Goal: Task Accomplishment & Management: Complete application form

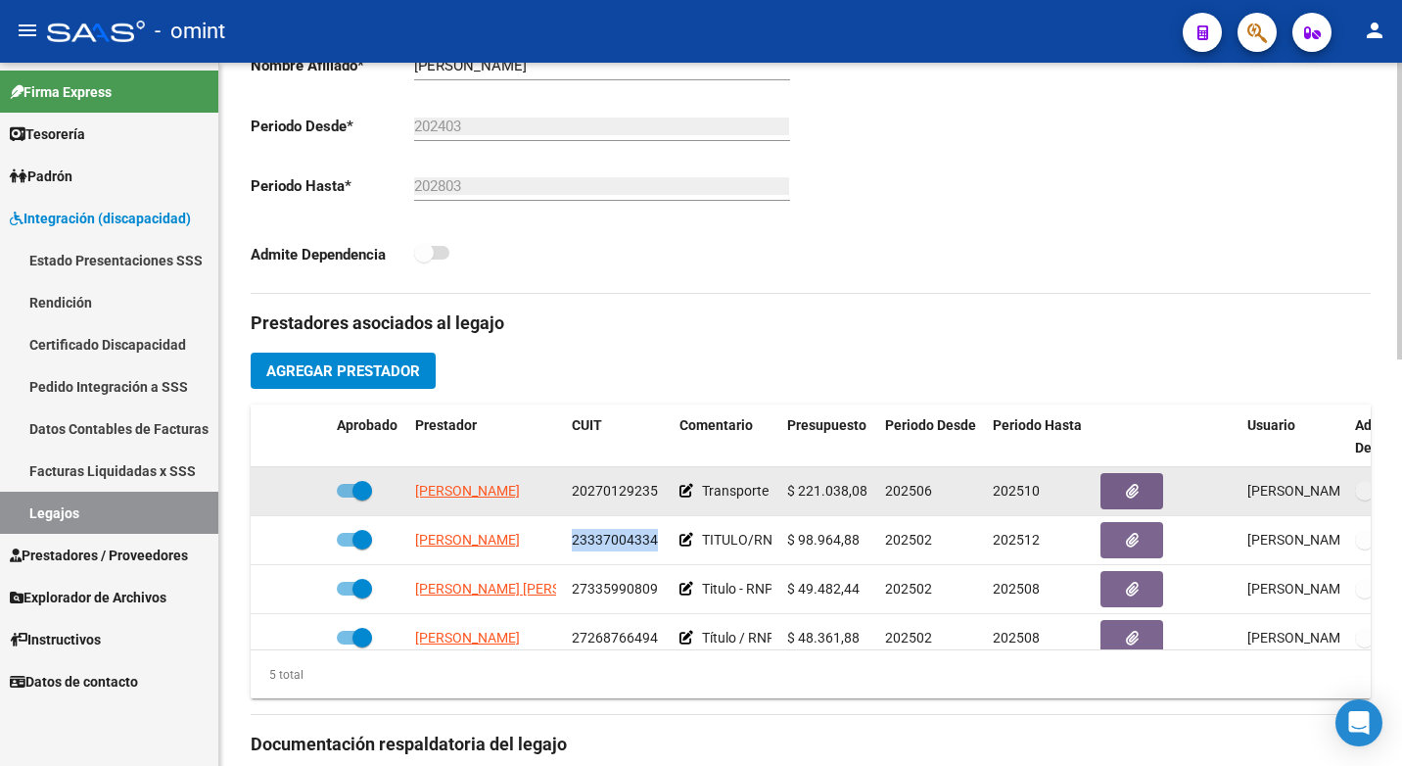
click at [358, 492] on span at bounding box center [362, 491] width 20 height 20
click at [347, 497] on input "checkbox" at bounding box center [346, 497] width 1 height 1
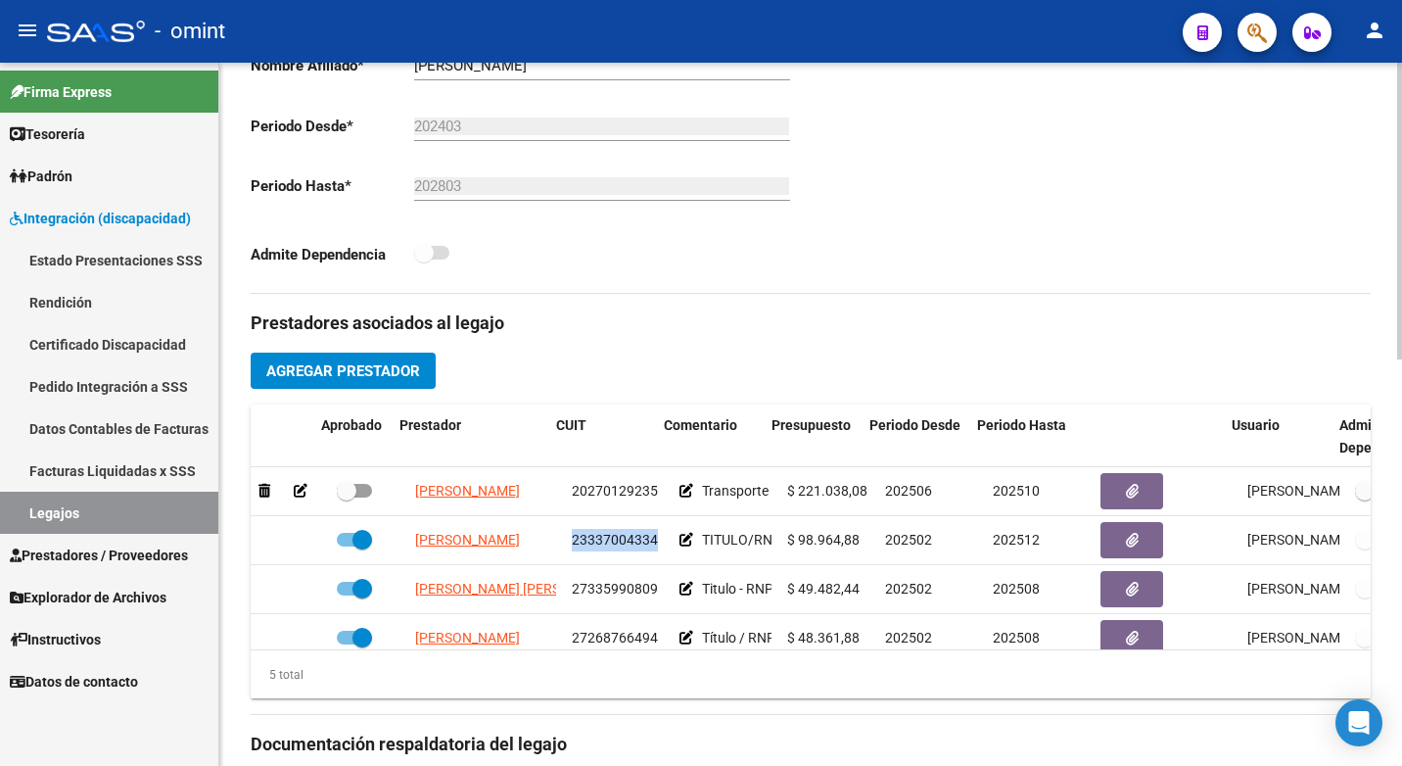
scroll to position [0, 99]
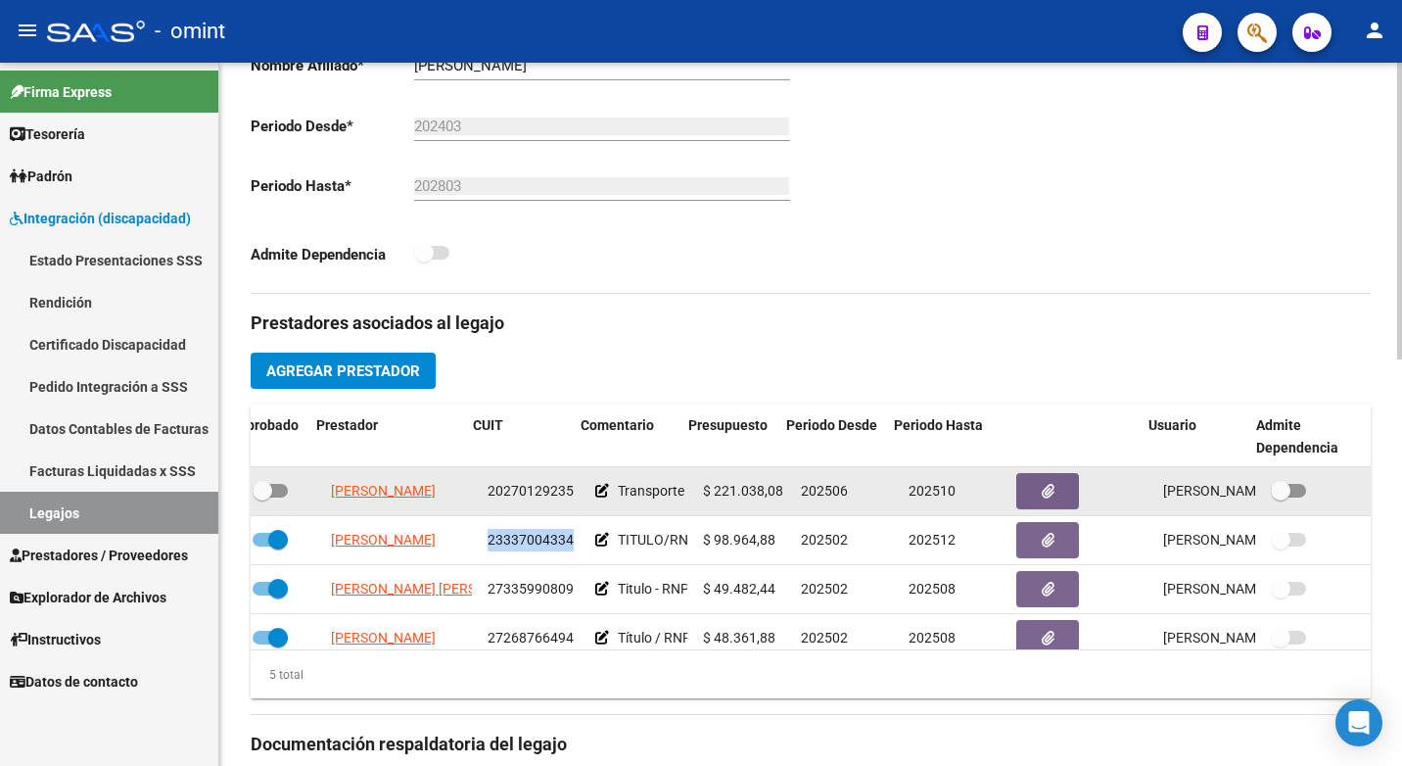
click at [263, 493] on span at bounding box center [270, 491] width 35 height 14
click at [262, 497] on input "checkbox" at bounding box center [261, 497] width 1 height 1
checkbox input "true"
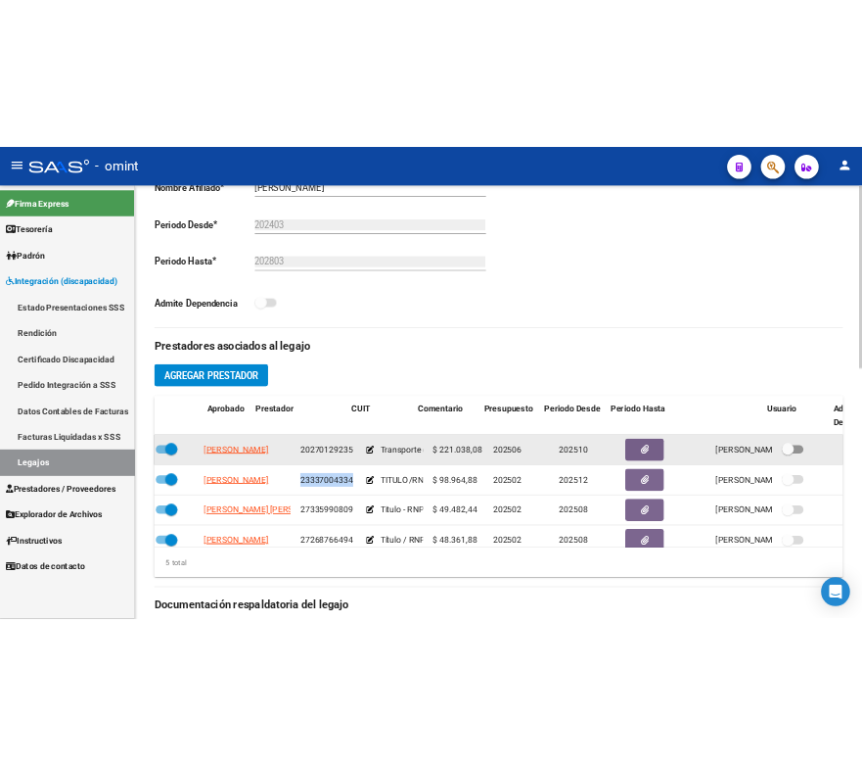
scroll to position [0, 0]
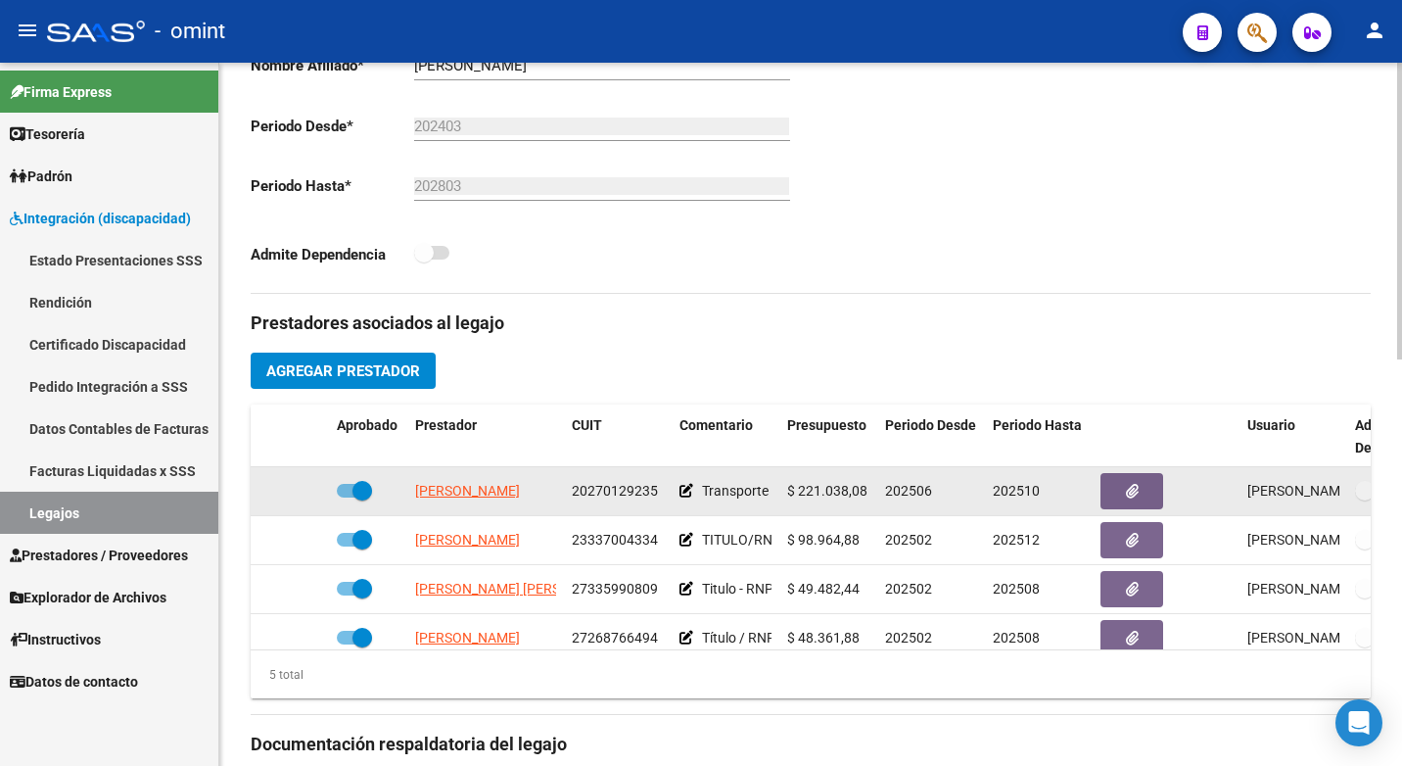
click at [690, 487] on icon at bounding box center [686, 491] width 14 height 14
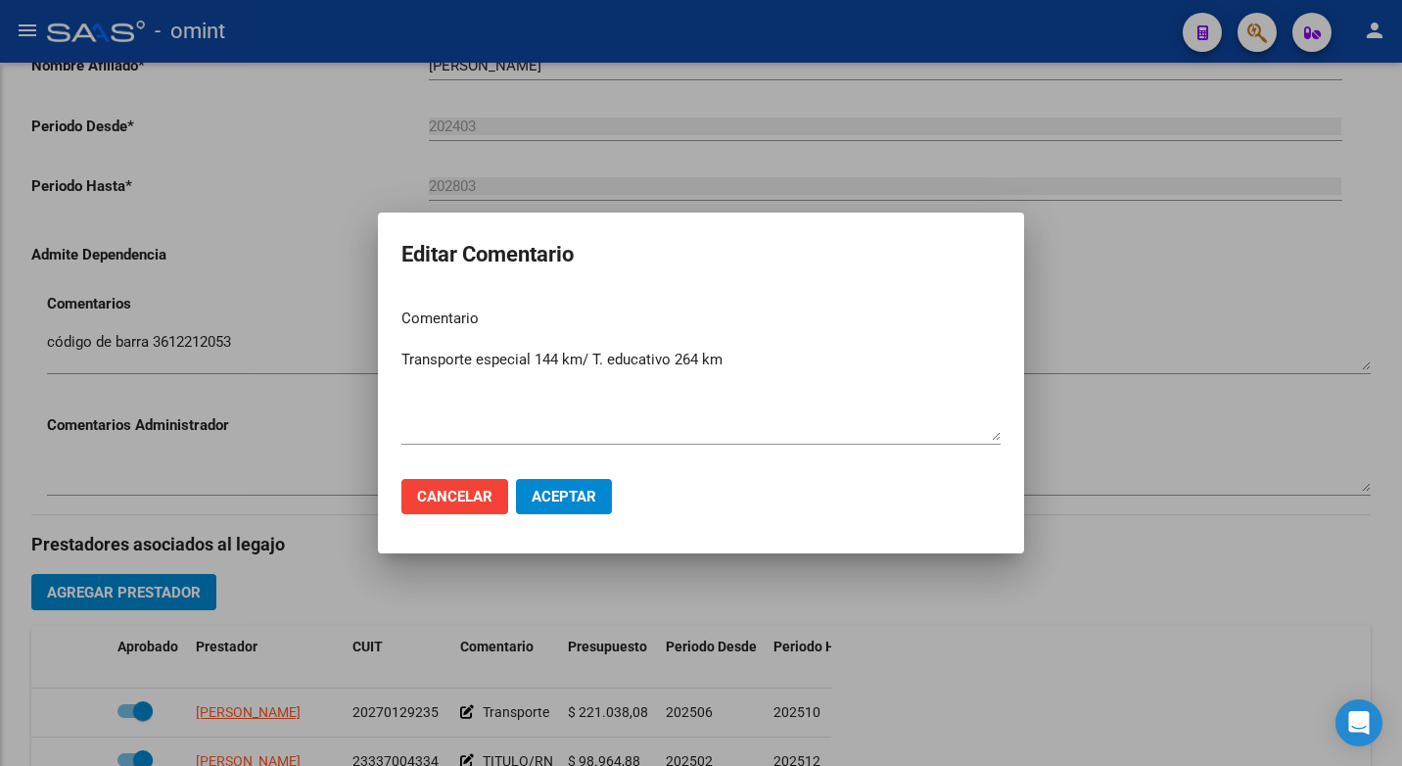
scroll to position [543, 0]
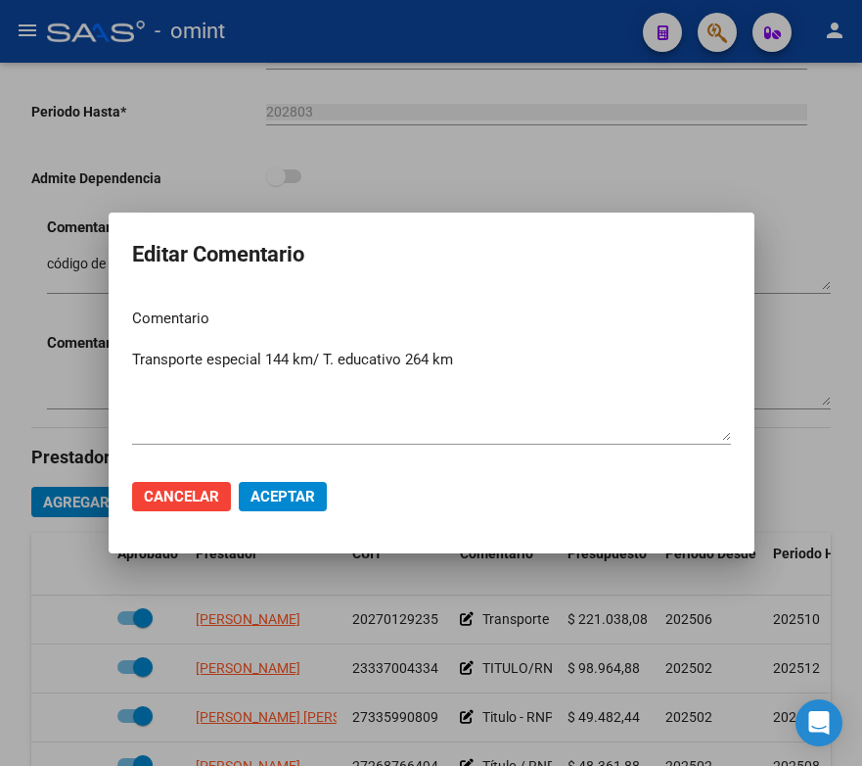
click at [282, 494] on span "Aceptar" at bounding box center [283, 497] width 65 height 18
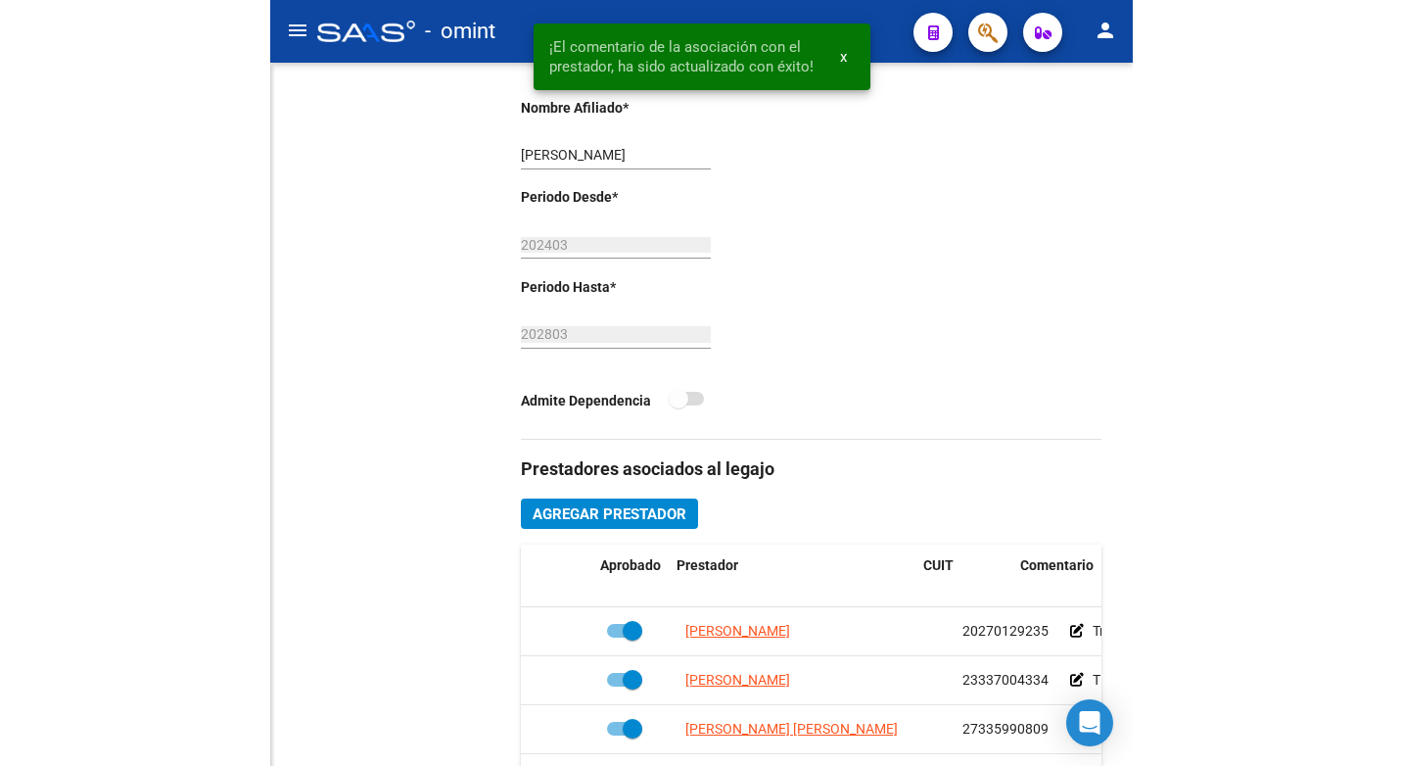
scroll to position [559, 0]
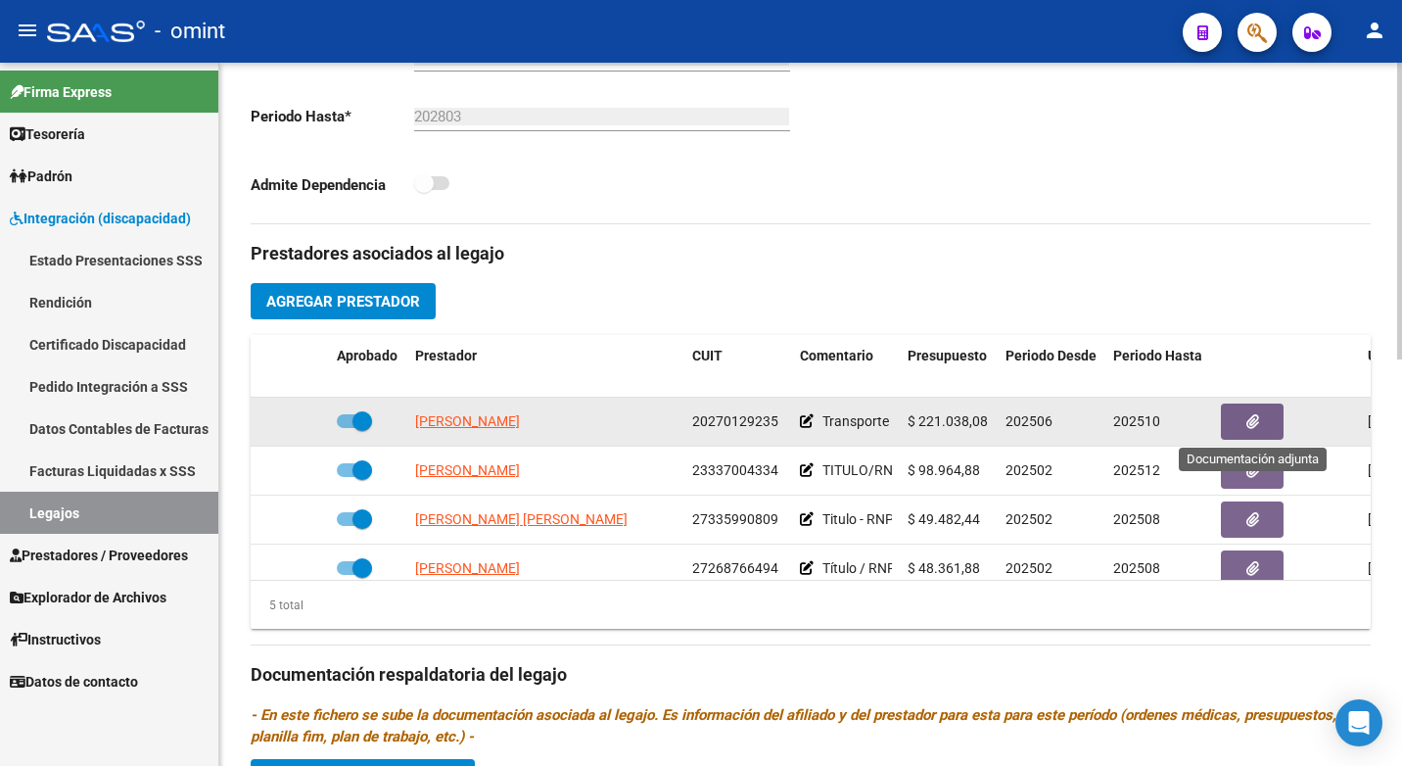
click at [1258, 412] on span "button" at bounding box center [1252, 421] width 13 height 18
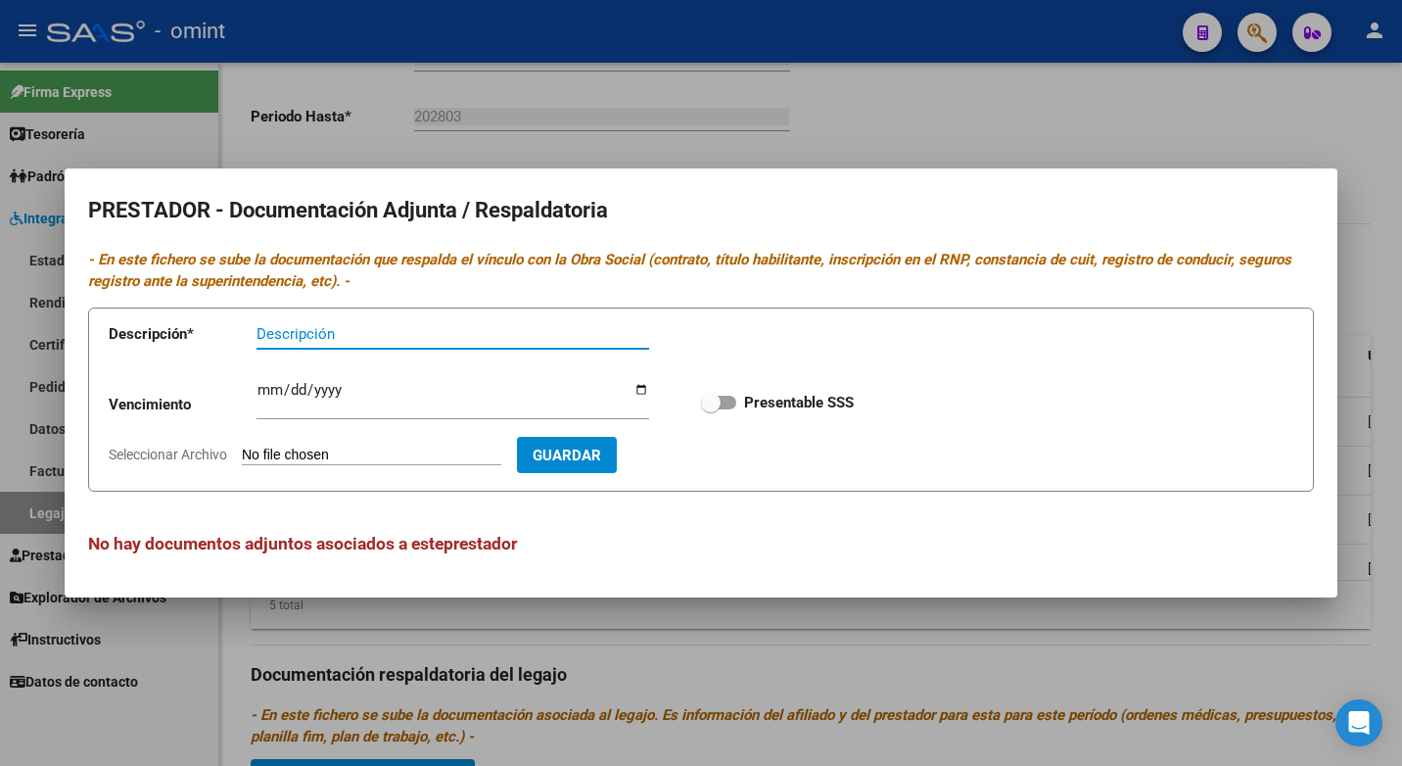
click at [312, 455] on input "Seleccionar Archivo" at bounding box center [371, 455] width 259 height 19
click at [341, 331] on input "Descripción" at bounding box center [452, 334] width 393 height 18
type input "T"
type input "Hab/titulo/Itv/seguro/Afip/cbu"
click at [271, 394] on input "Ingresar vencimiento" at bounding box center [452, 397] width 393 height 31
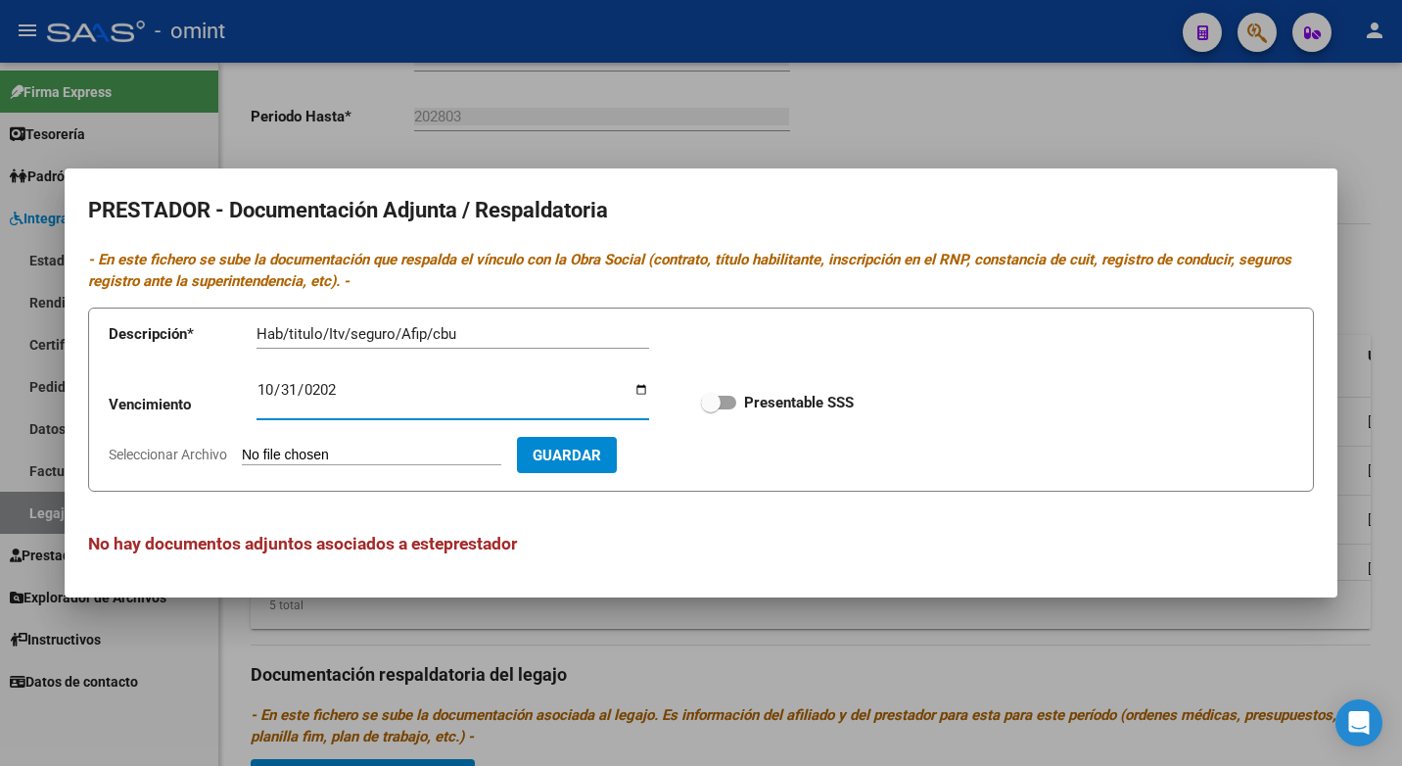
type input "[DATE]"
click at [710, 408] on span at bounding box center [711, 403] width 20 height 20
click at [710, 409] on input "Presentable SSS" at bounding box center [710, 409] width 1 height 1
checkbox input "true"
click at [590, 451] on span "Guardar" at bounding box center [567, 455] width 69 height 18
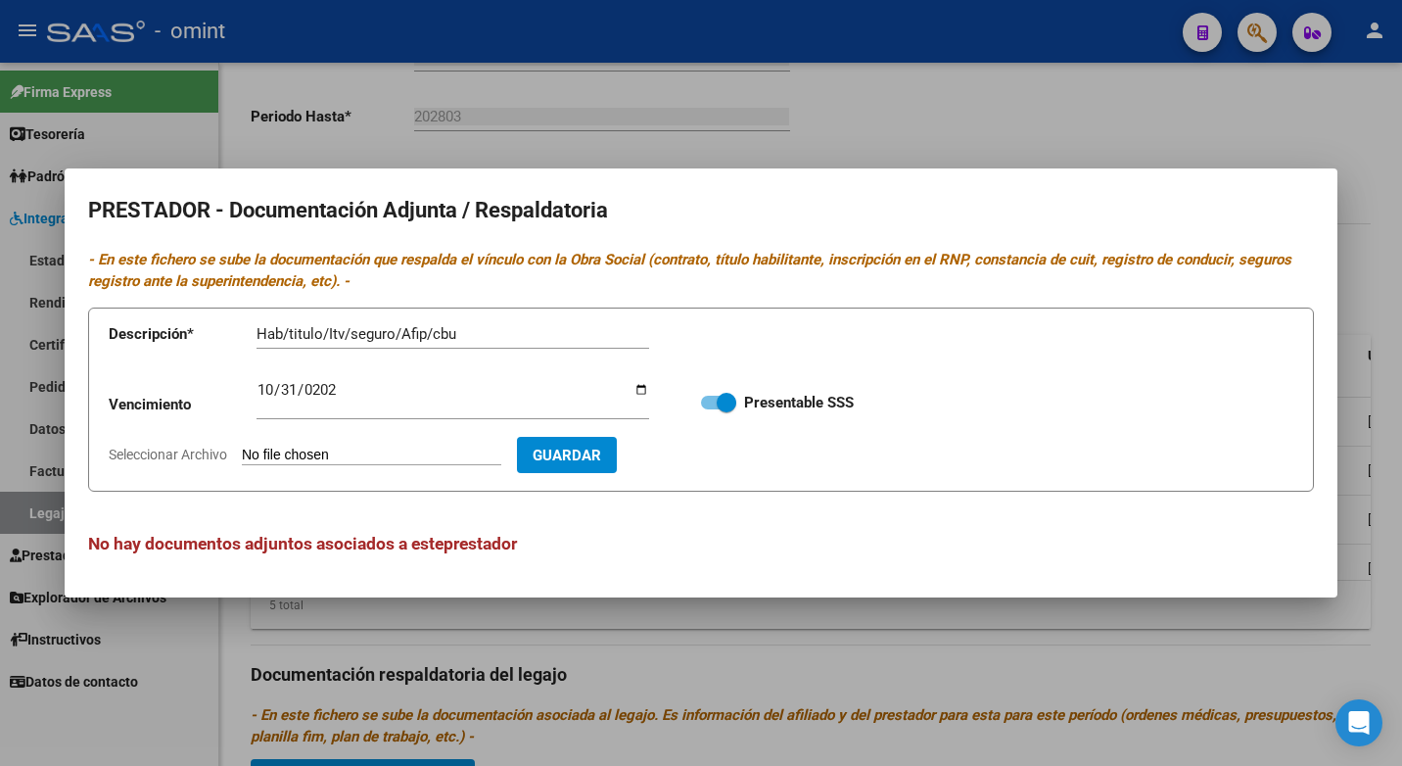
click at [289, 451] on input "Seleccionar Archivo" at bounding box center [371, 455] width 259 height 19
type input "C:\fakepath\Transporte.pdf"
click at [686, 445] on span "Guardar" at bounding box center [680, 454] width 69 height 18
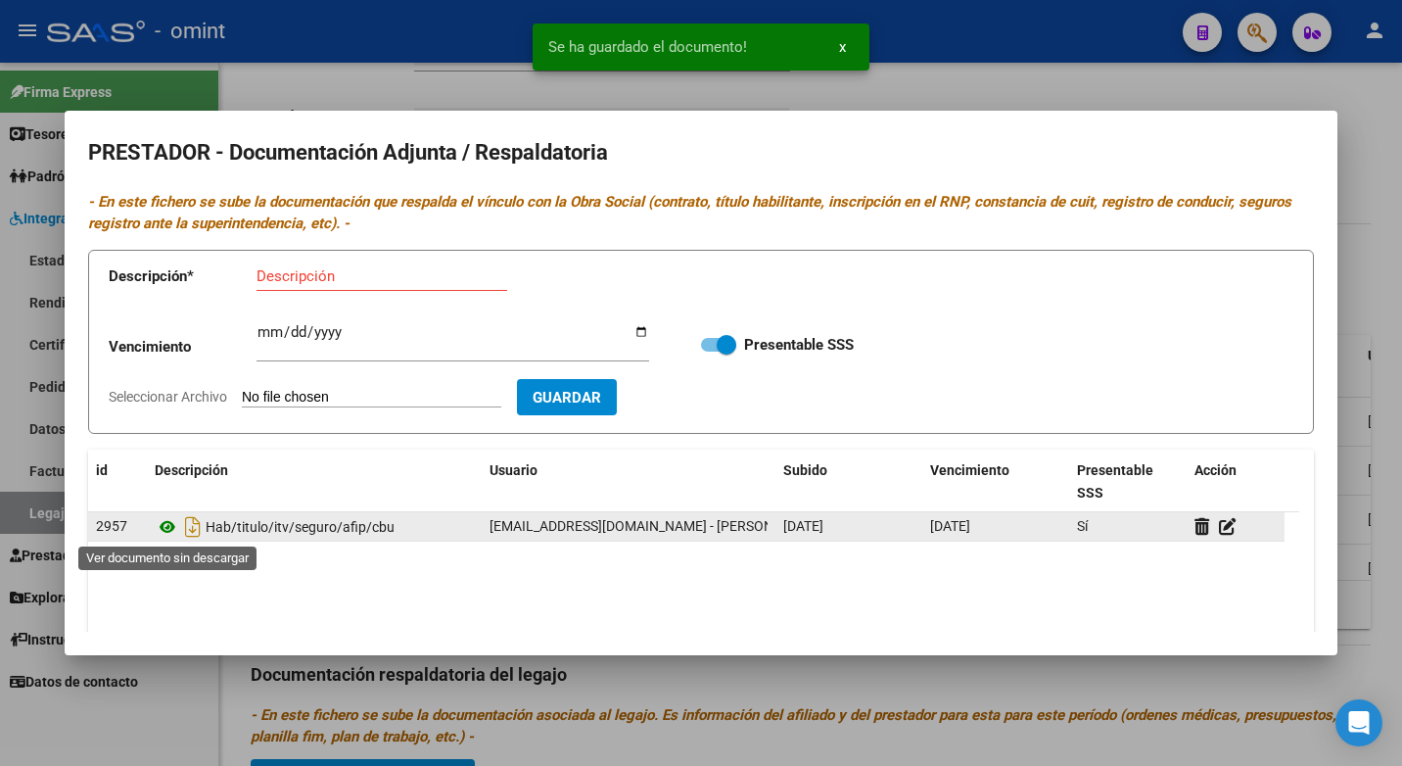
click at [169, 529] on icon at bounding box center [167, 526] width 25 height 23
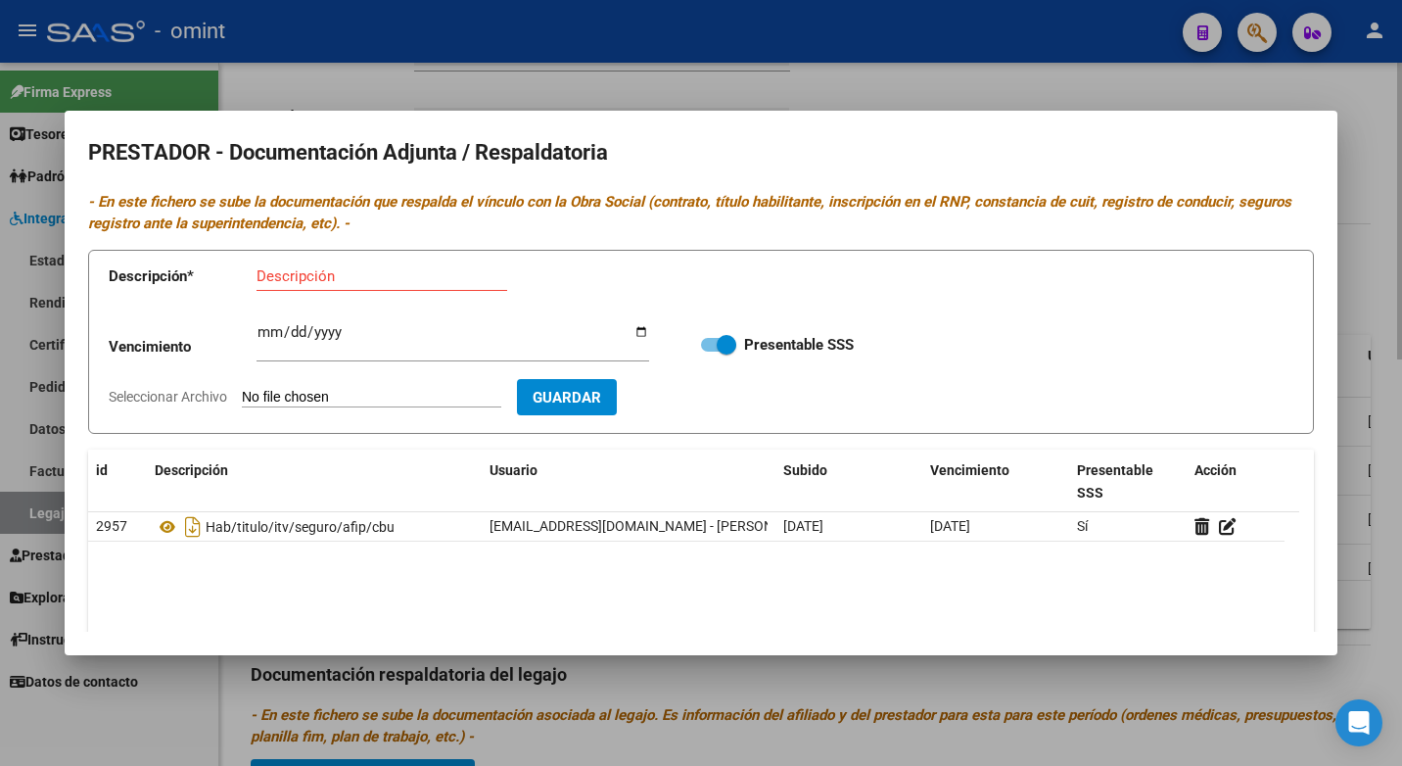
click at [433, 75] on div at bounding box center [701, 383] width 1402 height 766
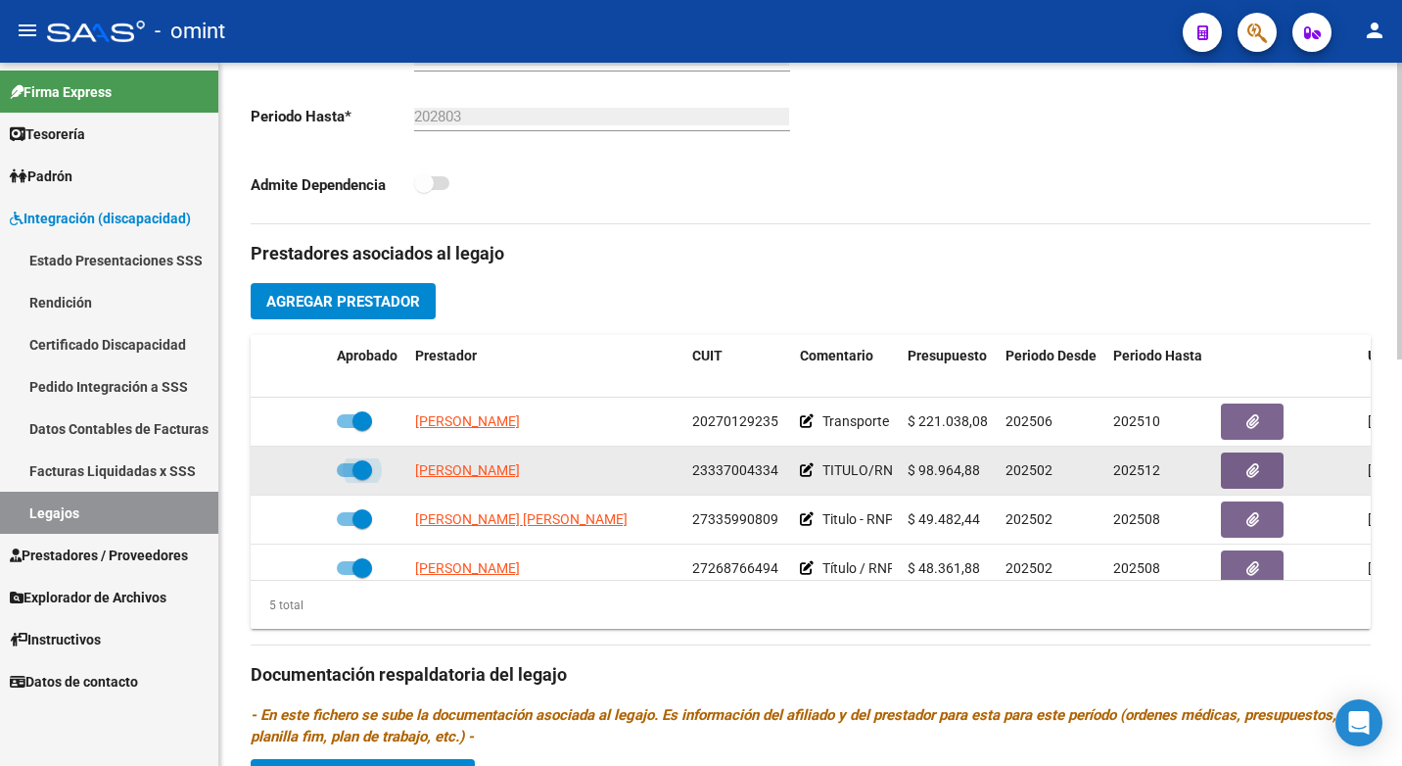
click at [361, 467] on span at bounding box center [362, 470] width 20 height 20
click at [347, 477] on input "checkbox" at bounding box center [346, 477] width 1 height 1
checkbox input "false"
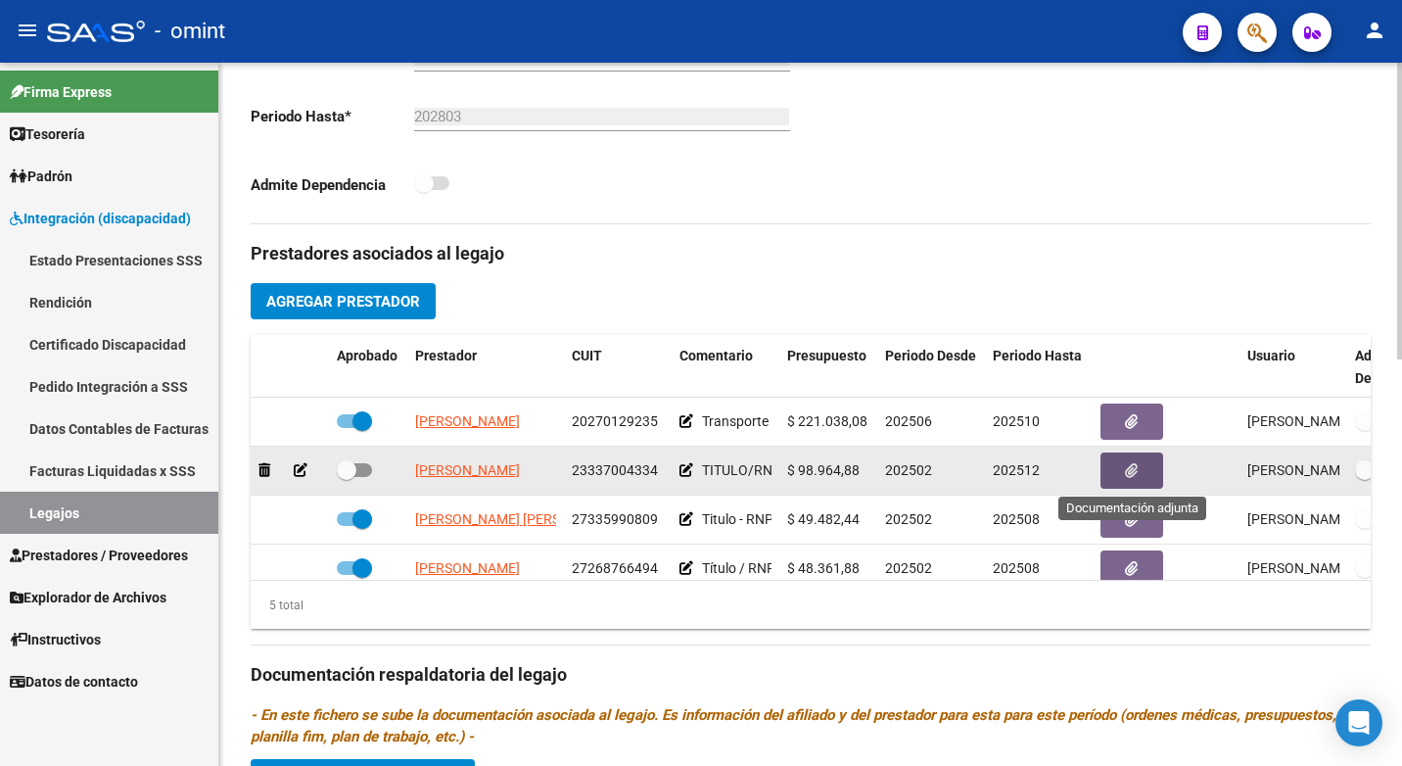
click at [1142, 474] on button "button" at bounding box center [1131, 470] width 63 height 36
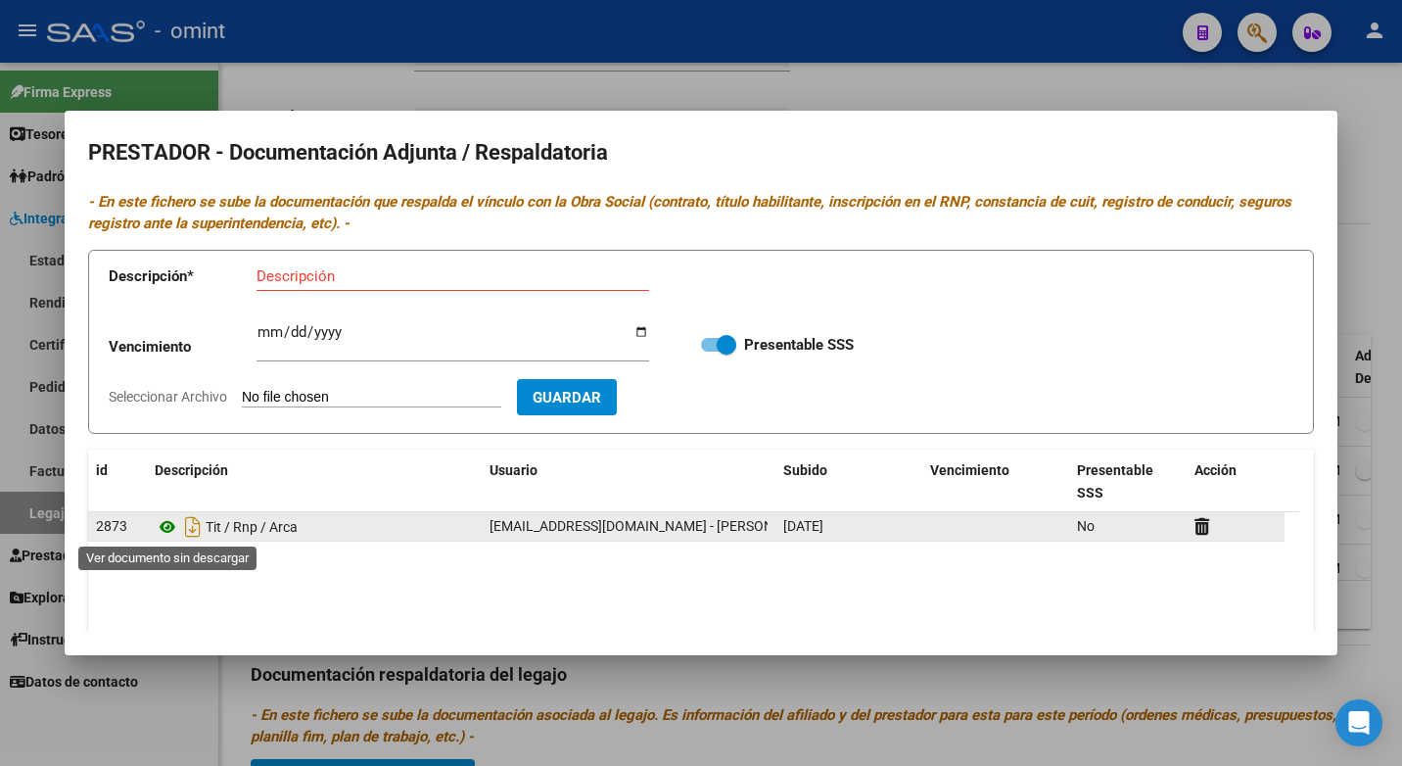
click at [168, 524] on icon at bounding box center [167, 526] width 25 height 23
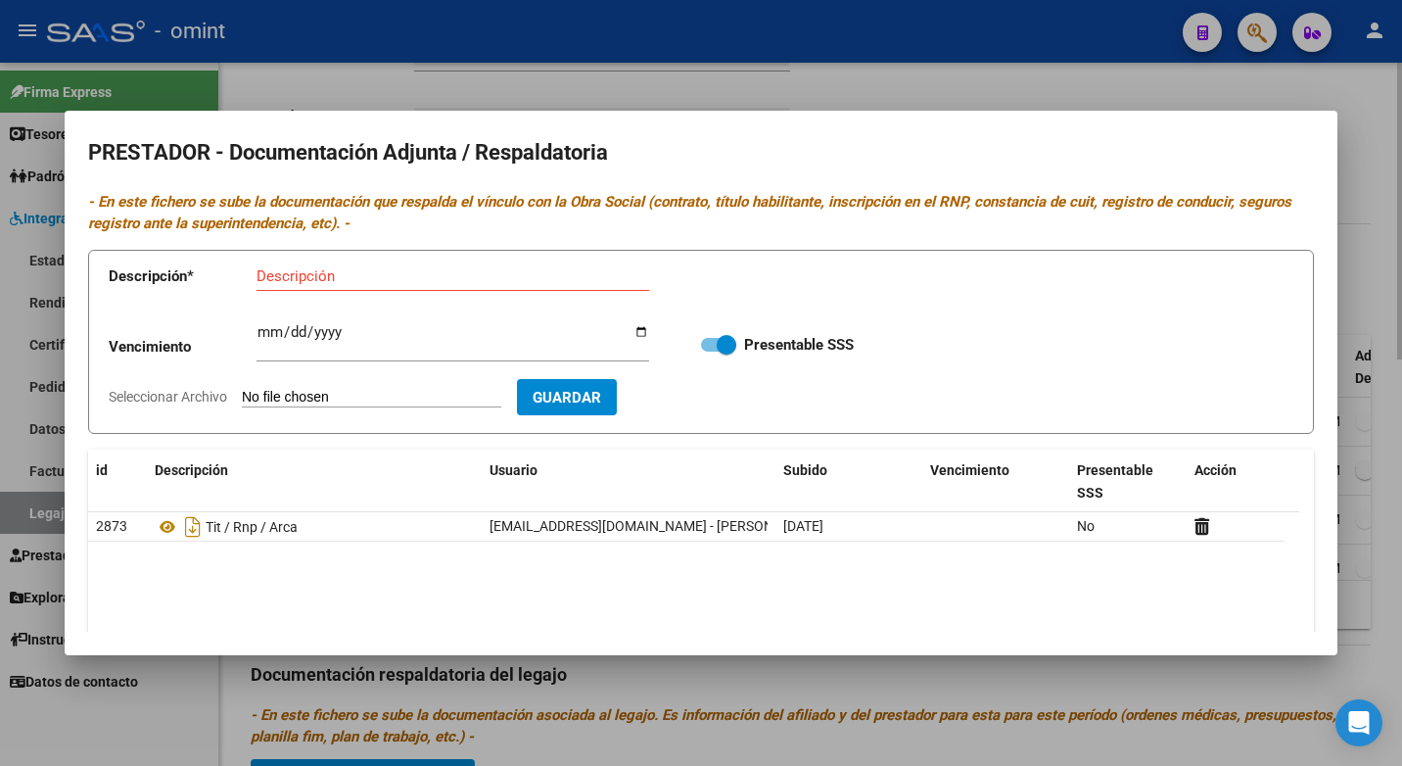
click at [590, 70] on div at bounding box center [701, 383] width 1402 height 766
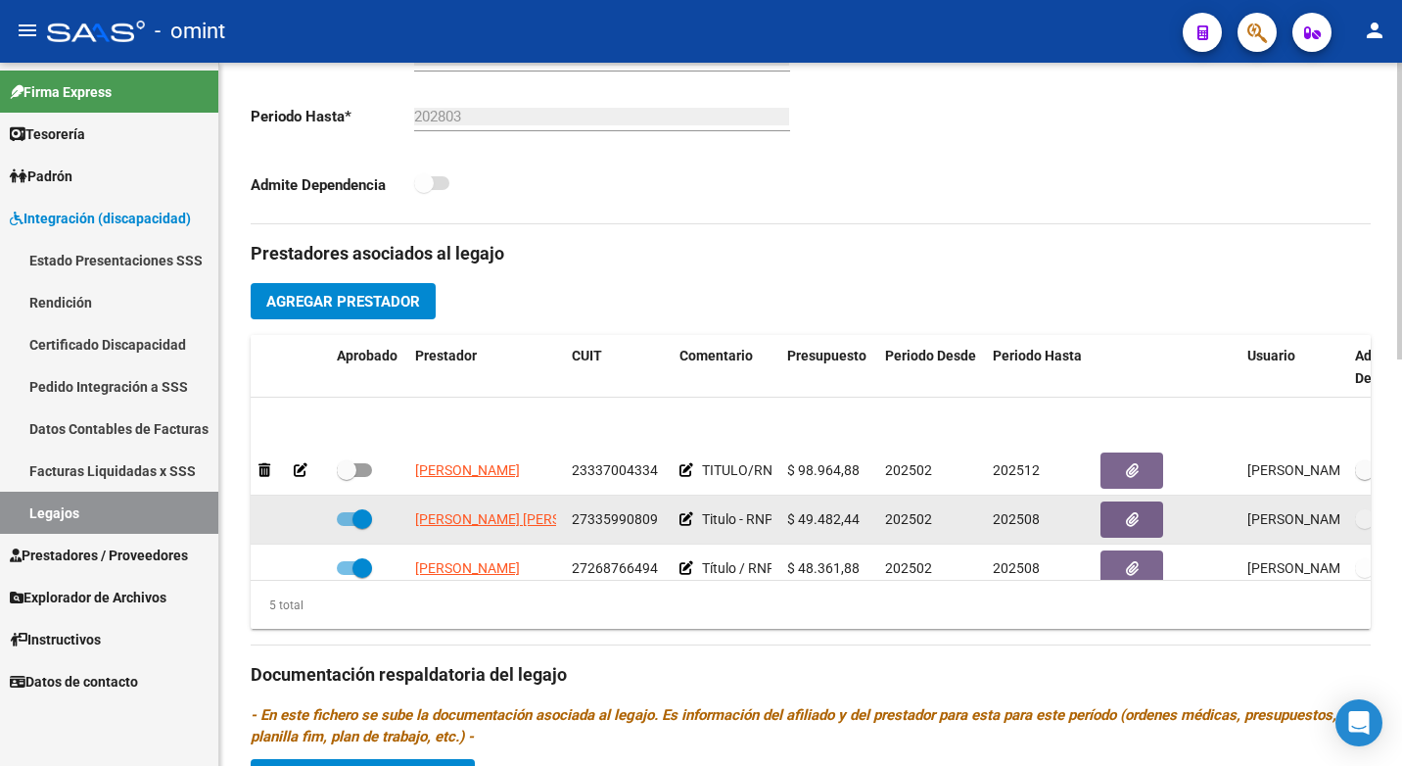
scroll to position [83, 0]
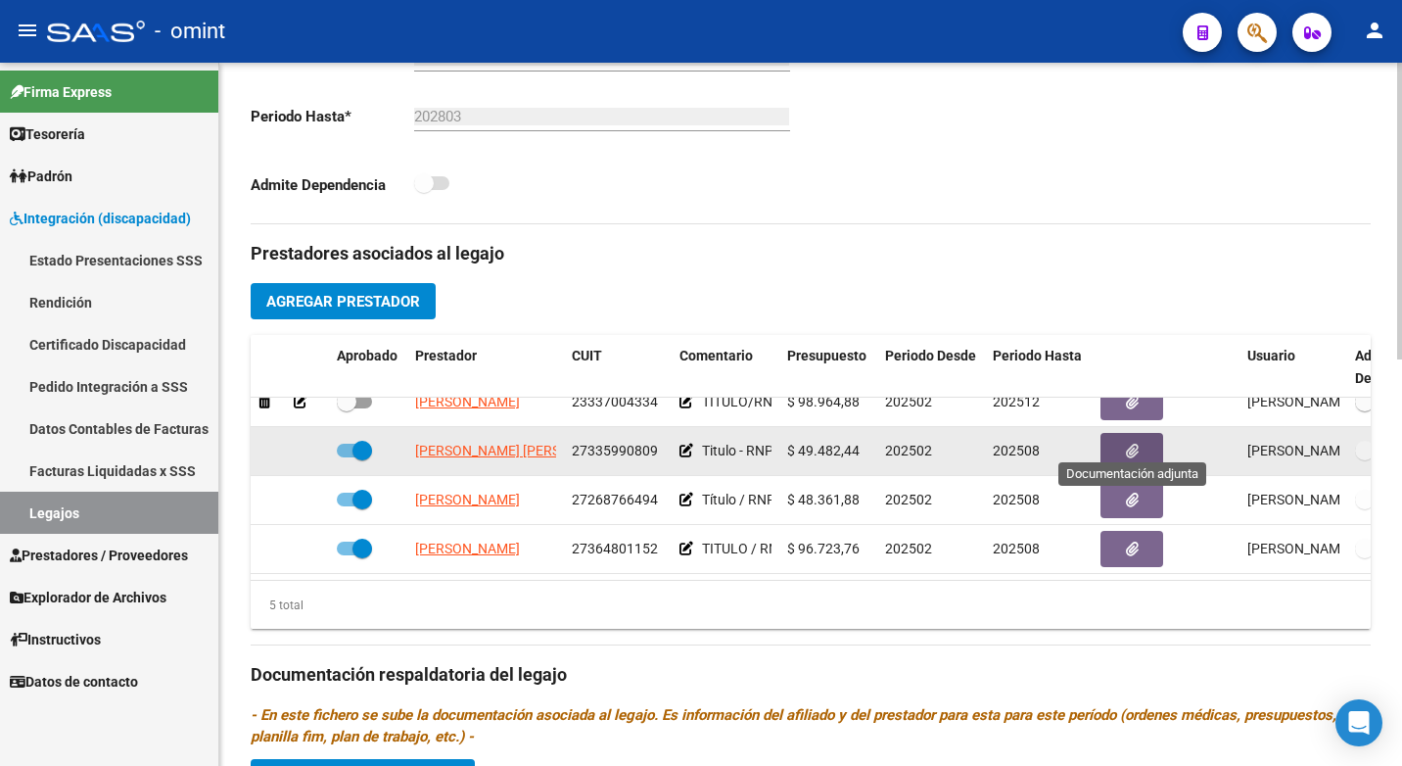
click at [1123, 434] on button "button" at bounding box center [1131, 451] width 63 height 36
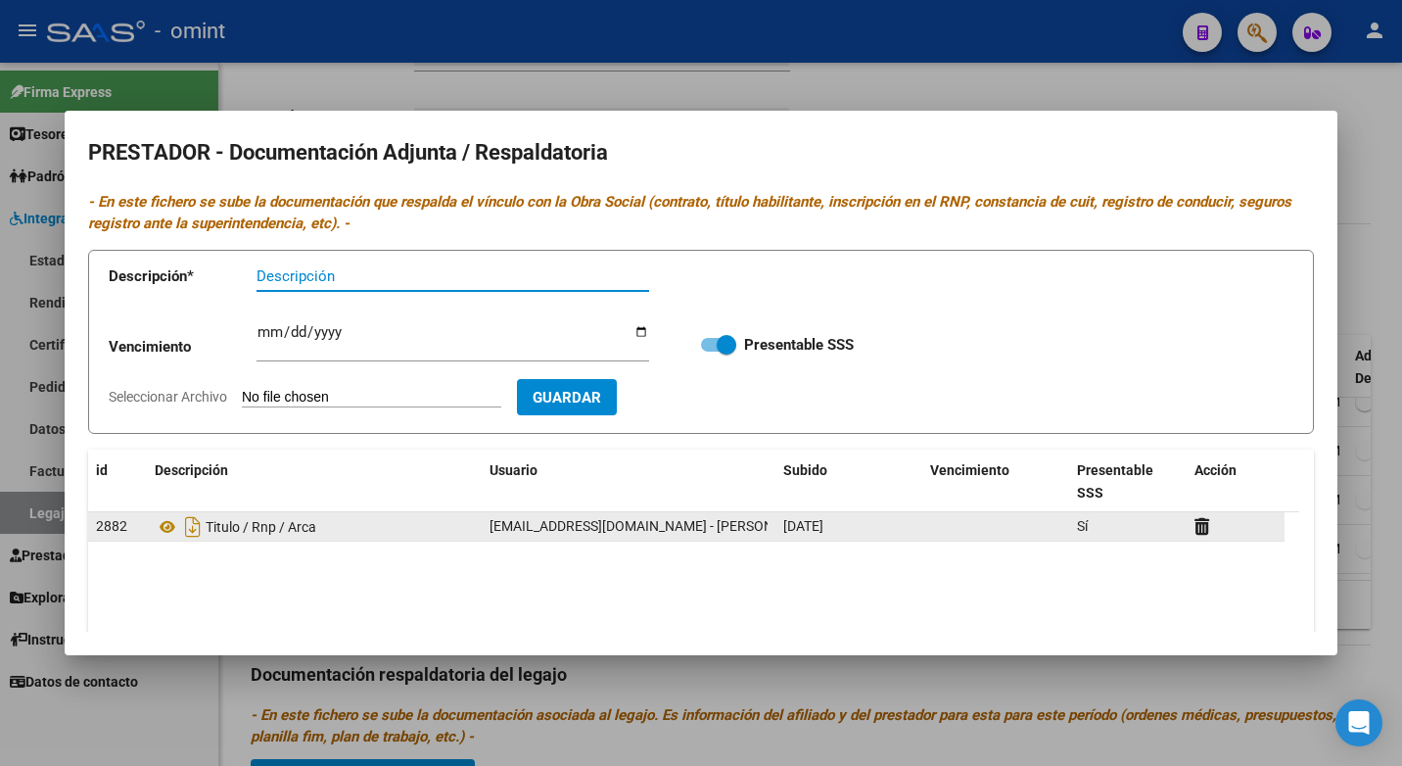
click at [1226, 536] on div at bounding box center [1235, 526] width 82 height 23
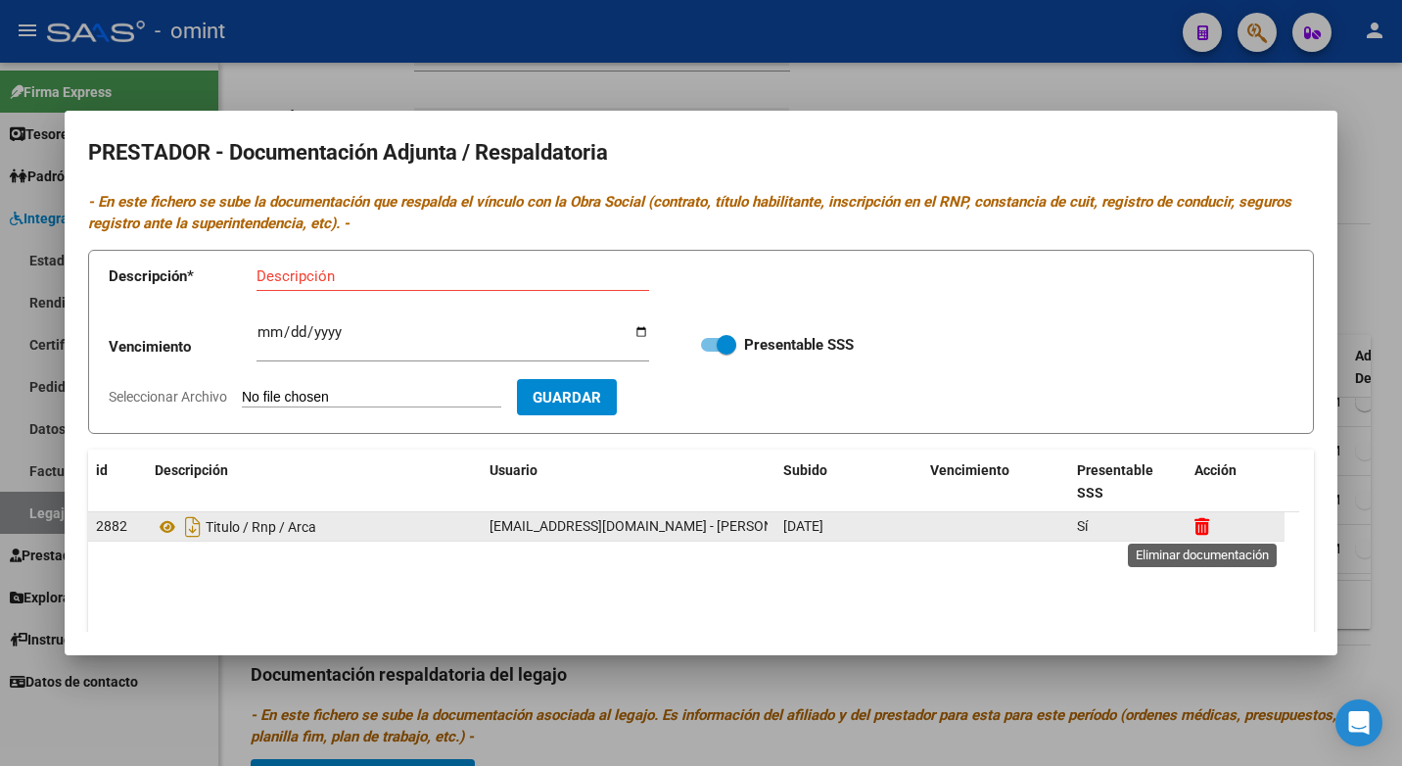
click at [1209, 528] on icon at bounding box center [1201, 526] width 15 height 19
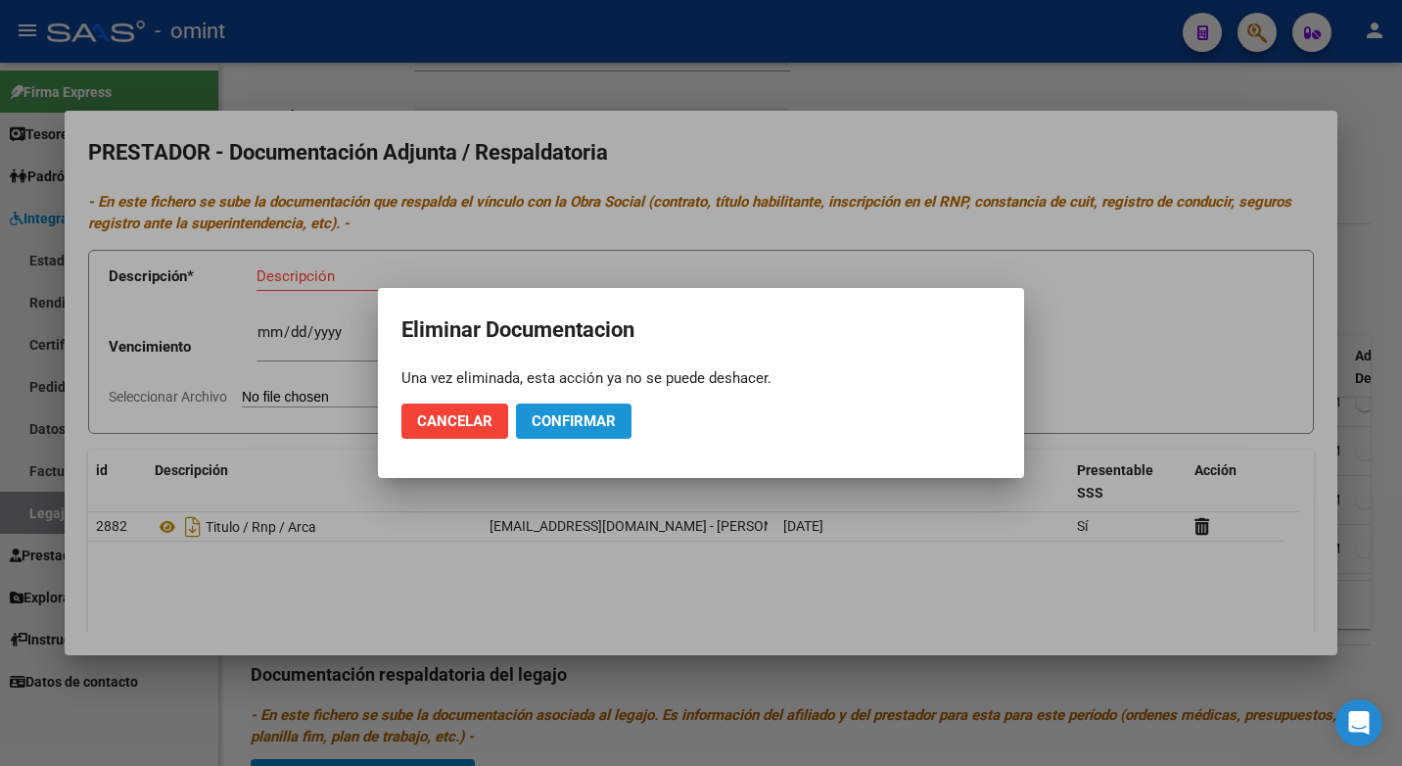
click at [557, 412] on span "Confirmar" at bounding box center [574, 421] width 84 height 18
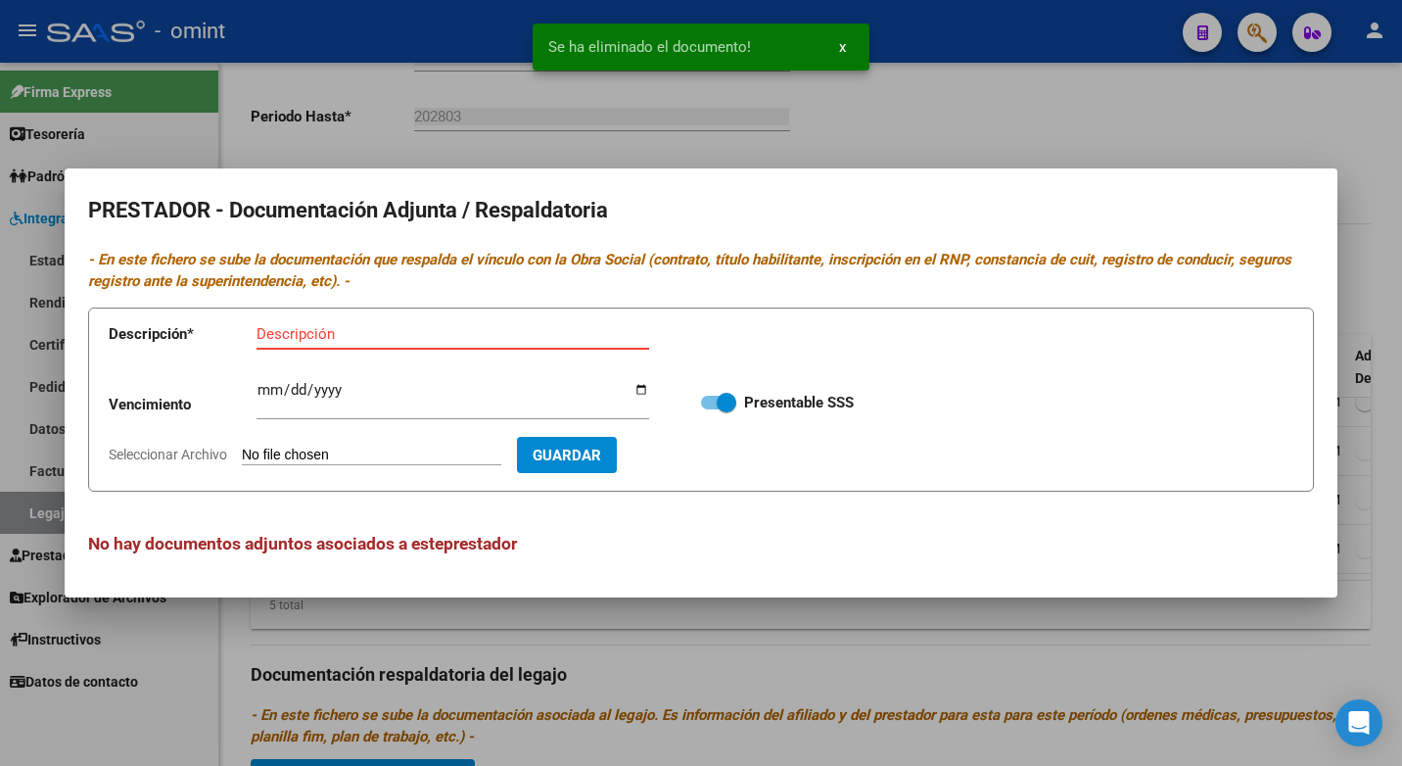
click at [290, 339] on input "Descripción" at bounding box center [452, 334] width 393 height 18
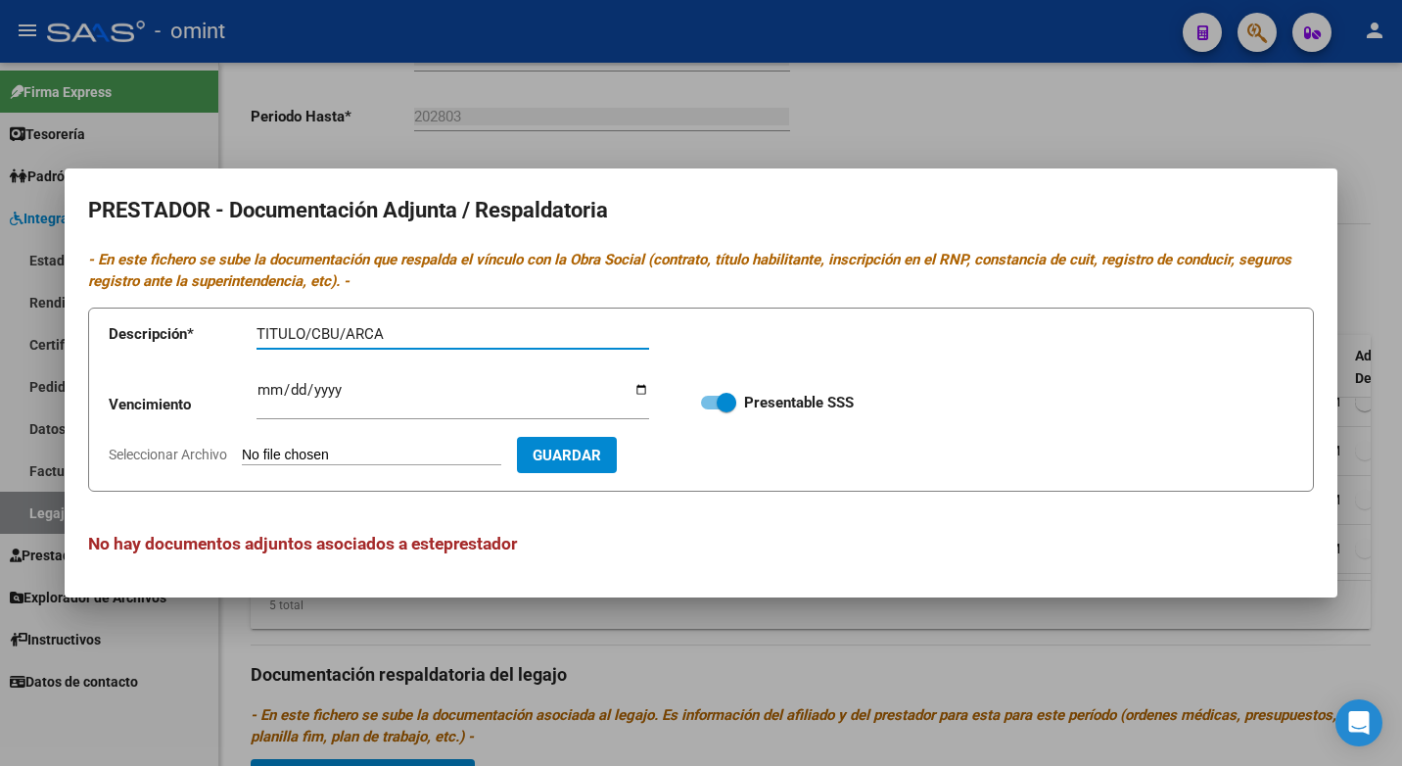
click at [310, 332] on input "TITULO/CBU/ARCA" at bounding box center [452, 334] width 393 height 18
click at [305, 333] on input "TITULO/CBU/ARCA" at bounding box center [452, 334] width 393 height 18
click at [316, 334] on input "TITULO/CBU/ARCA" at bounding box center [452, 334] width 393 height 18
click at [312, 329] on input "TITULO/CBU/ARCA" at bounding box center [452, 334] width 393 height 18
click at [303, 332] on input "TITULO/rnp/CBU/ARCA" at bounding box center [452, 334] width 393 height 18
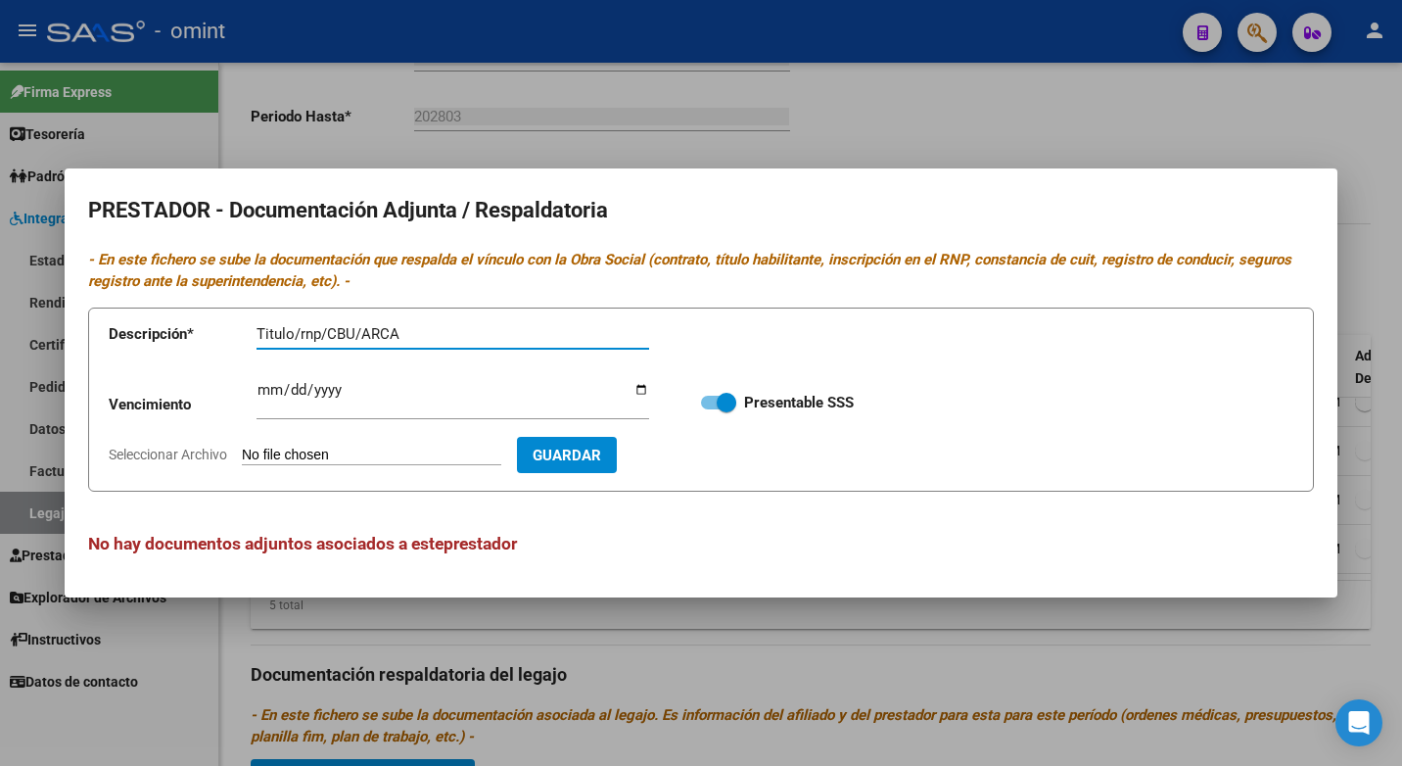
click at [352, 332] on input "Titulo/rnp/CBU/ARCA" at bounding box center [452, 334] width 393 height 18
click at [404, 337] on input "Titulo/rnp/cbu/ARCA" at bounding box center [452, 334] width 393 height 18
type input "Titulo/rnp/cbu/arca"
click at [272, 395] on input "Ingresar vencimiento" at bounding box center [452, 397] width 393 height 31
type input "[DATE]"
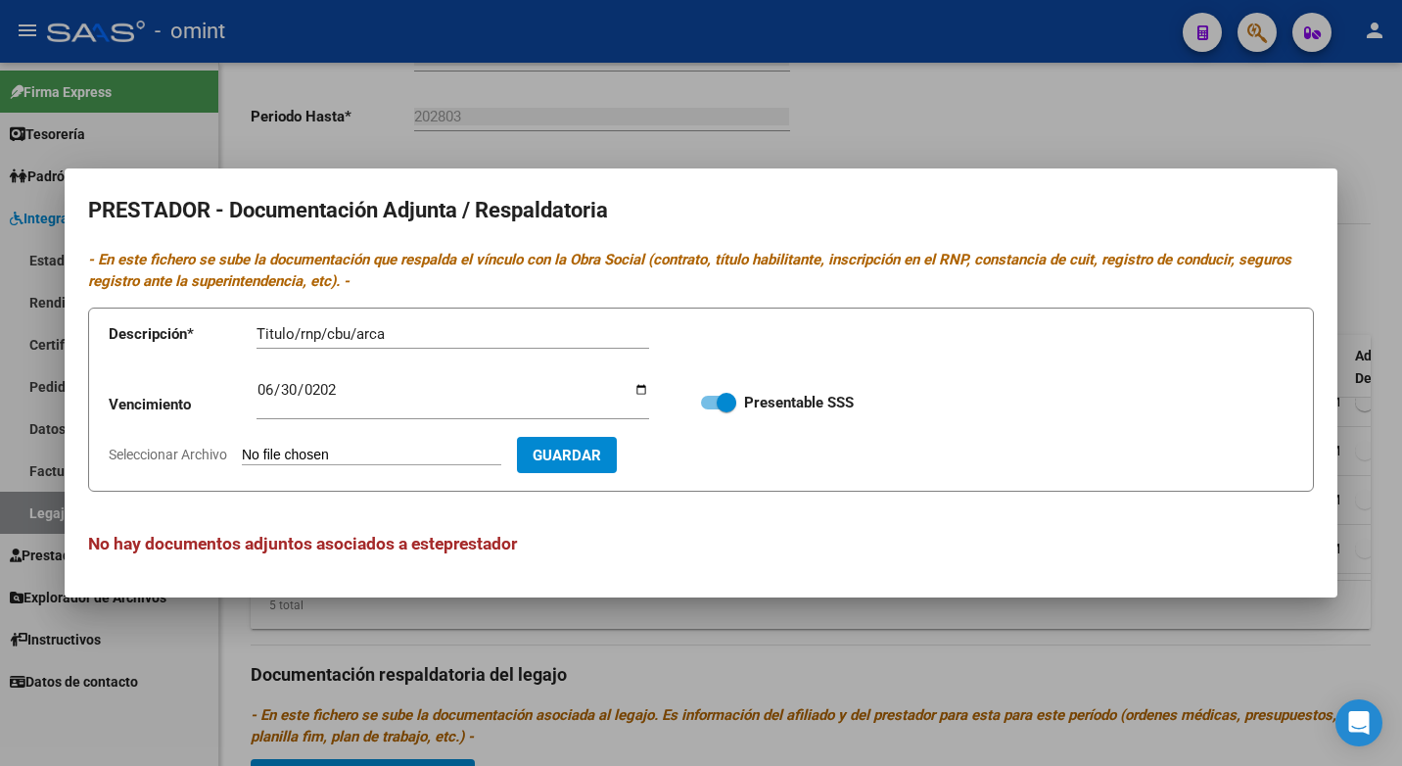
click at [306, 449] on input "Seleccionar Archivo" at bounding box center [371, 455] width 259 height 19
type input "C:\fakepath\Kinesio.pdf"
drag, startPoint x: 675, startPoint y: 458, endPoint x: 697, endPoint y: 456, distance: 22.6
click at [675, 457] on span "Guardar" at bounding box center [680, 455] width 69 height 18
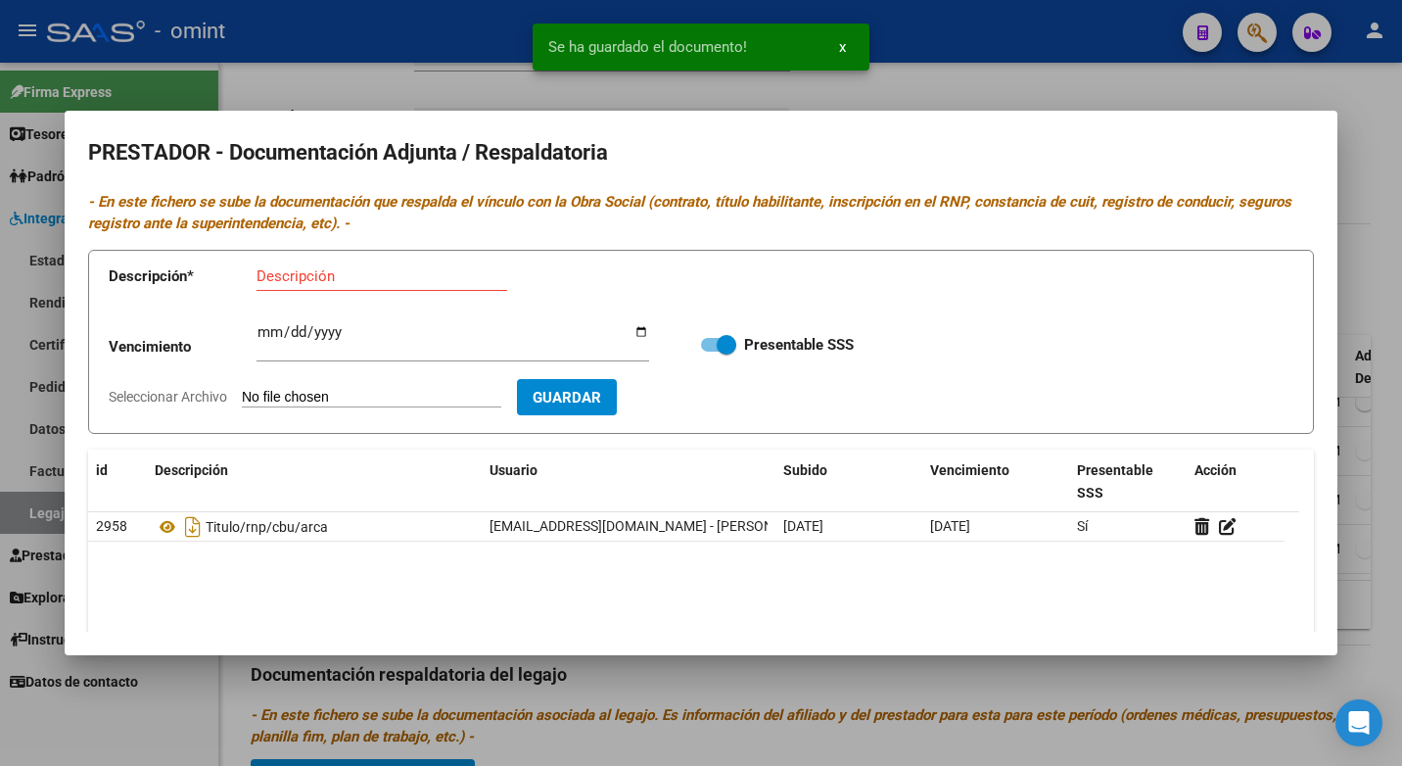
click at [422, 77] on div at bounding box center [701, 383] width 1402 height 766
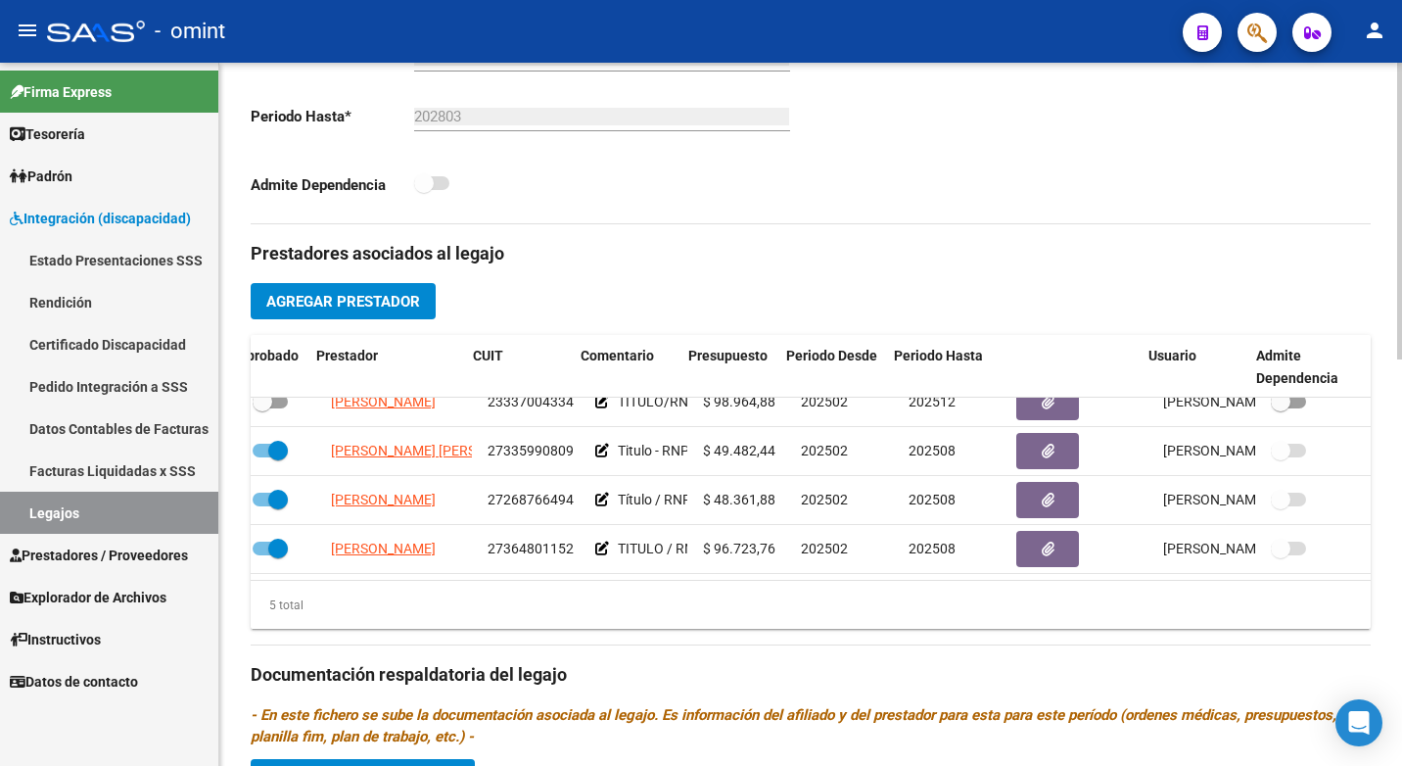
scroll to position [0, 99]
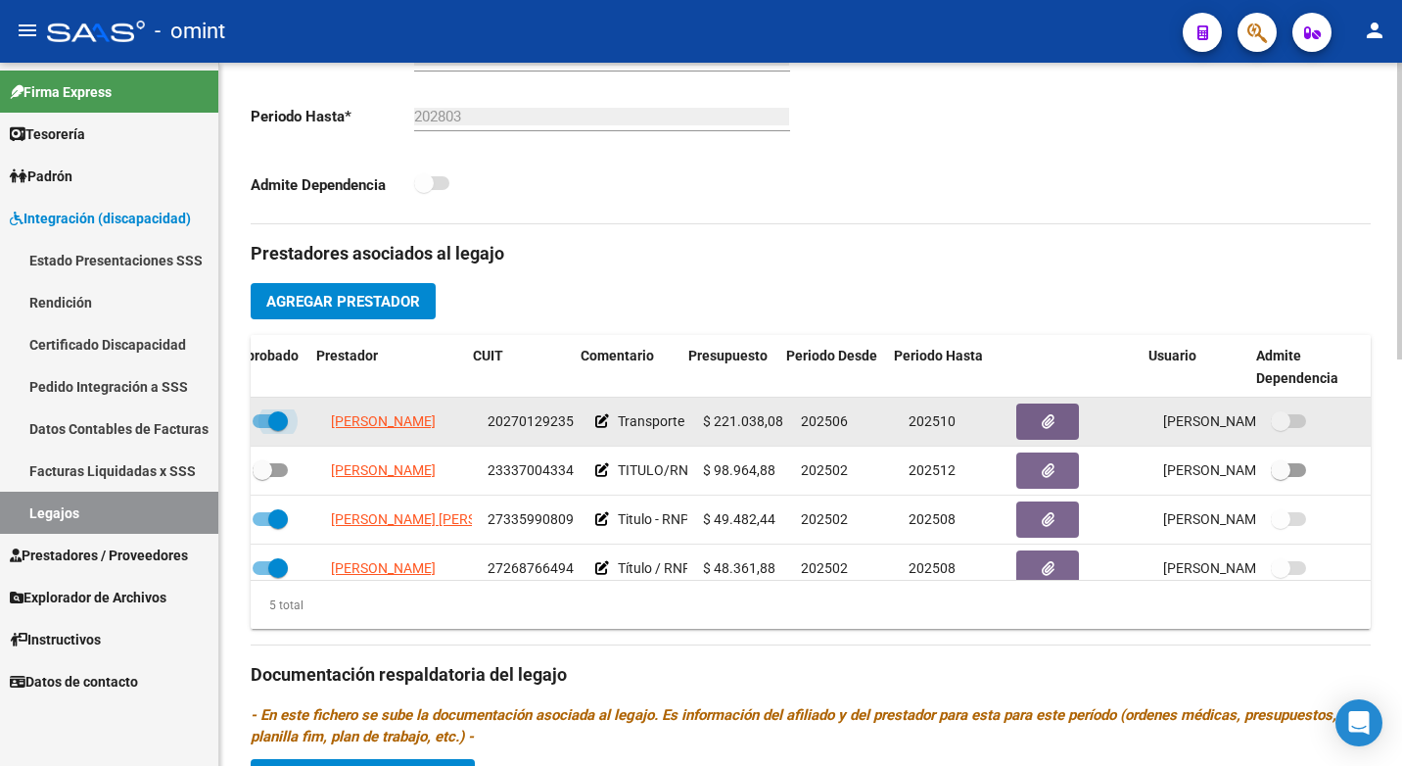
click at [268, 420] on span at bounding box center [278, 421] width 20 height 20
click at [261, 428] on input "checkbox" at bounding box center [261, 428] width 1 height 1
checkbox input "false"
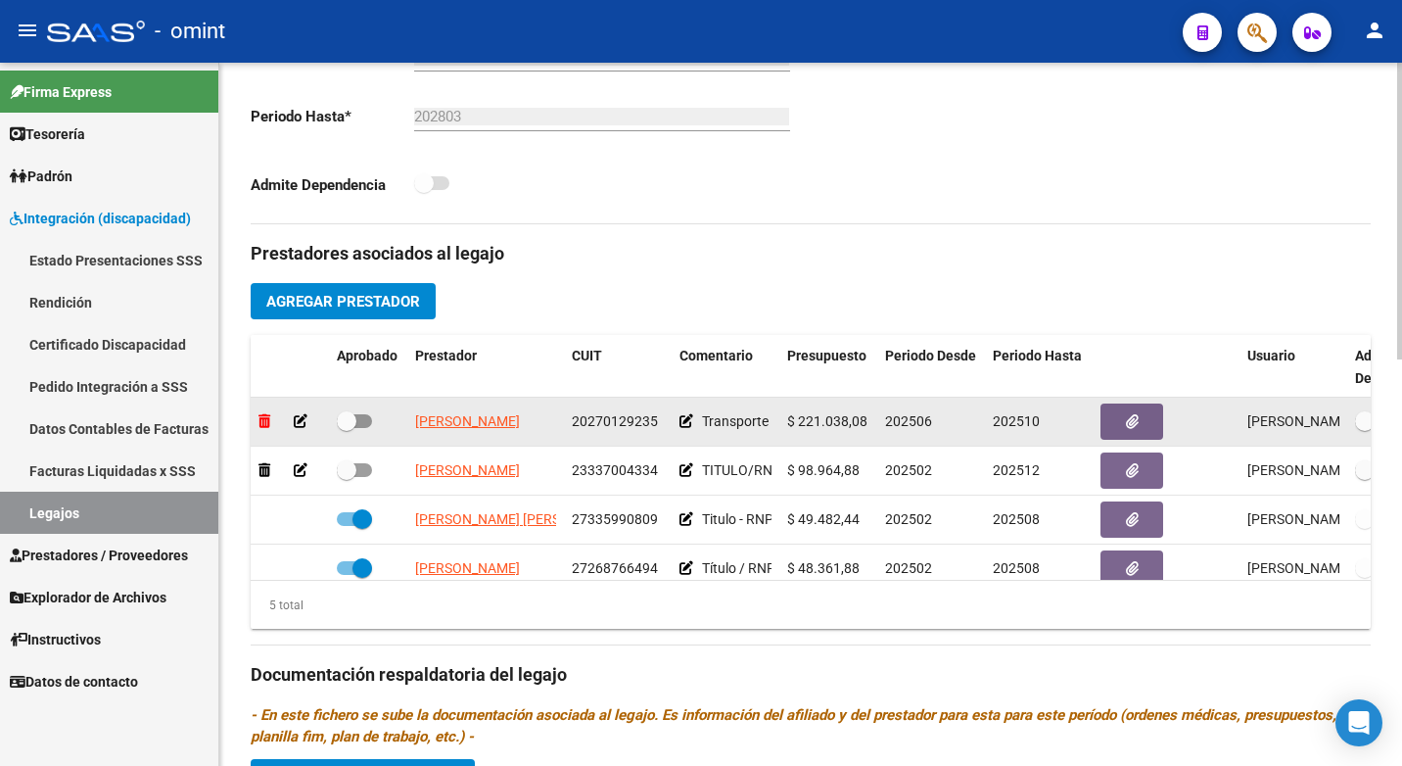
click at [267, 427] on icon at bounding box center [264, 421] width 12 height 14
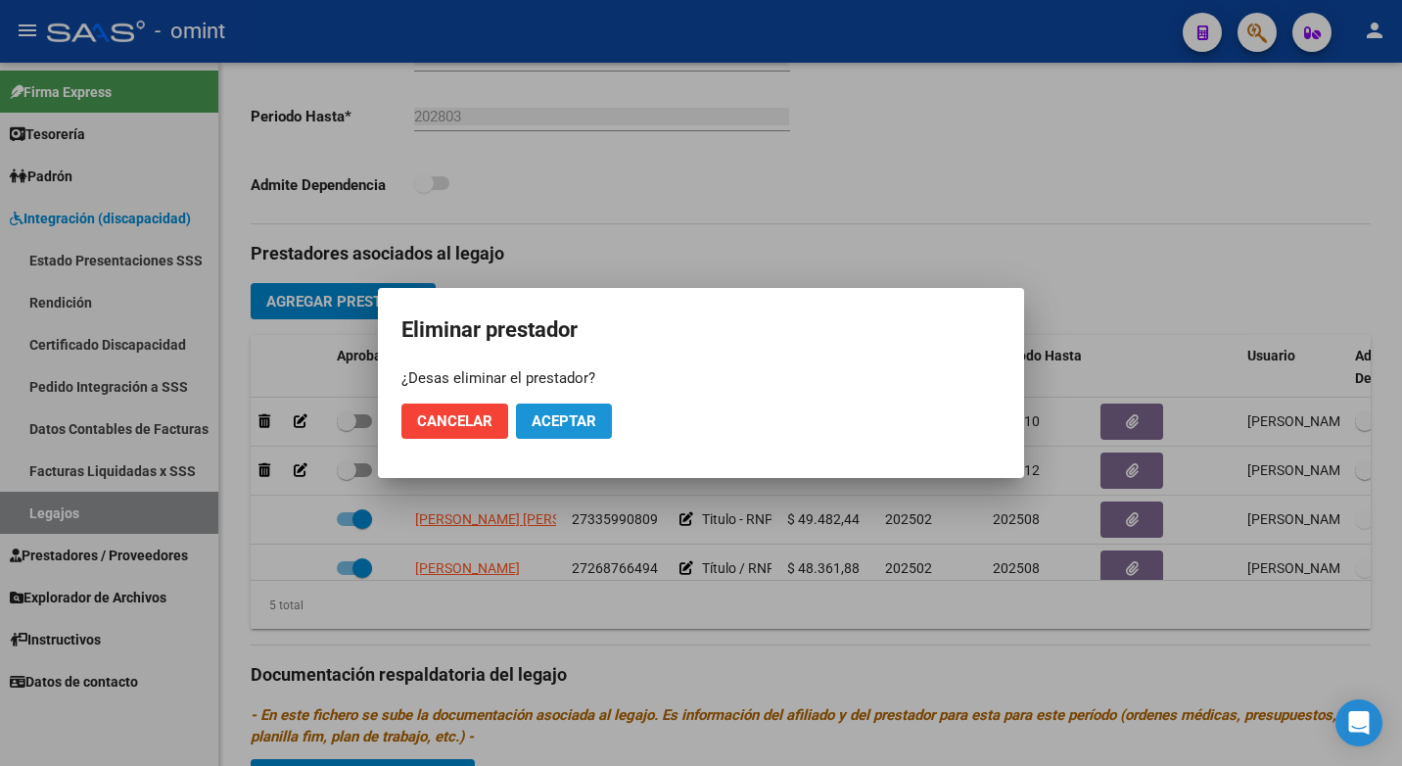
click at [560, 421] on span "Aceptar" at bounding box center [564, 421] width 65 height 18
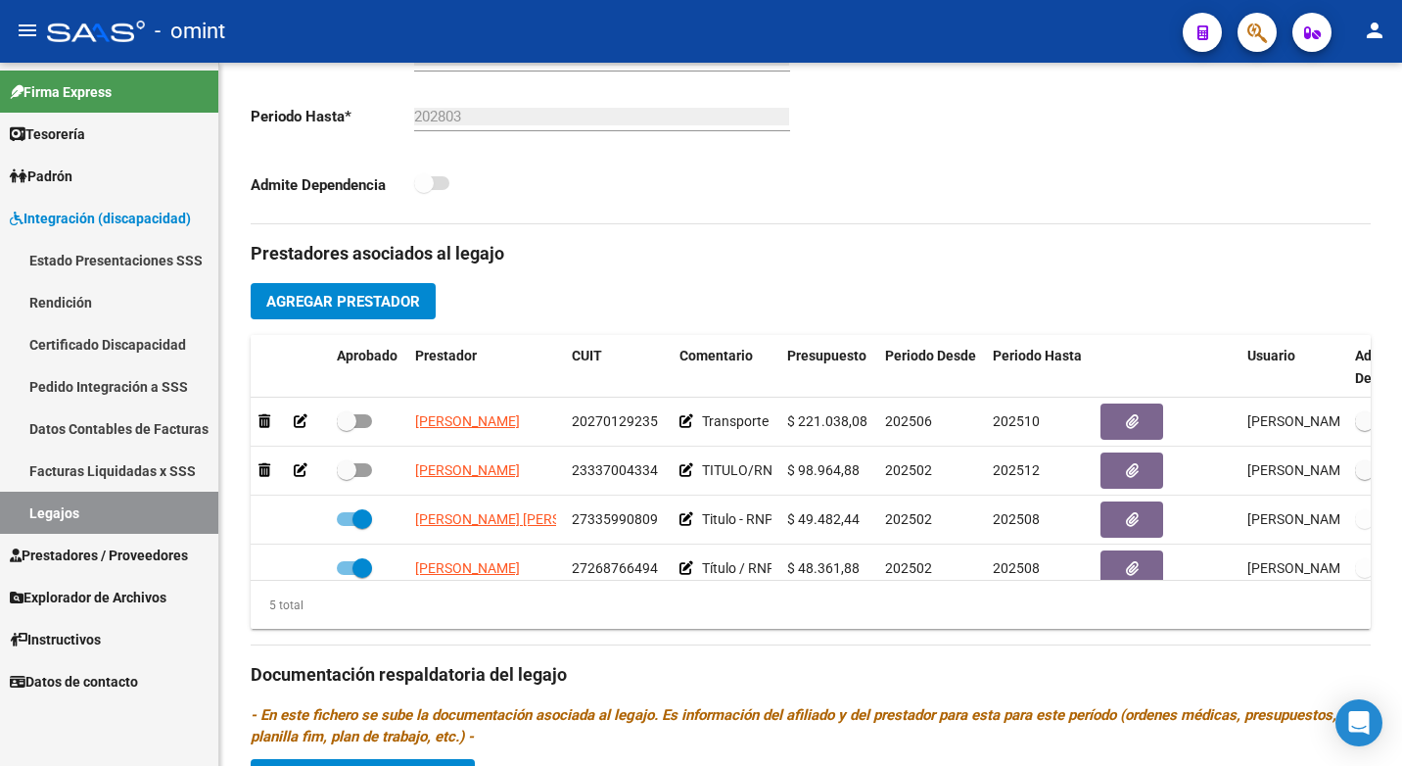
checkbox input "true"
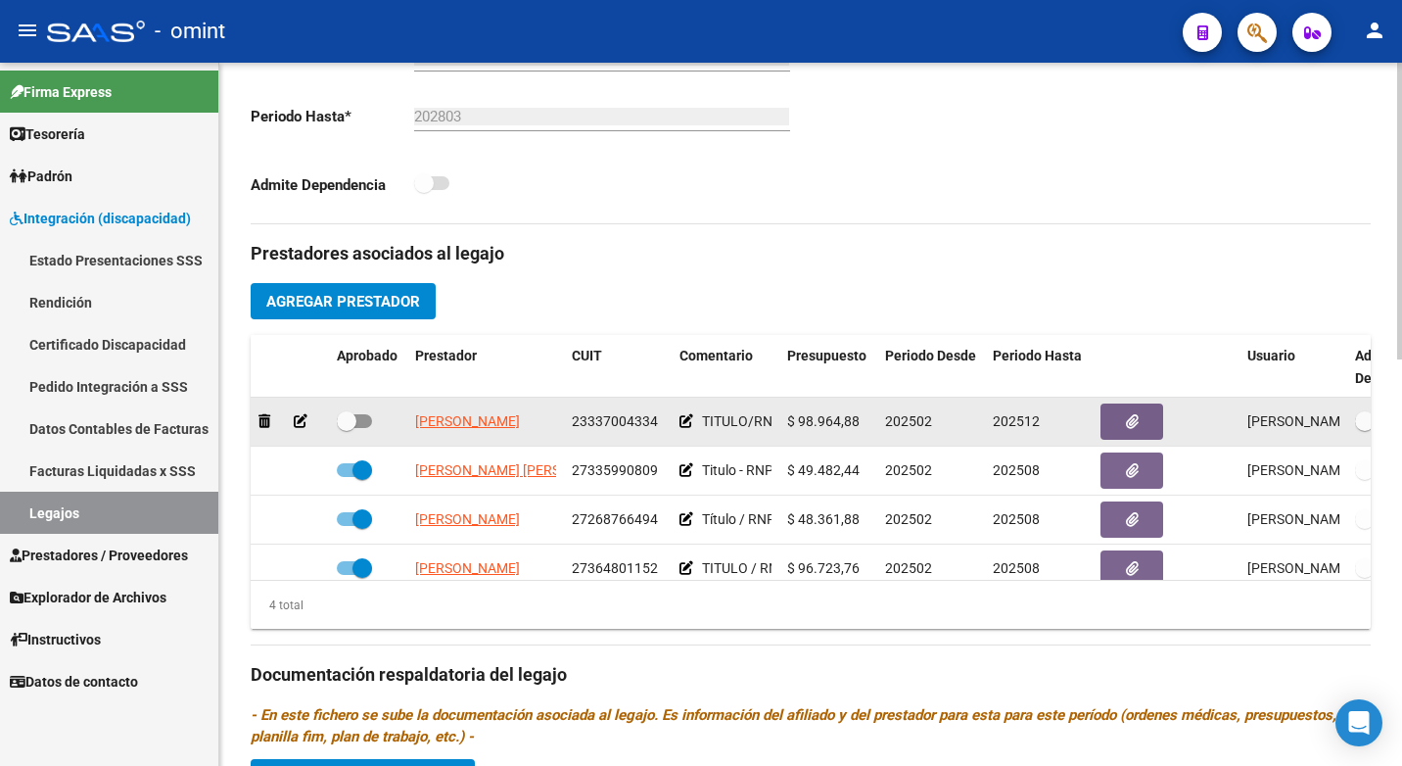
click at [256, 420] on datatable-body-cell at bounding box center [290, 421] width 78 height 48
click at [259, 424] on icon at bounding box center [264, 421] width 12 height 14
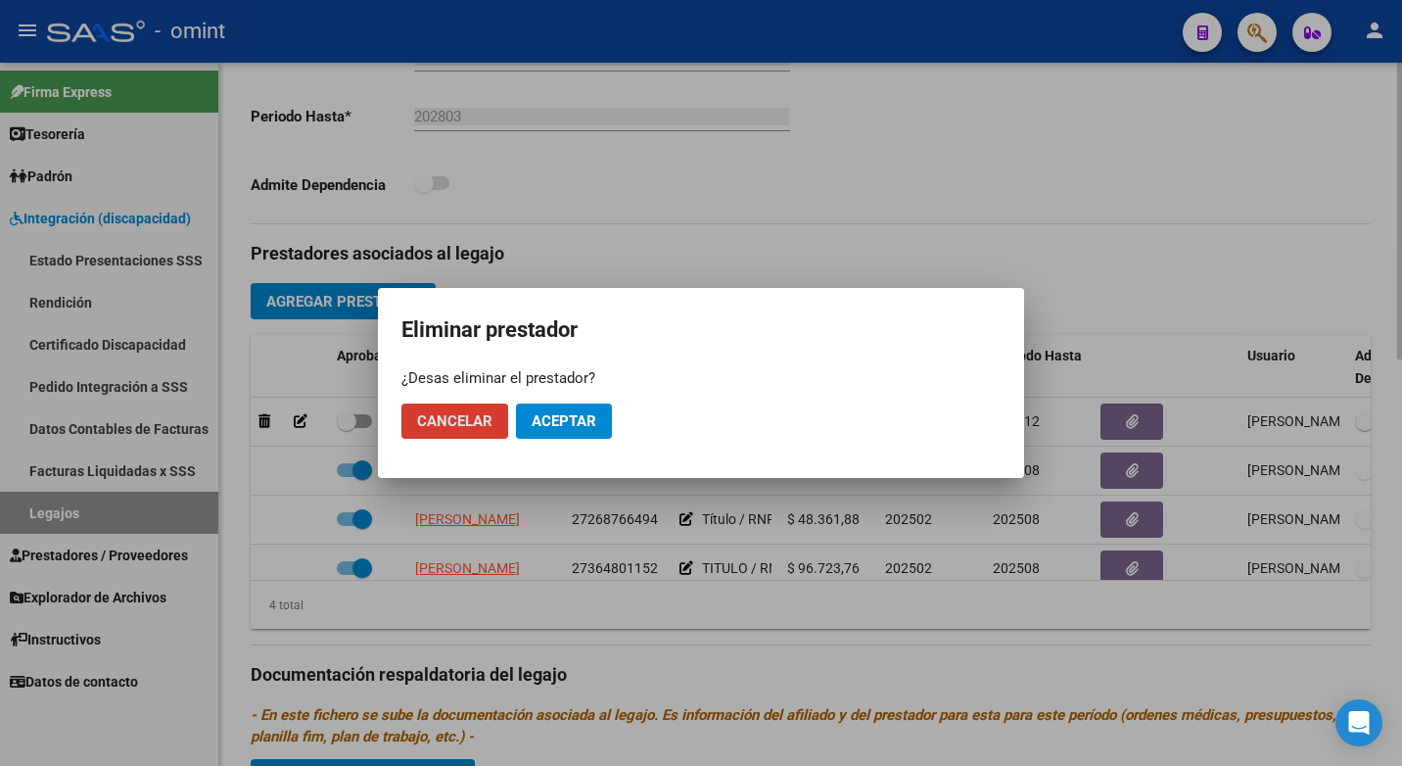
click at [623, 175] on div at bounding box center [701, 383] width 1402 height 766
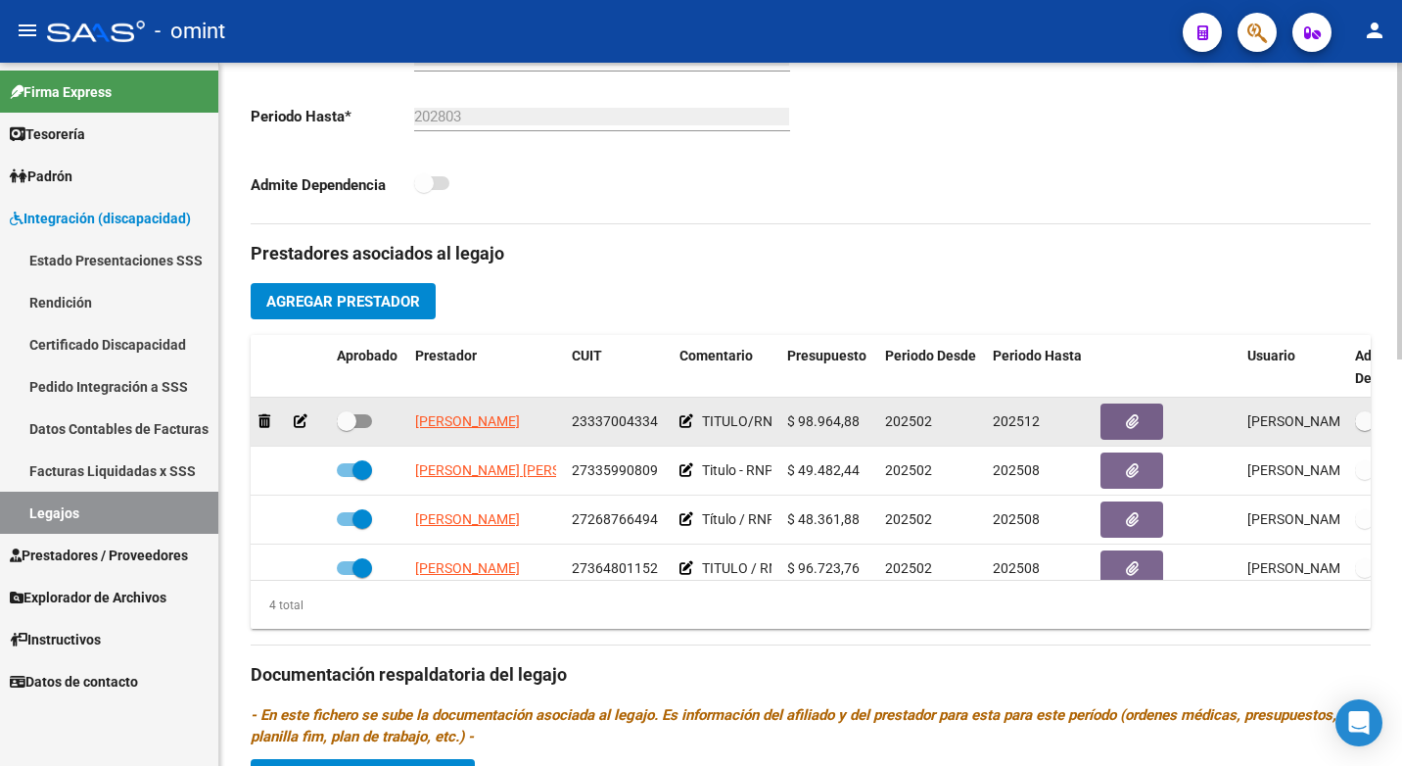
click at [303, 426] on icon at bounding box center [301, 421] width 14 height 14
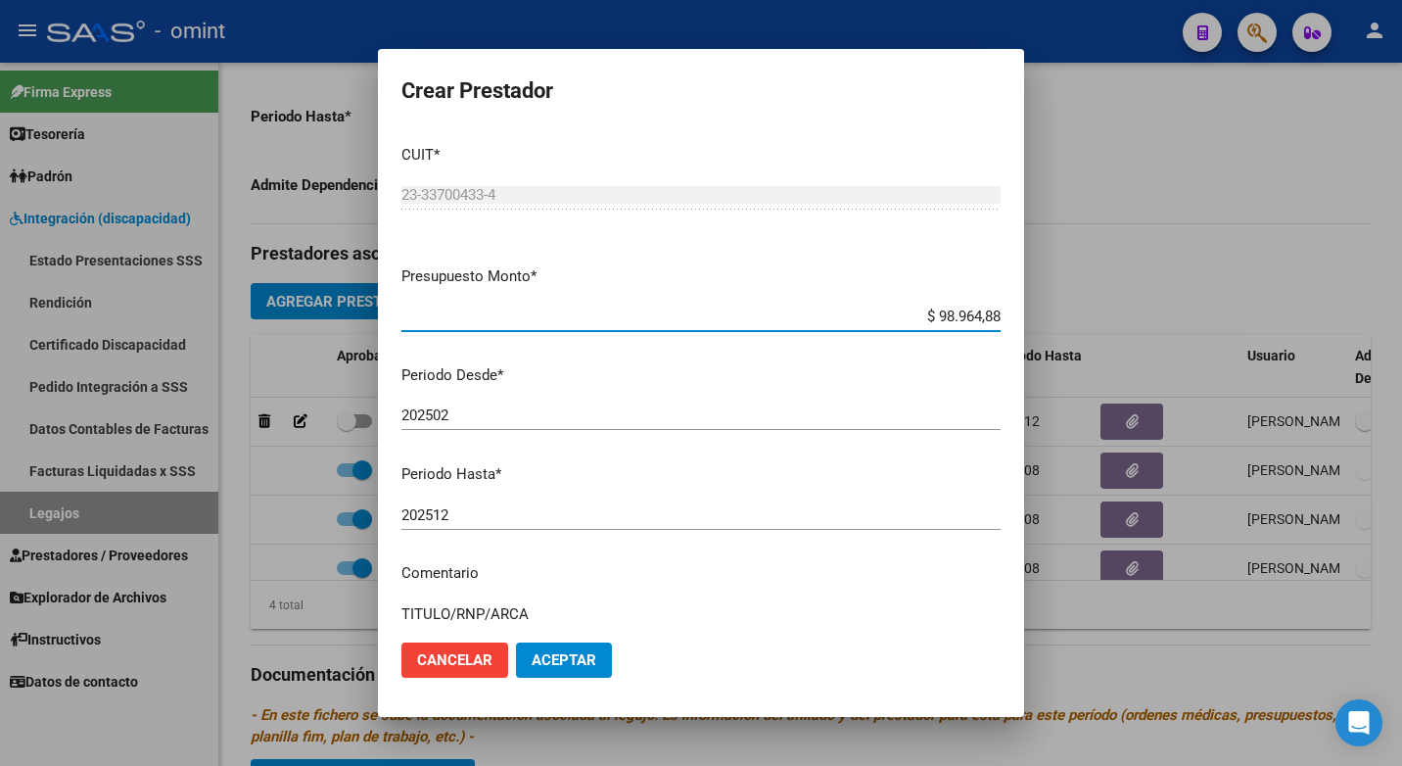
scroll to position [173, 0]
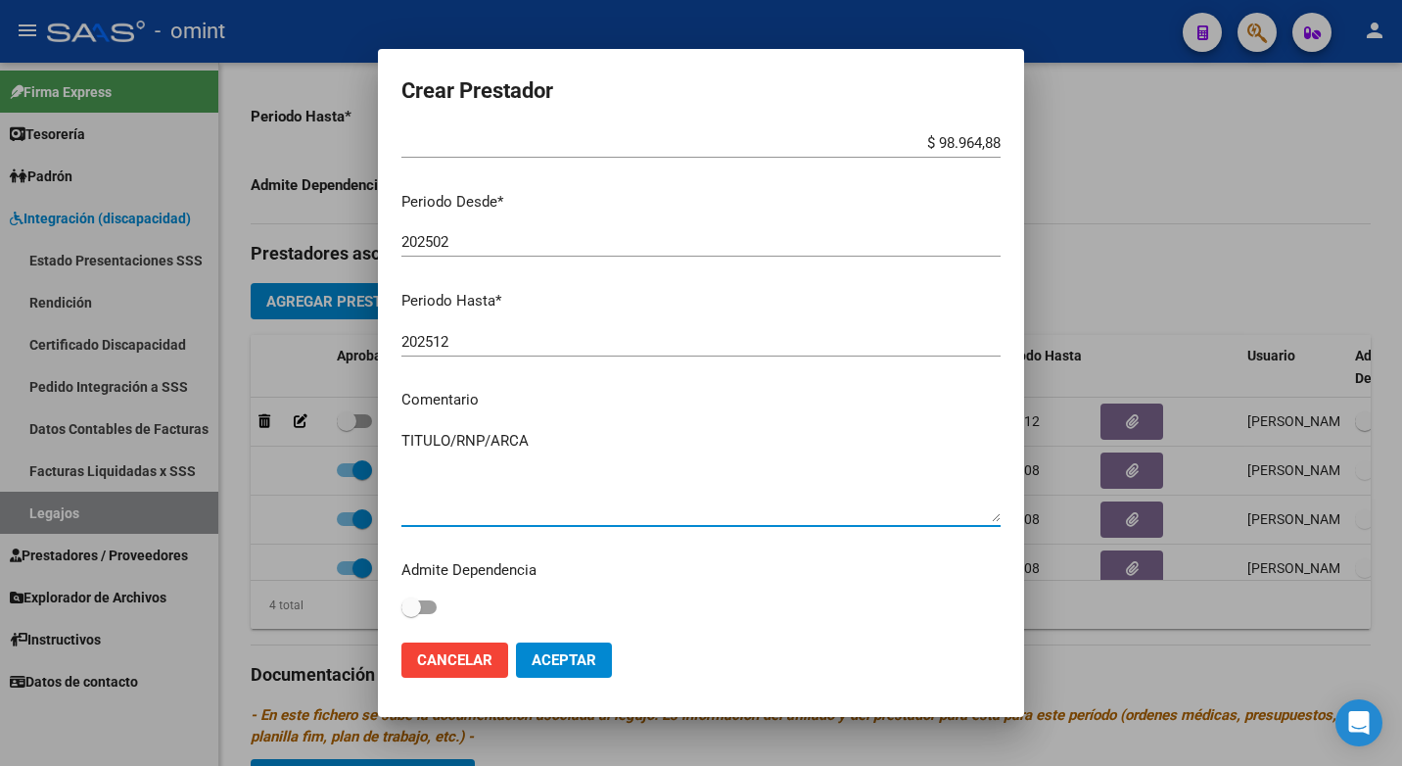
drag, startPoint x: 591, startPoint y: 445, endPoint x: 323, endPoint y: 465, distance: 269.0
click at [323, 465] on div "Crear Prestador CUIT * 23-33700433-4 Ingresar CUIT ARCA Padrón Presupuesto Mont…" at bounding box center [701, 383] width 1402 height 766
click at [444, 671] on button "Cancelar" at bounding box center [454, 659] width 107 height 35
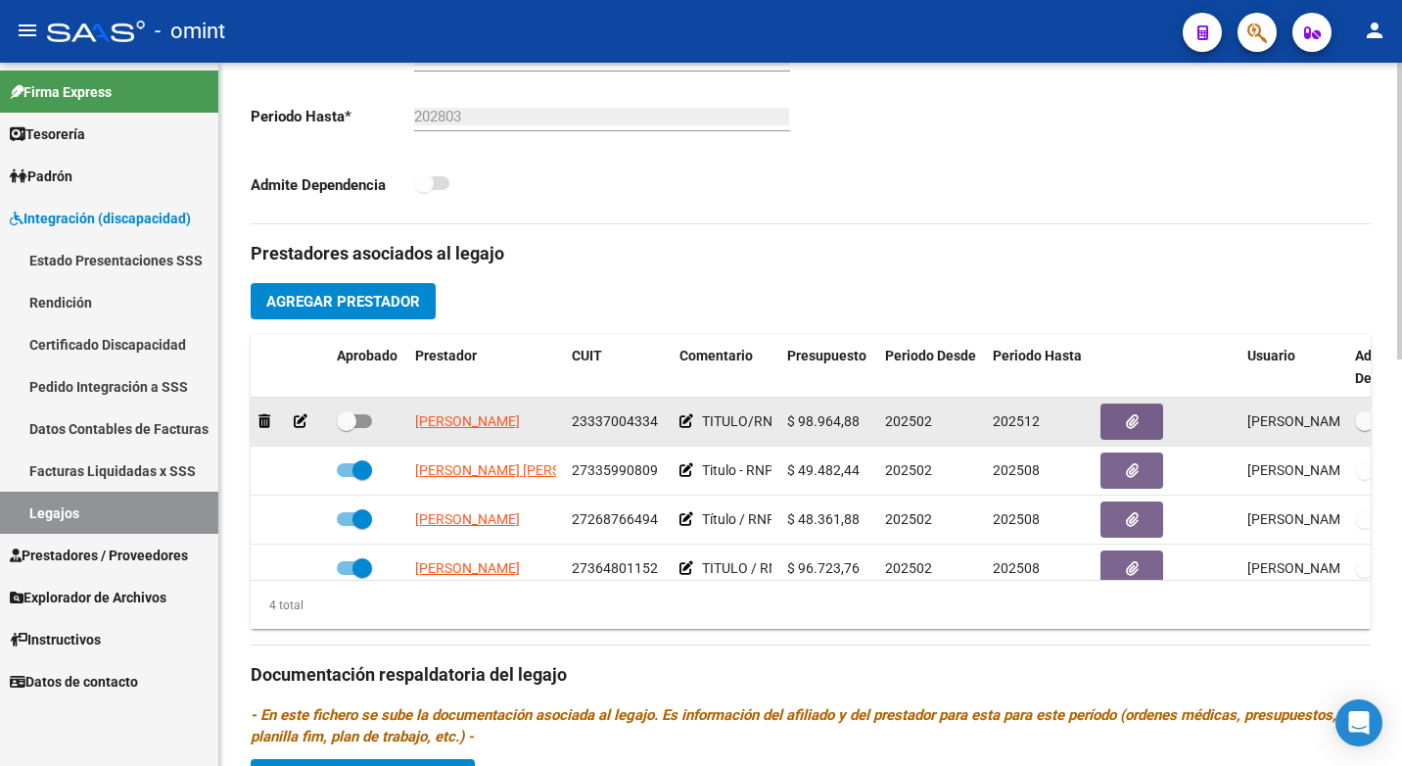
click at [351, 428] on span at bounding box center [347, 421] width 20 height 20
click at [347, 428] on input "checkbox" at bounding box center [346, 428] width 1 height 1
click at [366, 424] on span at bounding box center [362, 421] width 20 height 20
click at [347, 428] on input "checkbox" at bounding box center [346, 428] width 1 height 1
click at [307, 421] on icon at bounding box center [301, 421] width 14 height 14
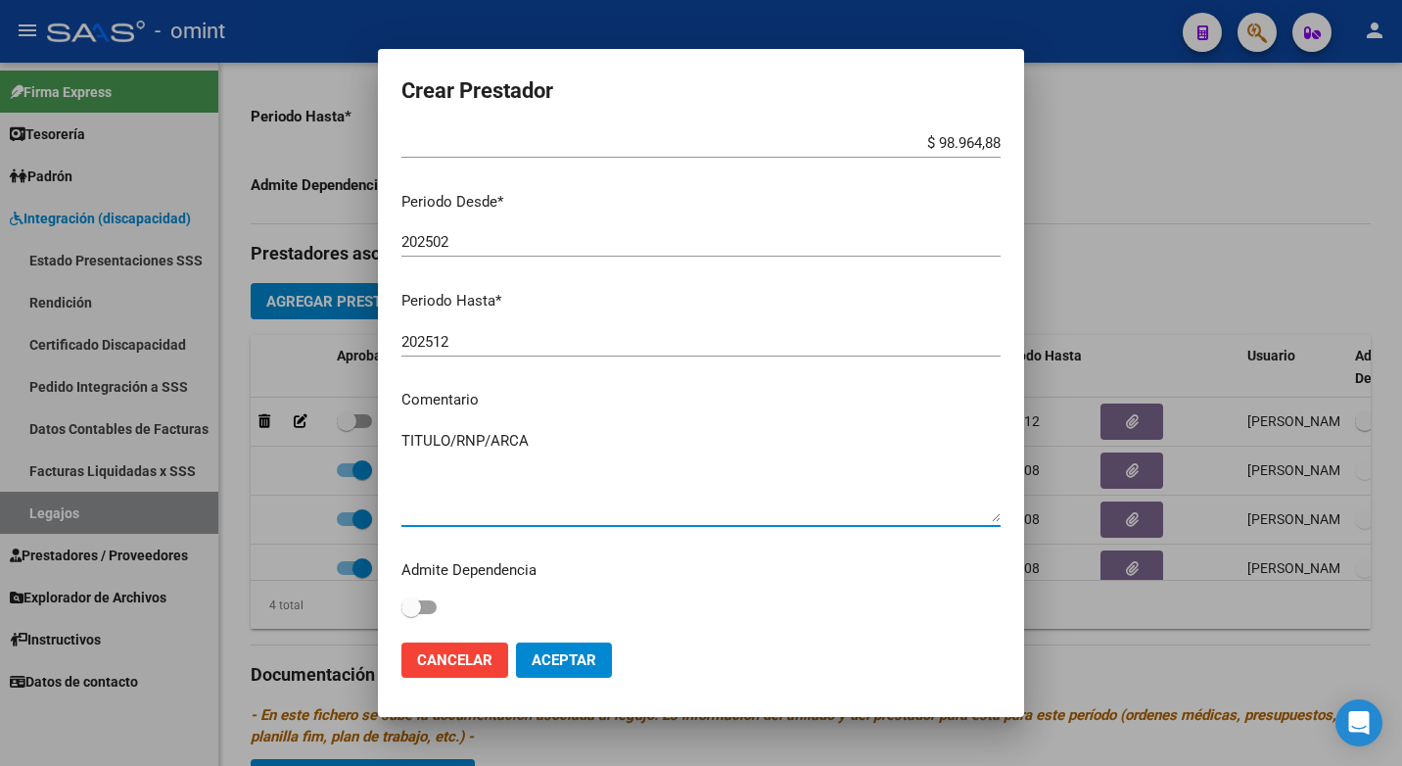
drag, startPoint x: 544, startPoint y: 441, endPoint x: 204, endPoint y: 437, distance: 340.7
click at [204, 437] on div "Crear Prestador CUIT * 23-33700433-4 Ingresar CUIT ARCA Padrón Presupuesto Mont…" at bounding box center [701, 383] width 1402 height 766
click at [1248, 210] on div at bounding box center [701, 383] width 1402 height 766
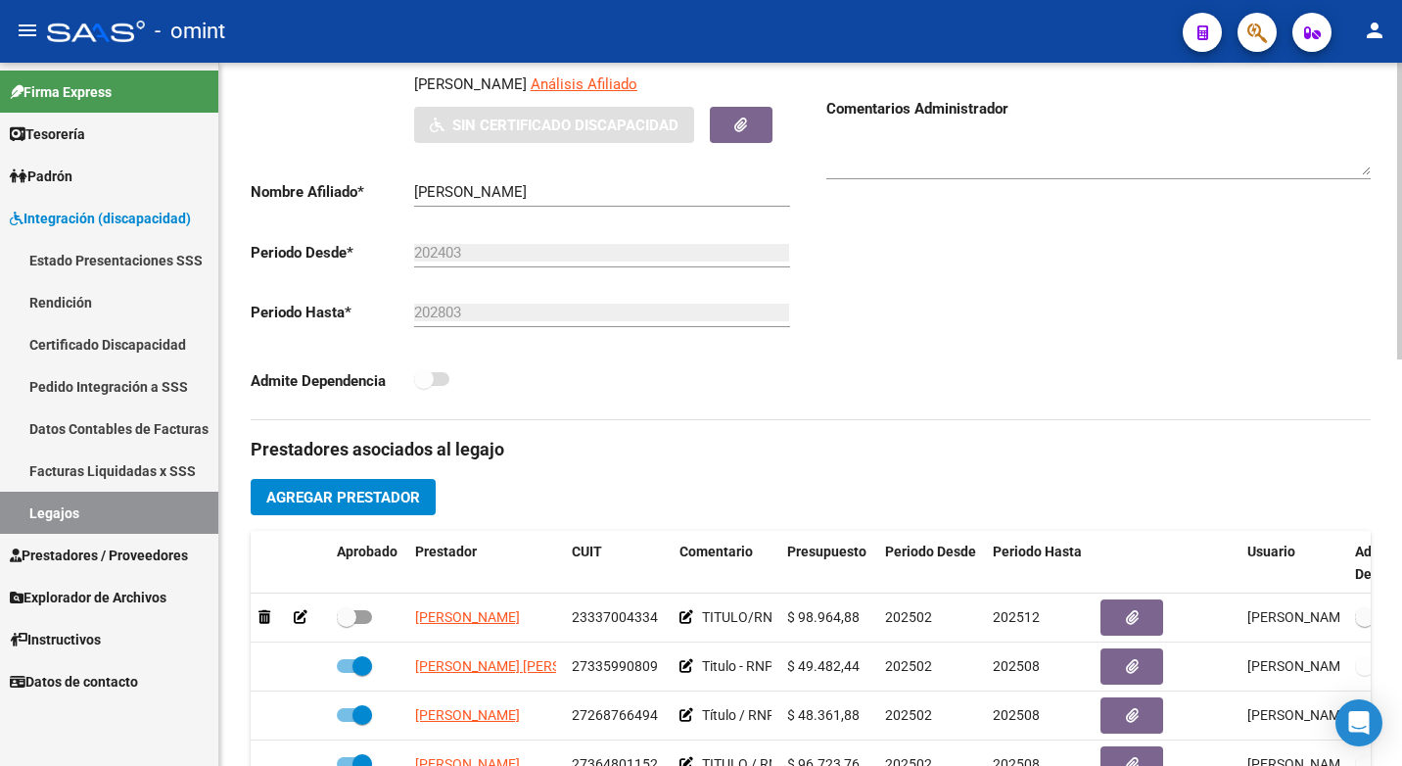
scroll to position [461, 0]
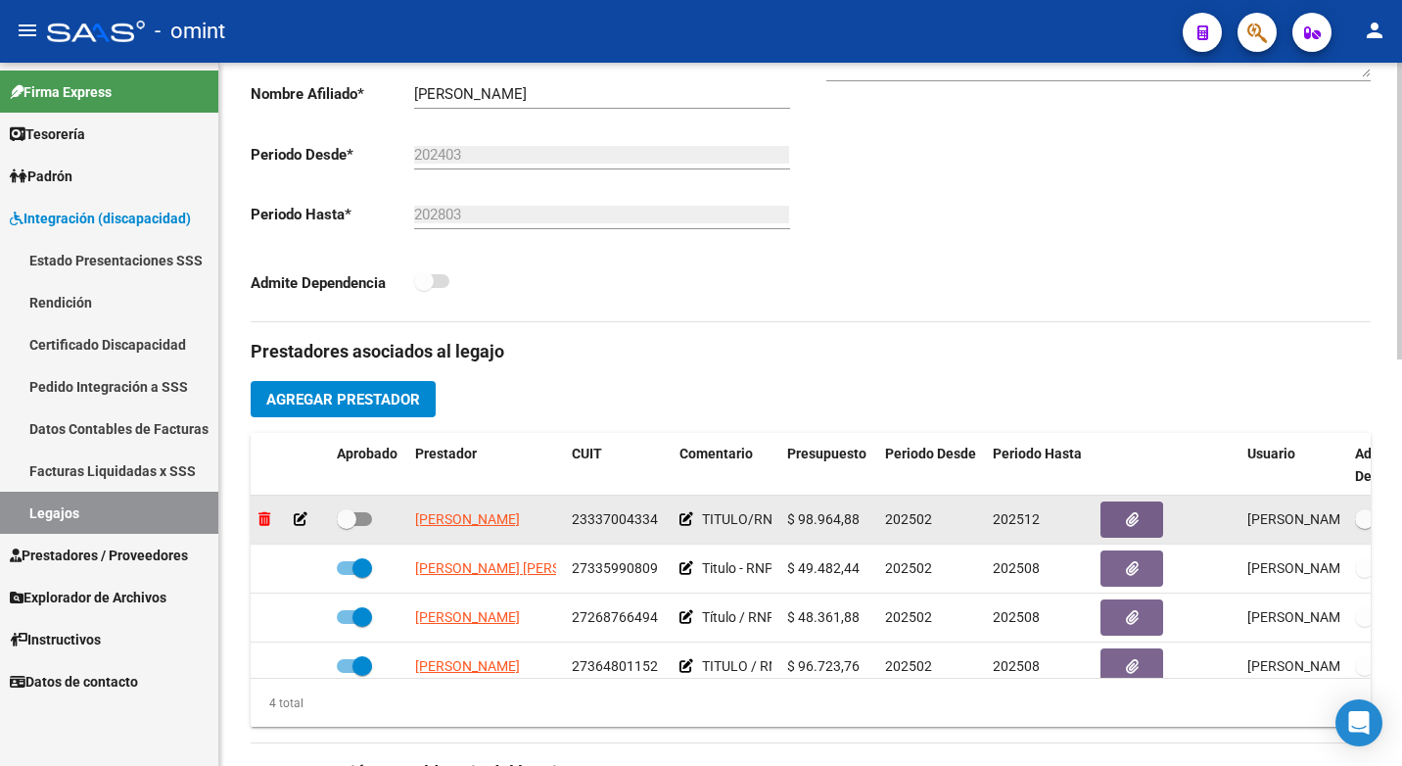
click at [261, 512] on icon at bounding box center [264, 519] width 12 height 14
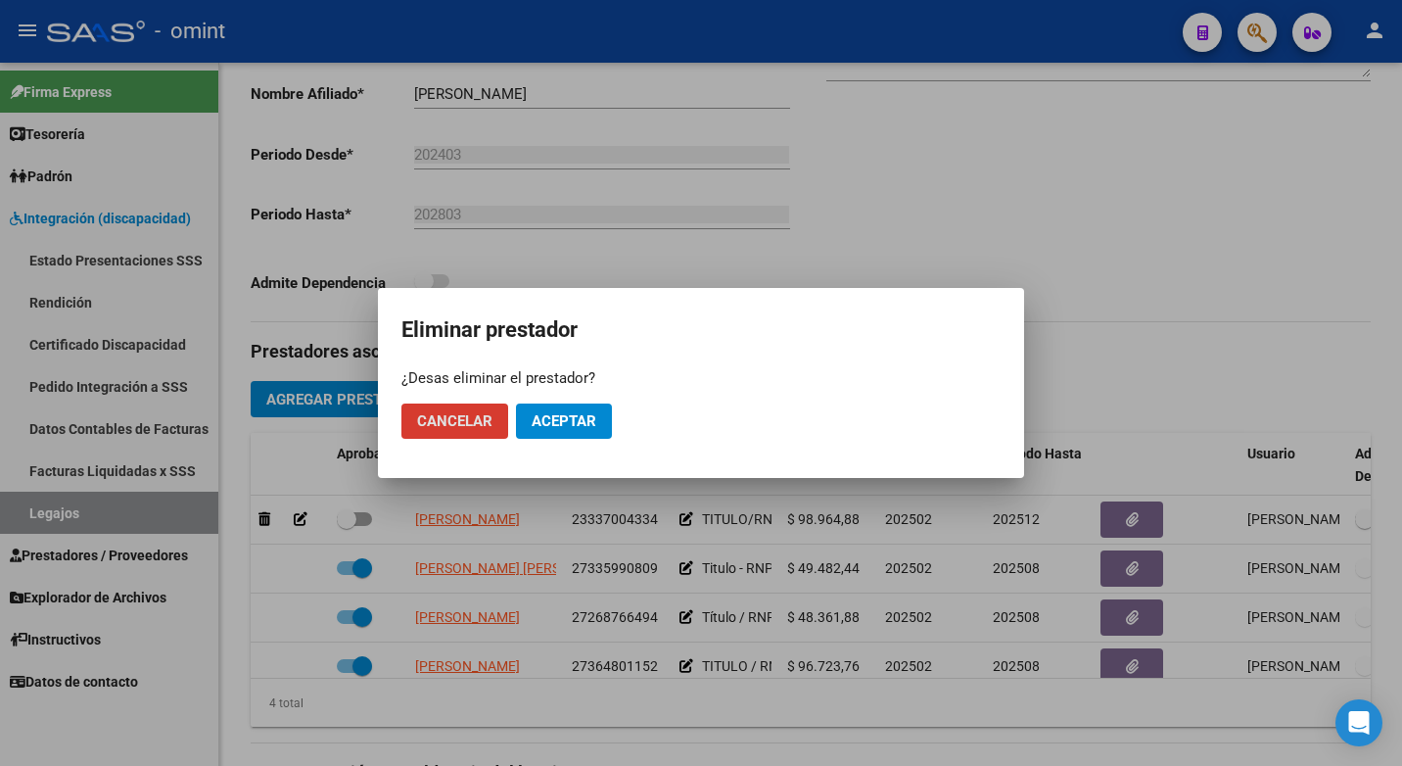
click at [571, 420] on span "Aceptar" at bounding box center [564, 421] width 65 height 18
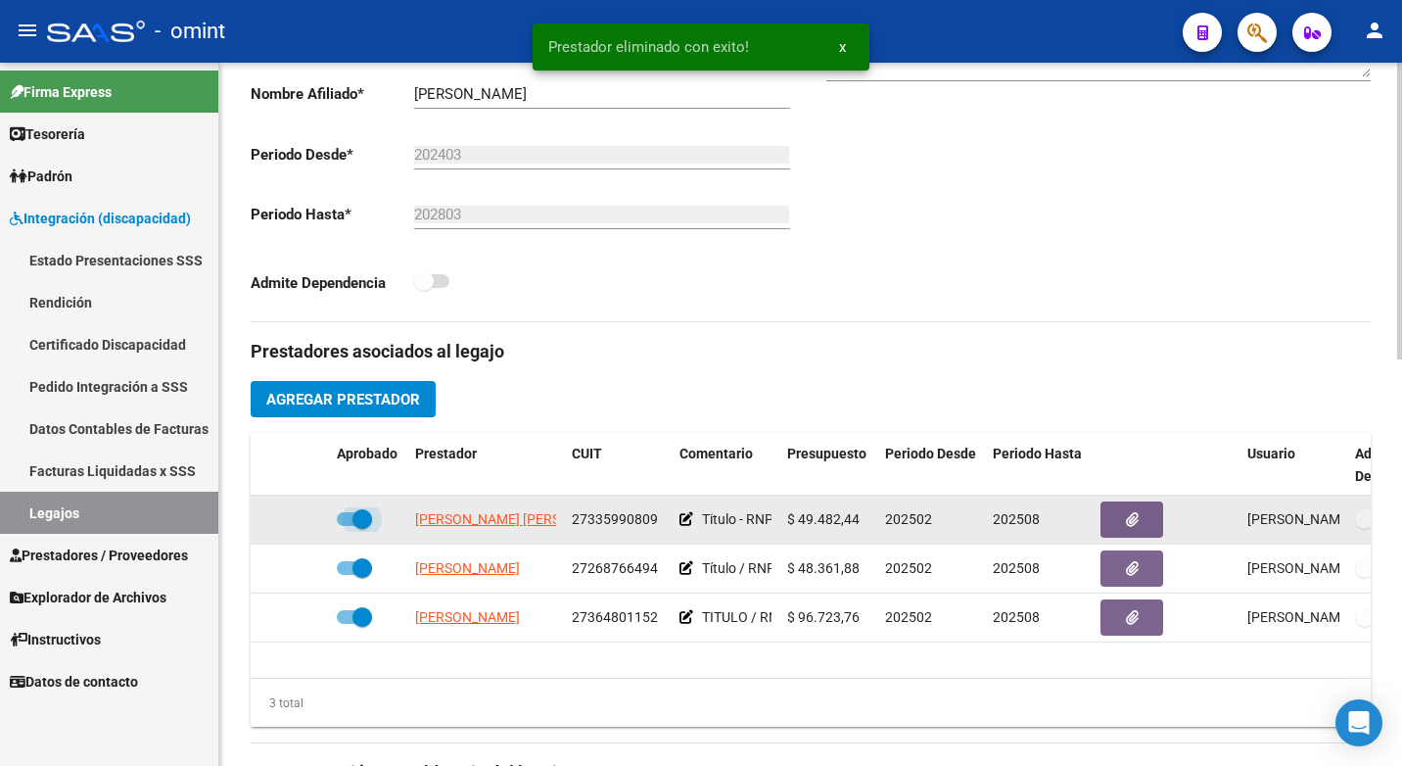
click at [359, 521] on span at bounding box center [362, 519] width 20 height 20
click at [347, 526] on input "checkbox" at bounding box center [346, 526] width 1 height 1
checkbox input "false"
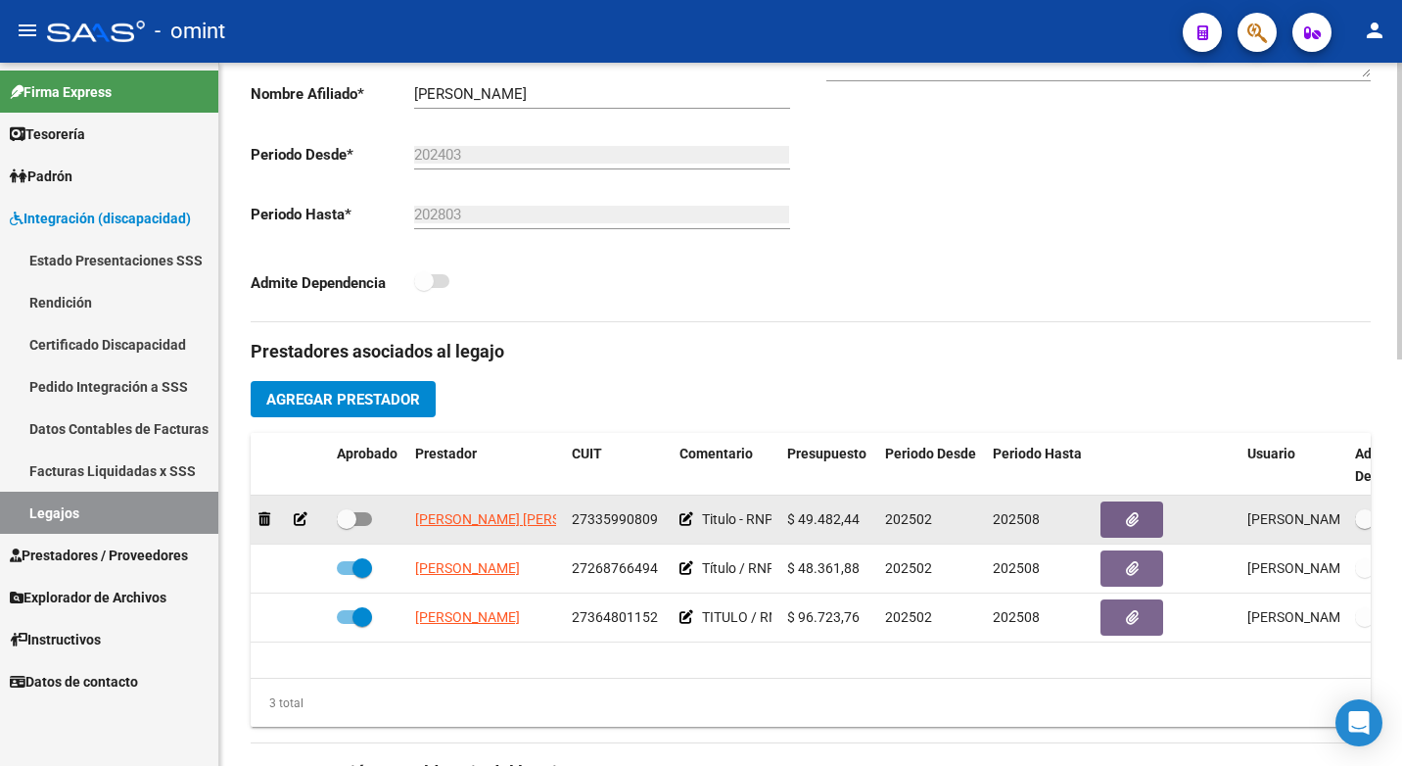
click at [302, 518] on icon at bounding box center [301, 519] width 14 height 14
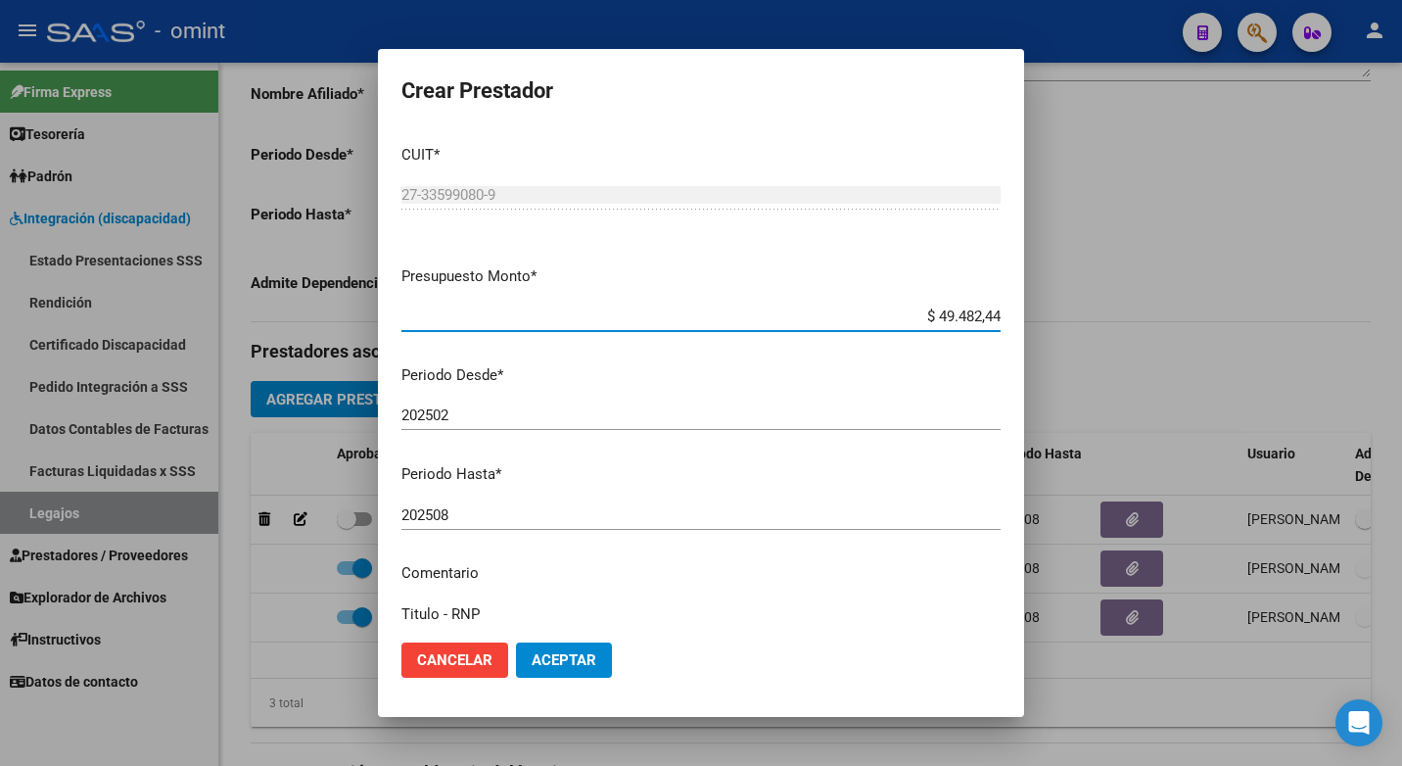
click at [547, 422] on input "202502" at bounding box center [700, 415] width 599 height 18
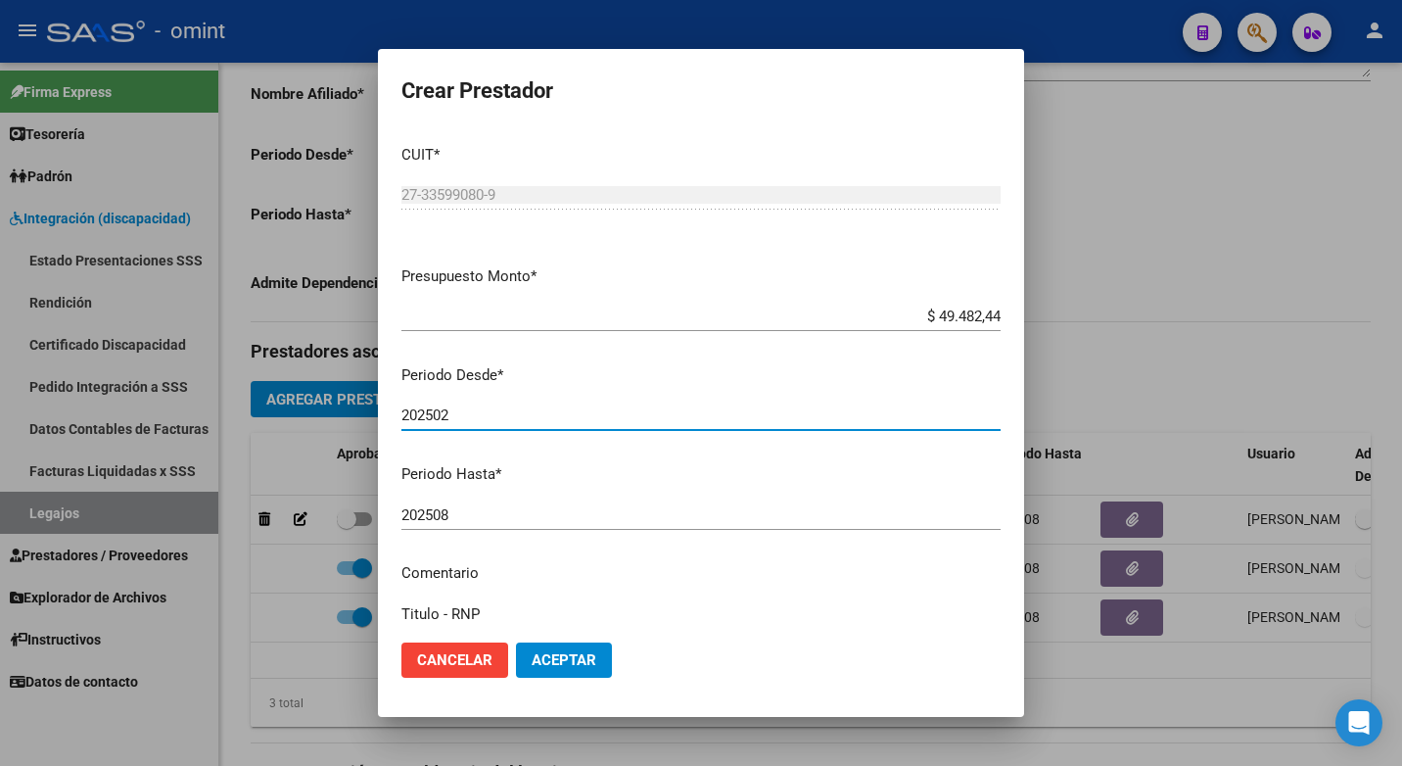
scroll to position [173, 0]
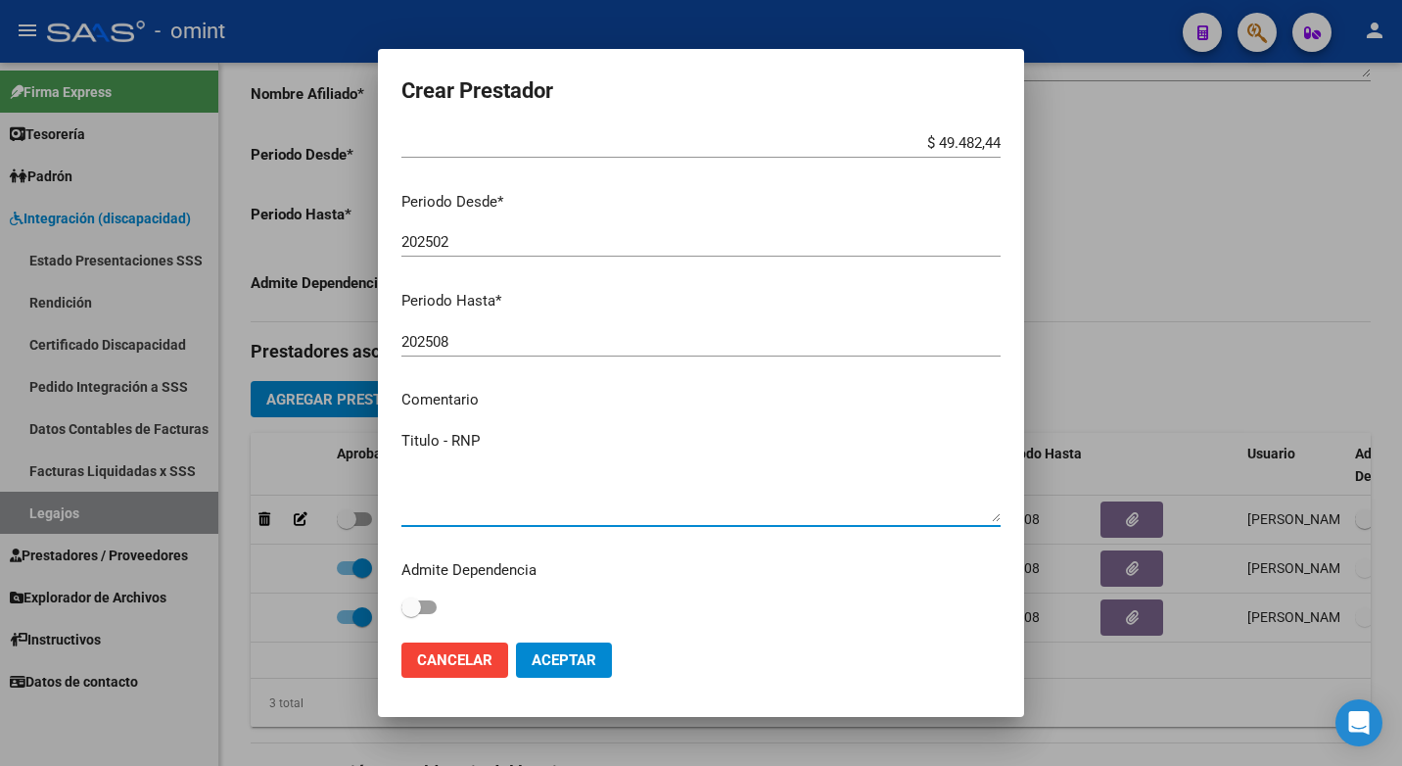
click at [505, 441] on textarea "Titulo - RNP" at bounding box center [700, 476] width 599 height 92
type textarea "T"
click at [559, 439] on textarea "Kinesiologia Motora / 4 al mes" at bounding box center [700, 476] width 599 height 92
type textarea "Kinesiologia Motora / 4 al mes"
click at [566, 669] on span "Aceptar" at bounding box center [564, 660] width 65 height 18
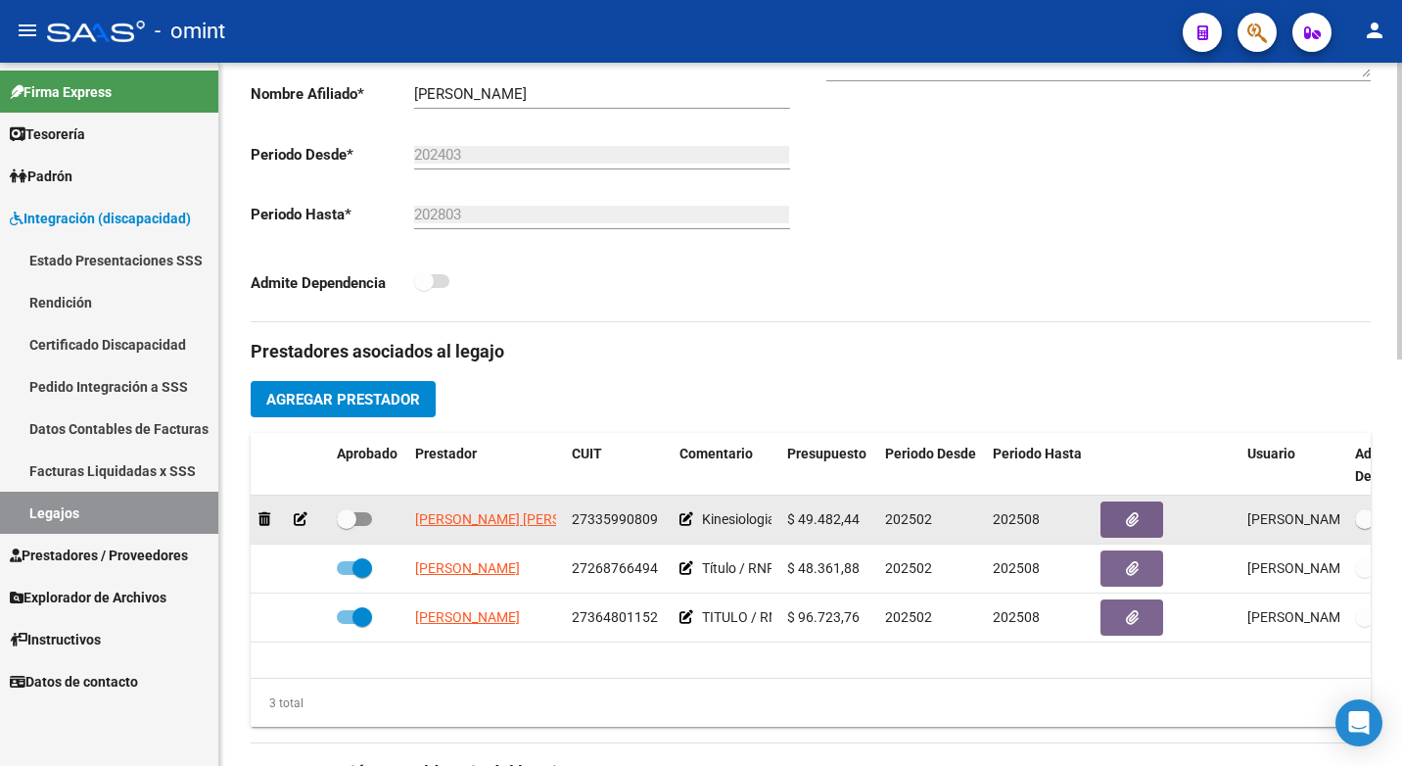
click at [338, 528] on span at bounding box center [347, 519] width 20 height 20
click at [346, 527] on input "checkbox" at bounding box center [346, 526] width 1 height 1
checkbox input "true"
click at [1131, 522] on icon "button" at bounding box center [1132, 519] width 13 height 15
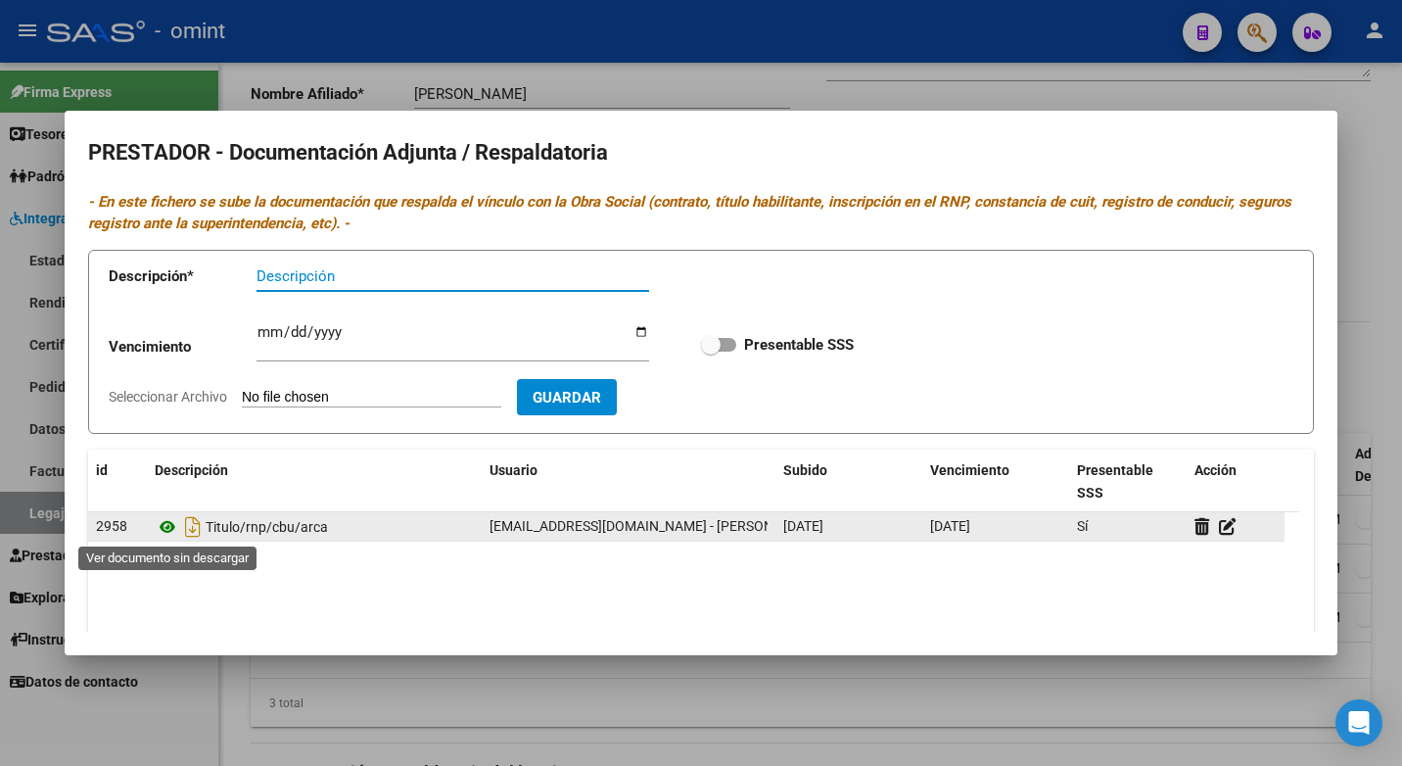
click at [163, 524] on icon at bounding box center [167, 526] width 25 height 23
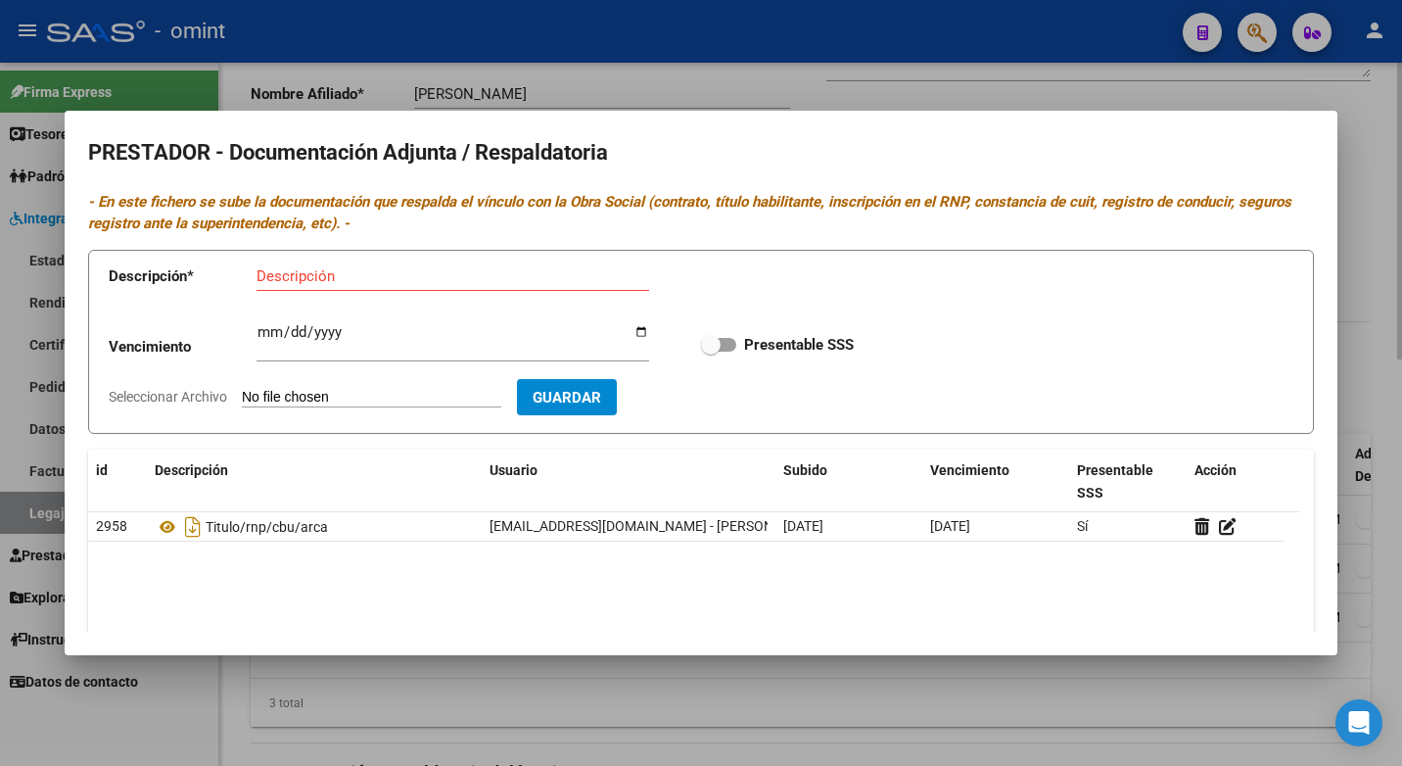
click at [633, 72] on div at bounding box center [701, 383] width 1402 height 766
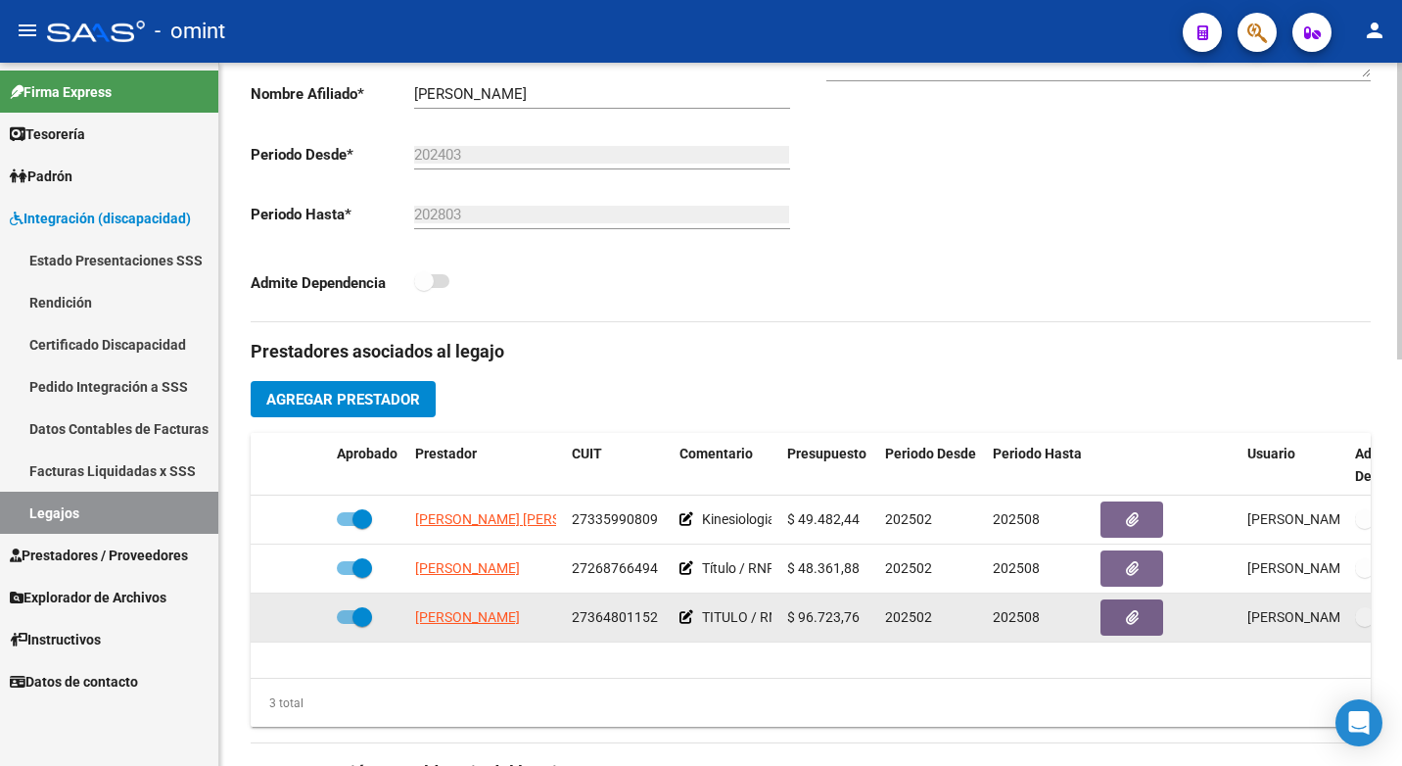
scroll to position [559, 0]
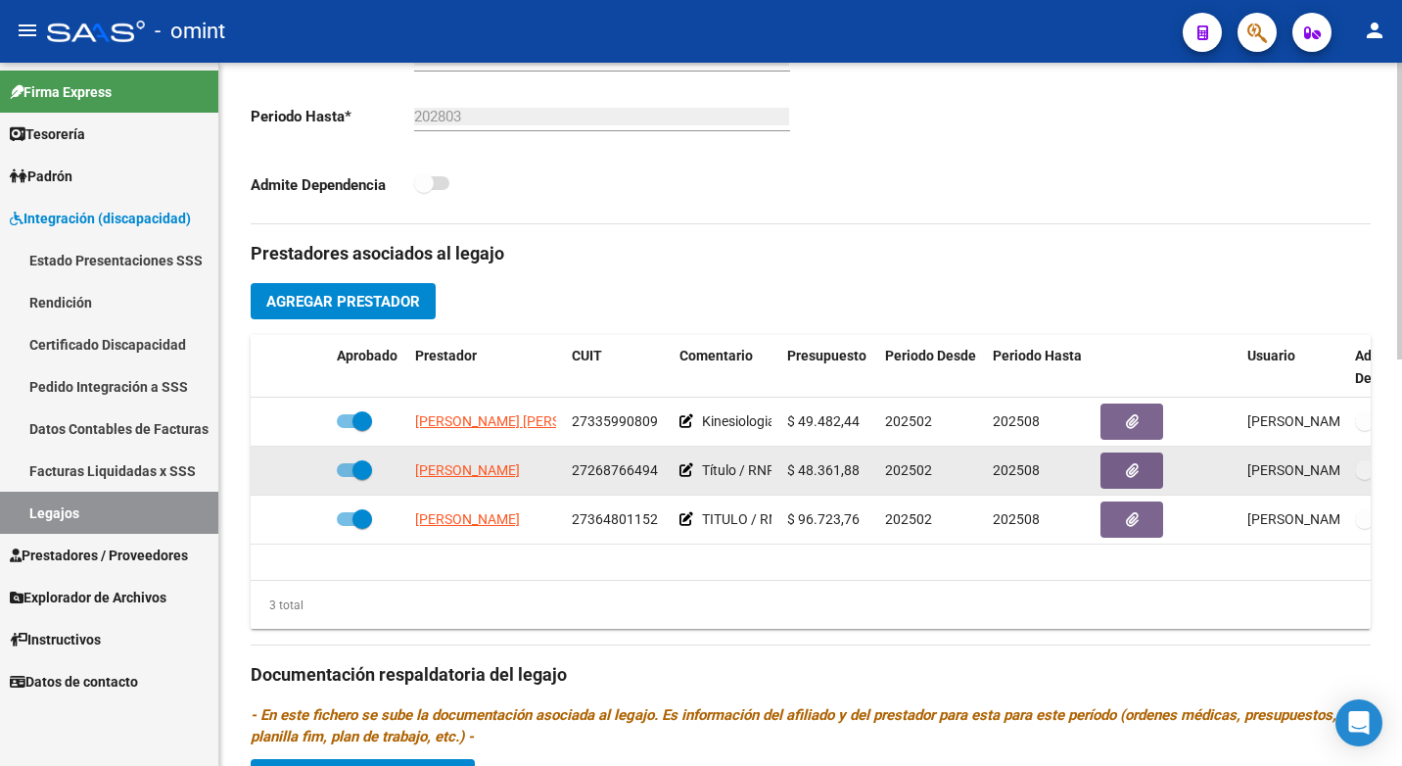
click at [357, 472] on span at bounding box center [362, 470] width 20 height 20
click at [347, 477] on input "checkbox" at bounding box center [346, 477] width 1 height 1
checkbox input "false"
click at [303, 473] on icon at bounding box center [301, 470] width 14 height 14
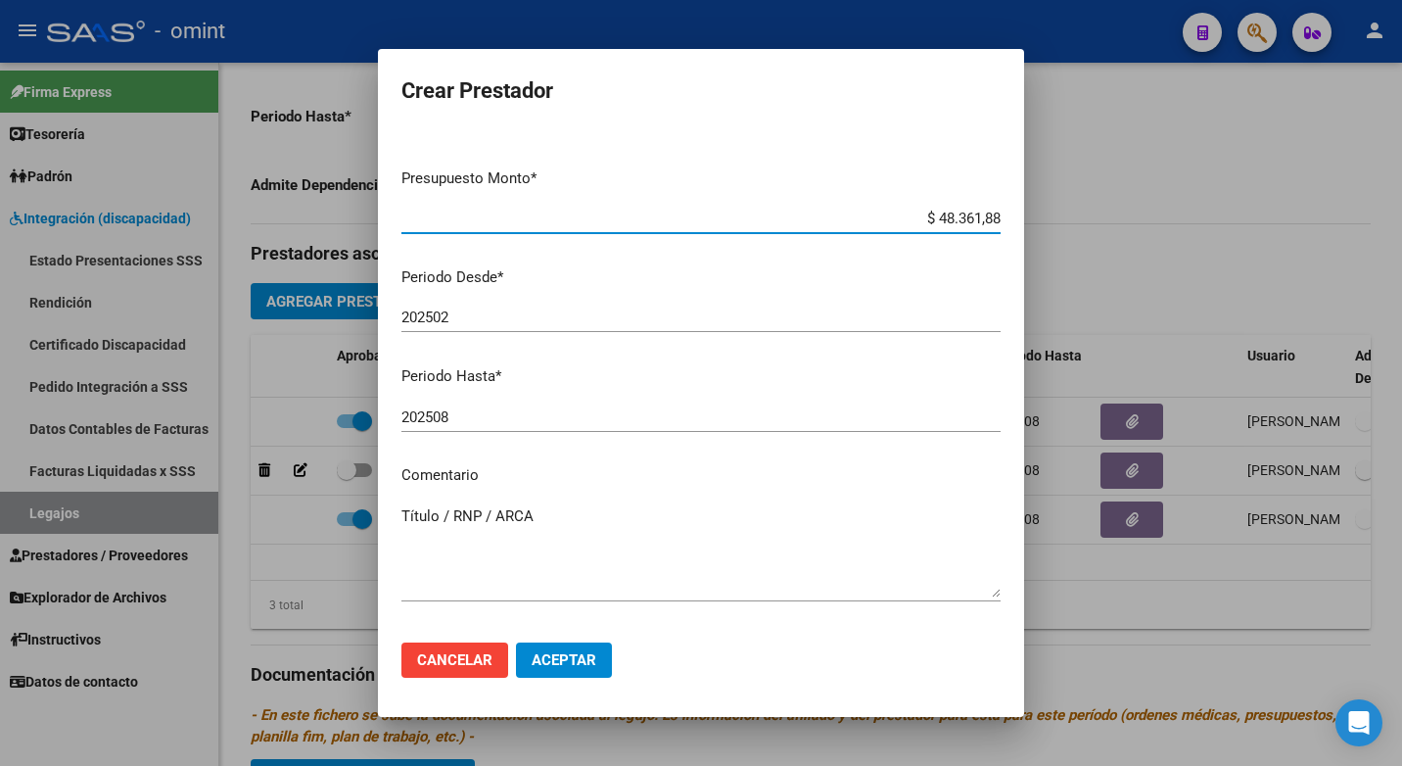
scroll to position [173, 0]
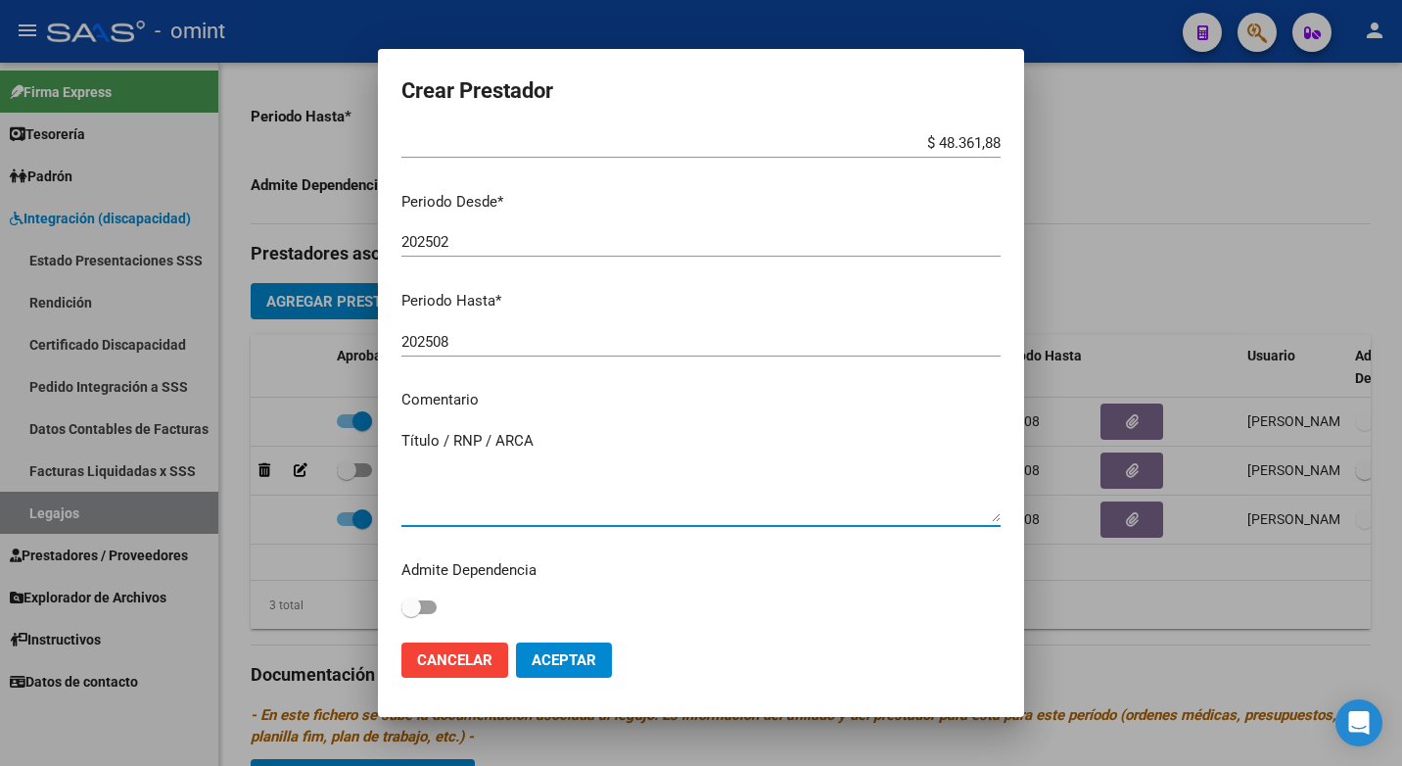
drag, startPoint x: 568, startPoint y: 442, endPoint x: 0, endPoint y: 371, distance: 572.3
click at [0, 371] on html "menu - omint person Firma Express Tesorería Extractos Procesados (csv) Extracto…" at bounding box center [701, 383] width 1402 height 766
type textarea "Psicomotricidad / 4 al mes"
click at [611, 523] on div "Psicomotricidad / 4 al mes Ingresar el comentario" at bounding box center [700, 476] width 599 height 100
click at [565, 660] on span "Aceptar" at bounding box center [564, 660] width 65 height 18
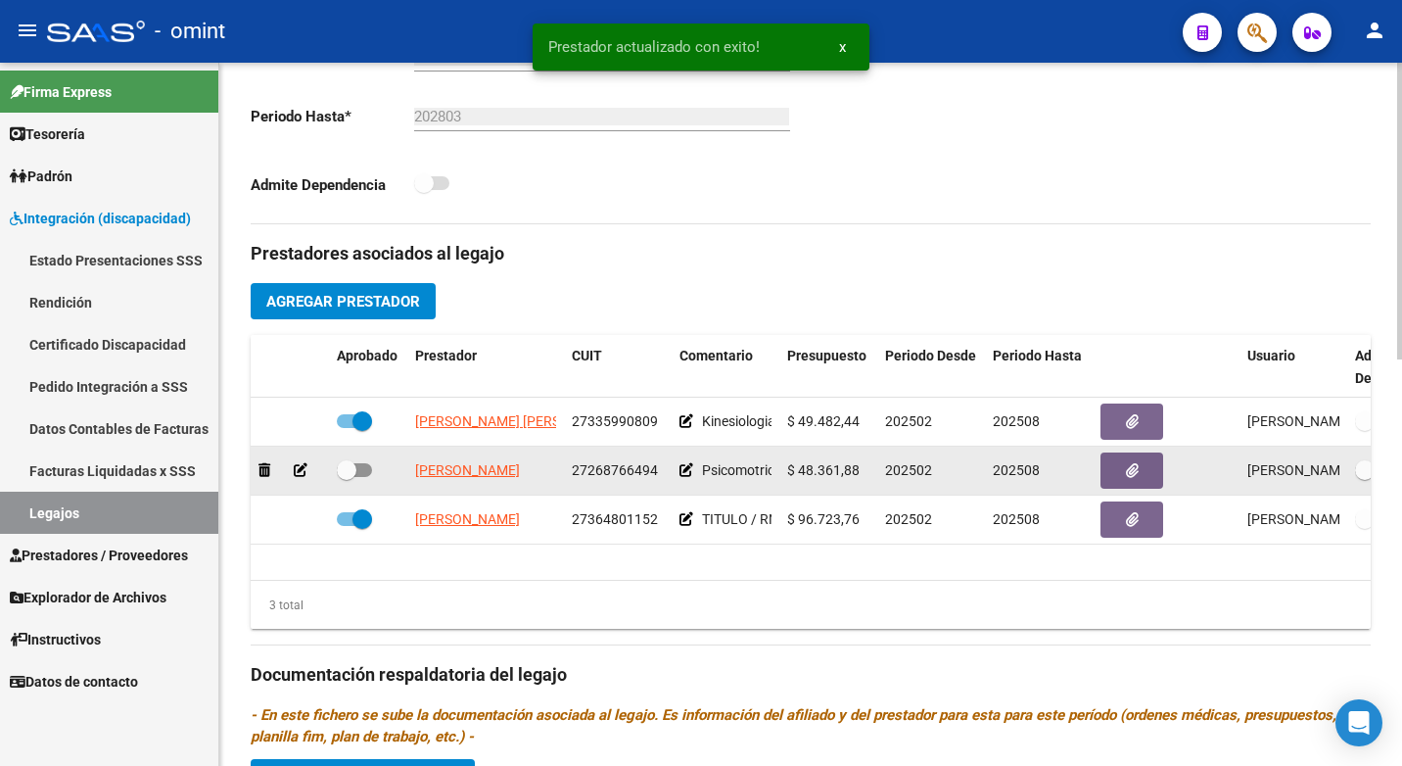
drag, startPoint x: 343, startPoint y: 469, endPoint x: 417, endPoint y: 469, distance: 74.4
click at [345, 469] on span at bounding box center [347, 470] width 20 height 20
click at [346, 477] on input "checkbox" at bounding box center [346, 477] width 1 height 1
checkbox input "true"
click at [1141, 472] on button "button" at bounding box center [1131, 470] width 63 height 36
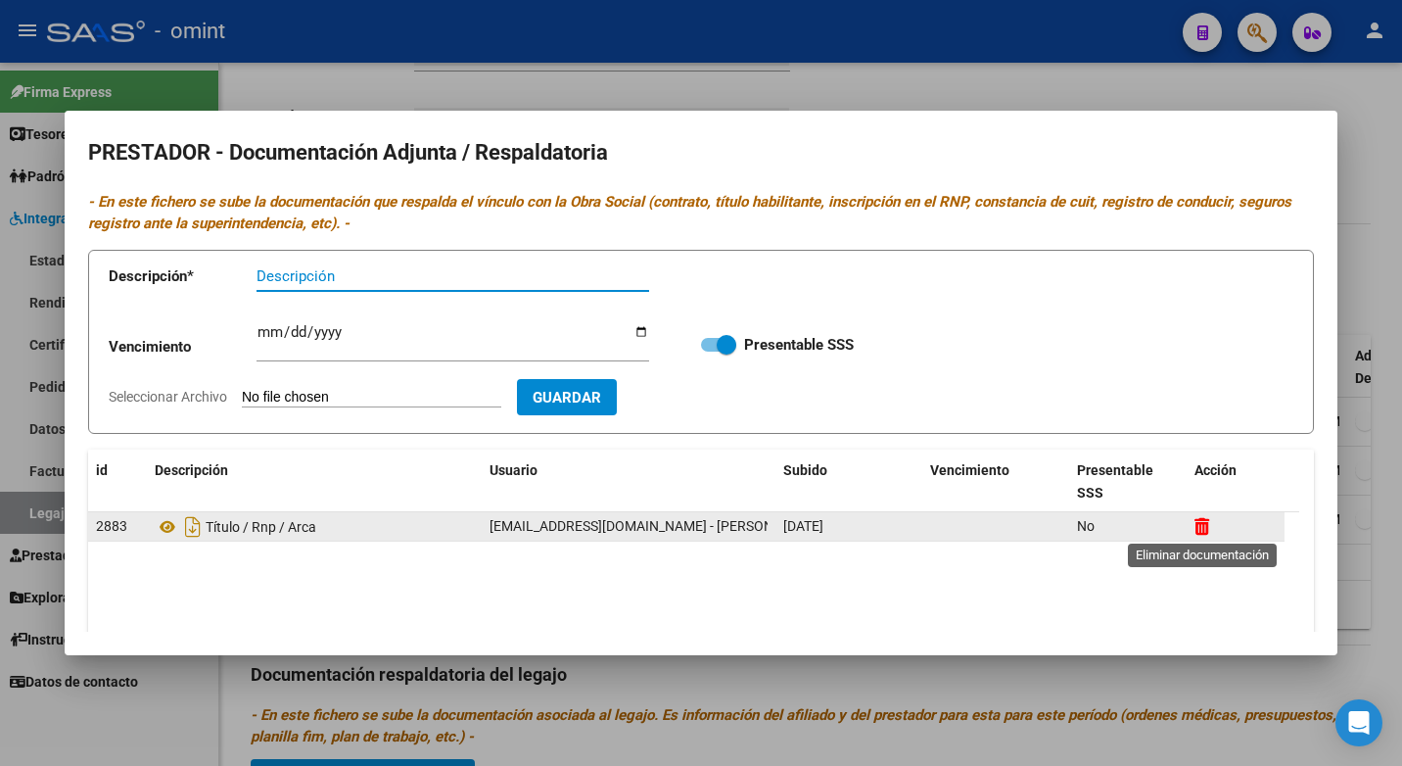
click at [1199, 521] on icon at bounding box center [1201, 526] width 15 height 19
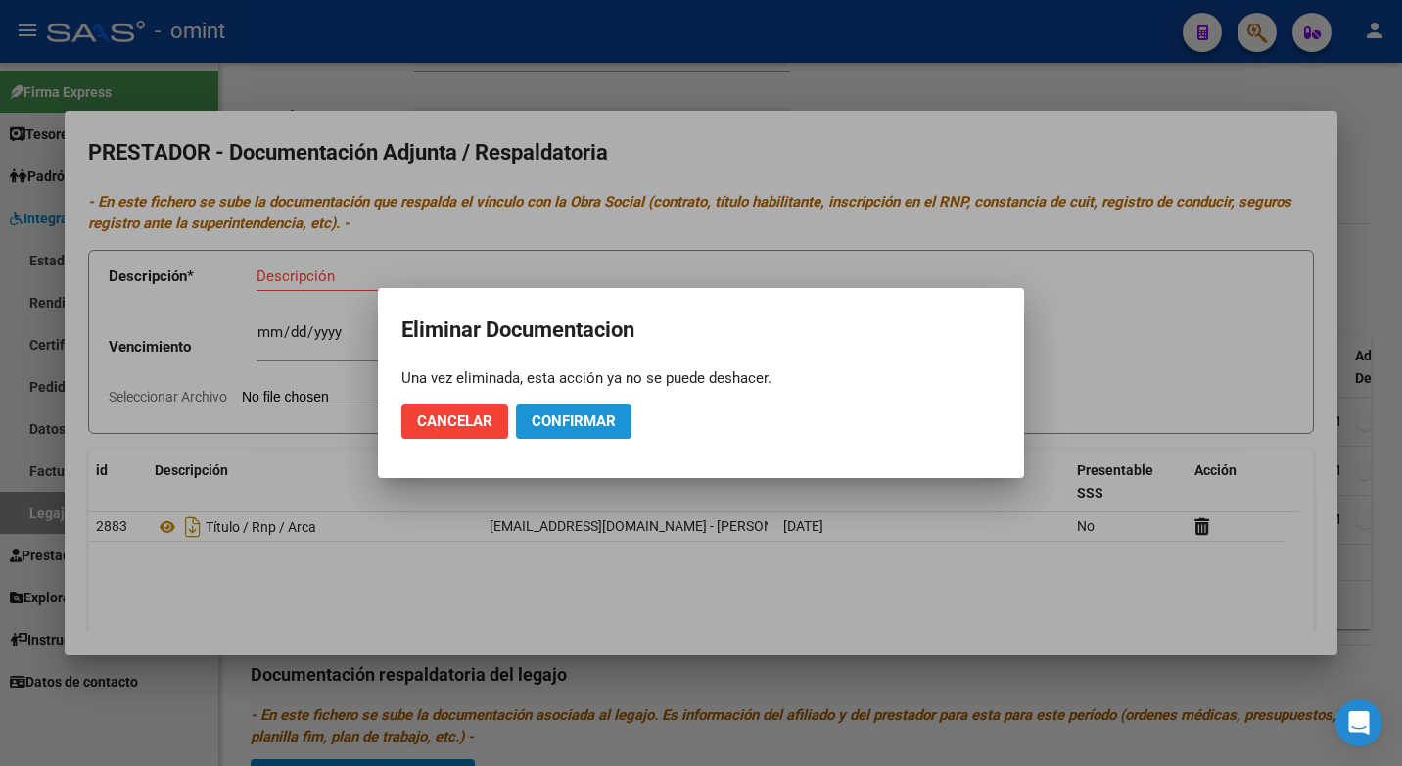
click at [598, 419] on span "Confirmar" at bounding box center [574, 421] width 84 height 18
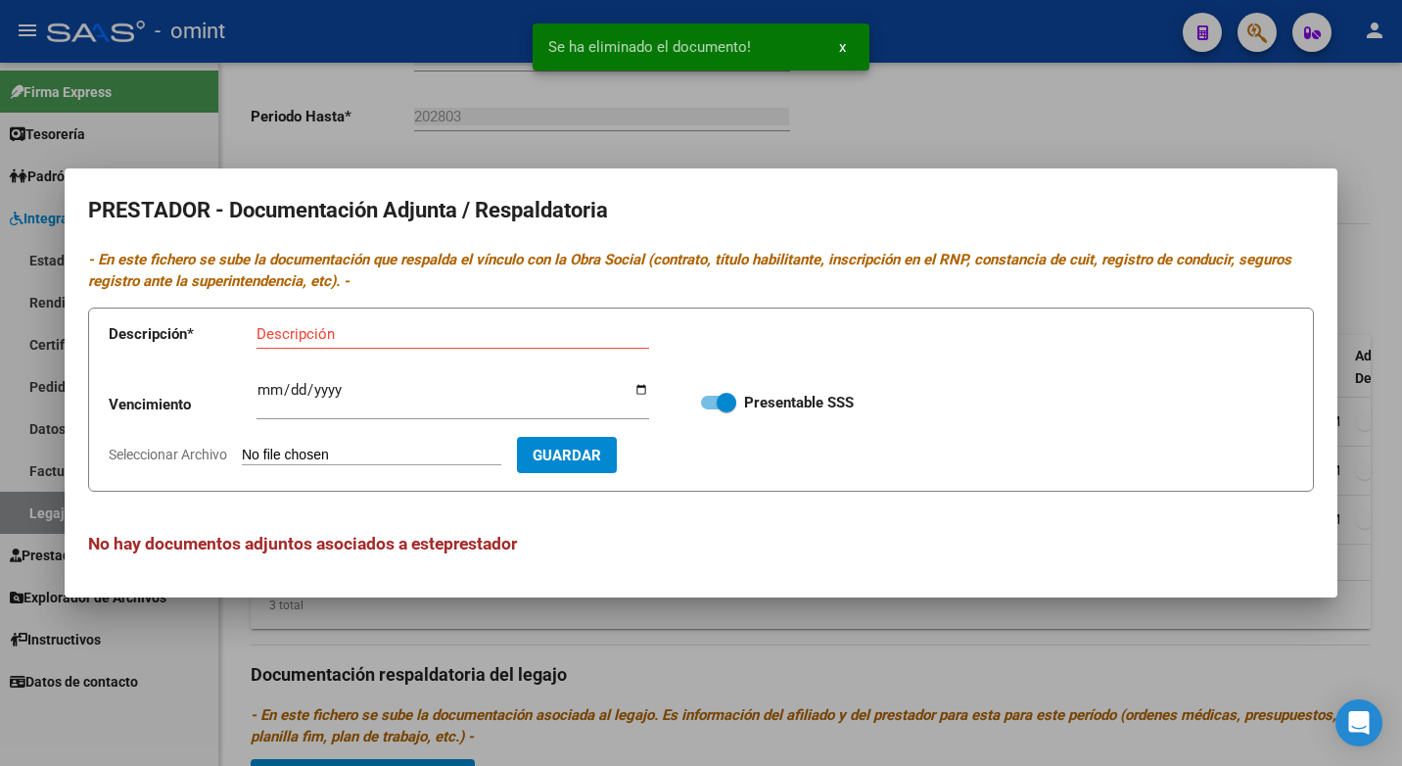
click at [289, 338] on input "Descripción" at bounding box center [452, 334] width 393 height 18
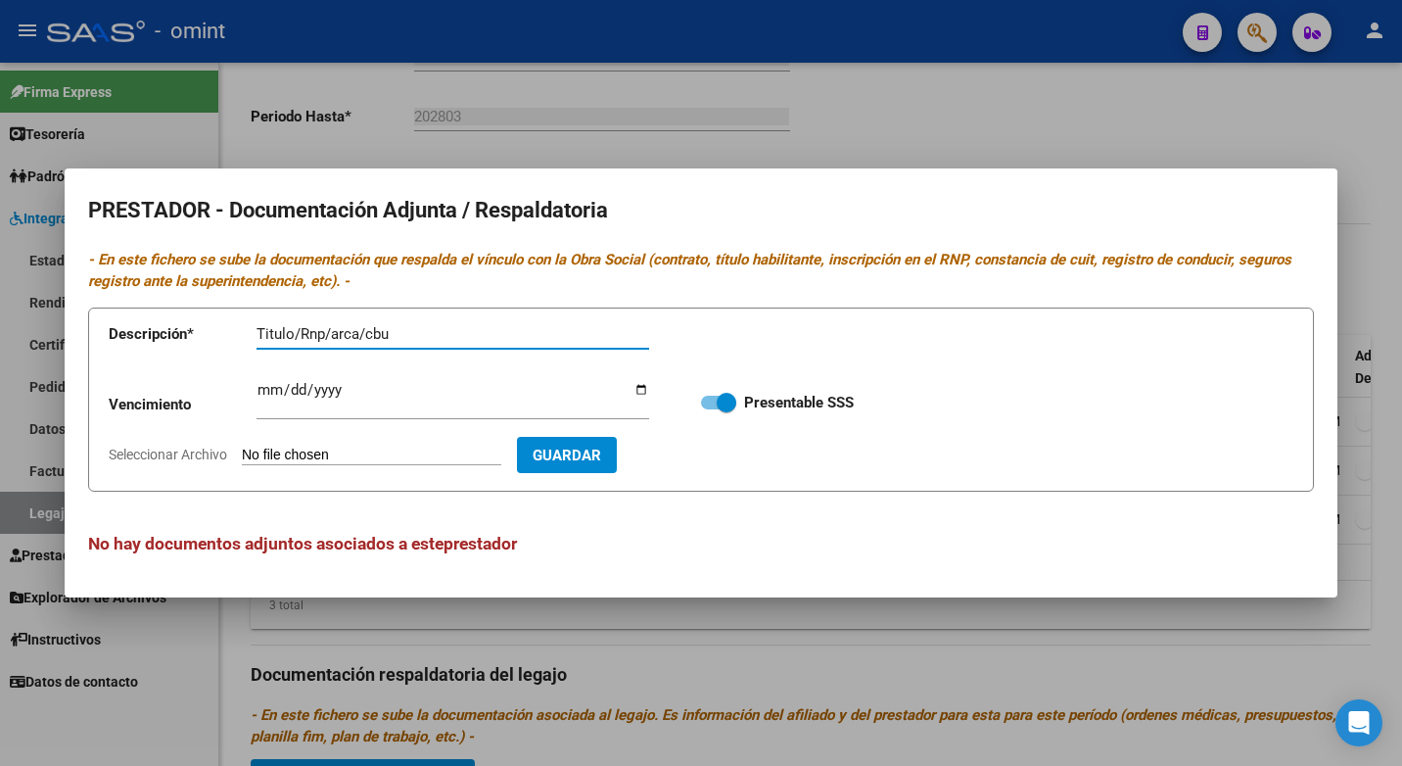
type input "Titulo/Rnp/arca/cbu"
click at [271, 395] on input "Ingresar vencimiento" at bounding box center [452, 397] width 393 height 31
click at [328, 393] on input "Ingresar vencimiento" at bounding box center [452, 397] width 393 height 31
type input "[DATE]"
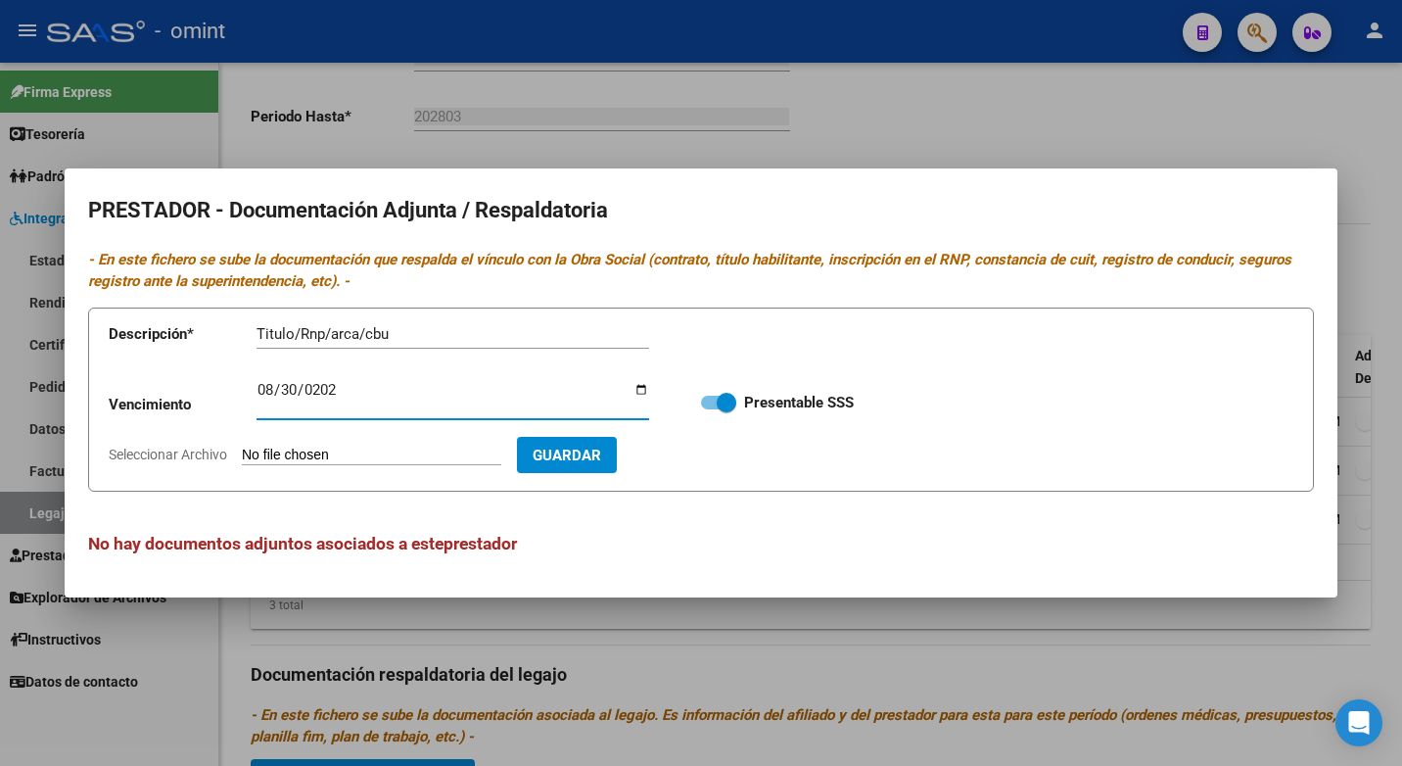
click at [281, 454] on input "Seleccionar Archivo" at bounding box center [371, 455] width 259 height 19
type input "C:\fakepath\Psm.pdf"
click at [704, 456] on span "Guardar" at bounding box center [680, 455] width 69 height 18
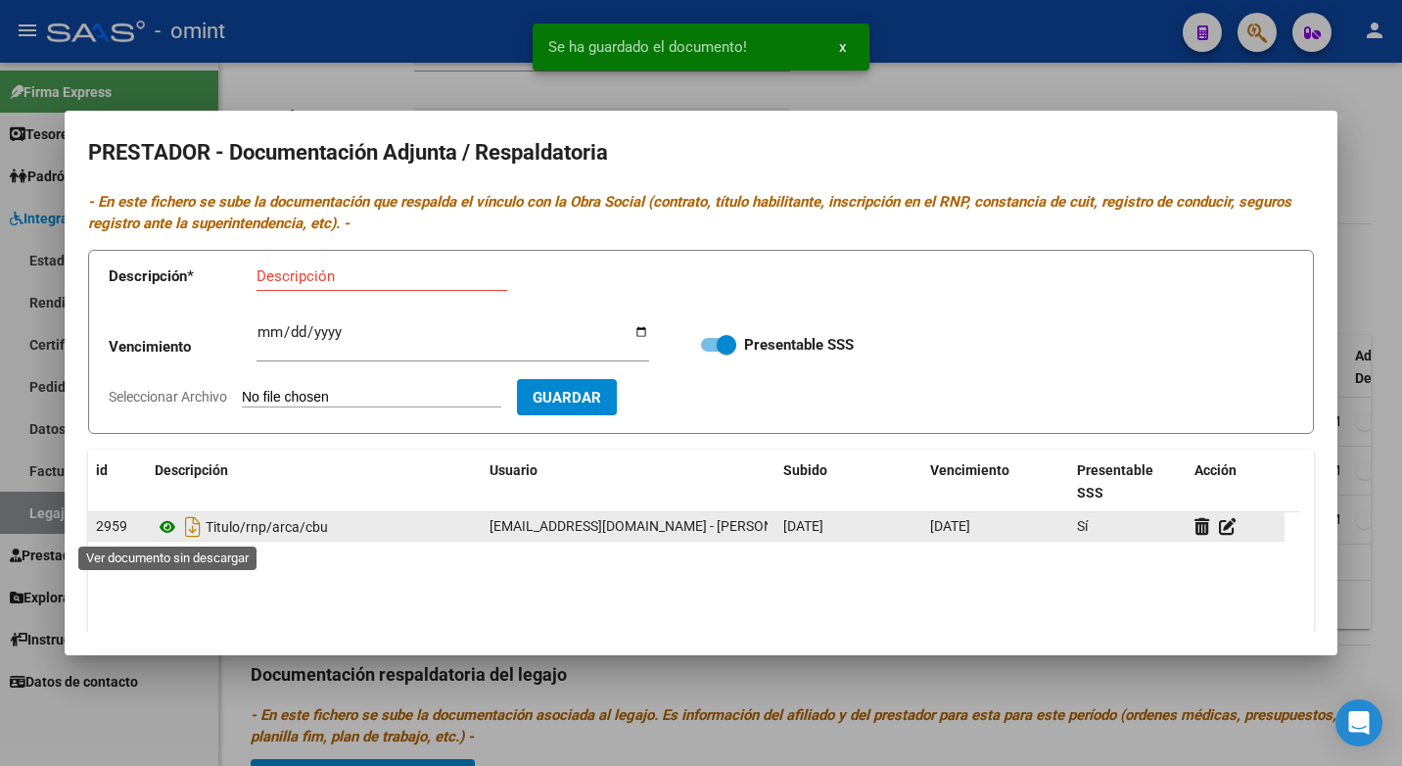
click at [166, 524] on icon at bounding box center [167, 526] width 25 height 23
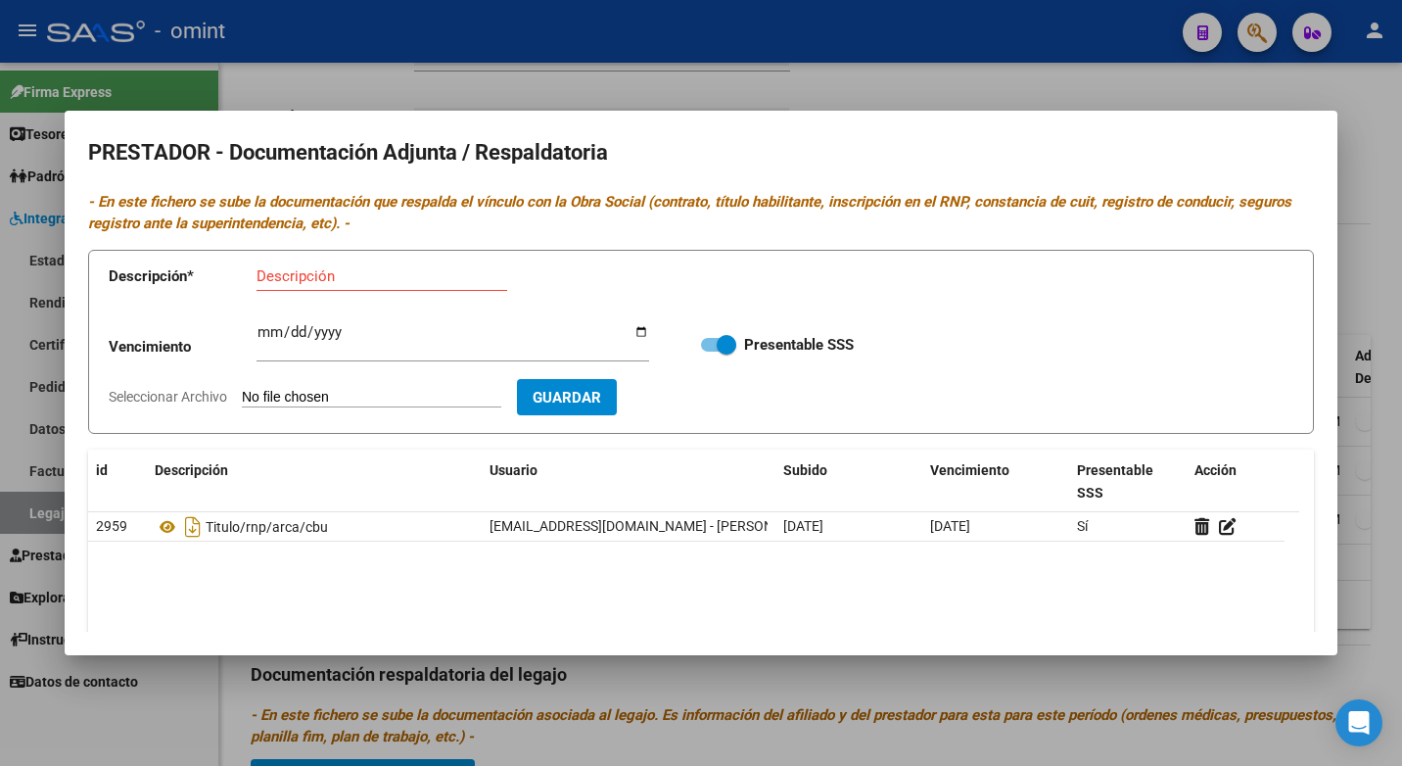
click at [492, 61] on div at bounding box center [701, 383] width 1402 height 766
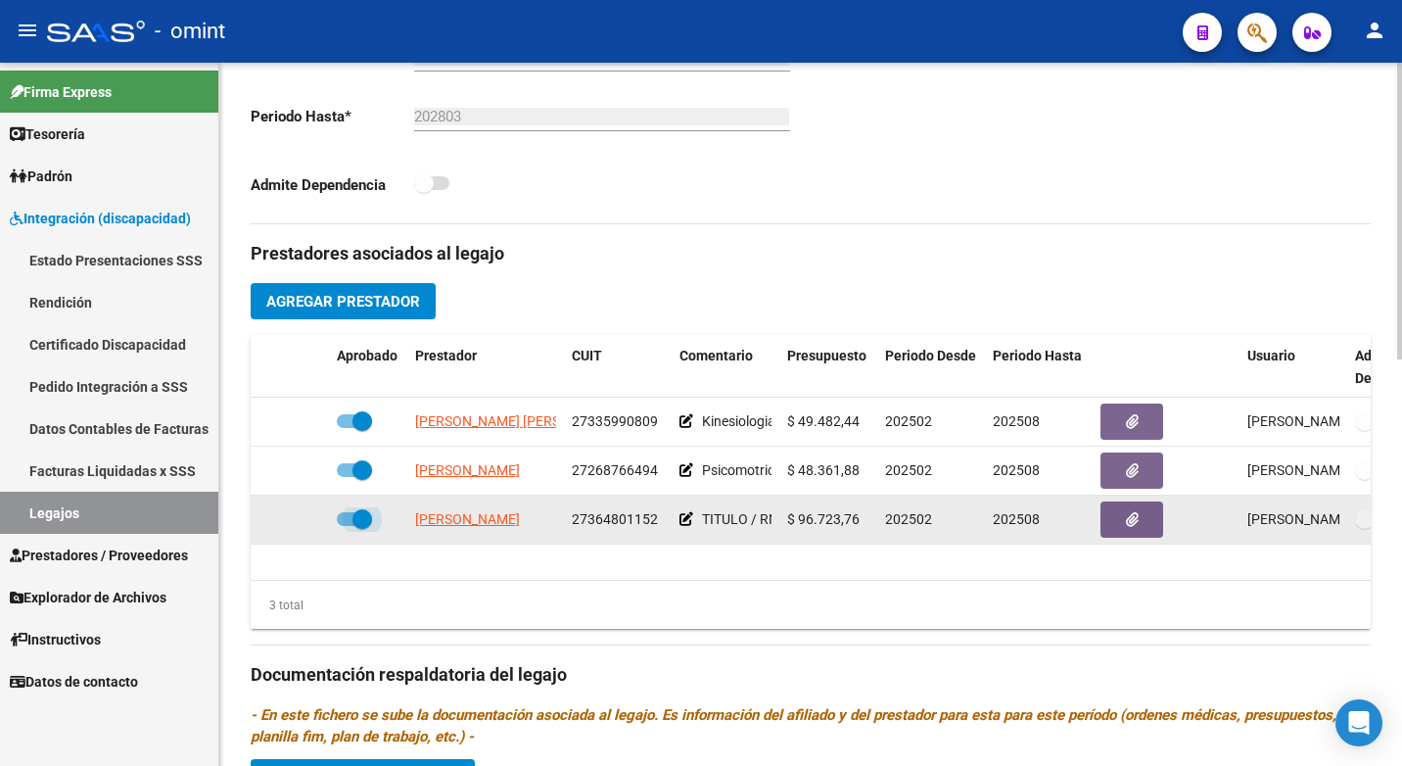
click at [363, 522] on span at bounding box center [362, 519] width 20 height 20
click at [347, 526] on input "checkbox" at bounding box center [346, 526] width 1 height 1
checkbox input "false"
click at [303, 518] on icon at bounding box center [301, 519] width 14 height 14
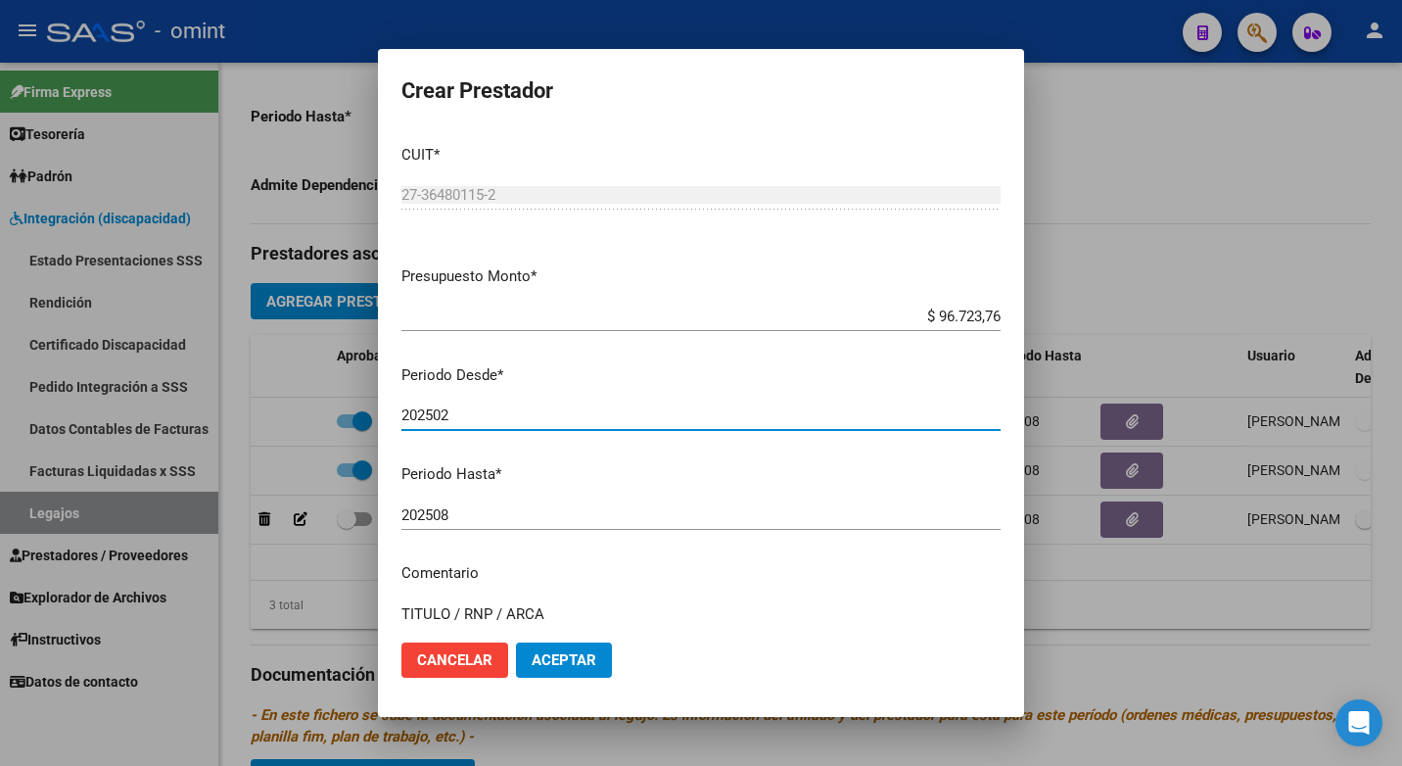
click at [496, 422] on input "202502" at bounding box center [700, 415] width 599 height 18
click at [473, 515] on input "202508" at bounding box center [700, 515] width 599 height 18
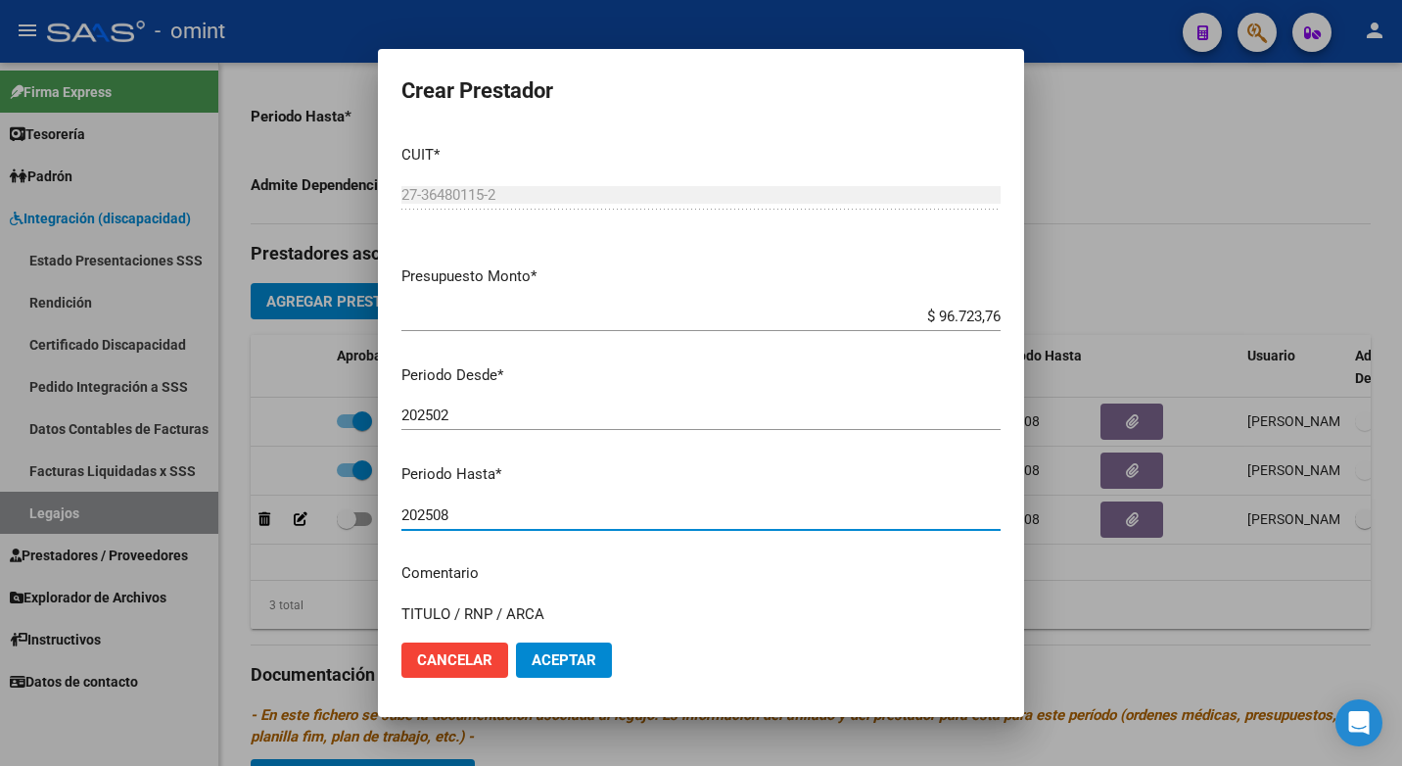
click at [677, 577] on p "Comentario" at bounding box center [700, 573] width 599 height 23
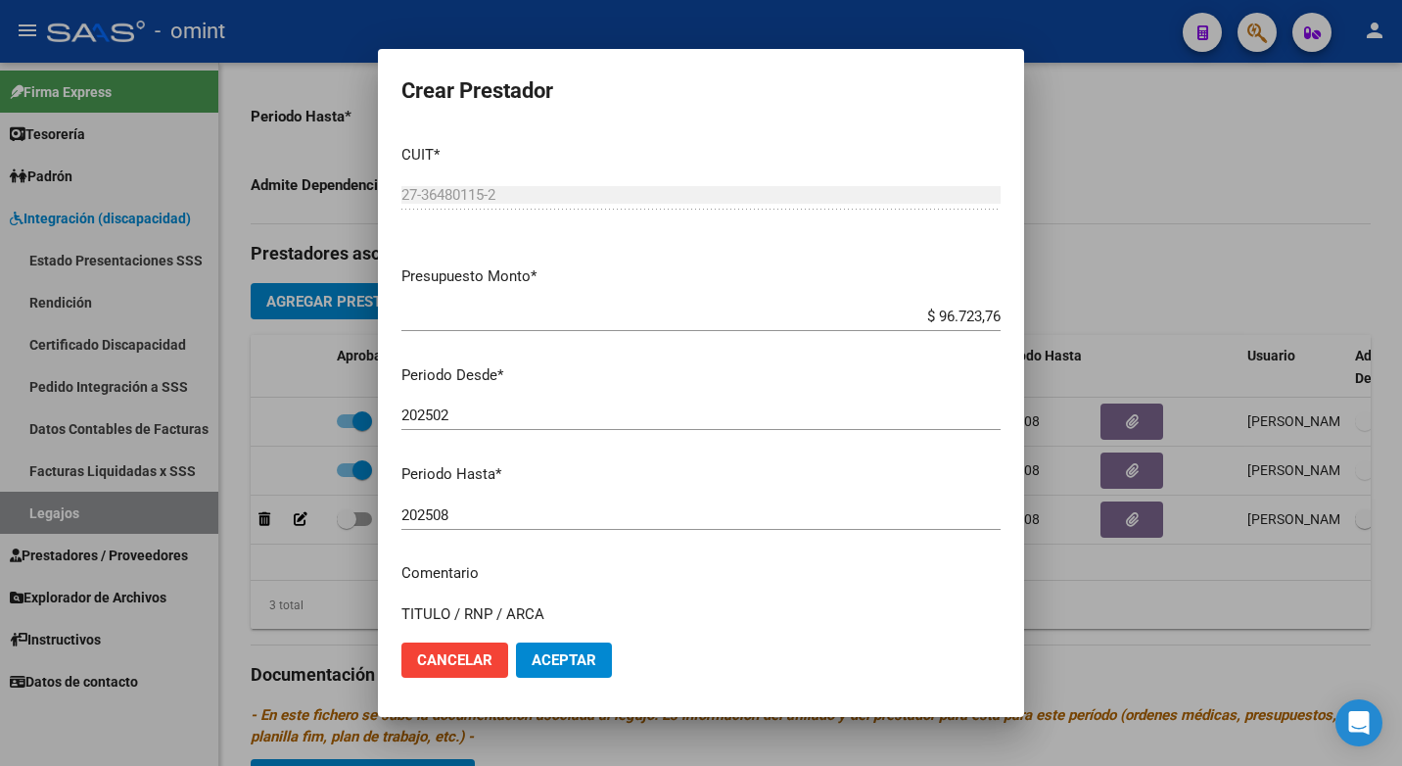
scroll to position [98, 0]
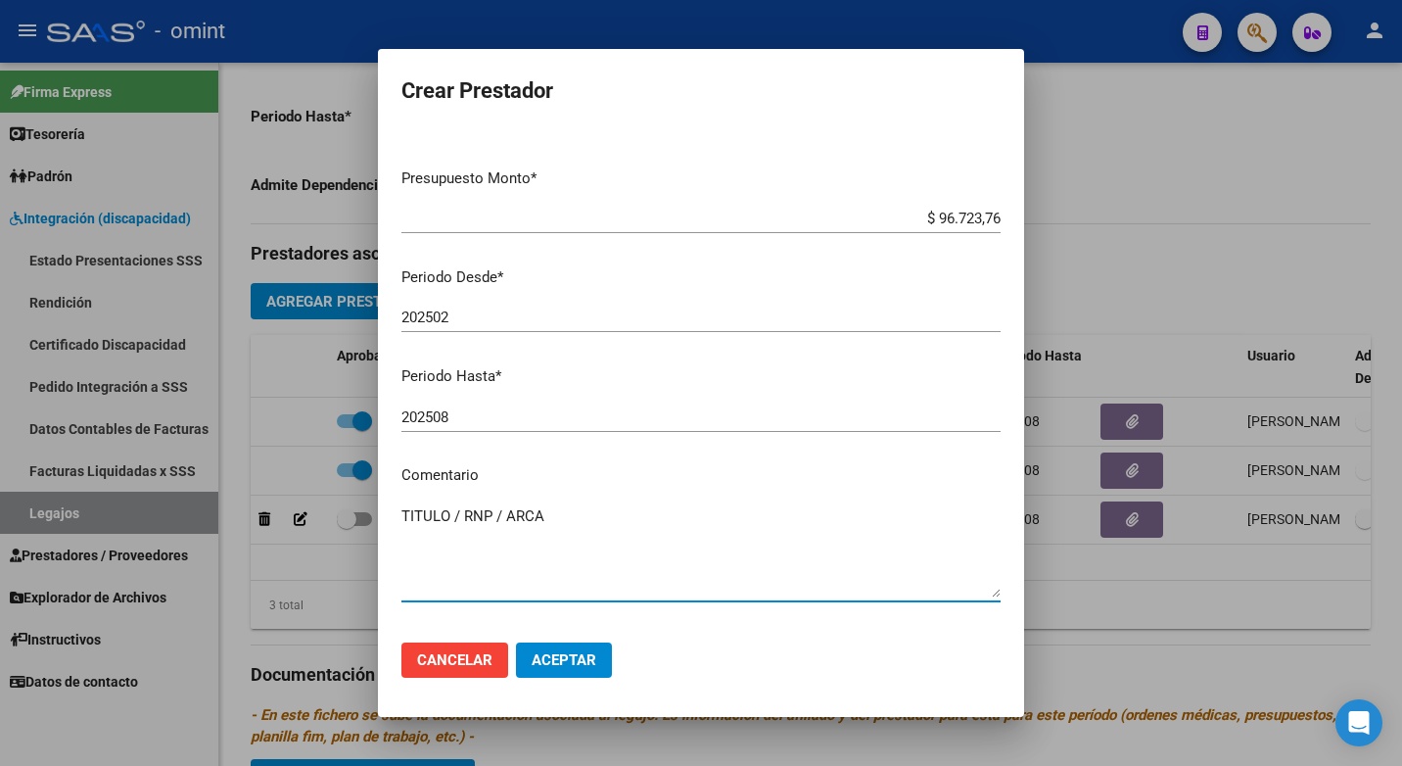
drag, startPoint x: 560, startPoint y: 515, endPoint x: 193, endPoint y: 480, distance: 368.8
click at [194, 480] on div "Crear Prestador CUIT * 27-36480115-2 Ingresar CUIT ARCA Padrón Presupuesto Mont…" at bounding box center [701, 383] width 1402 height 766
type textarea "Psicologia / 8 al mes"
click at [565, 667] on span "Aceptar" at bounding box center [564, 660] width 65 height 18
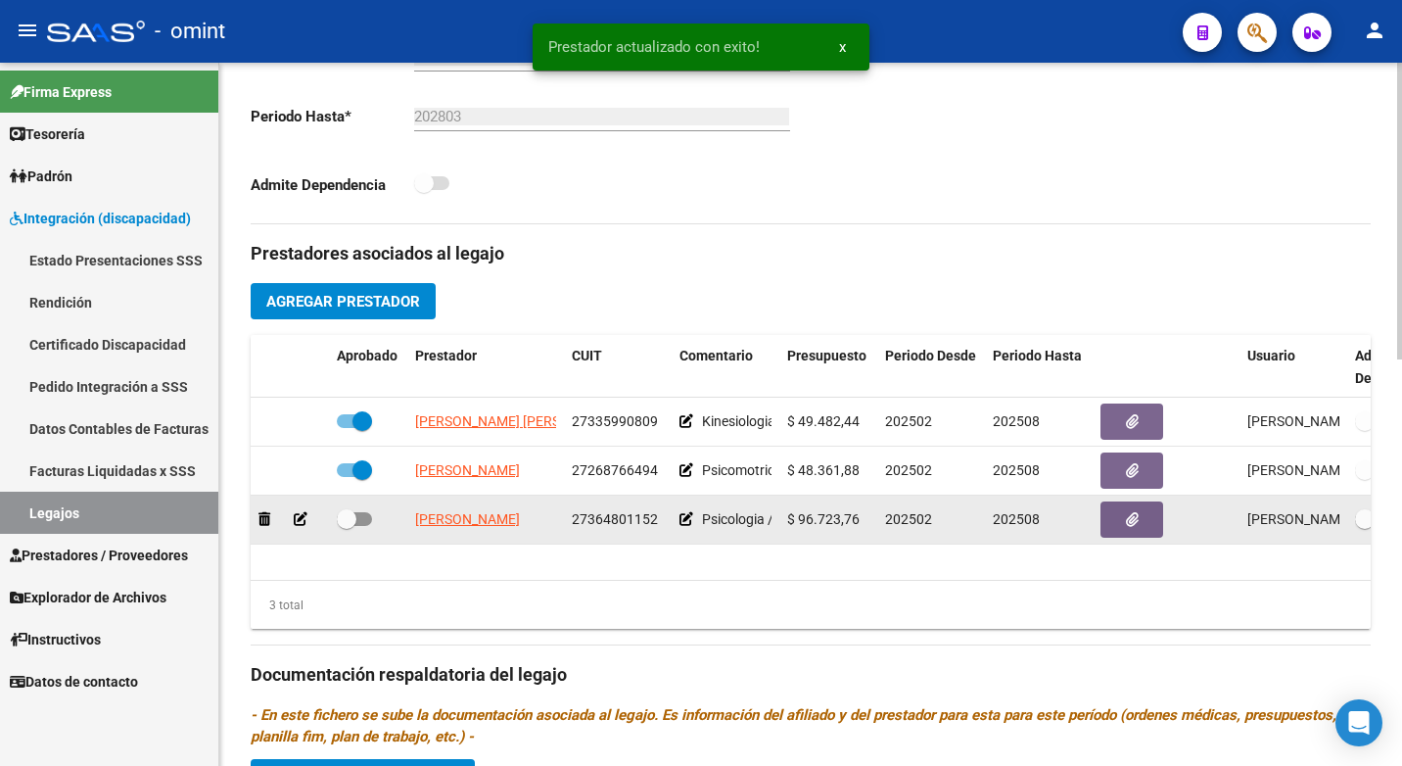
click at [343, 516] on span at bounding box center [347, 519] width 20 height 20
click at [346, 526] on input "checkbox" at bounding box center [346, 526] width 1 height 1
checkbox input "true"
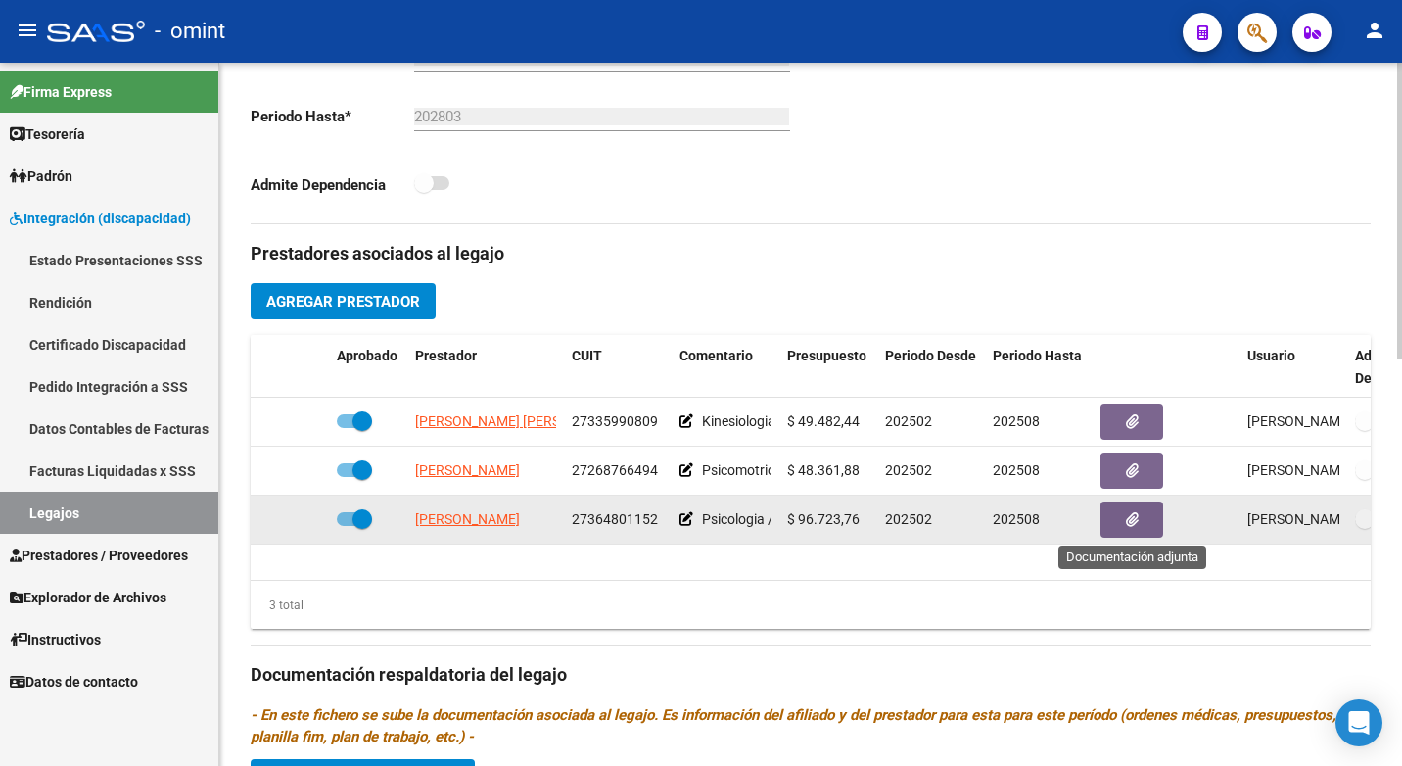
click at [1132, 525] on icon "button" at bounding box center [1132, 519] width 13 height 15
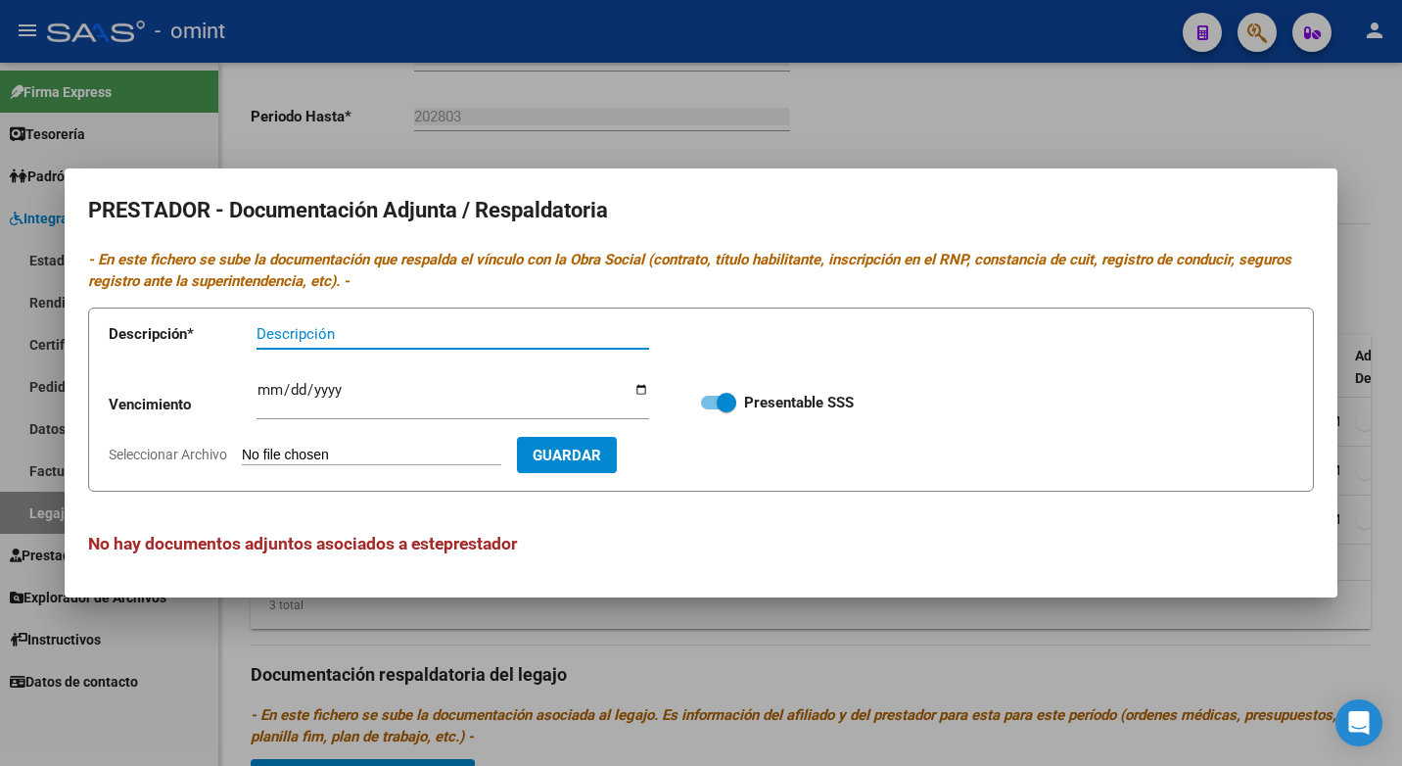
click at [276, 326] on input "Descripción" at bounding box center [452, 334] width 393 height 18
click at [275, 335] on input "Ti" at bounding box center [452, 334] width 393 height 18
type input "t"
type input "Titulo/Rnp/arca/cbu"
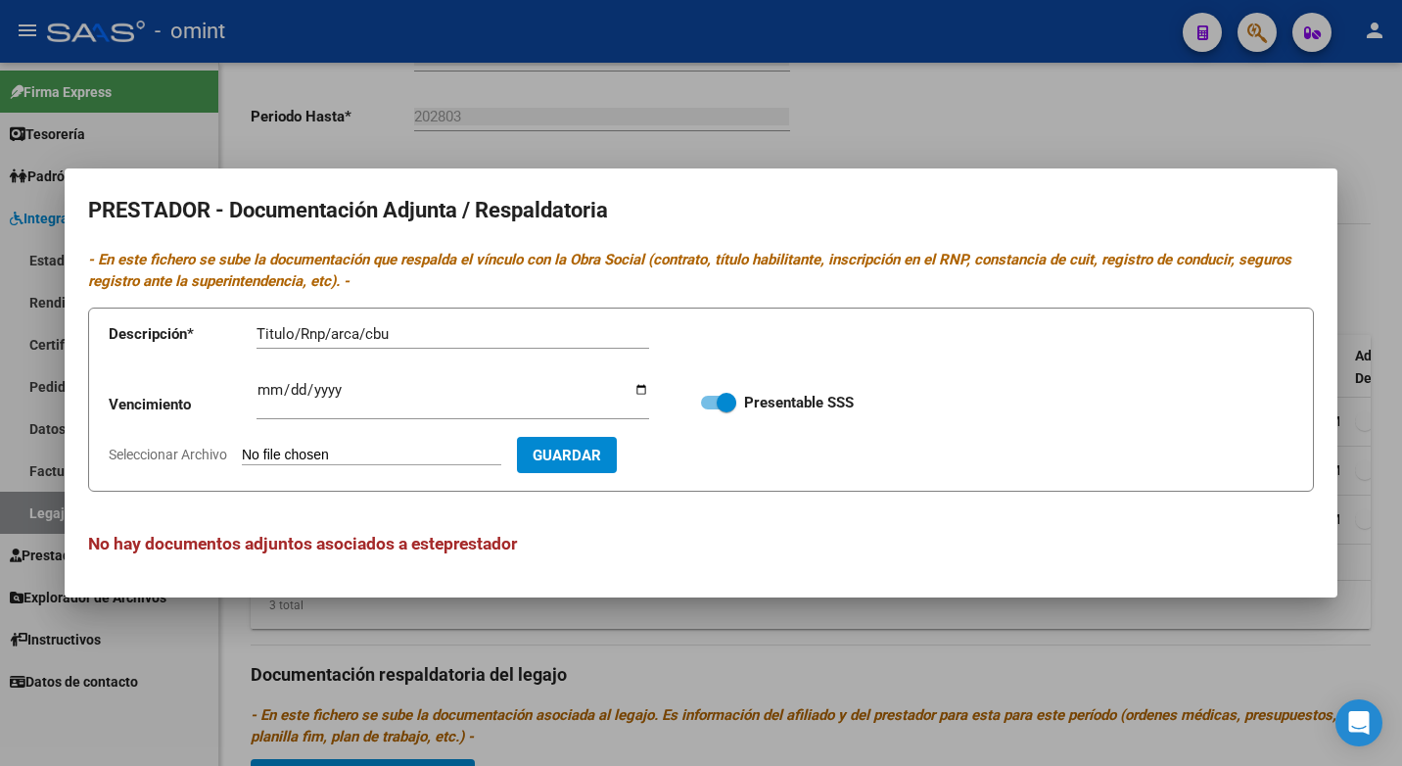
click at [256, 391] on app-form-text-field "Vencimiento Ingresar vencimiento" at bounding box center [393, 407] width 569 height 60
click at [261, 391] on input "Ingresar vencimiento" at bounding box center [452, 397] width 393 height 31
type input "[DATE]"
click at [259, 451] on input "Seleccionar Archivo" at bounding box center [371, 455] width 259 height 19
type input "C:\fakepath\Psc.pdf"
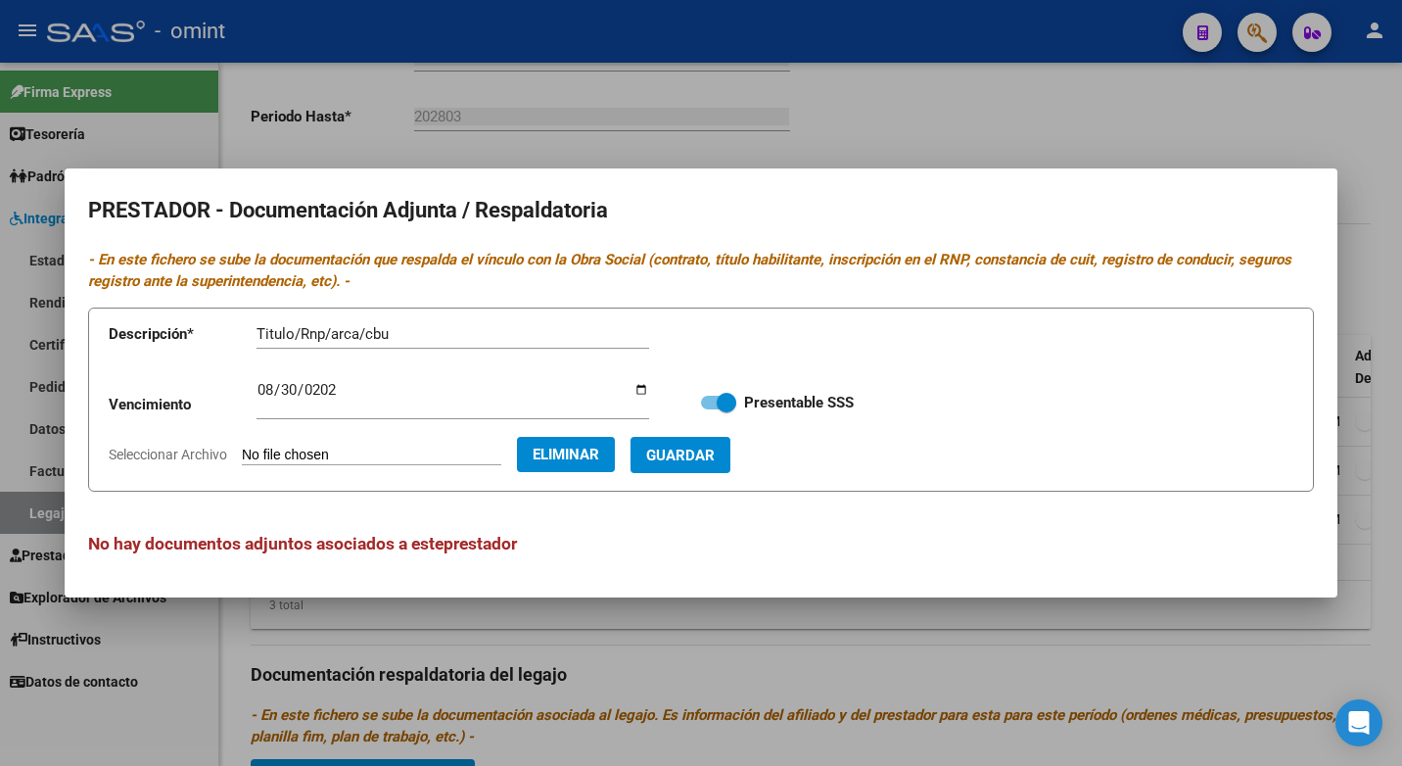
click at [697, 456] on span "Guardar" at bounding box center [680, 455] width 69 height 18
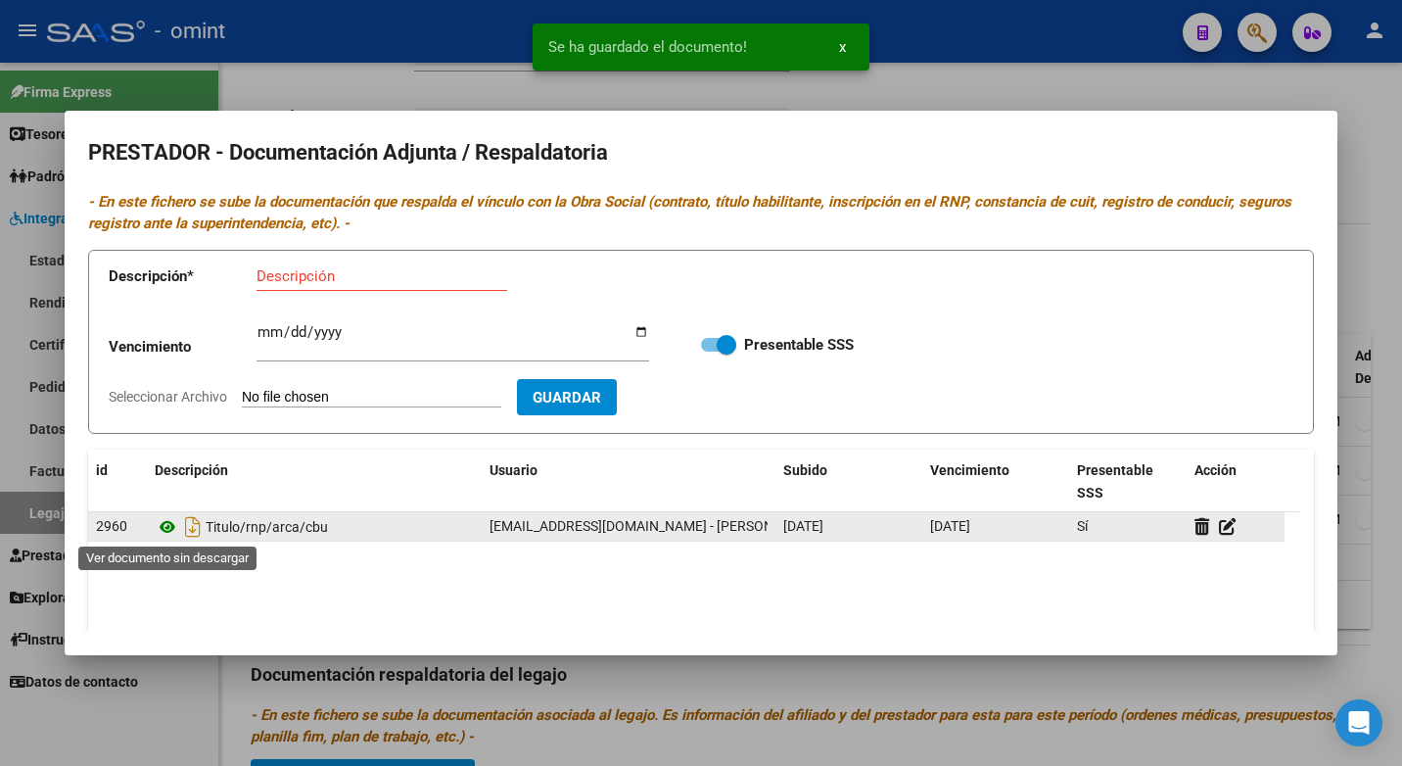
click at [166, 524] on icon at bounding box center [167, 526] width 25 height 23
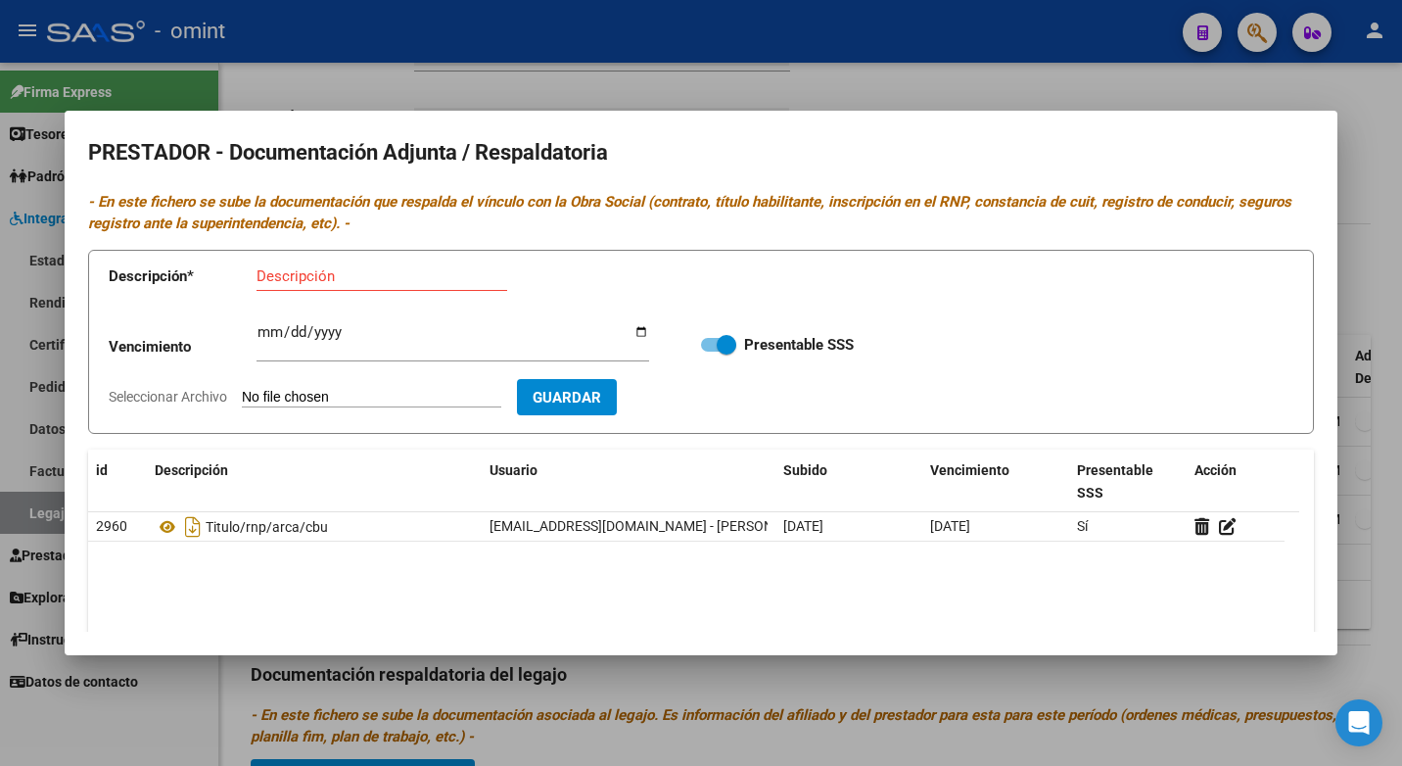
click at [495, 59] on div at bounding box center [701, 383] width 1402 height 766
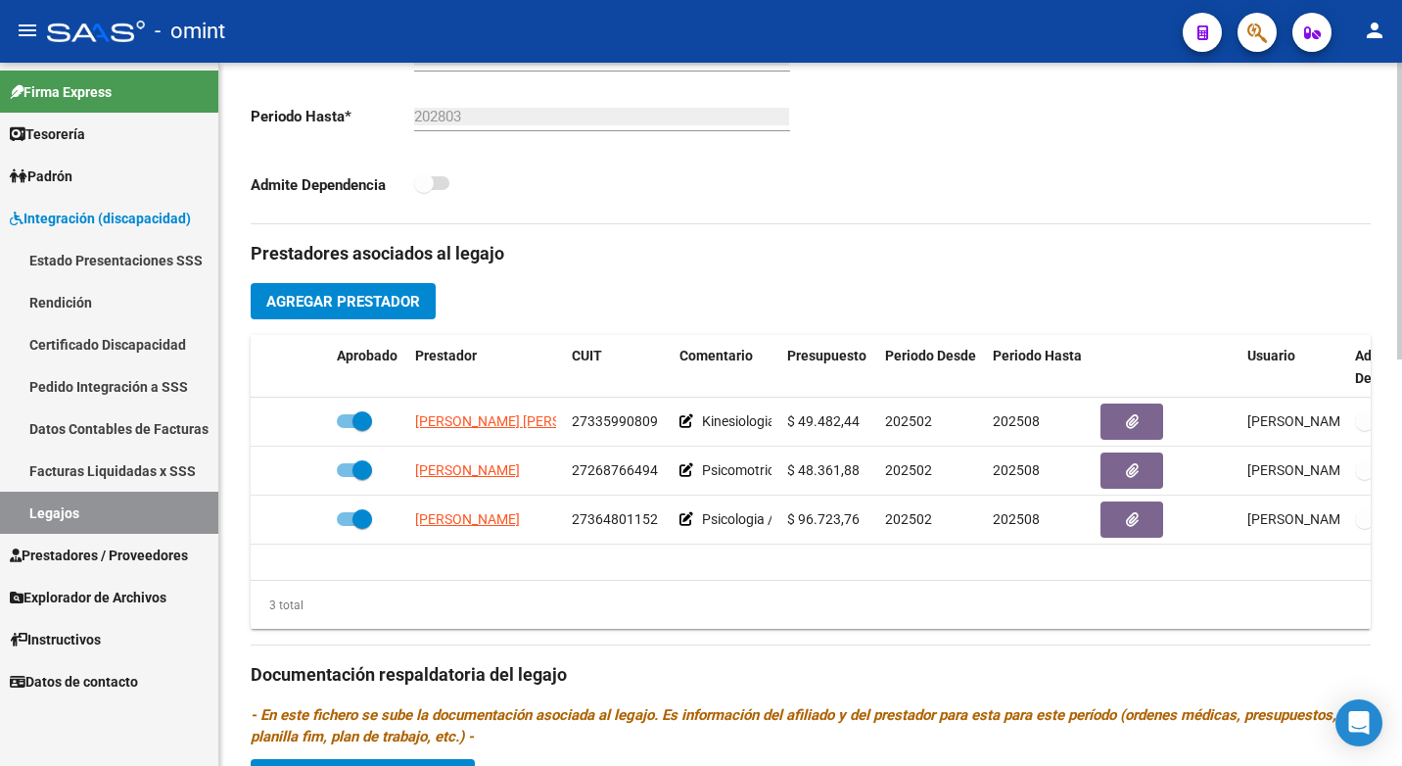
click at [329, 298] on span "Agregar Prestador" at bounding box center [343, 302] width 154 height 18
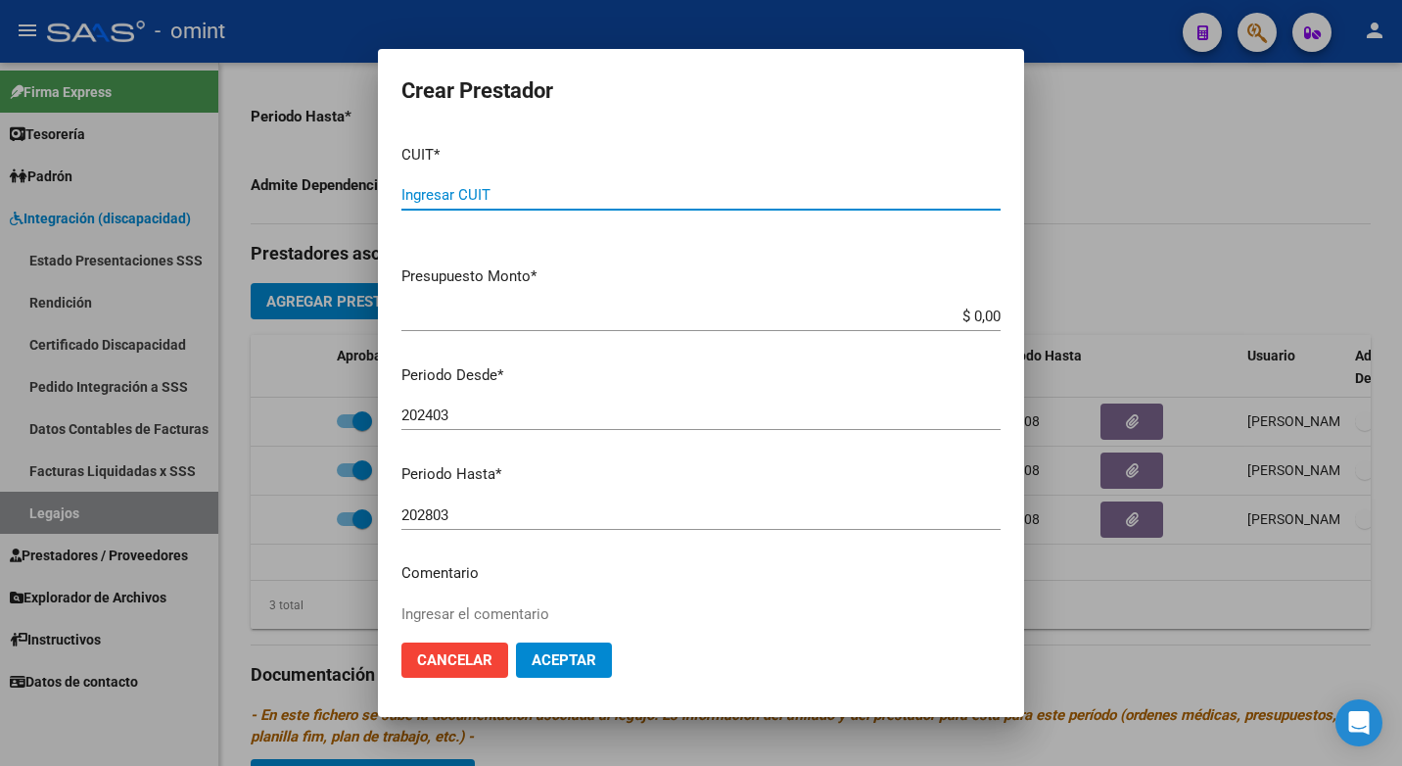
click at [460, 198] on input "Ingresar CUIT" at bounding box center [700, 195] width 599 height 18
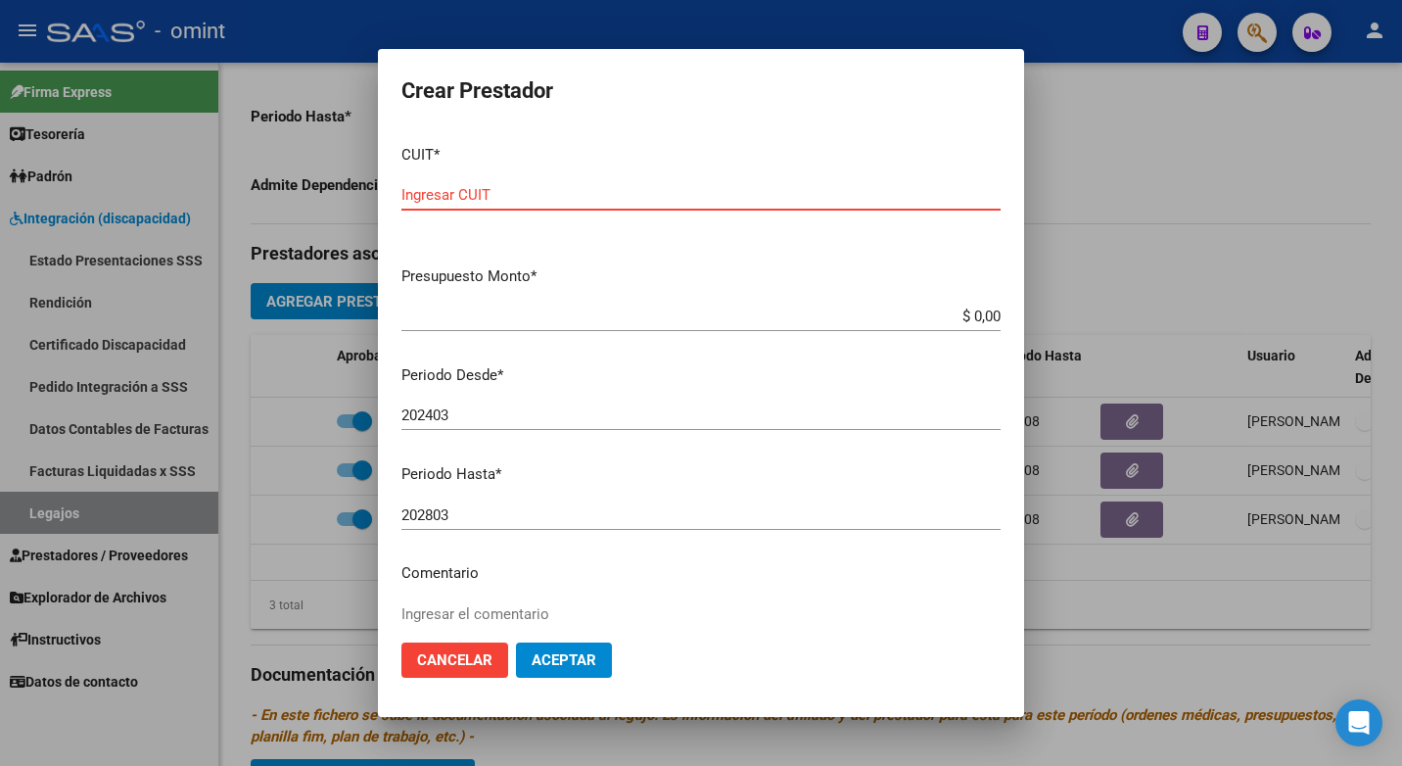
click at [453, 195] on input "Ingresar CUIT" at bounding box center [700, 195] width 599 height 18
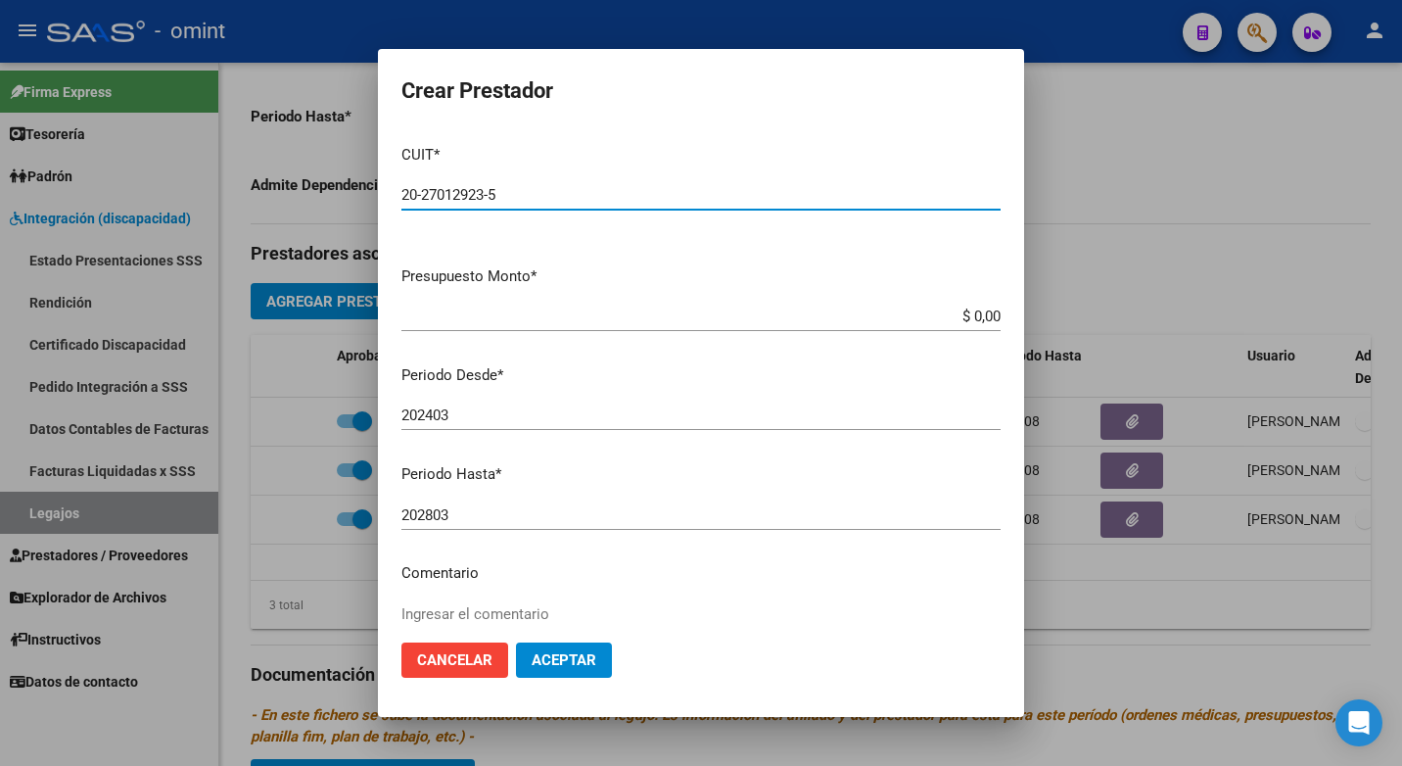
type input "20-27012923-5"
click at [978, 320] on input "$ 0,00" at bounding box center [700, 316] width 599 height 18
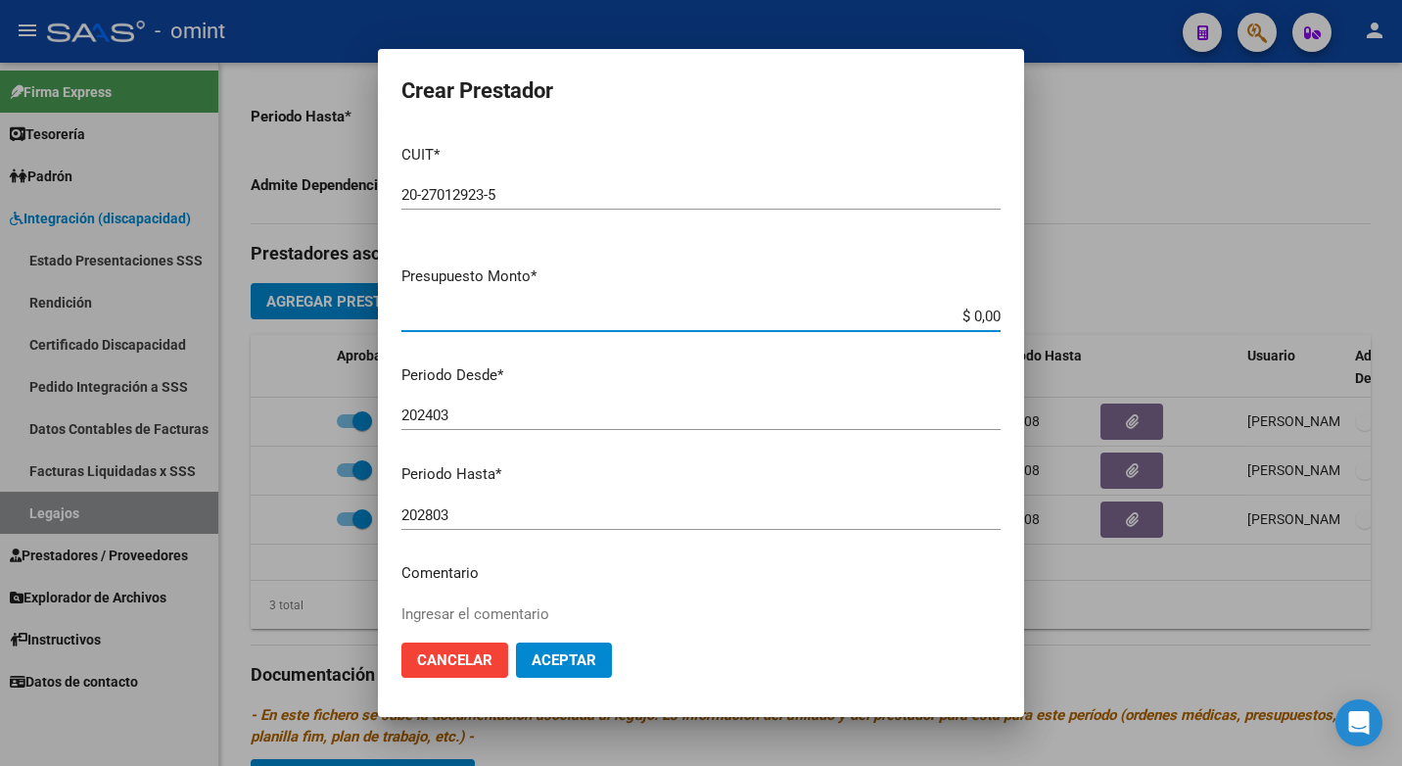
click at [978, 320] on input "$ 0,00" at bounding box center [700, 316] width 599 height 18
type input "$ 227.539,20"
click at [464, 420] on input "202403" at bounding box center [700, 415] width 599 height 18
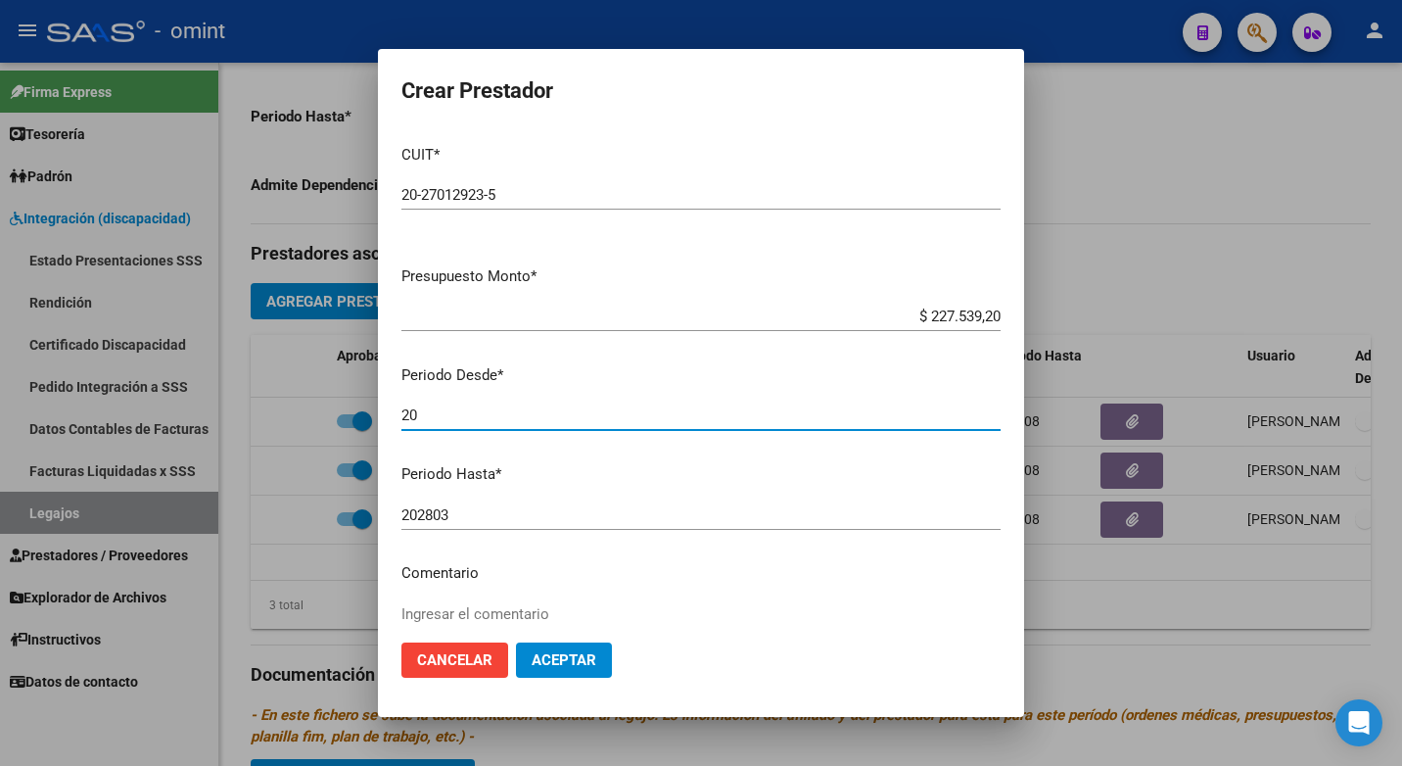
type input "2"
type input "202501"
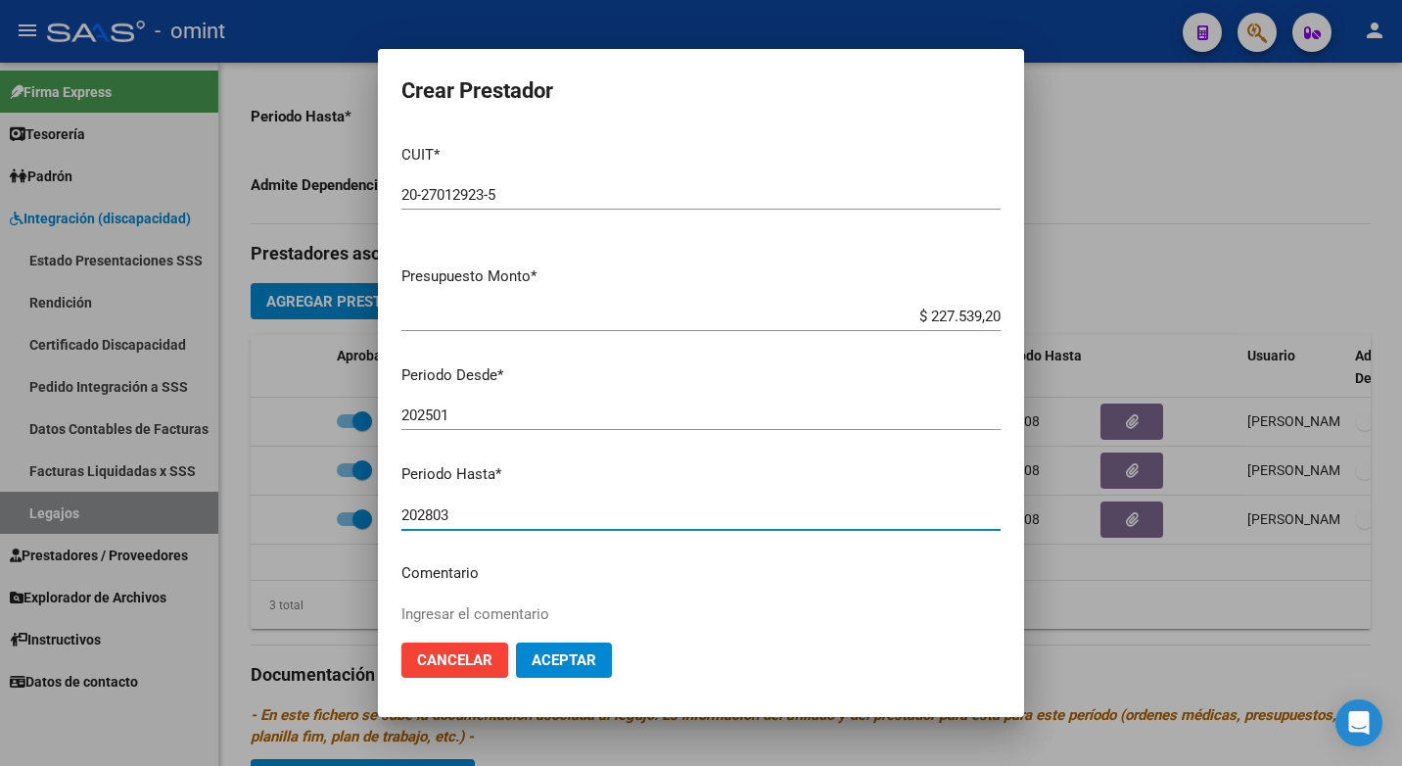
click at [459, 522] on input "202803" at bounding box center [700, 515] width 599 height 18
type input "2"
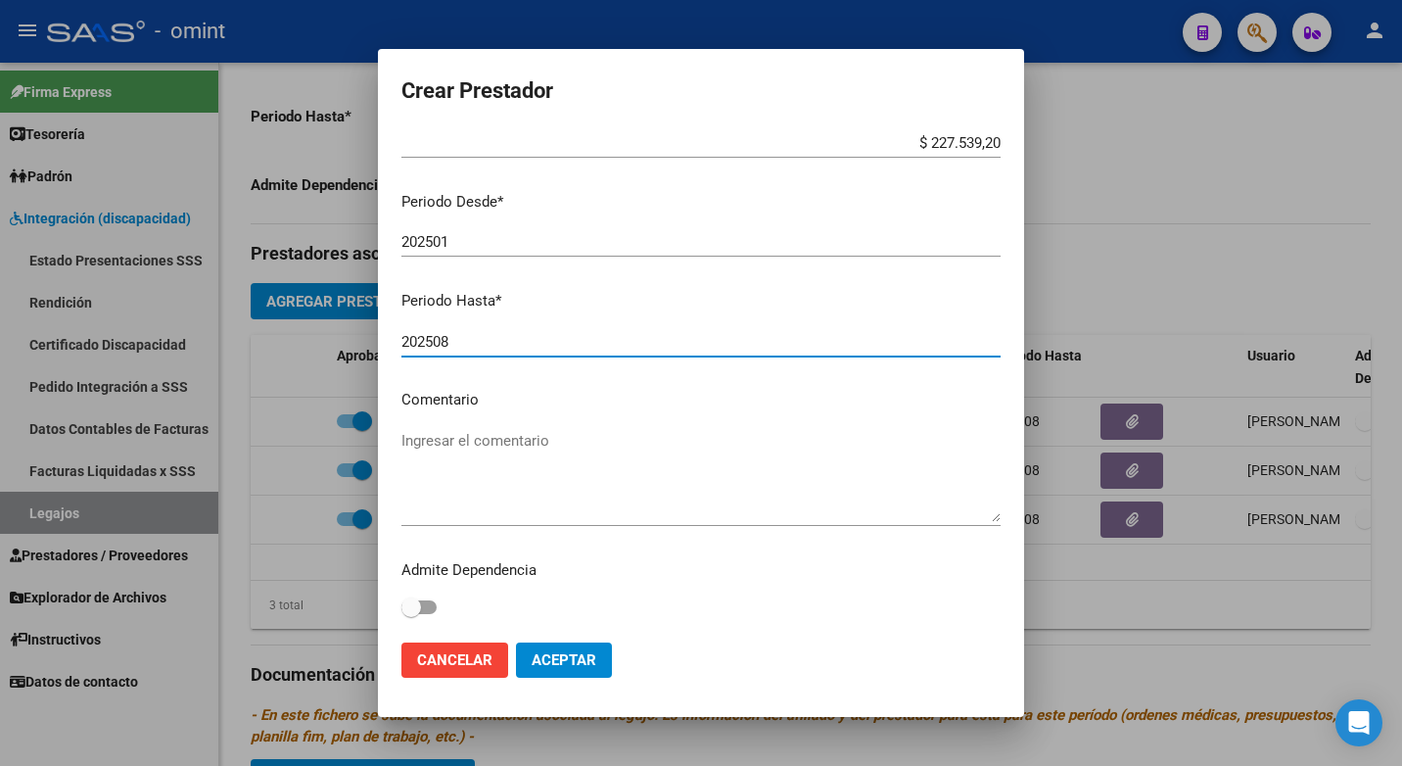
type input "202508"
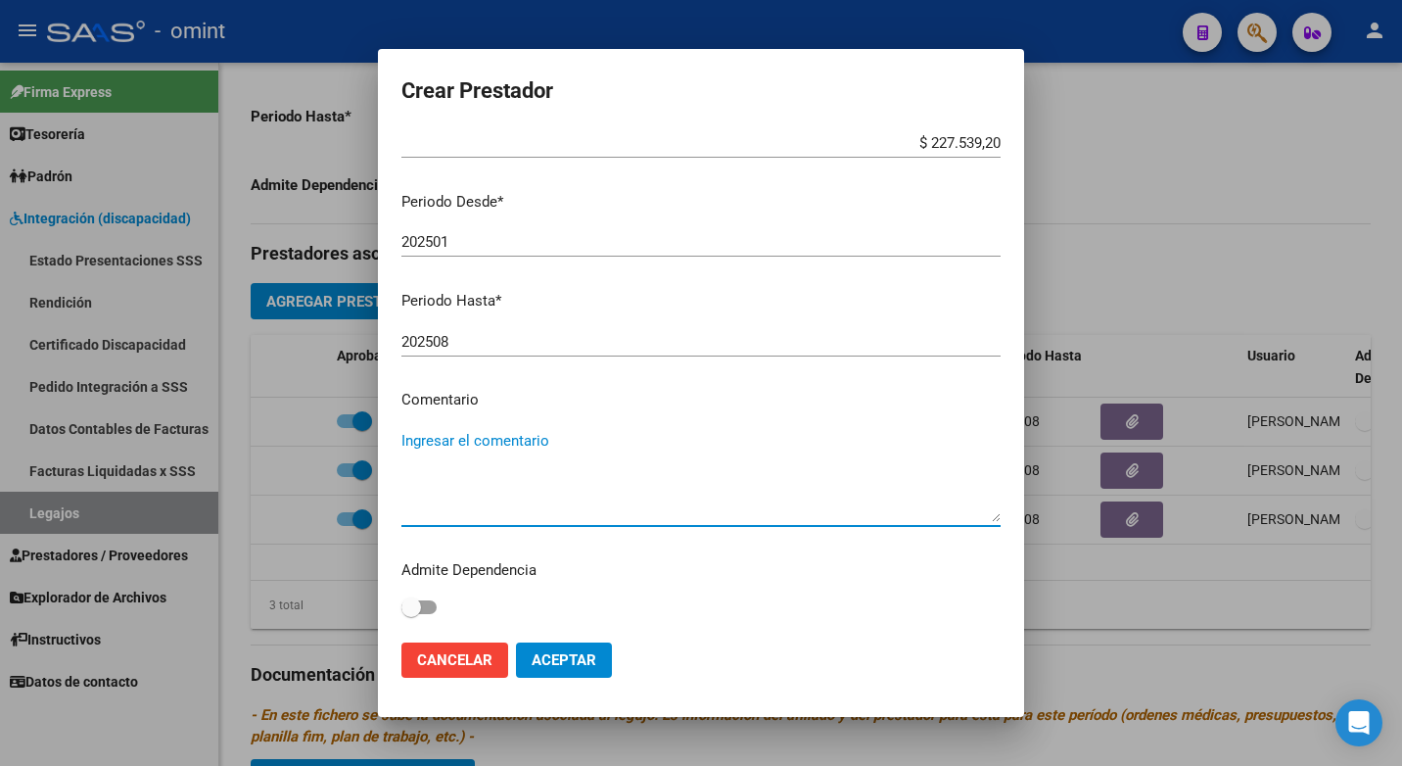
click at [485, 460] on textarea "Ingresar el comentario" at bounding box center [700, 476] width 599 height 92
click at [488, 433] on textarea "Transporte /" at bounding box center [700, 476] width 599 height 92
type textarea "Transporte -Especial: 144 km -Educativo: 264 km"
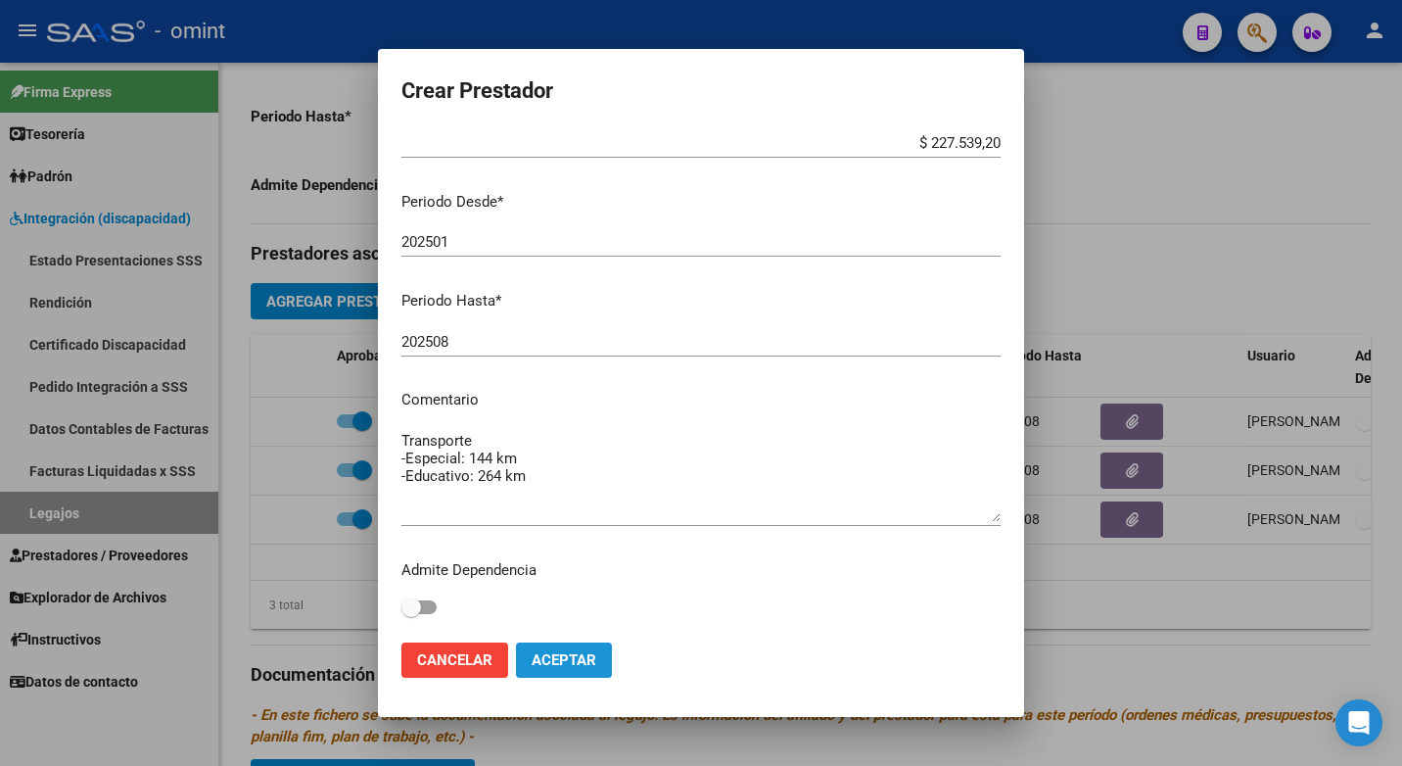
click at [580, 660] on span "Aceptar" at bounding box center [564, 660] width 65 height 18
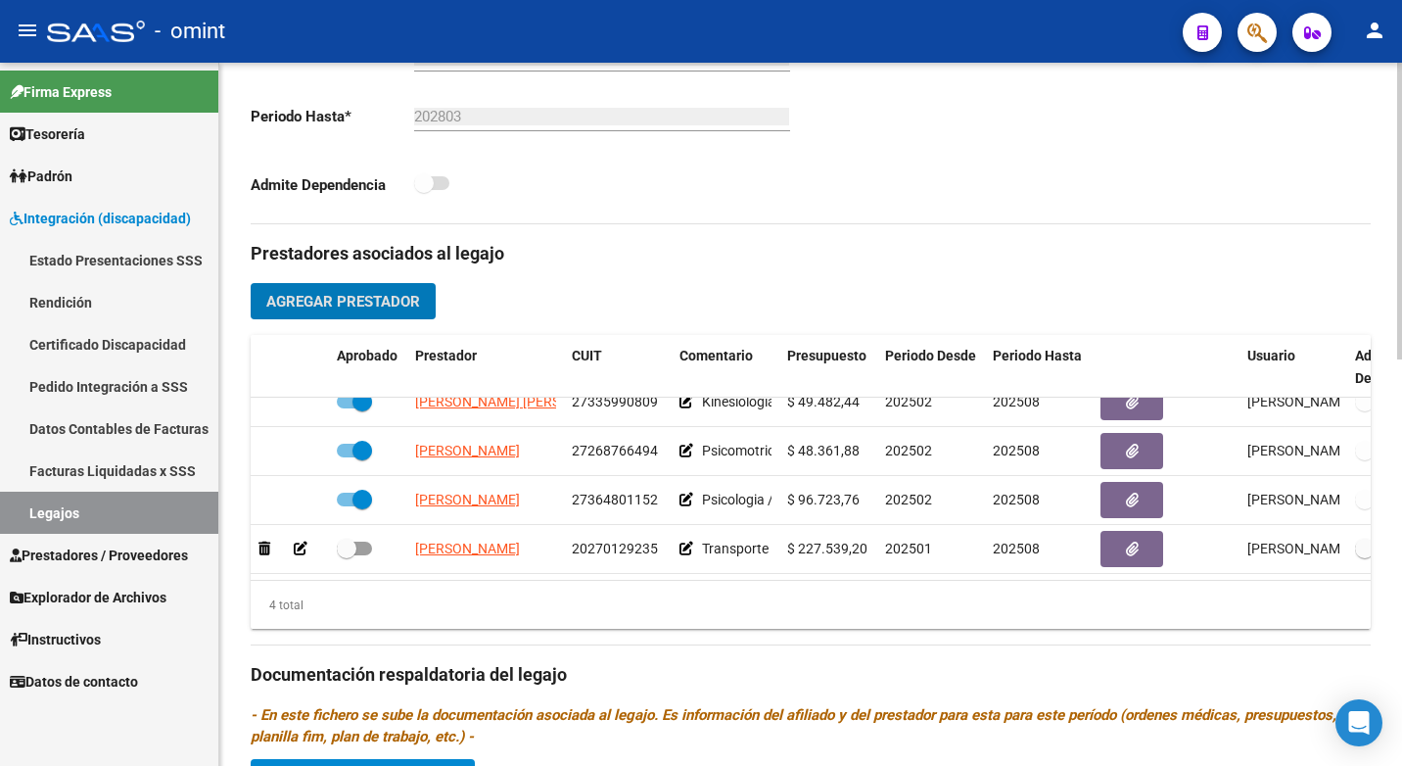
scroll to position [34, 0]
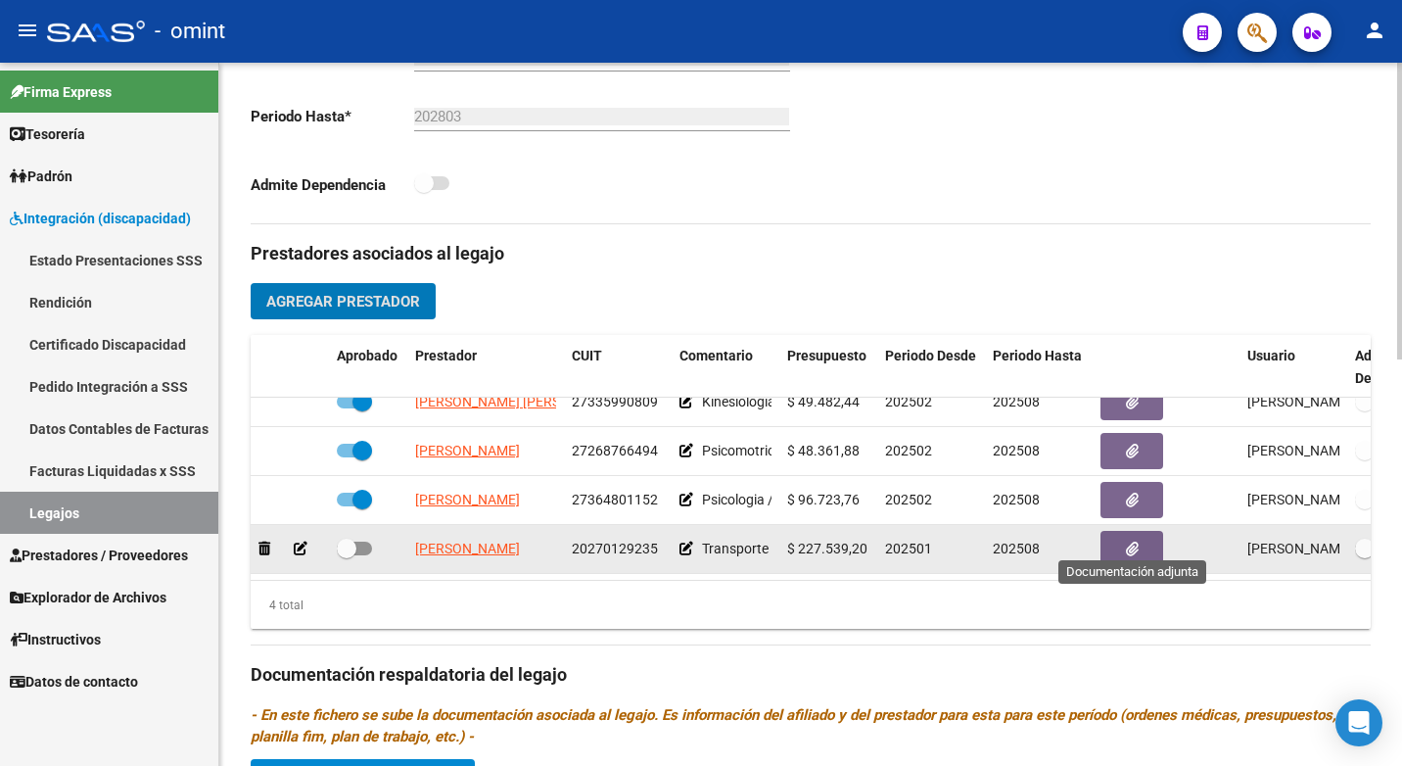
click at [1120, 537] on button "button" at bounding box center [1131, 549] width 63 height 36
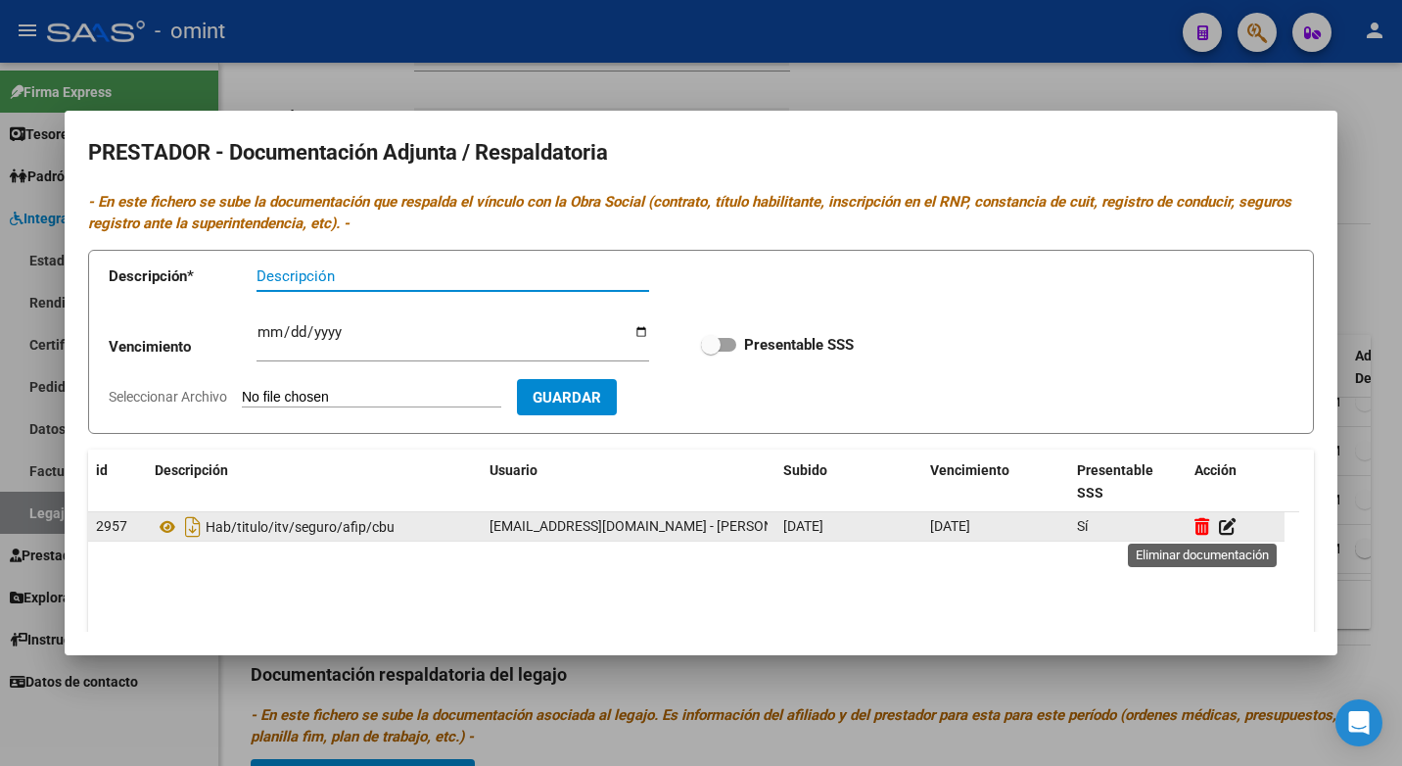
click at [1203, 527] on icon at bounding box center [1201, 526] width 15 height 19
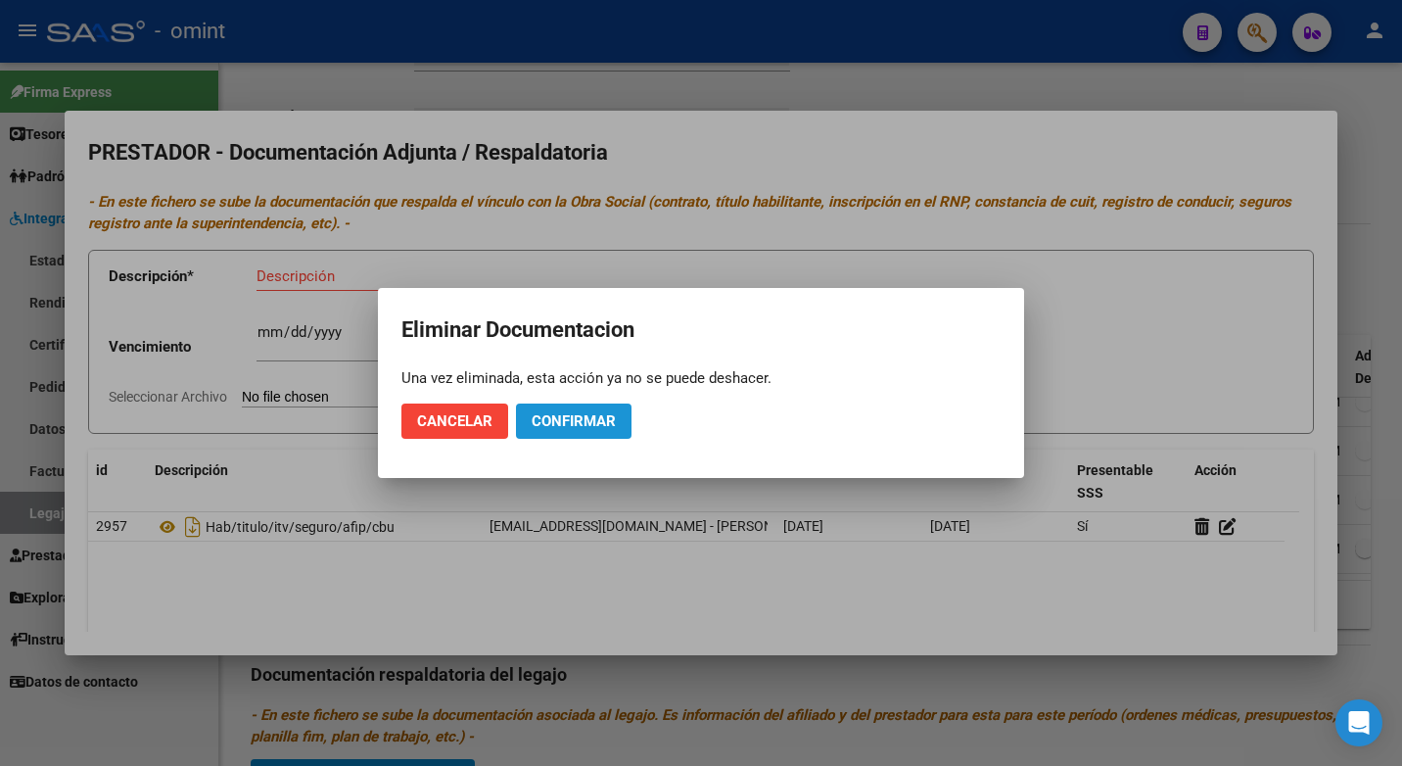
click at [549, 425] on span "Confirmar" at bounding box center [574, 421] width 84 height 18
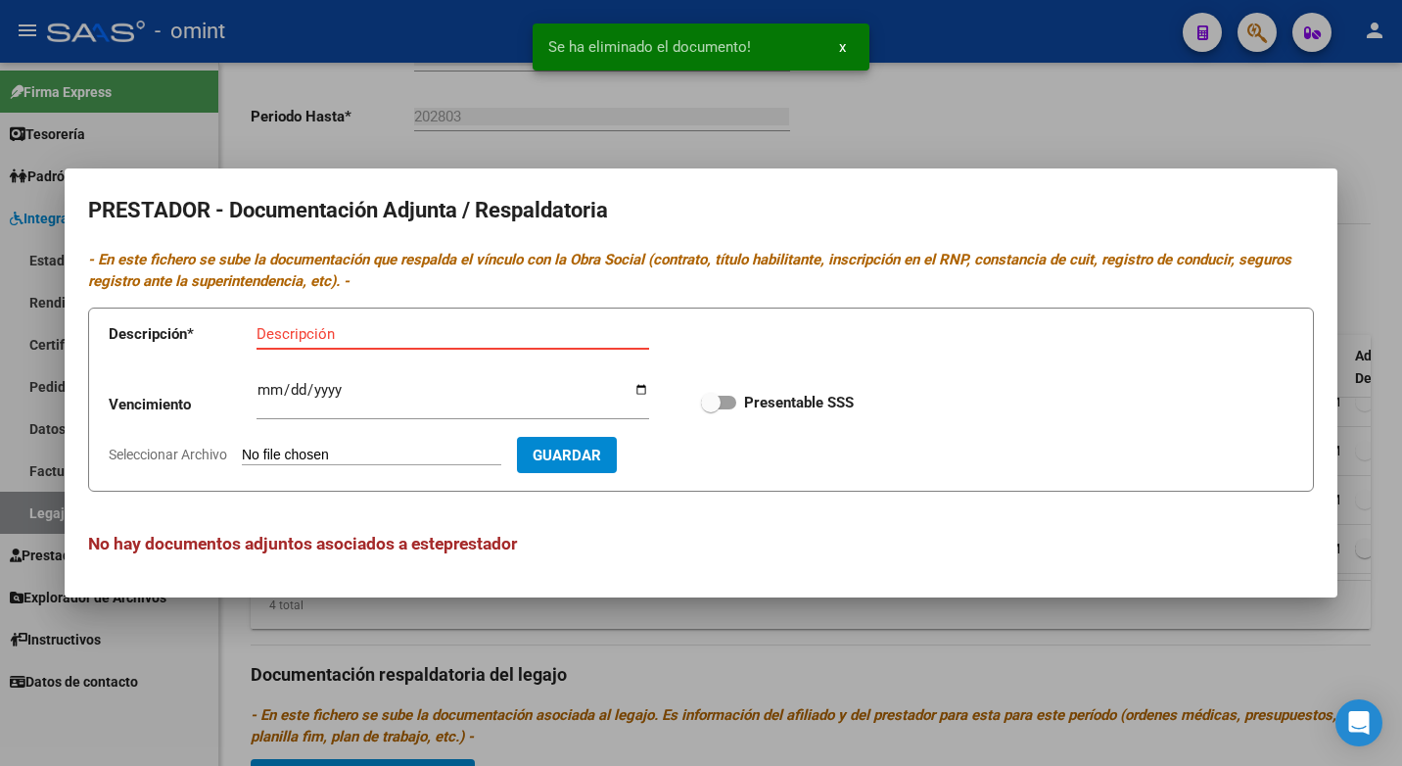
click at [278, 332] on input "Descripción" at bounding box center [452, 334] width 393 height 18
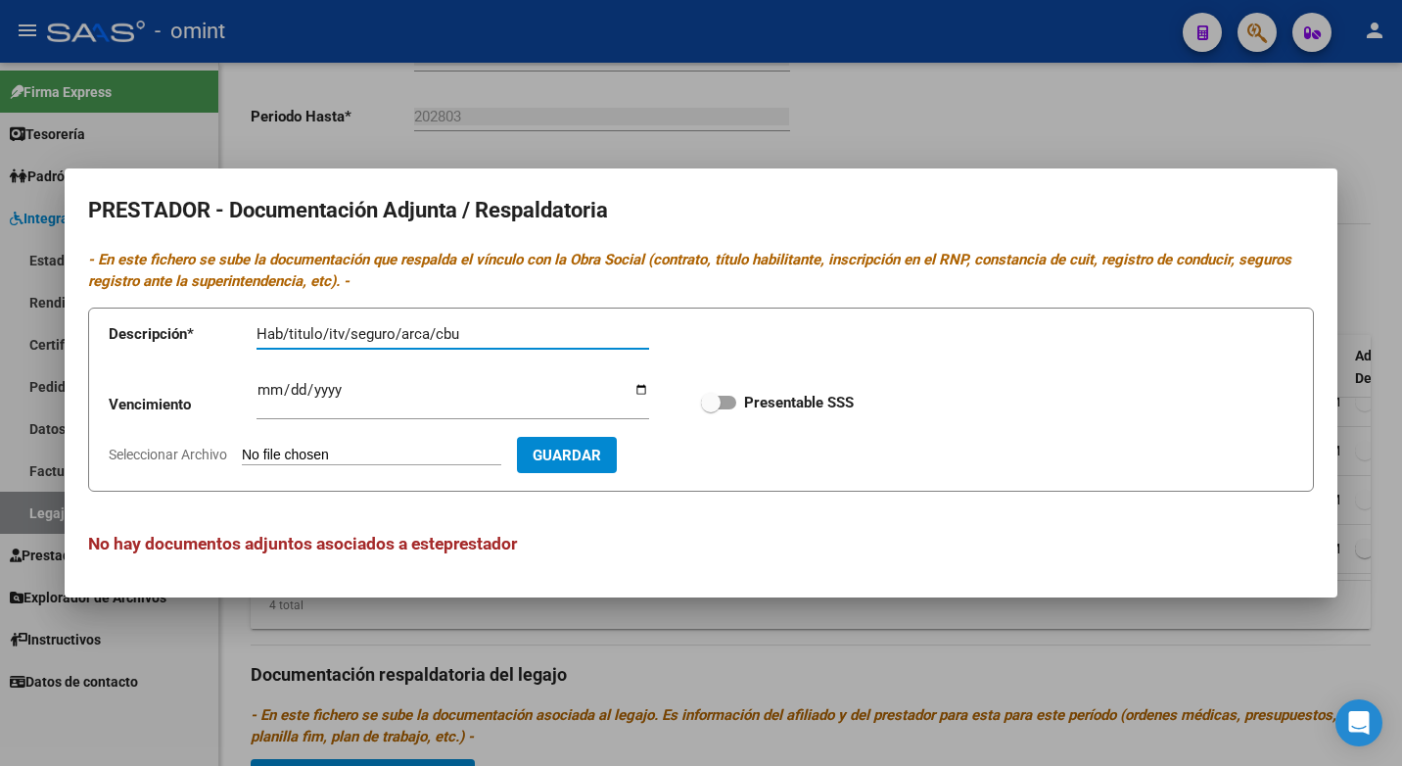
type input "Hab/titulo/itv/seguro/arca/cbu"
drag, startPoint x: 259, startPoint y: 388, endPoint x: 341, endPoint y: 402, distance: 82.6
click at [262, 388] on input "Ingresar vencimiento" at bounding box center [452, 397] width 393 height 31
type input "[DATE]"
click at [719, 398] on span at bounding box center [711, 403] width 20 height 20
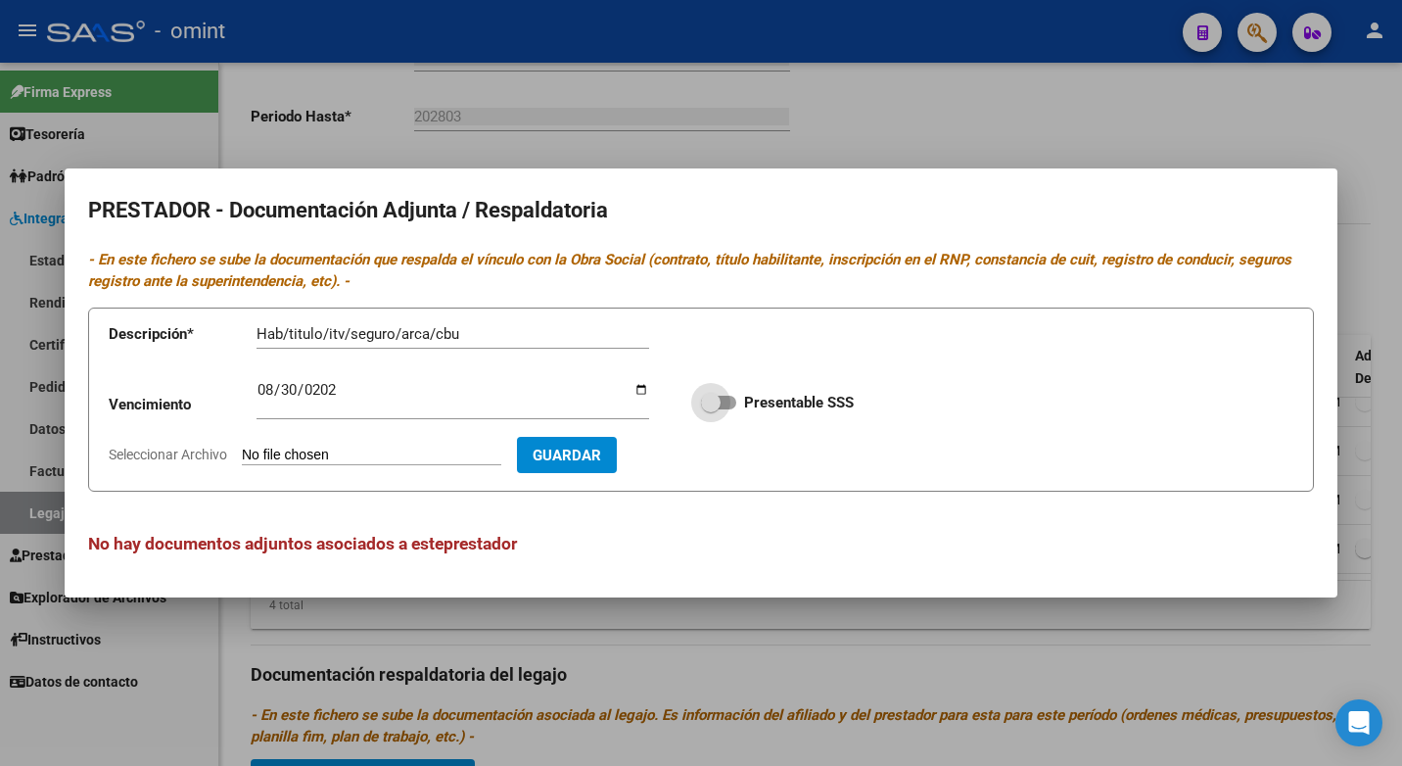
click at [711, 409] on input "Presentable SSS" at bounding box center [710, 409] width 1 height 1
checkbox input "true"
click at [275, 445] on app-file-uploader "Seleccionar Archivo" at bounding box center [313, 454] width 408 height 18
click at [305, 451] on input "Seleccionar Archivo" at bounding box center [371, 455] width 259 height 19
type input "C:\fakepath\Transporte.pdf"
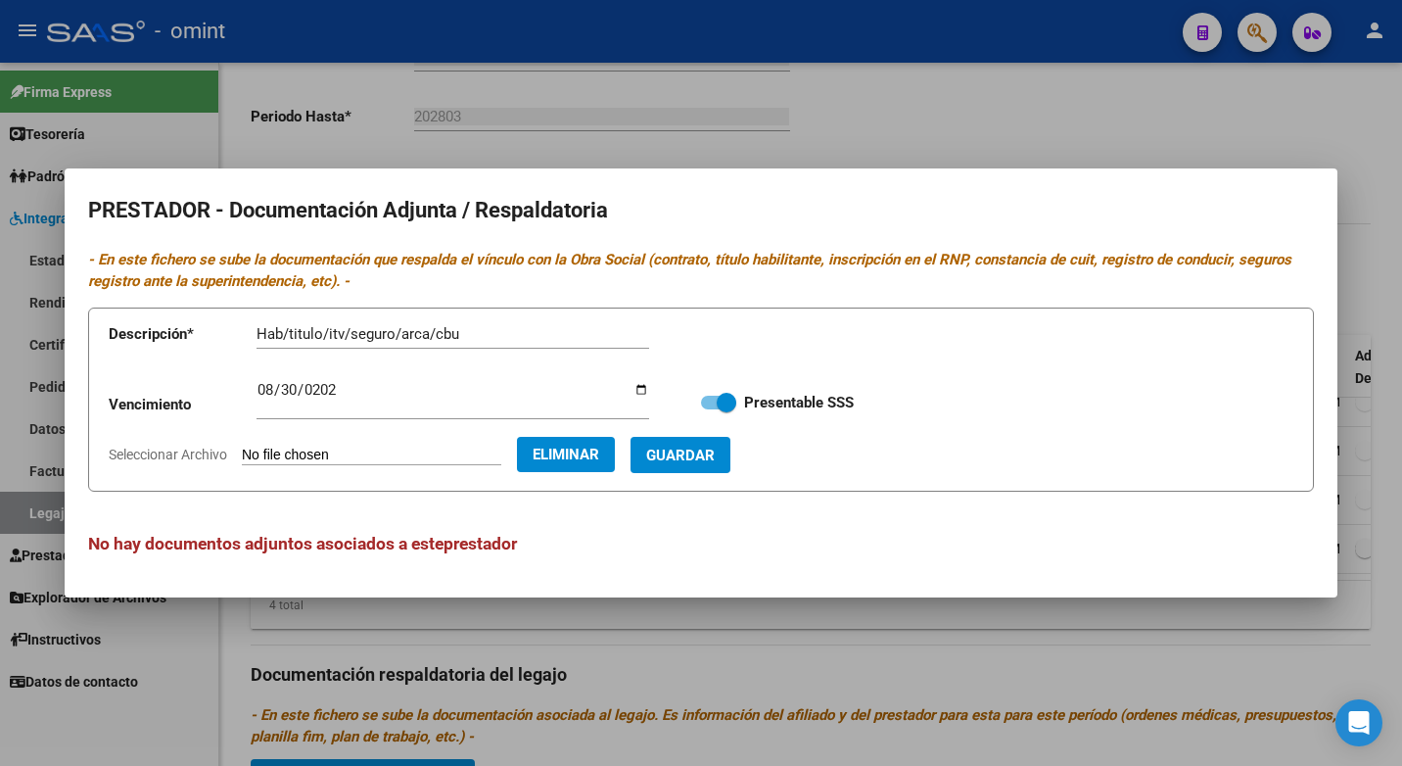
click at [698, 461] on span "Guardar" at bounding box center [680, 455] width 69 height 18
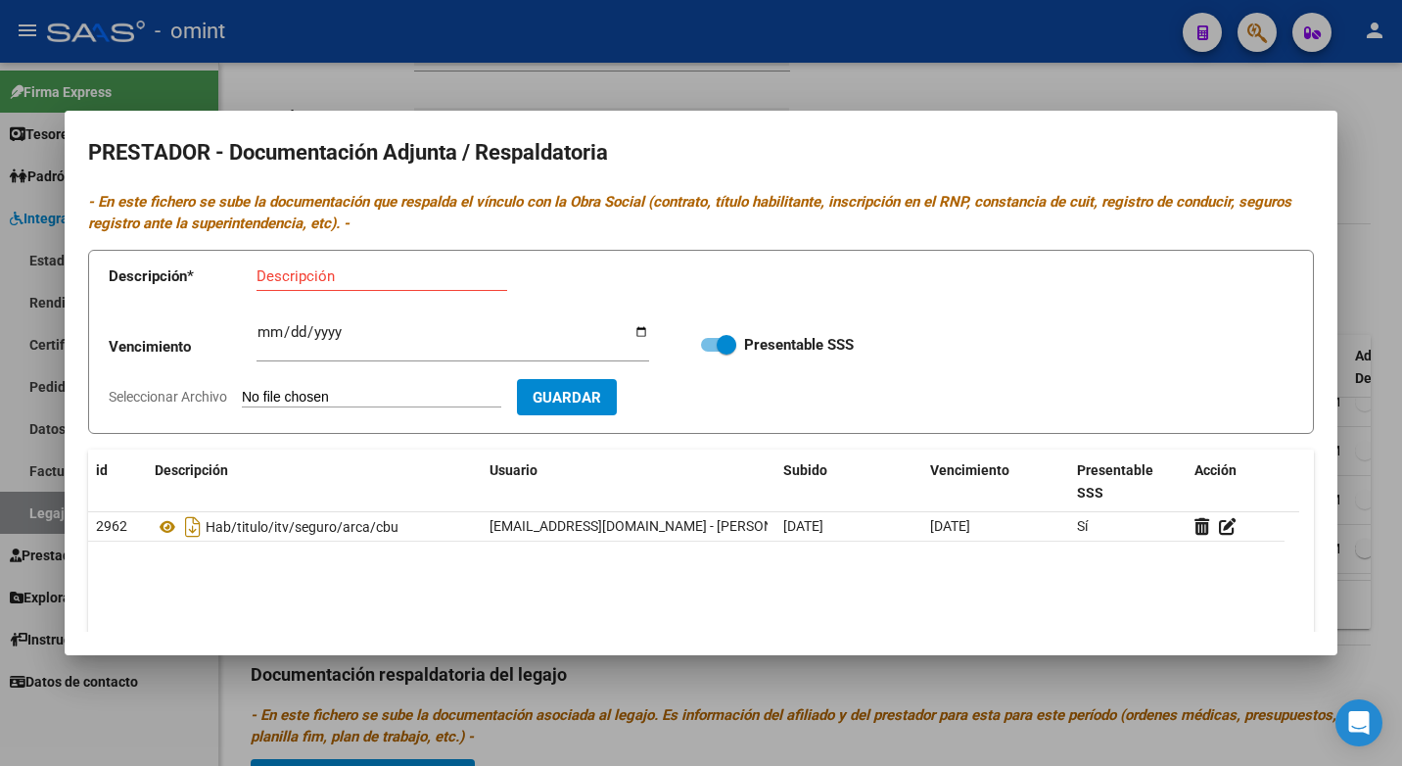
click at [772, 72] on div at bounding box center [701, 383] width 1402 height 766
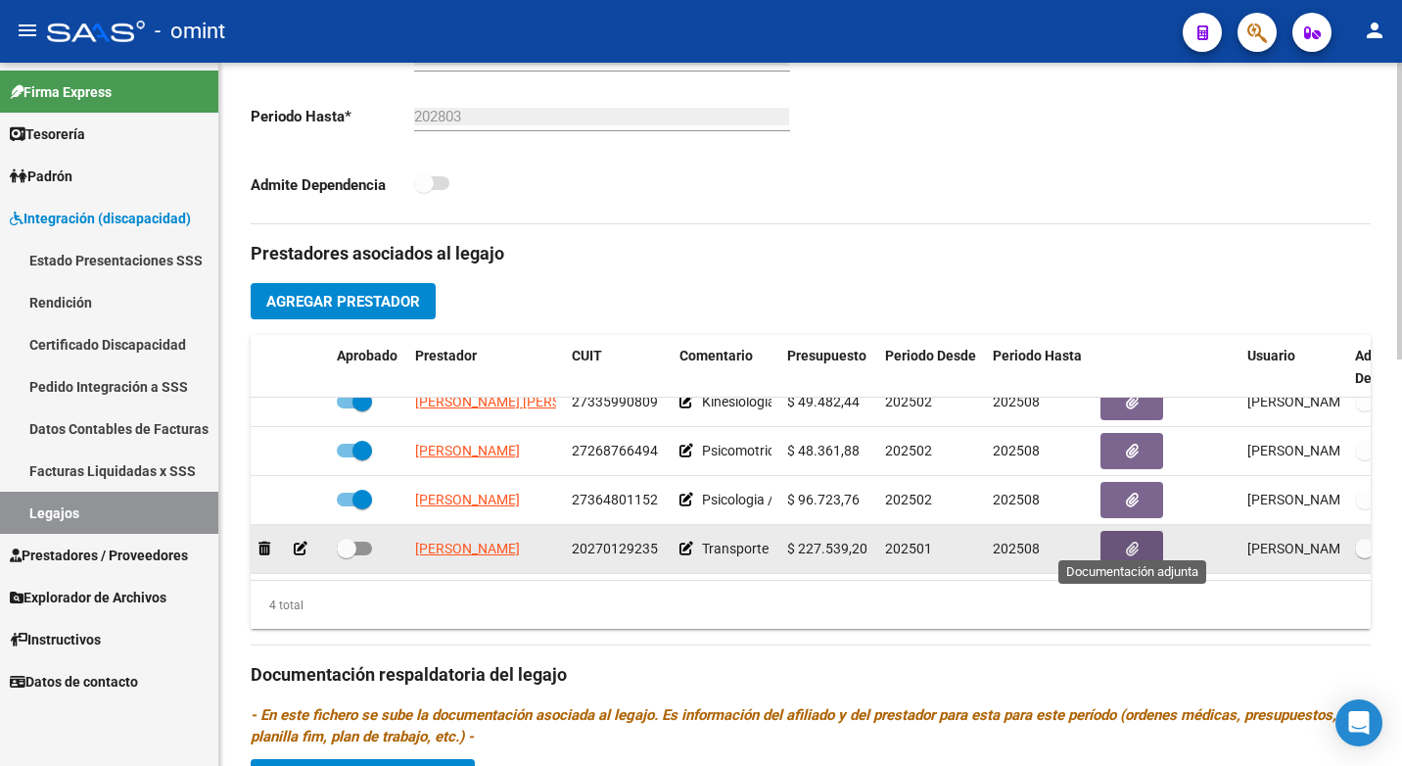
click at [1140, 535] on button "button" at bounding box center [1131, 549] width 63 height 36
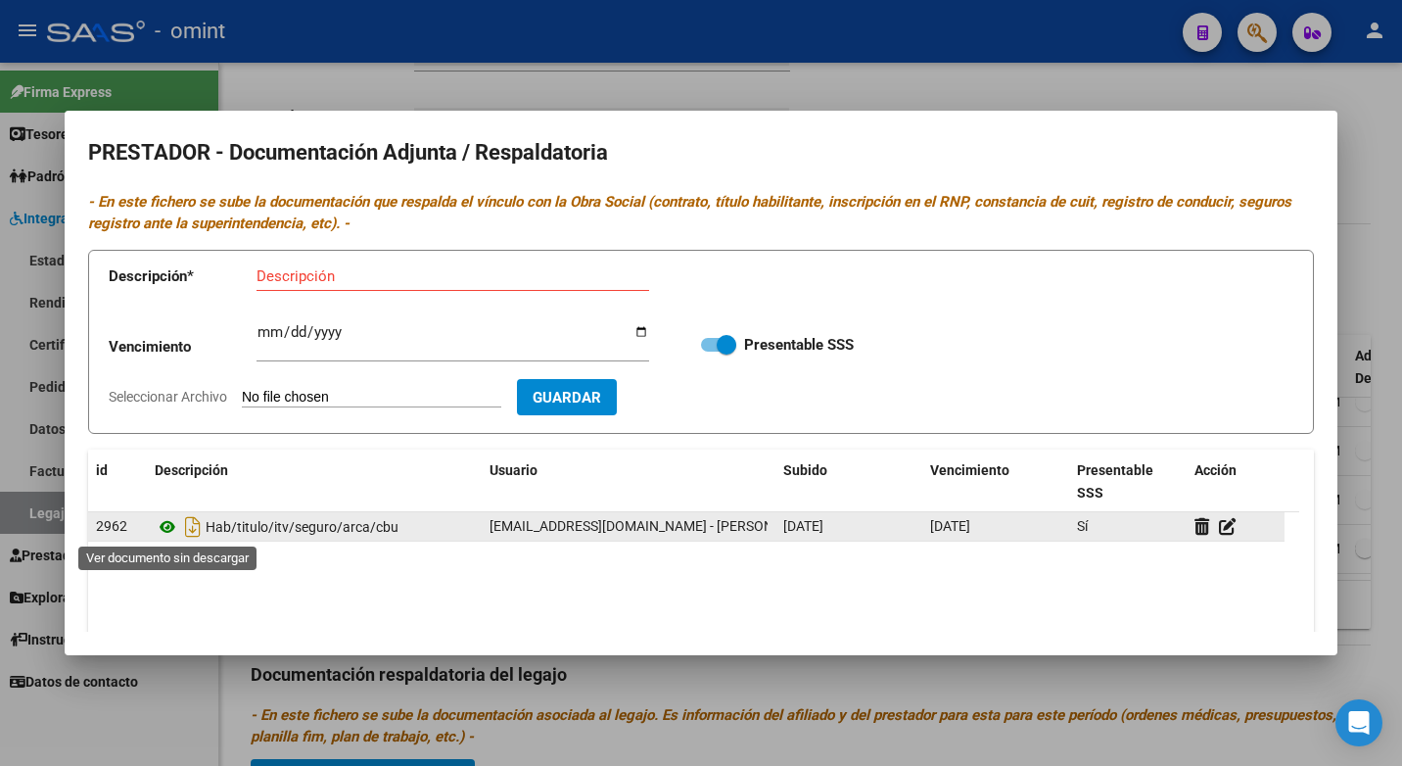
click at [174, 528] on icon at bounding box center [167, 526] width 25 height 23
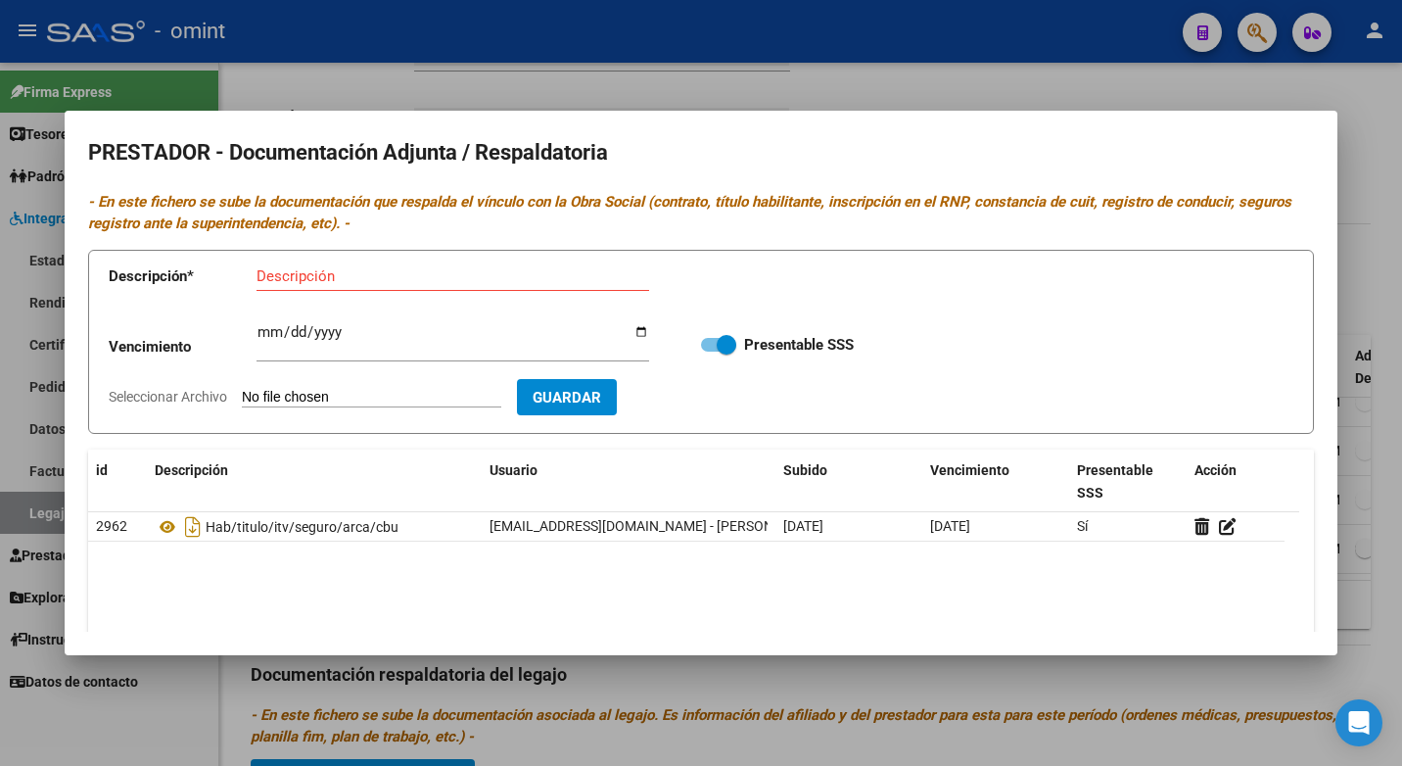
click at [415, 80] on div at bounding box center [701, 383] width 1402 height 766
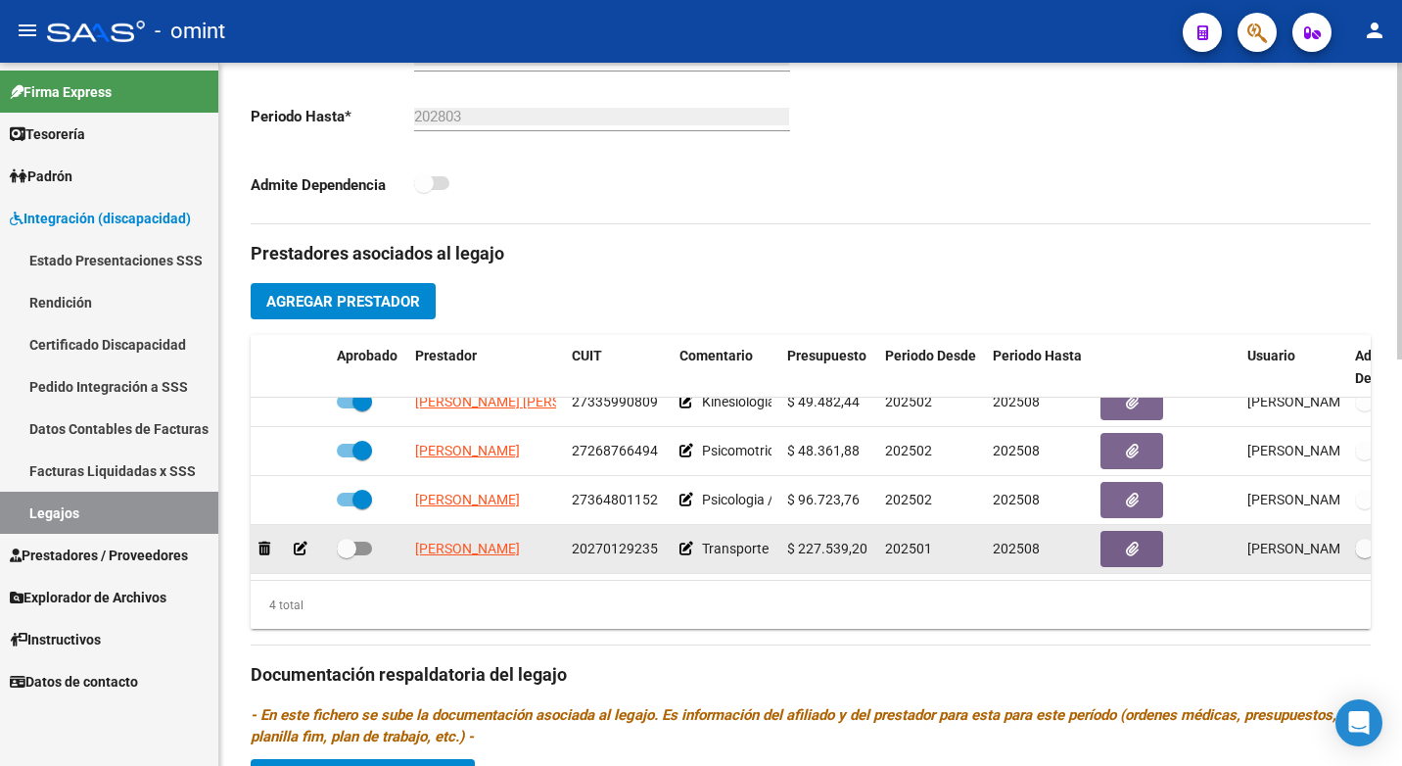
click at [349, 538] on span at bounding box center [347, 548] width 20 height 20
click at [347, 555] on input "checkbox" at bounding box center [346, 555] width 1 height 1
checkbox input "true"
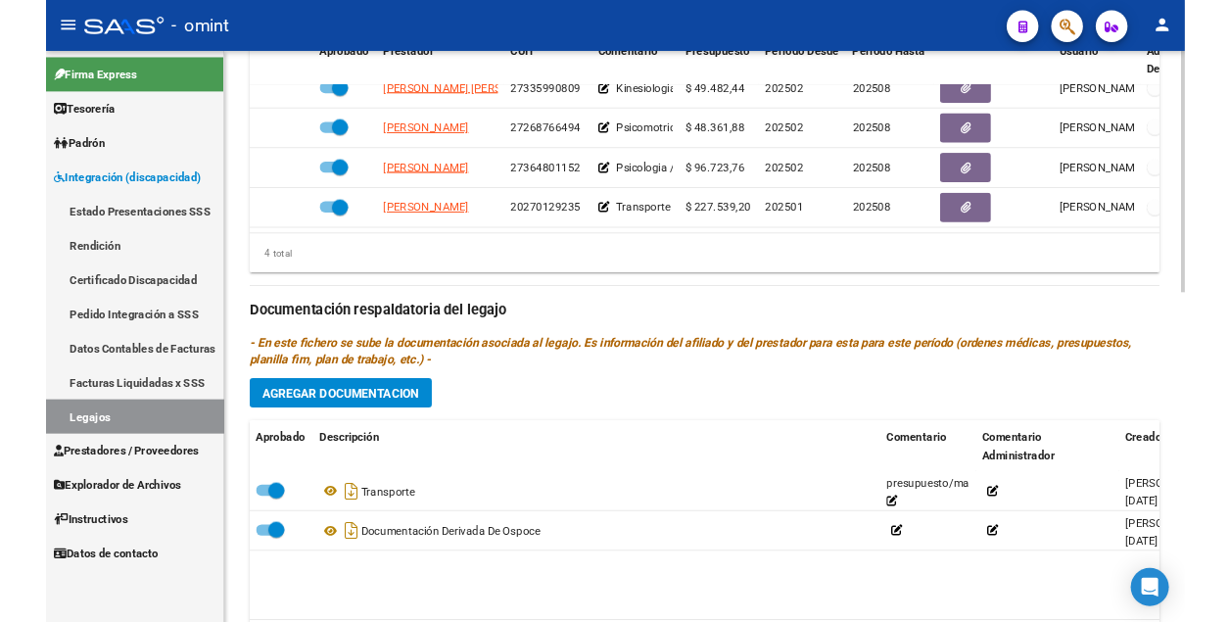
scroll to position [951, 0]
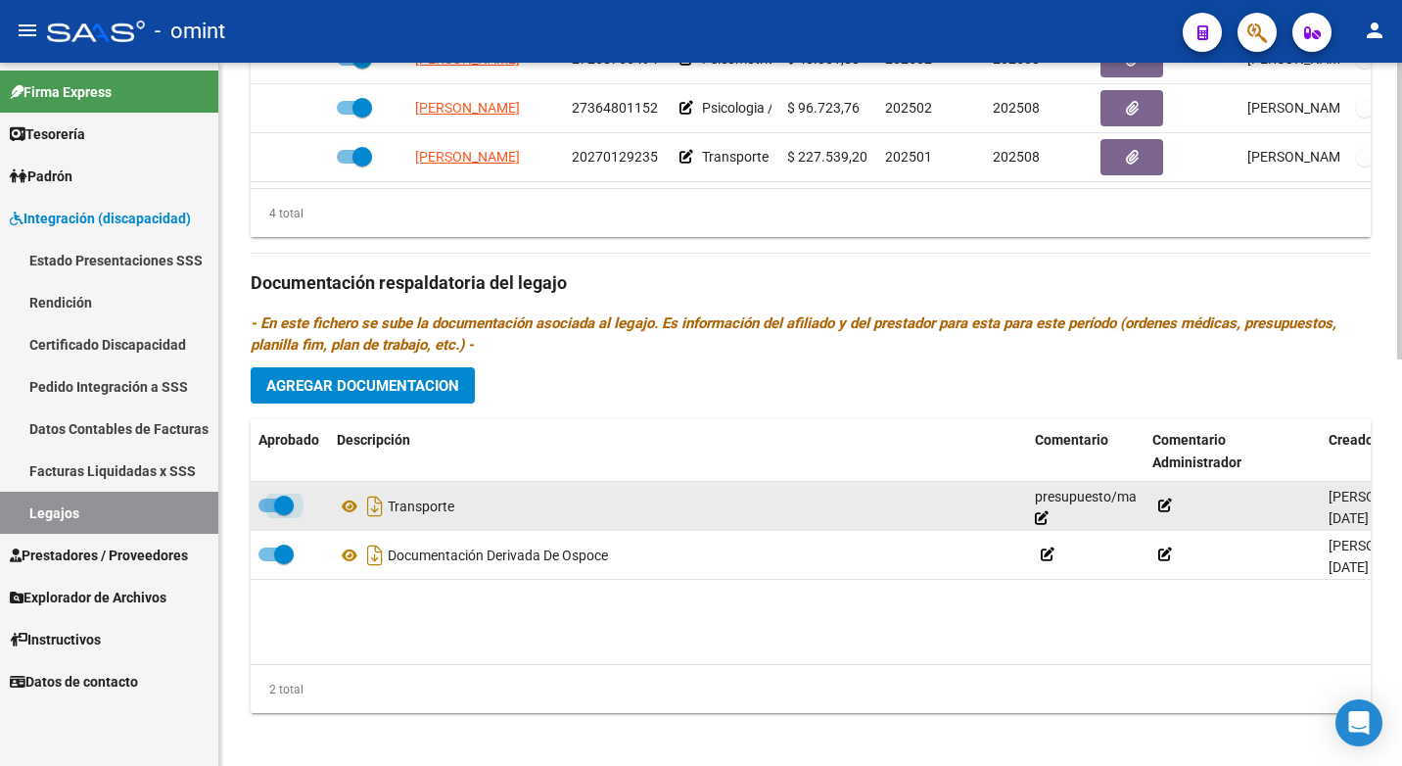
click at [278, 504] on span at bounding box center [284, 505] width 20 height 20
click at [268, 512] on input "checkbox" at bounding box center [267, 512] width 1 height 1
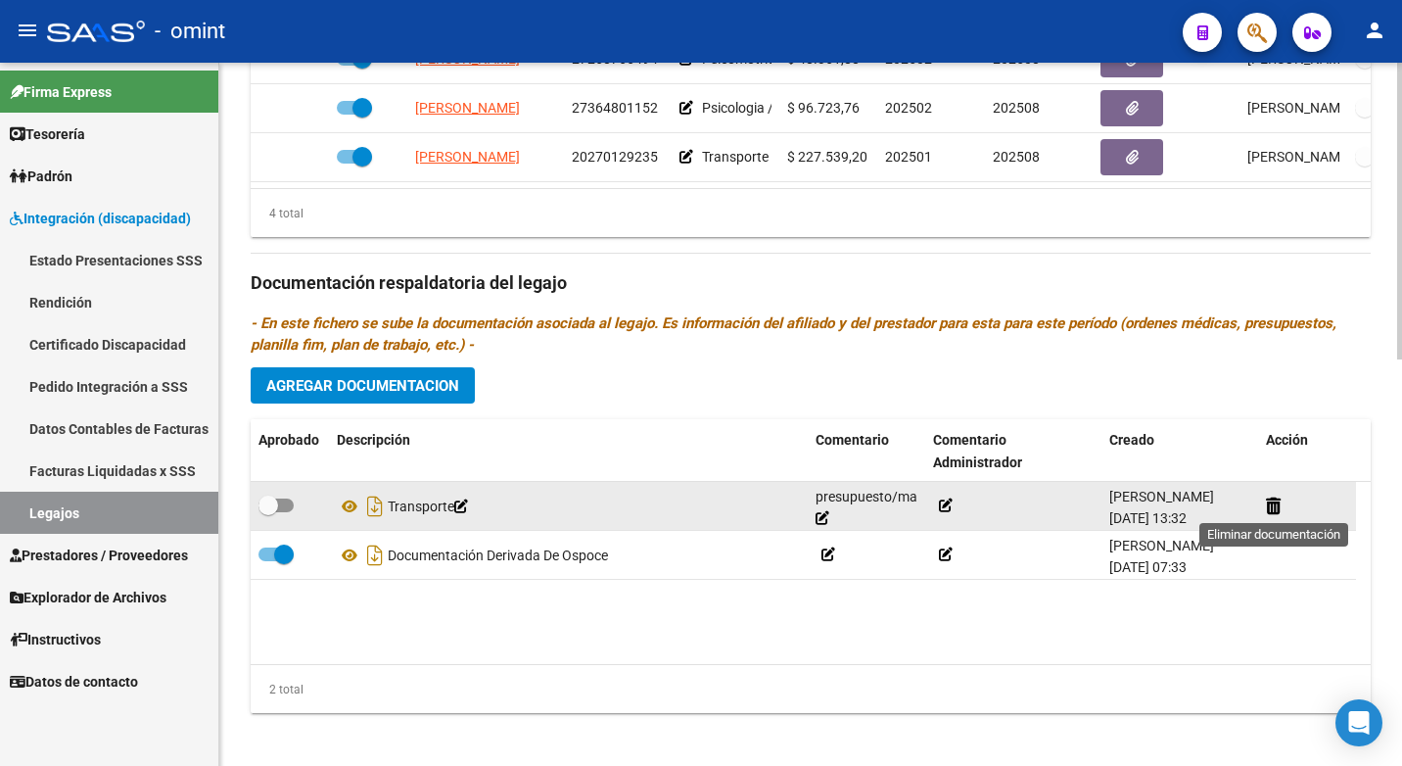
click at [1263, 502] on datatable-body-cell at bounding box center [1307, 506] width 98 height 48
click at [1275, 508] on icon at bounding box center [1273, 505] width 15 height 19
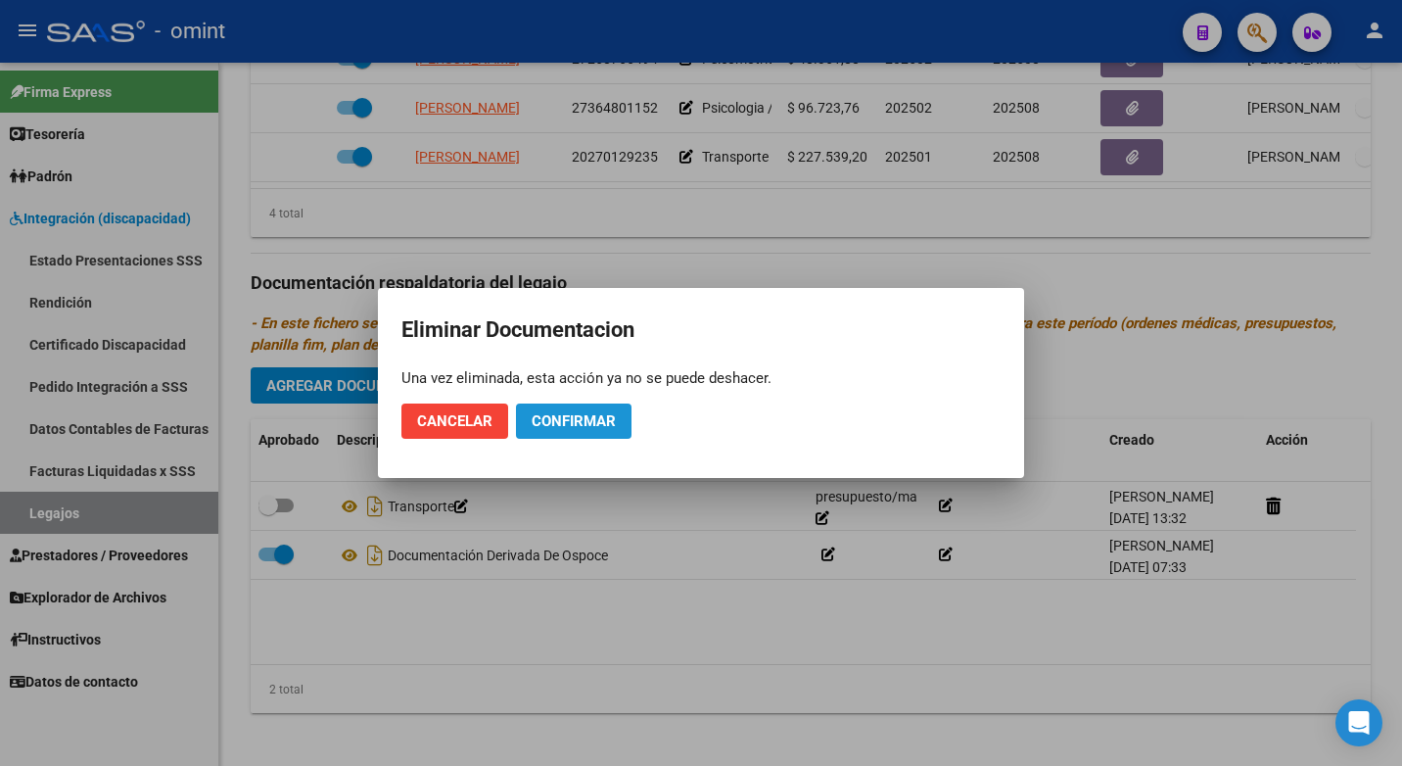
click at [616, 406] on button "Confirmar" at bounding box center [574, 420] width 116 height 35
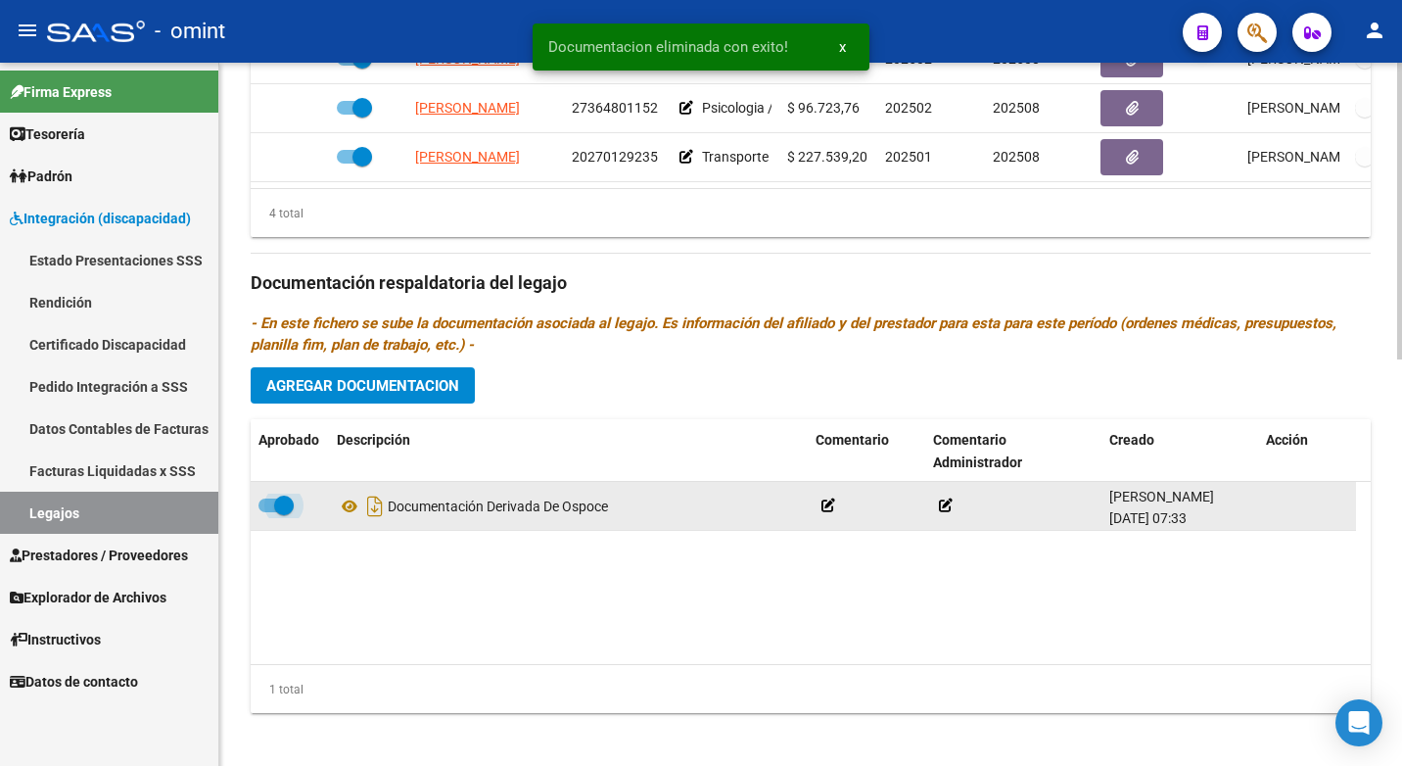
click at [279, 511] on span at bounding box center [284, 505] width 20 height 20
click at [268, 512] on input "checkbox" at bounding box center [267, 512] width 1 height 1
checkbox input "false"
click at [1275, 502] on icon at bounding box center [1273, 505] width 15 height 19
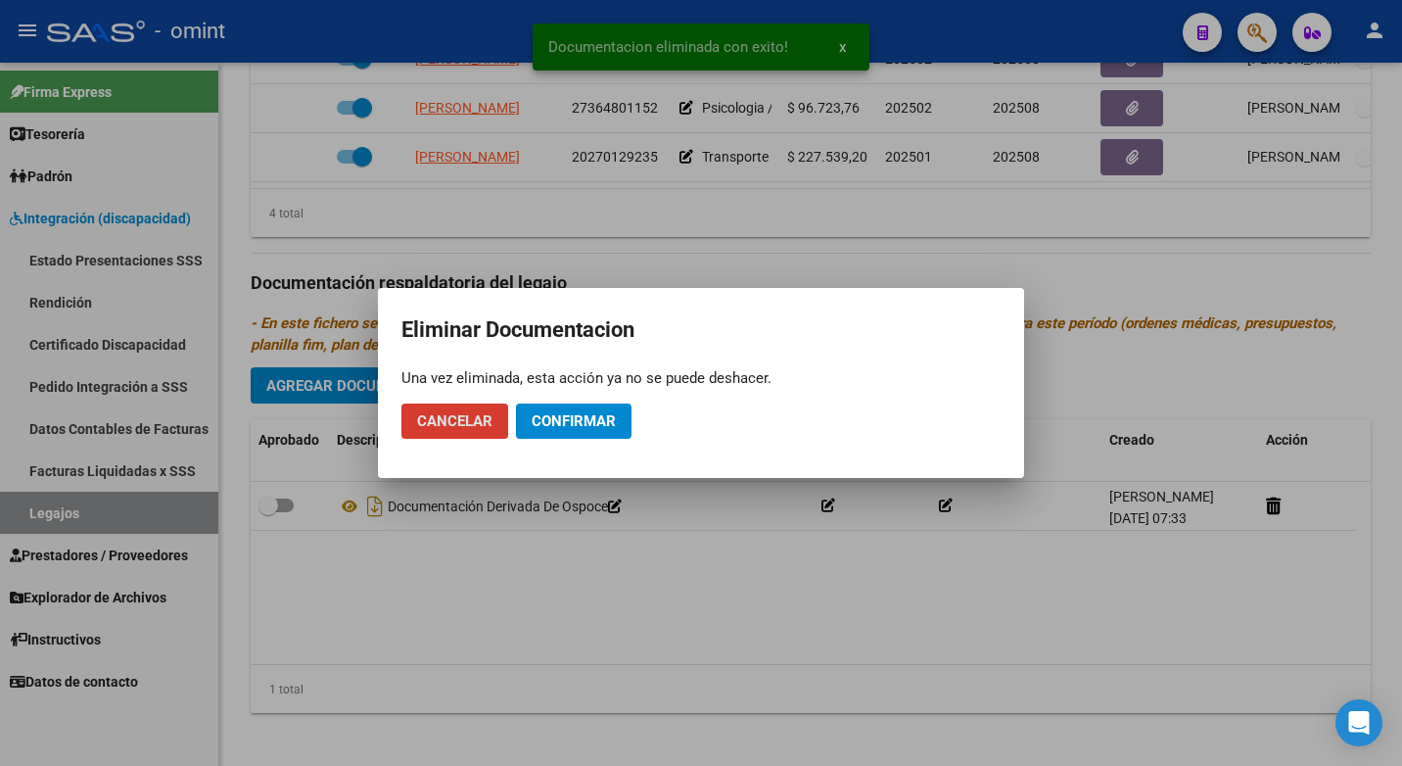
click at [590, 418] on span "Confirmar" at bounding box center [574, 421] width 84 height 18
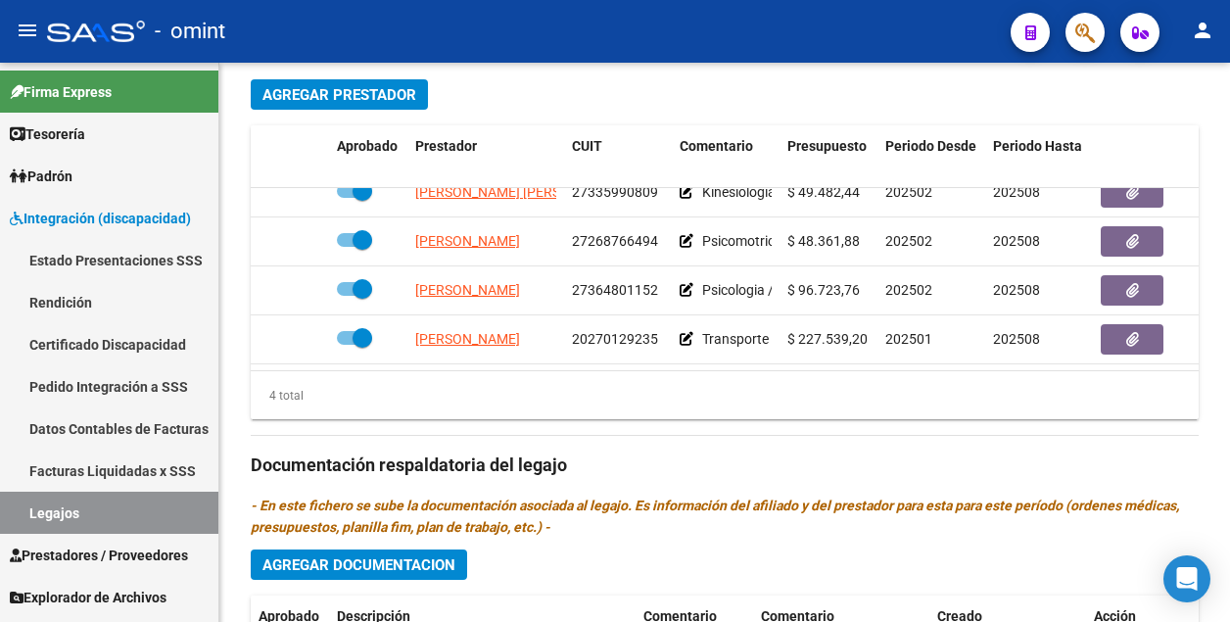
scroll to position [1133, 0]
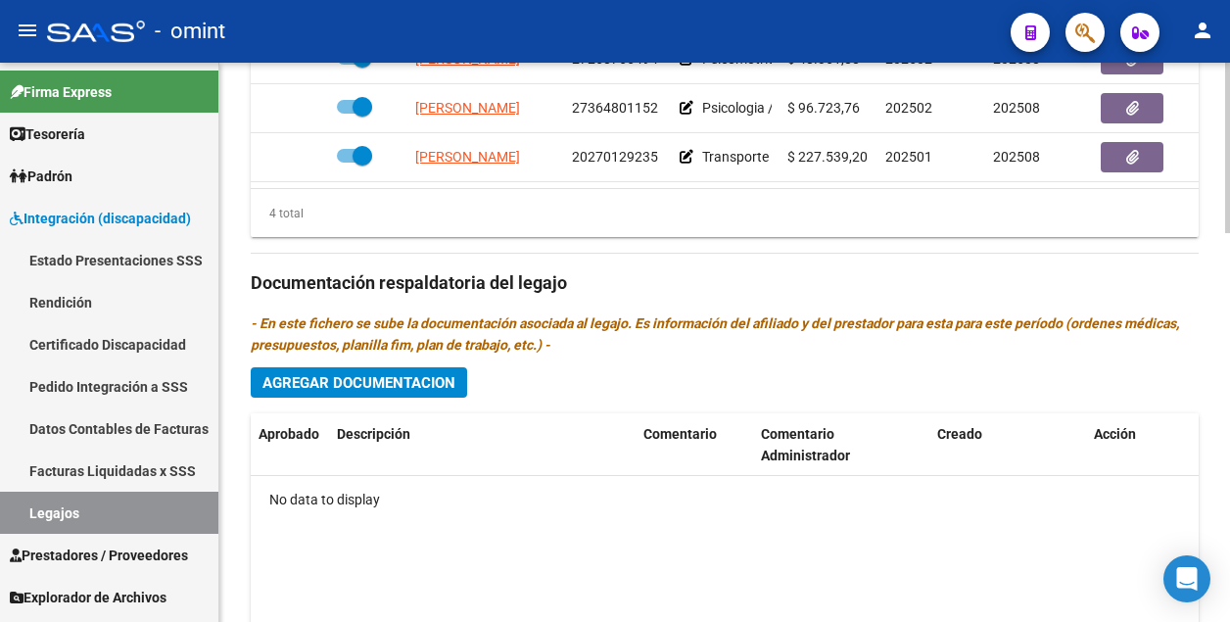
click at [397, 379] on span "Agregar Documentacion" at bounding box center [358, 383] width 193 height 18
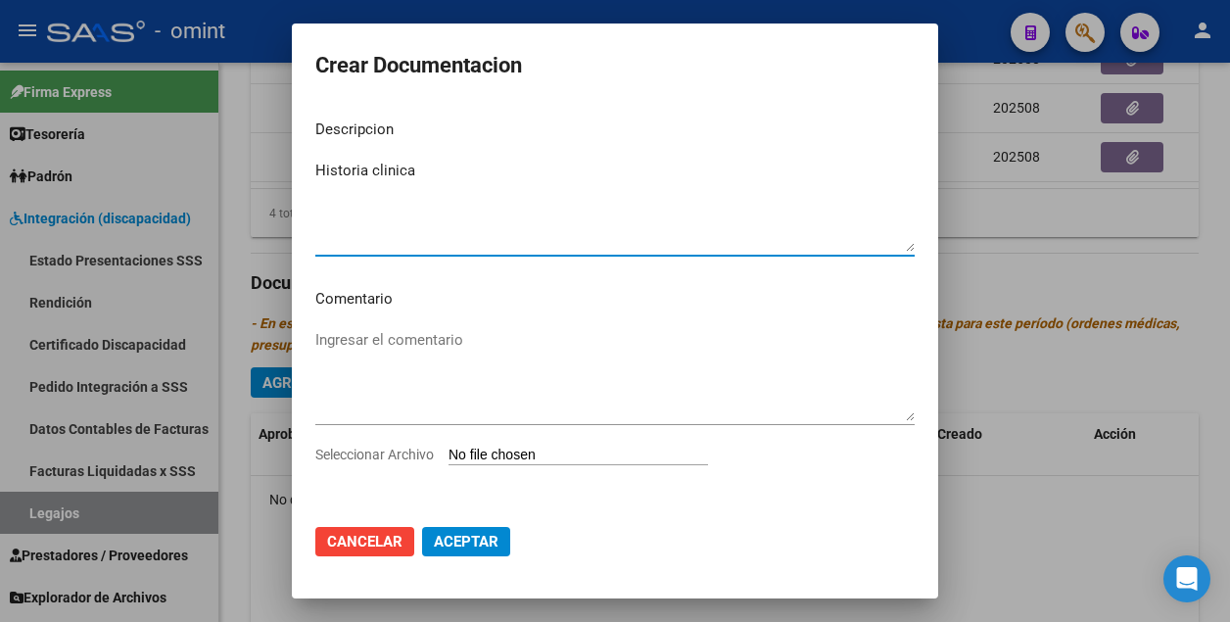
type textarea "Historia clinica"
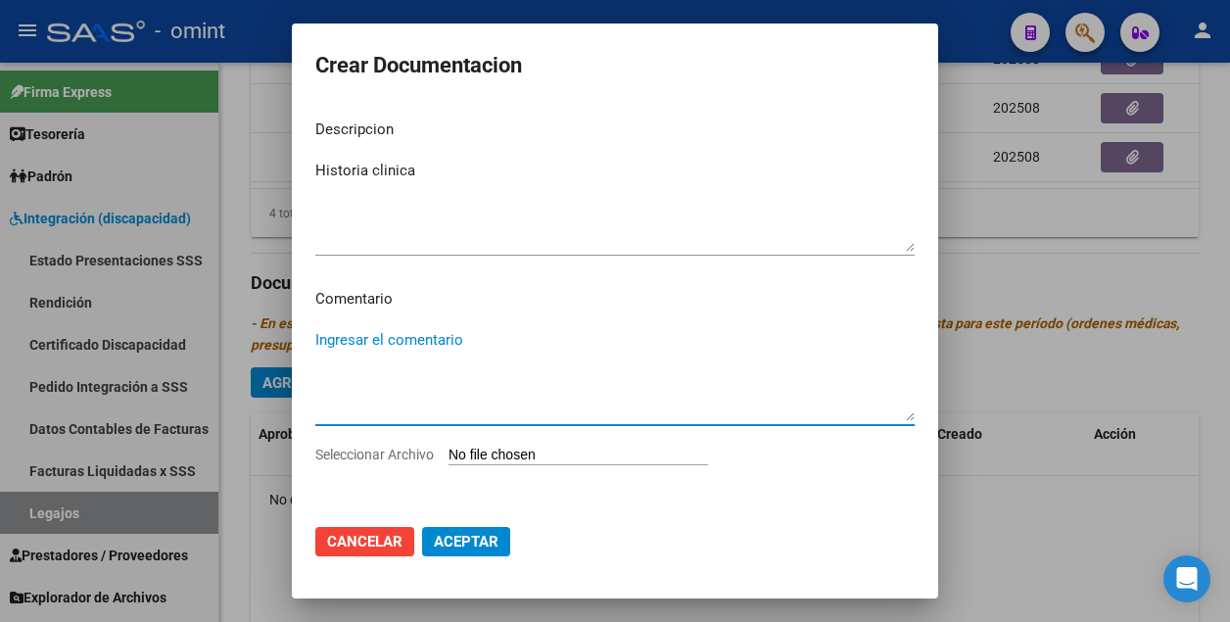
click at [412, 347] on textarea "Ingresar el comentario" at bounding box center [614, 375] width 599 height 92
click at [497, 449] on input "Seleccionar Archivo" at bounding box center [577, 455] width 259 height 19
type input "C:\fakepath\Historia clinica.pdf"
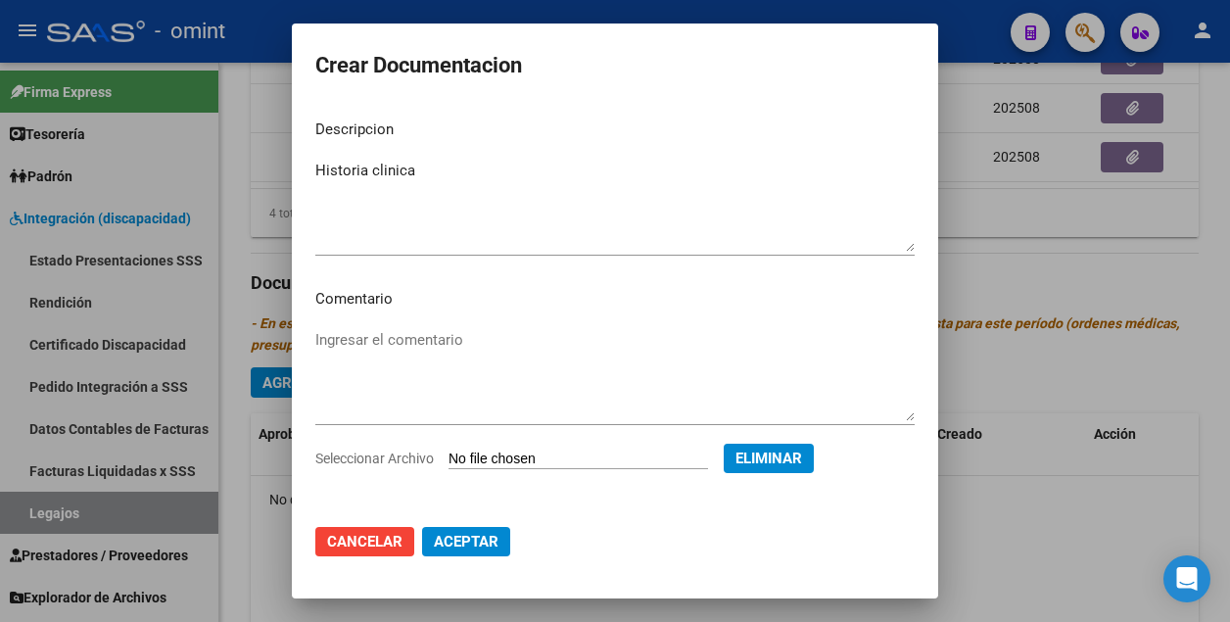
click at [472, 543] on span "Aceptar" at bounding box center [466, 542] width 65 height 18
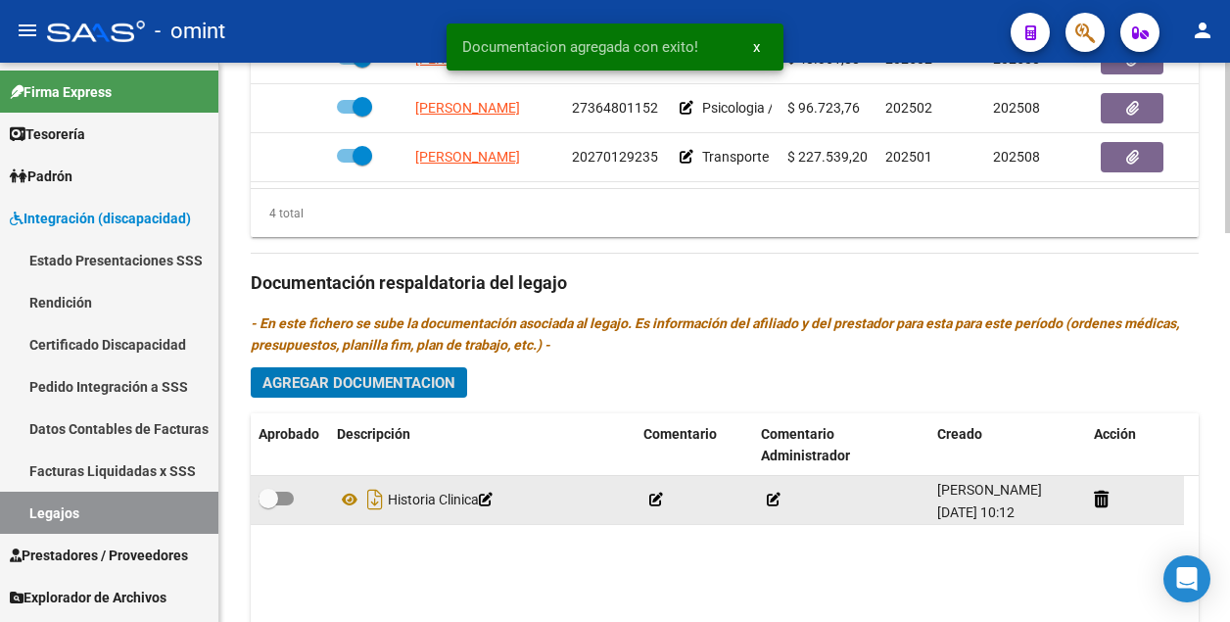
scroll to position [1280, 0]
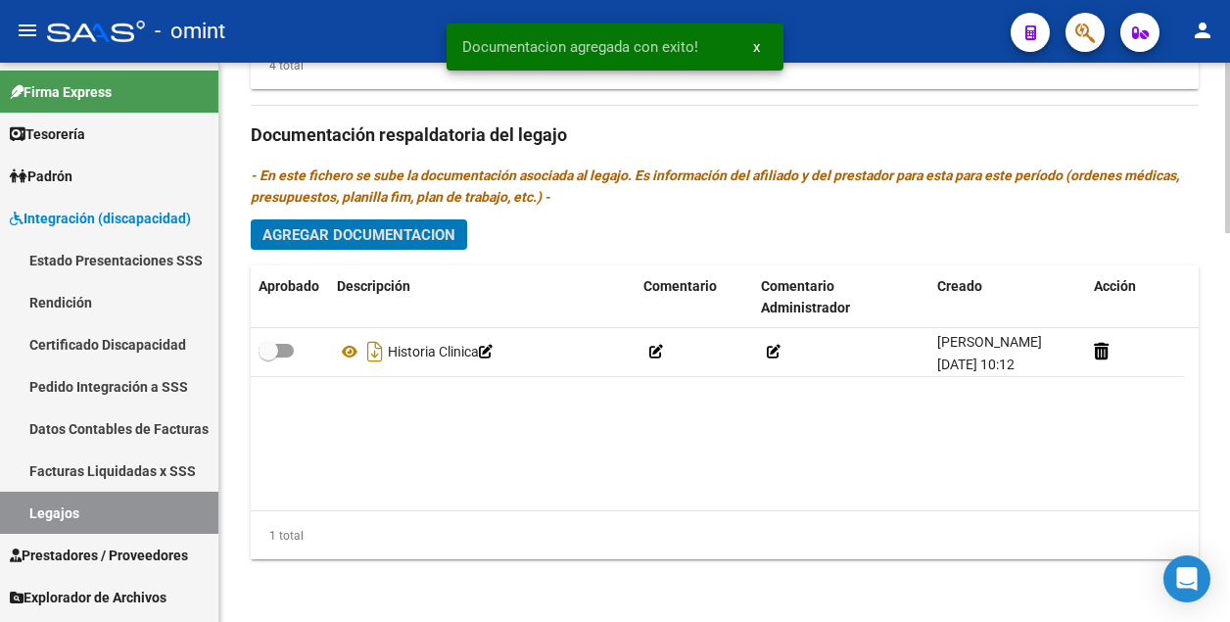
click at [428, 239] on span "Agregar Documentacion" at bounding box center [358, 235] width 193 height 18
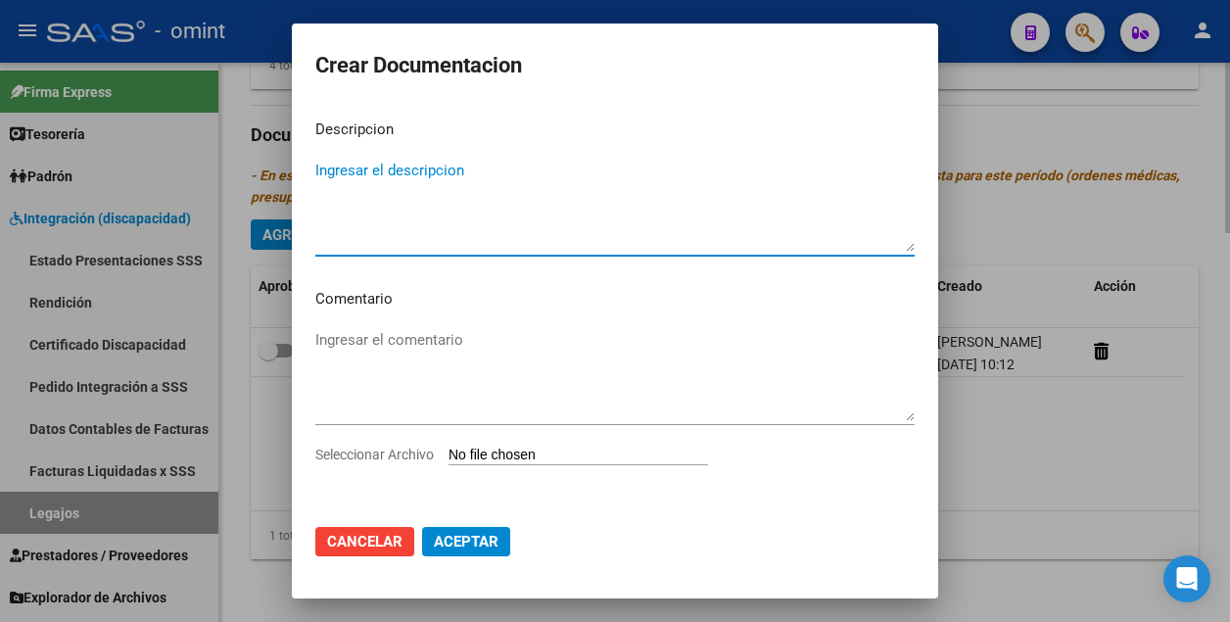
click at [1001, 246] on div at bounding box center [615, 311] width 1230 height 622
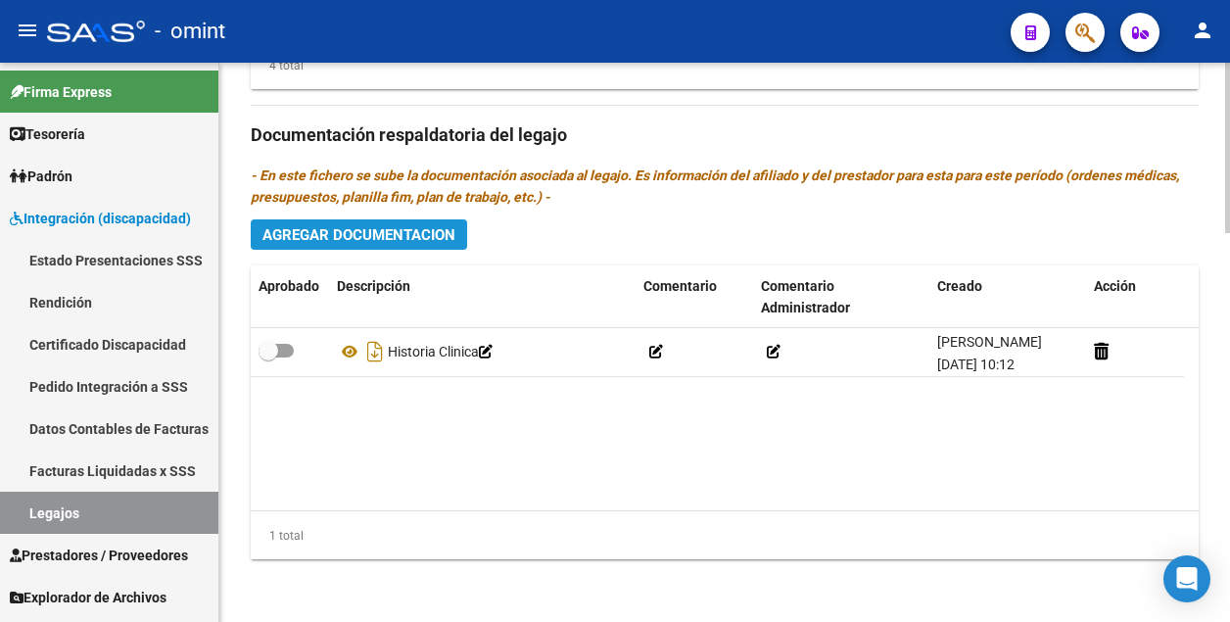
click at [377, 226] on span "Agregar Documentacion" at bounding box center [358, 235] width 193 height 18
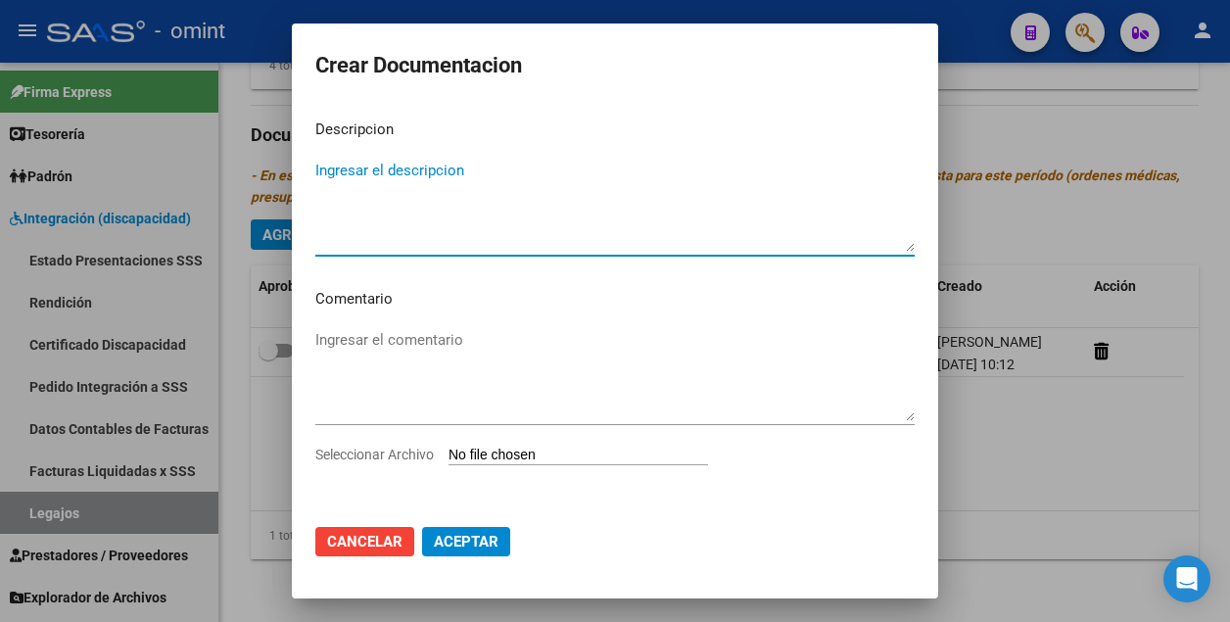
click at [382, 173] on textarea "Ingresar el descripcion" at bounding box center [614, 206] width 599 height 92
type textarea "Psicomotricidad"
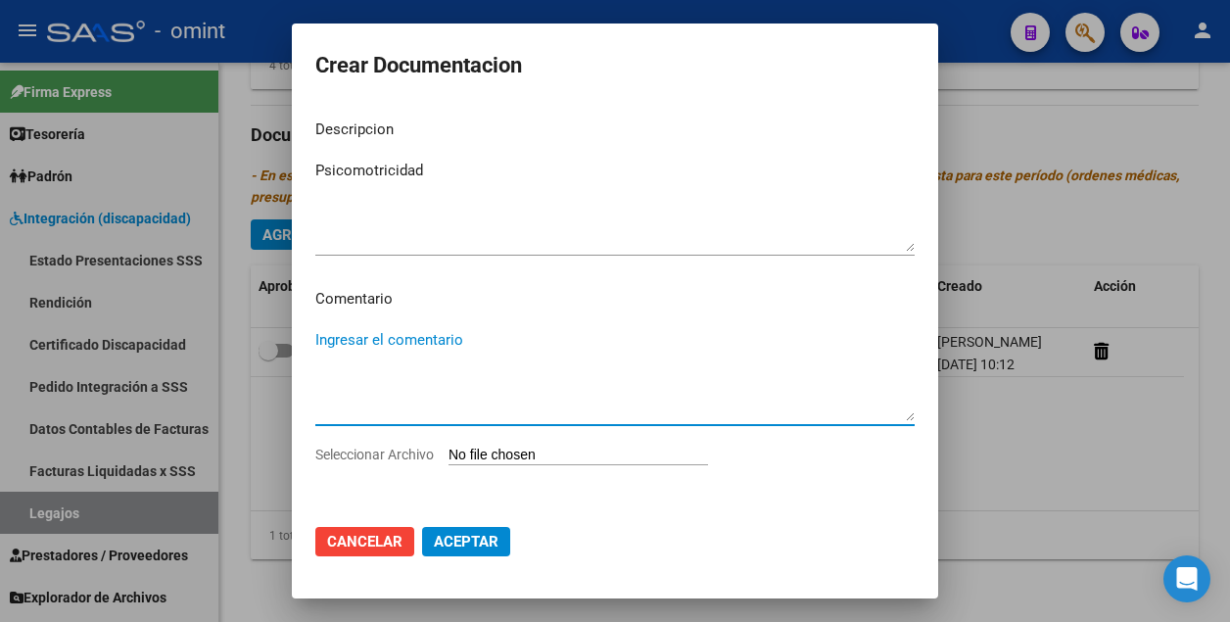
click at [361, 337] on textarea "Ingresar el comentario" at bounding box center [614, 375] width 599 height 92
type textarea "4 sesiones al mes"
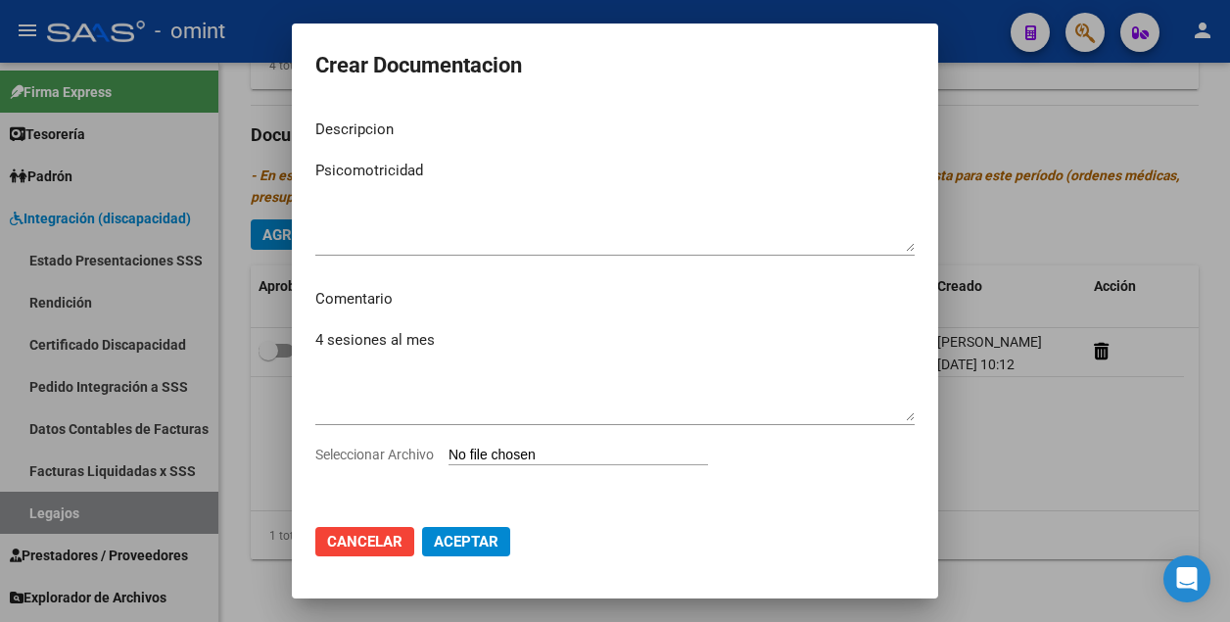
click at [492, 447] on input "Seleccionar Archivo" at bounding box center [577, 455] width 259 height 19
type input "C:\fakepath\Psm.pdf"
click at [457, 539] on span "Aceptar" at bounding box center [466, 542] width 65 height 18
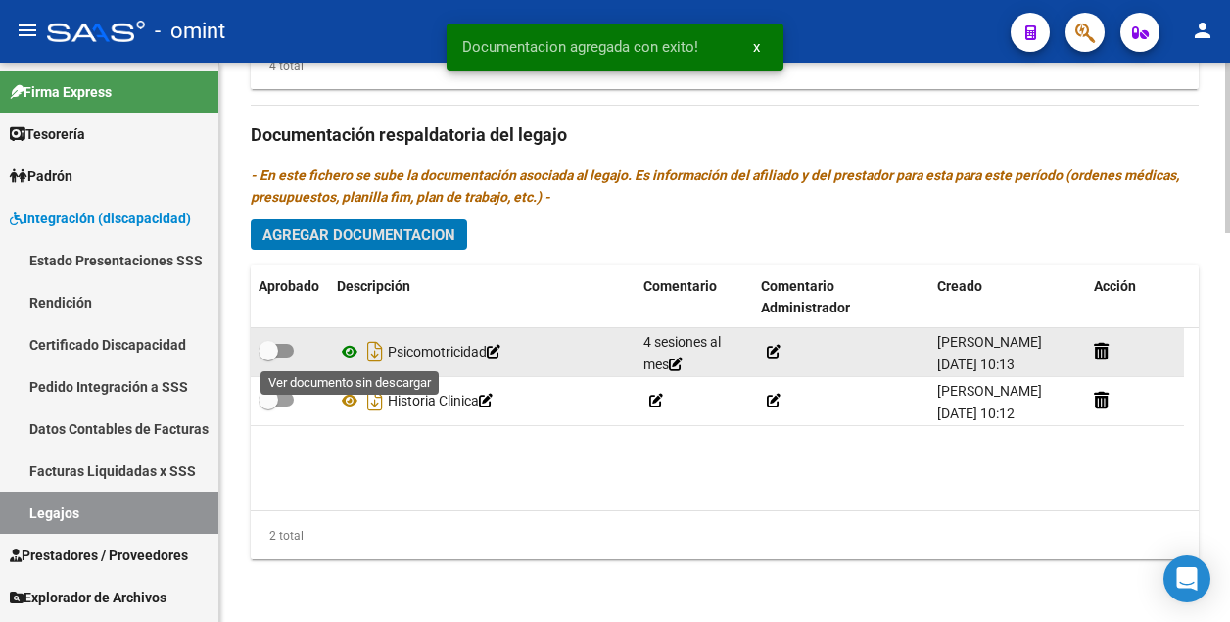
click at [349, 348] on icon at bounding box center [349, 351] width 25 height 23
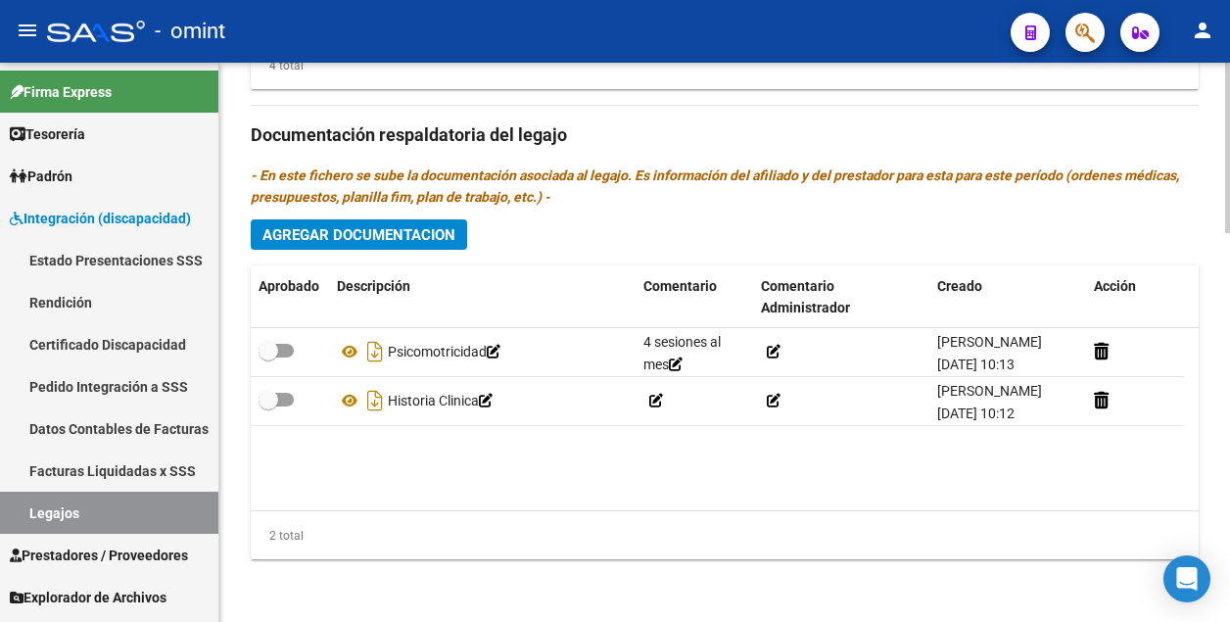
click at [327, 214] on div "Prestadores asociados al legajo Agregar Prestador Aprobado Prestador CUIT Comen…" at bounding box center [725, 133] width 948 height 884
click at [327, 226] on span "Agregar Documentacion" at bounding box center [358, 235] width 193 height 18
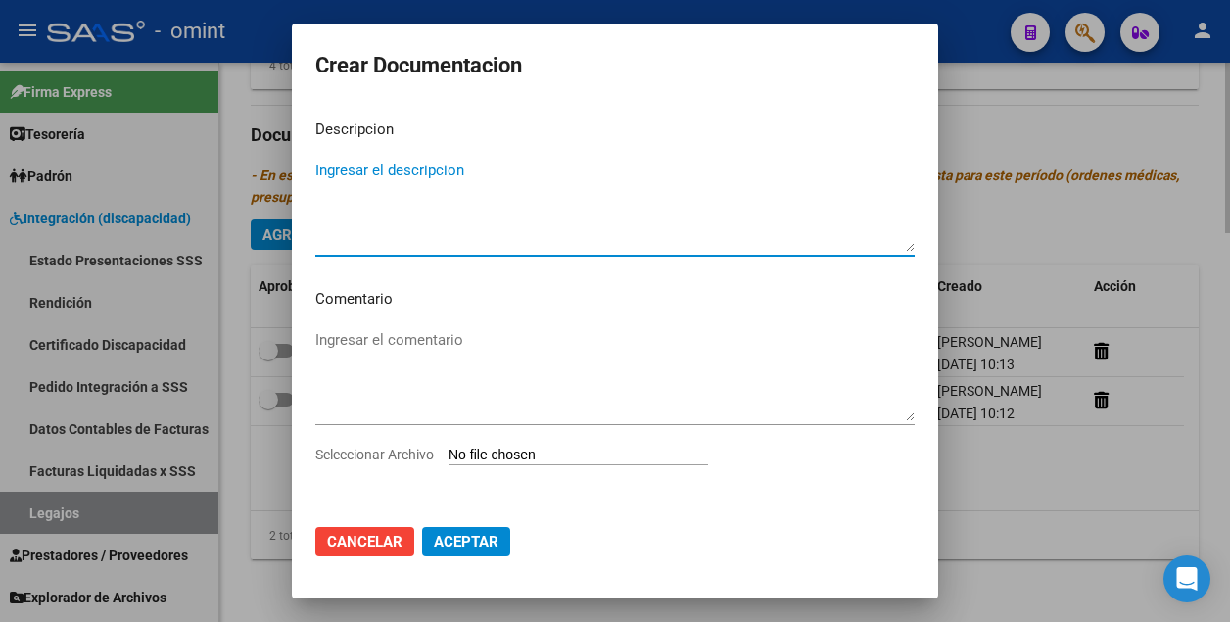
click at [989, 94] on div at bounding box center [615, 311] width 1230 height 622
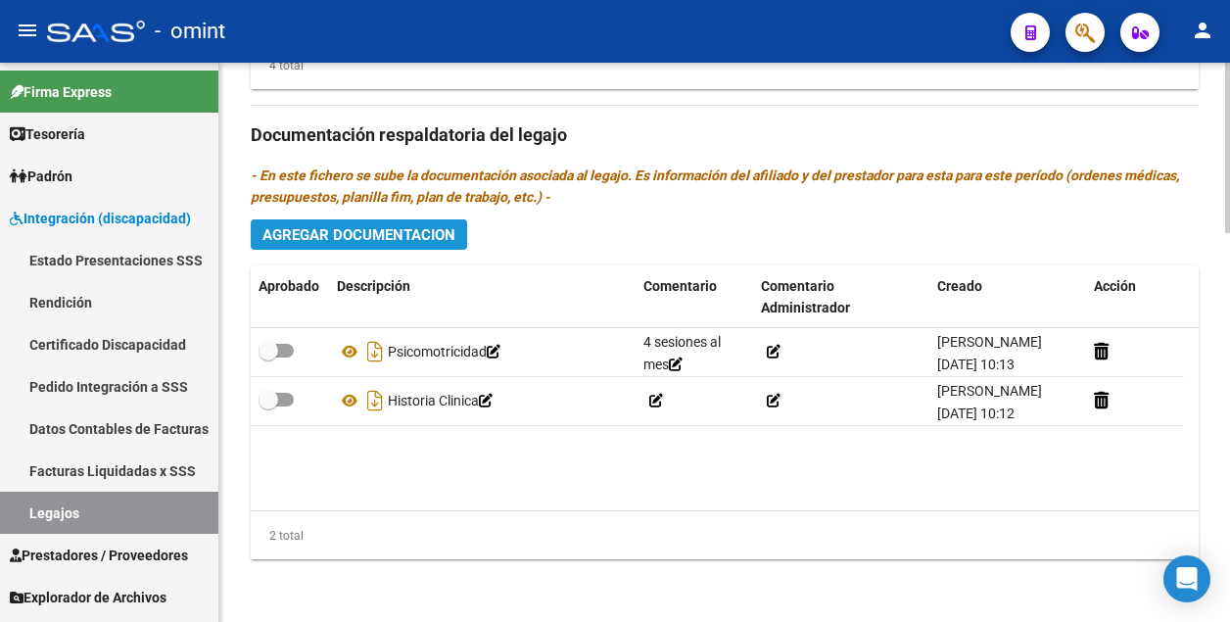
click at [325, 240] on span "Agregar Documentacion" at bounding box center [358, 235] width 193 height 18
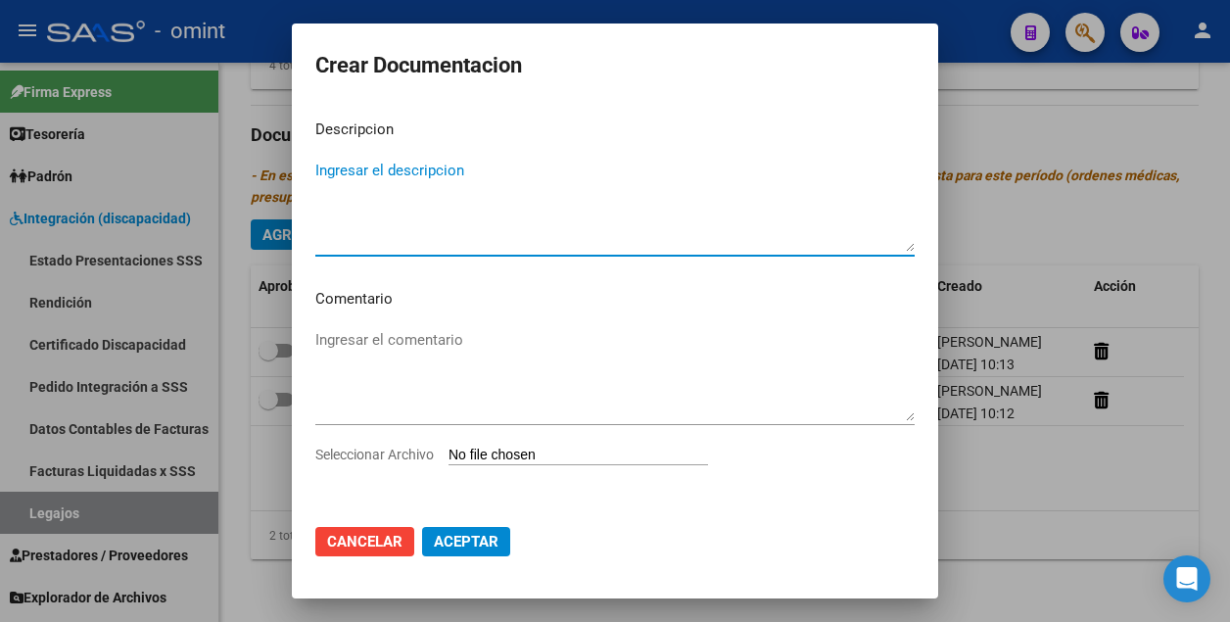
click at [374, 176] on textarea "Ingresar el descripcion" at bounding box center [614, 206] width 599 height 92
type textarea "Psicologia"
click at [412, 341] on textarea "Ingresar el comentario" at bounding box center [614, 375] width 599 height 92
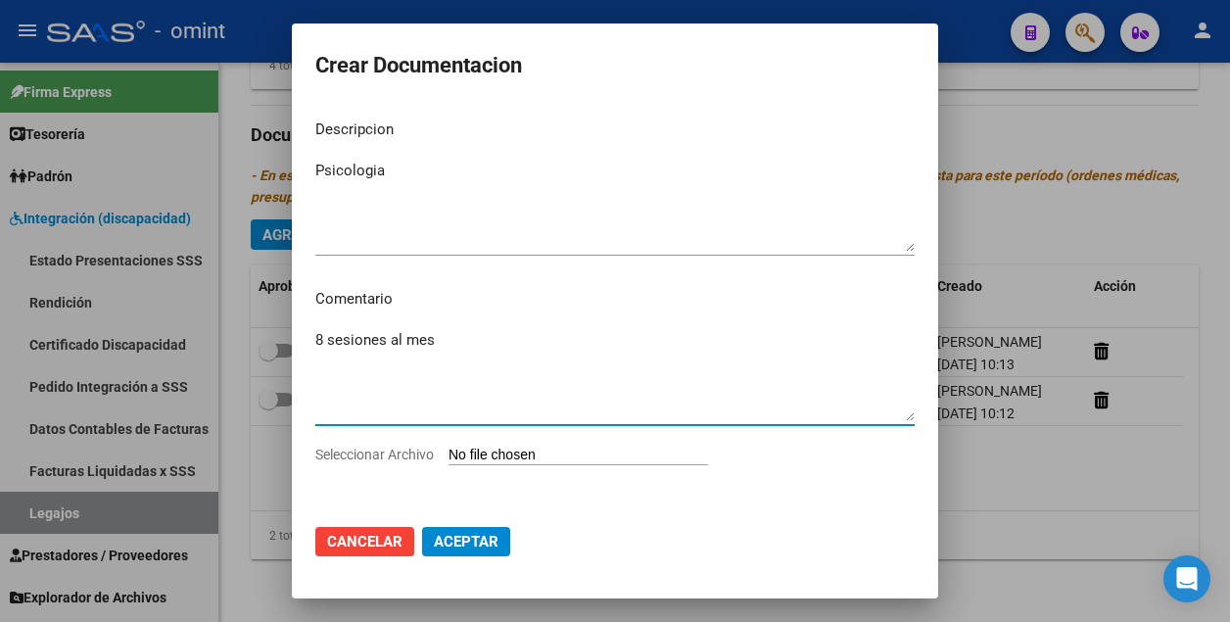
type textarea "8 sesiones al mes"
click at [491, 451] on input "Seleccionar Archivo" at bounding box center [577, 455] width 259 height 19
type input "C:\fakepath\Psc.pdf"
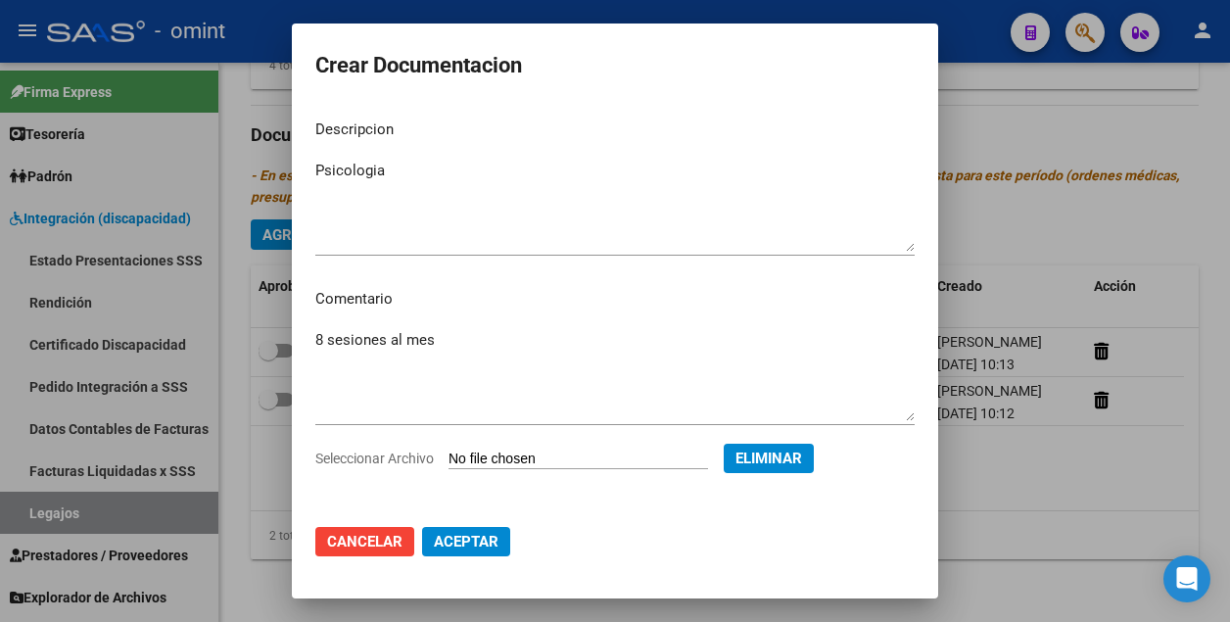
click at [477, 538] on span "Aceptar" at bounding box center [466, 542] width 65 height 18
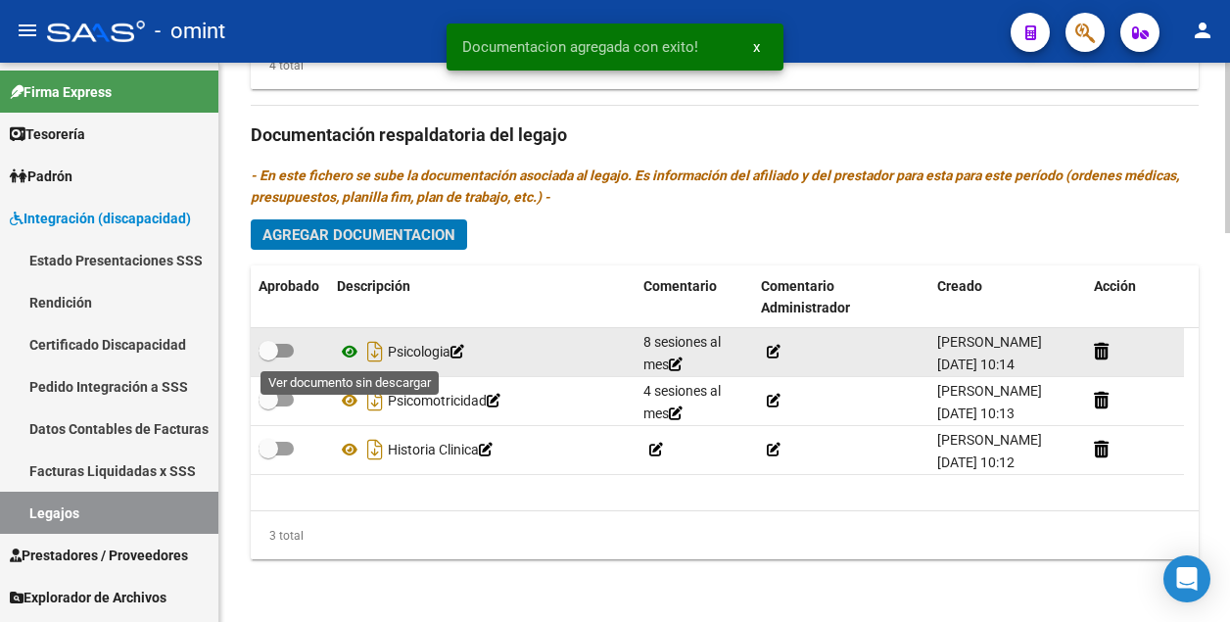
click at [343, 349] on icon at bounding box center [349, 351] width 25 height 23
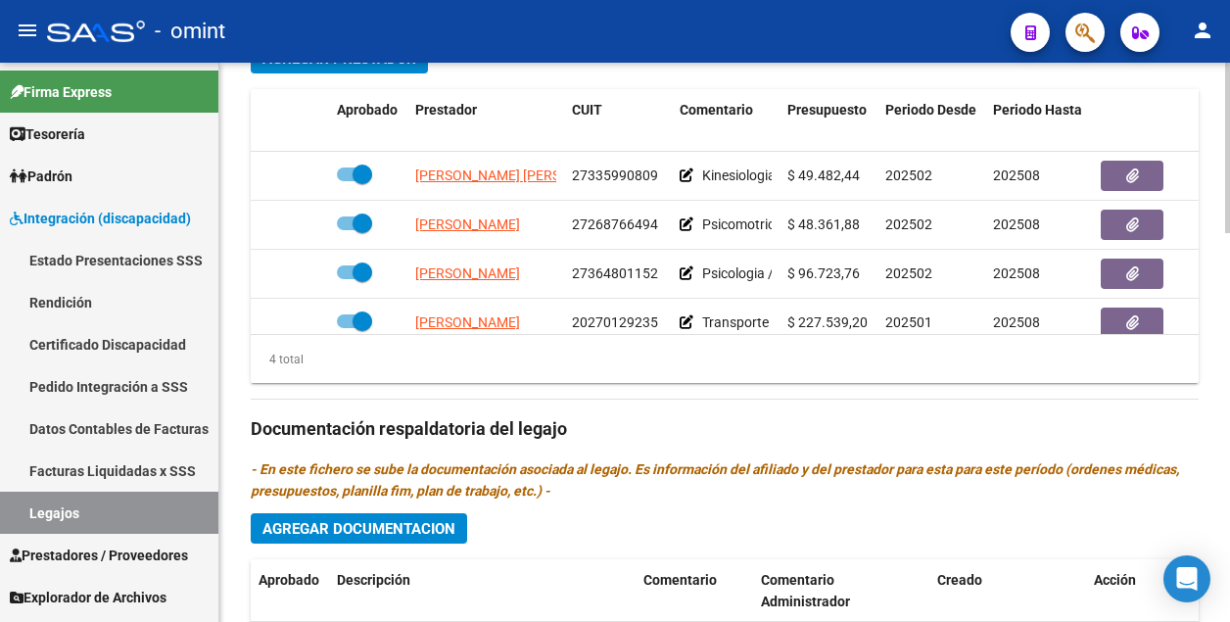
scroll to position [1183, 0]
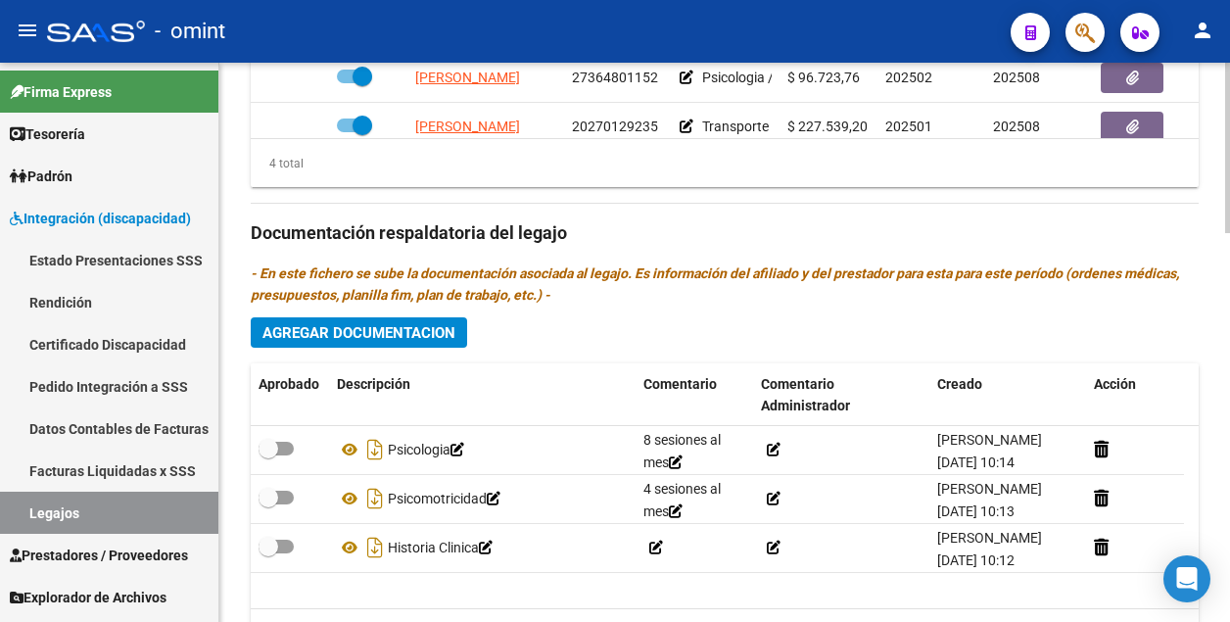
click at [365, 330] on span "Agregar Documentacion" at bounding box center [358, 333] width 193 height 18
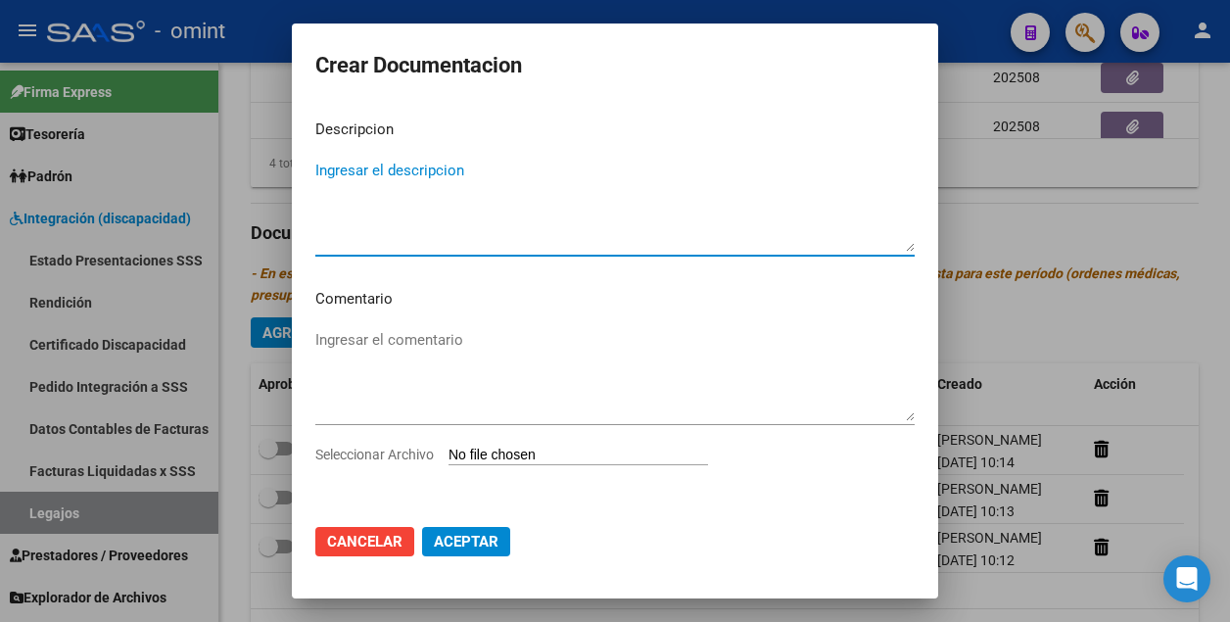
click at [355, 177] on textarea "Ingresar el descripcion" at bounding box center [614, 206] width 599 height 92
type textarea "H"
click at [358, 347] on textarea "Ingresar el comentario" at bounding box center [614, 375] width 599 height 92
type textarea "Kinesiologia motora"
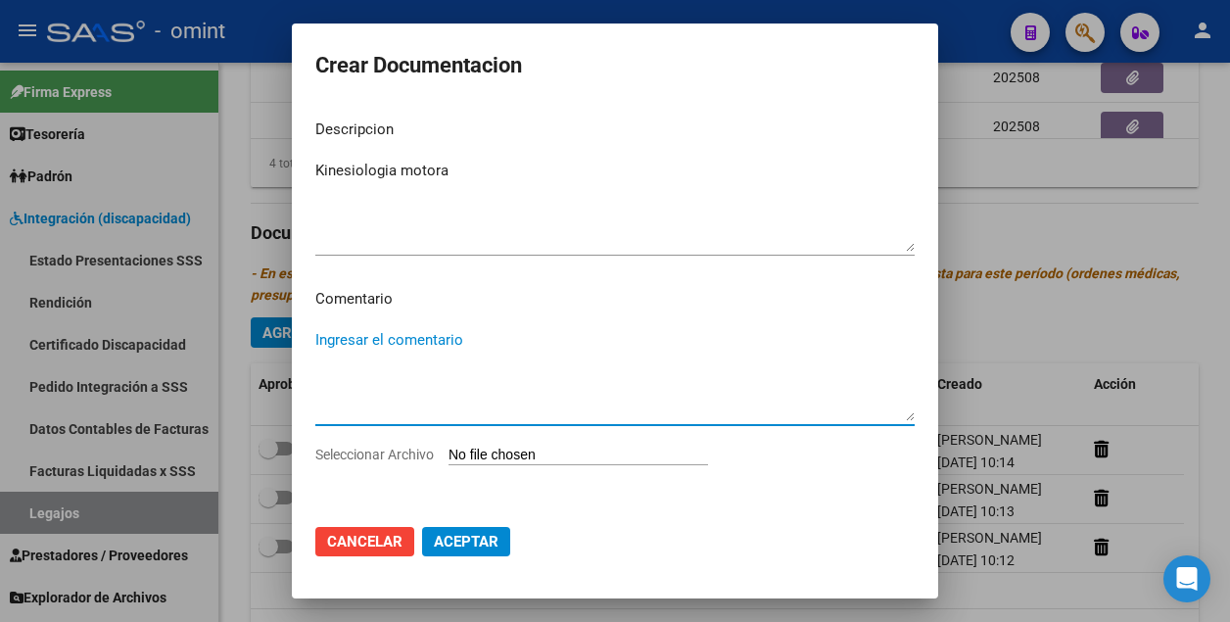
click at [353, 342] on textarea "Ingresar el comentario" at bounding box center [614, 375] width 599 height 92
type textarea "4 sesiones al mes"
click at [493, 449] on input "Seleccionar Archivo" at bounding box center [577, 455] width 259 height 19
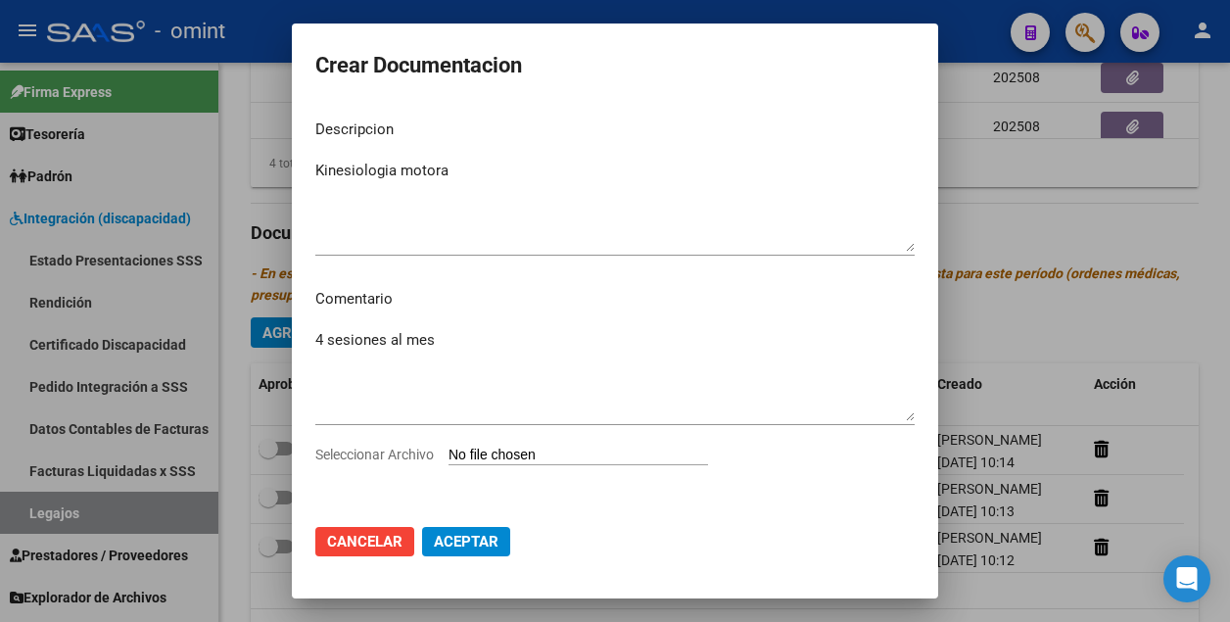
type input "C:\fakepath\Kinesio.pdf"
click at [483, 545] on span "Aceptar" at bounding box center [466, 542] width 65 height 18
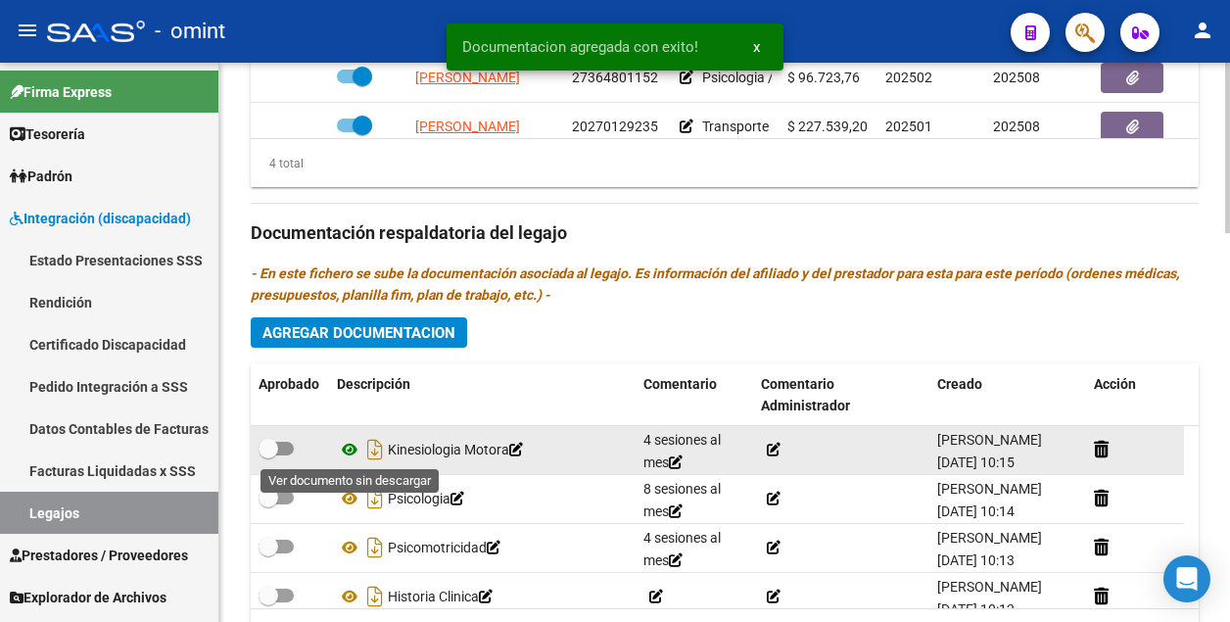
click at [354, 451] on icon at bounding box center [349, 449] width 25 height 23
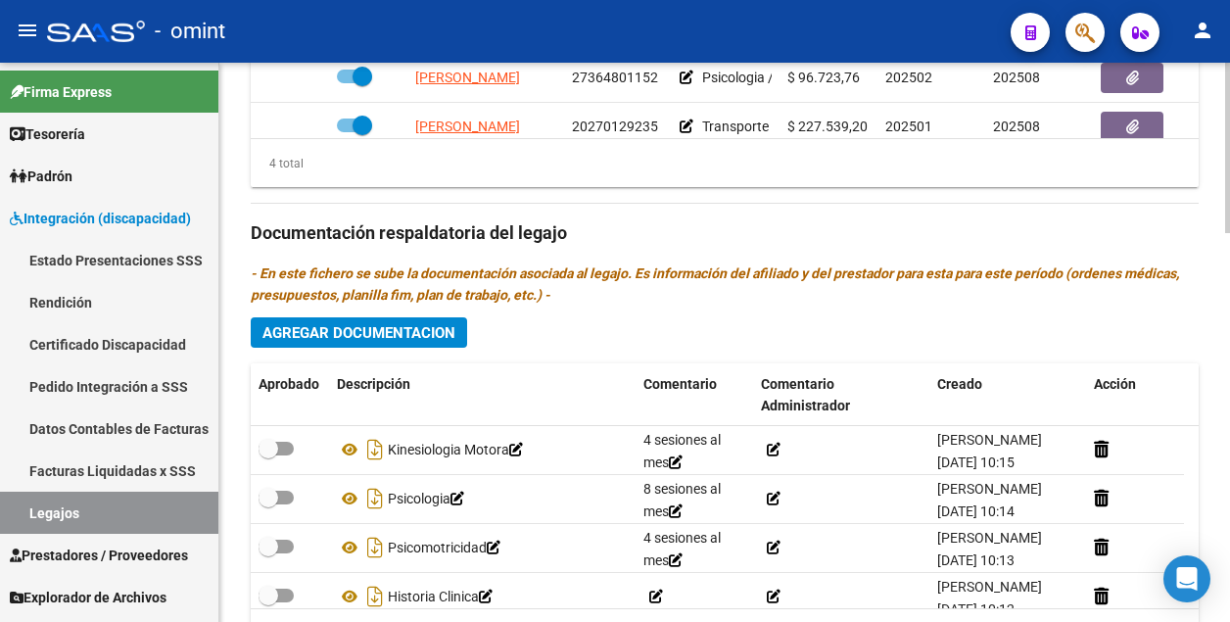
click at [379, 334] on span "Agregar Documentacion" at bounding box center [358, 333] width 193 height 18
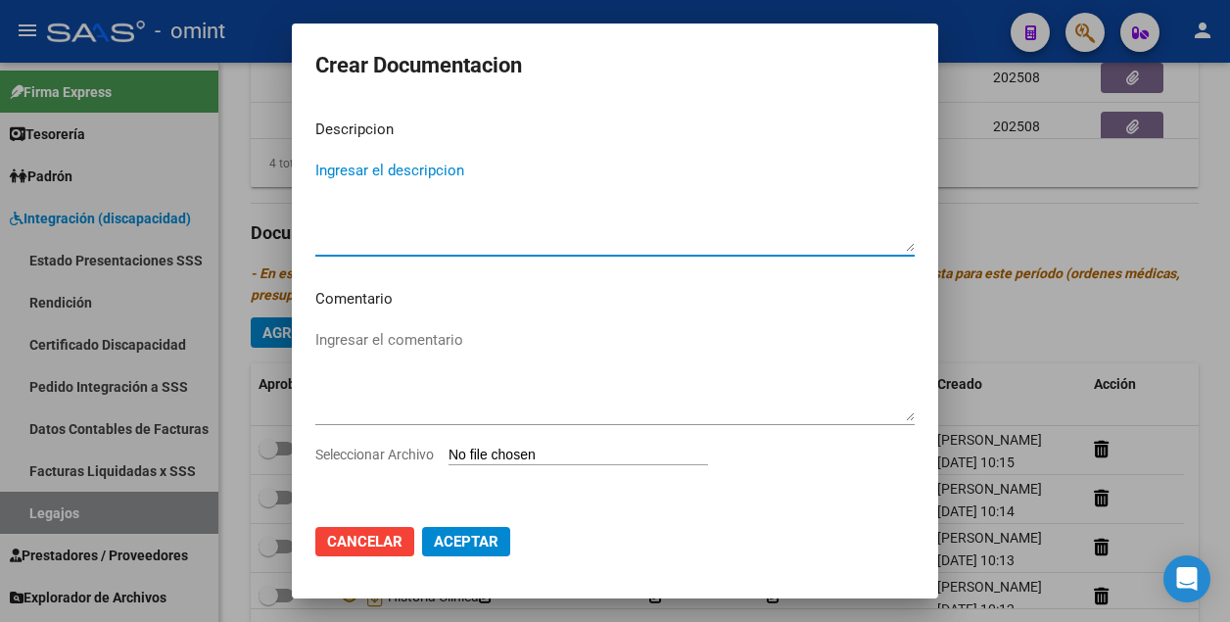
click at [370, 173] on textarea "Ingresar el descripcion" at bounding box center [614, 206] width 599 height 92
type textarea "Transporte"
click at [377, 341] on textarea "Ingresar el comentario" at bounding box center [614, 375] width 599 height 92
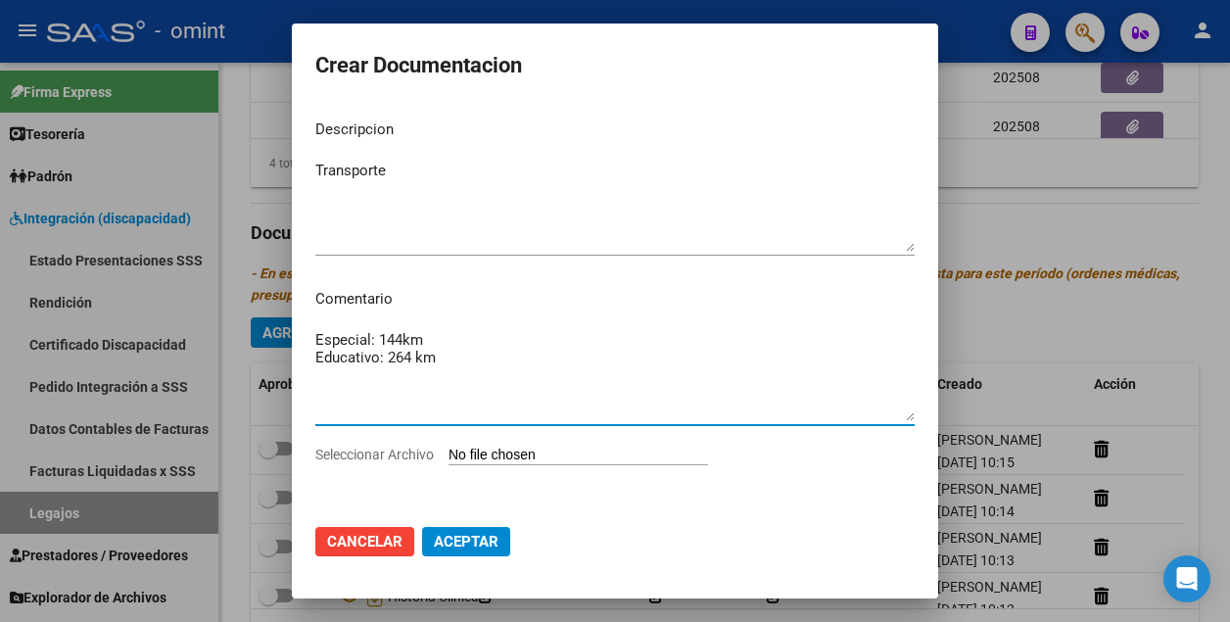
type textarea "Especial: 144km Educativo: 264 km"
click at [527, 456] on input "Seleccionar Archivo" at bounding box center [577, 455] width 259 height 19
type input "C:\fakepath\Transp..pdf"
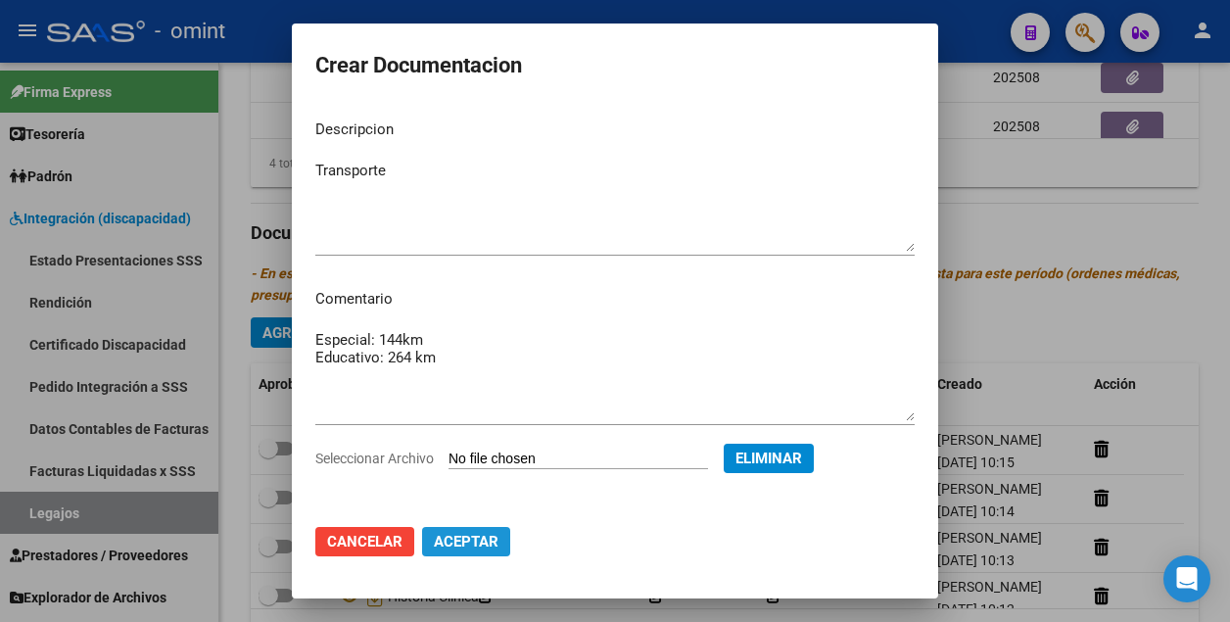
click at [483, 534] on span "Aceptar" at bounding box center [466, 542] width 65 height 18
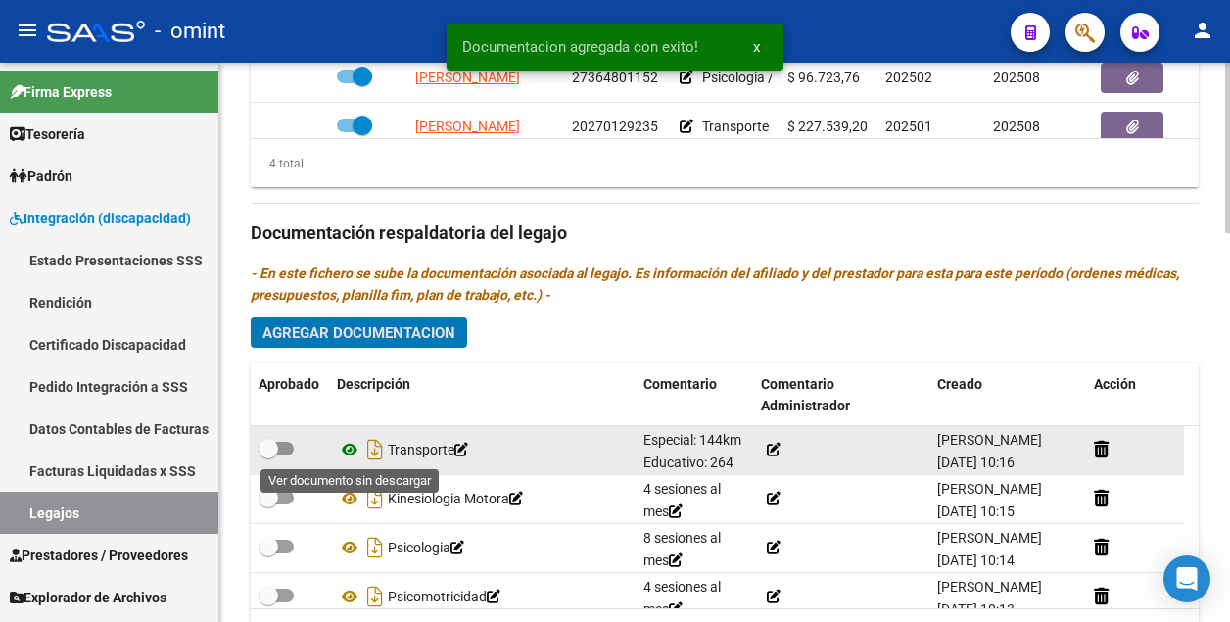
click at [356, 446] on icon at bounding box center [349, 449] width 25 height 23
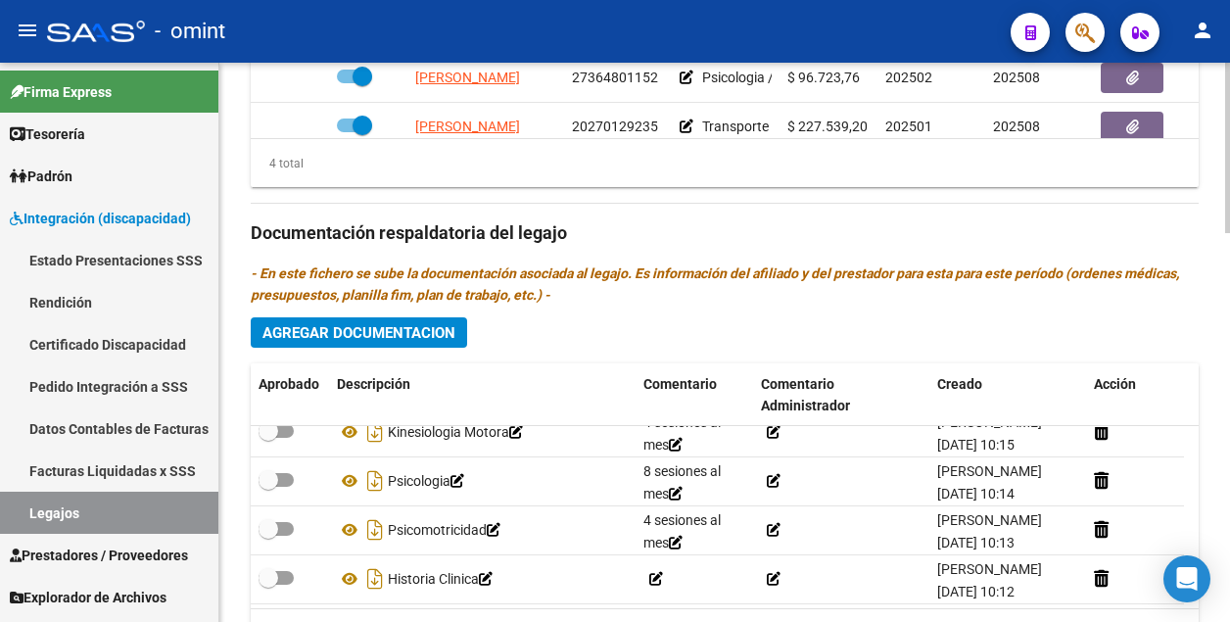
scroll to position [69, 0]
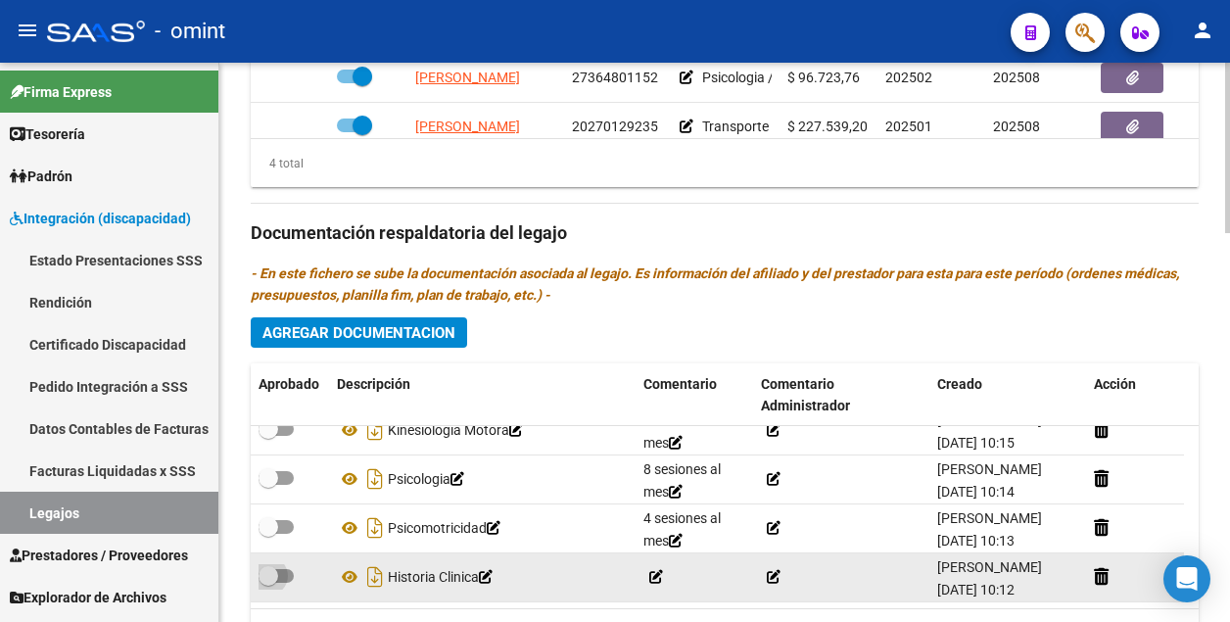
drag, startPoint x: 266, startPoint y: 578, endPoint x: 283, endPoint y: 559, distance: 25.0
click at [268, 578] on span at bounding box center [268, 576] width 20 height 20
click at [268, 582] on input "checkbox" at bounding box center [267, 582] width 1 height 1
checkbox input "true"
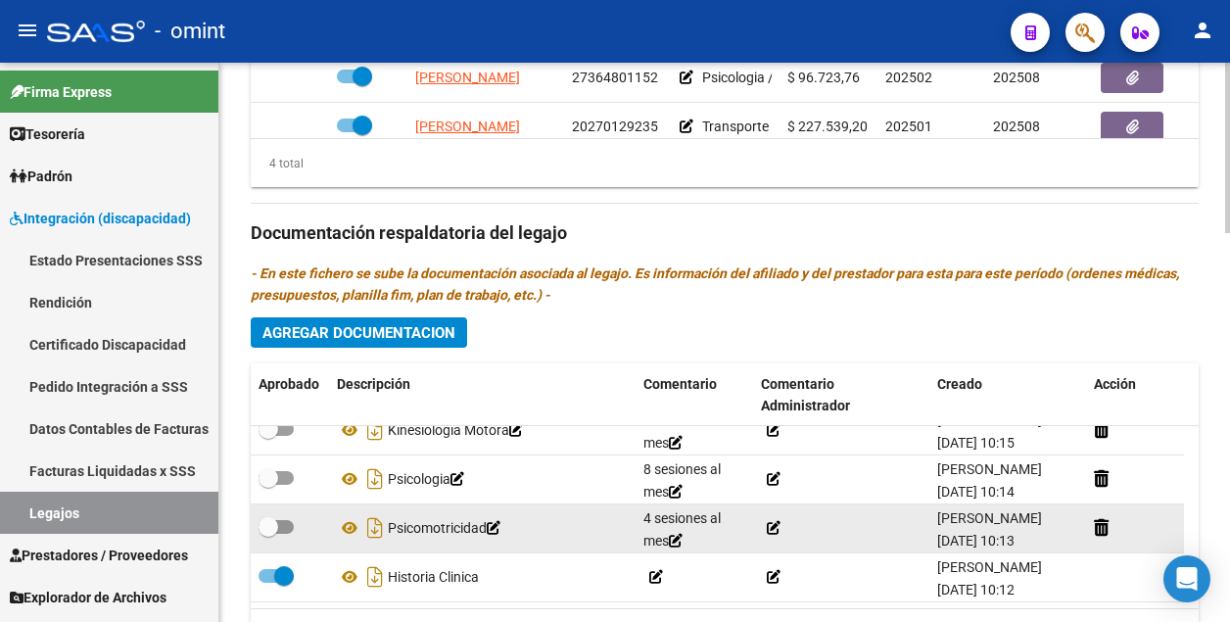
click at [269, 528] on span at bounding box center [268, 527] width 20 height 20
click at [268, 534] on input "checkbox" at bounding box center [267, 534] width 1 height 1
checkbox input "true"
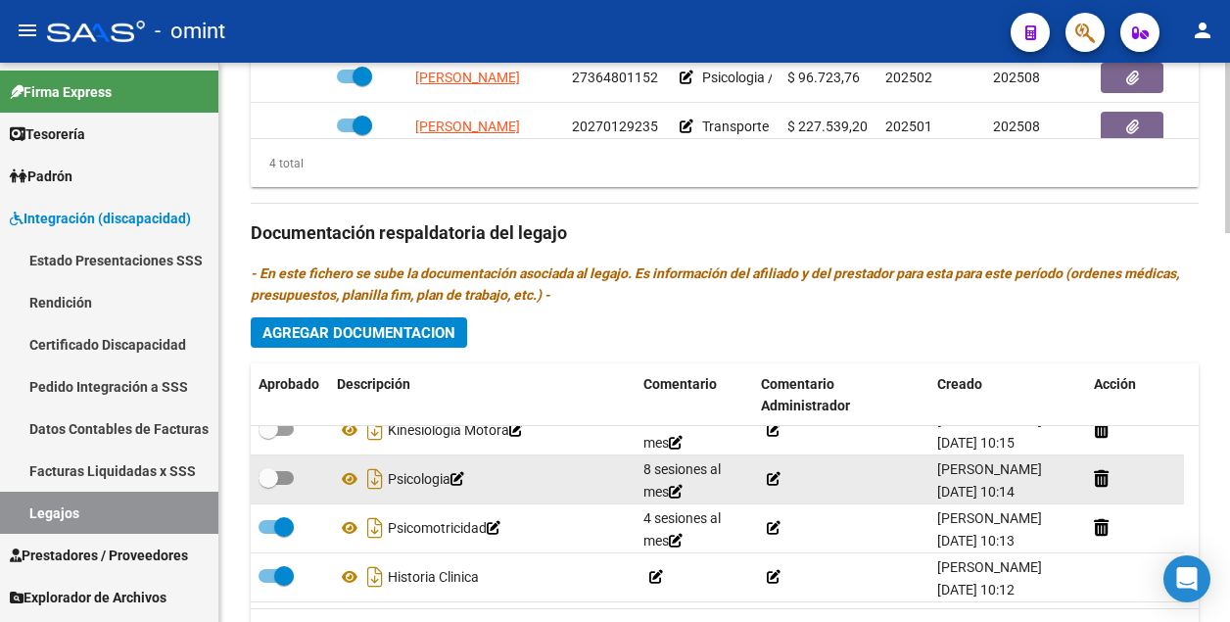
click at [269, 474] on span at bounding box center [268, 478] width 20 height 20
click at [268, 485] on input "checkbox" at bounding box center [267, 485] width 1 height 1
checkbox input "true"
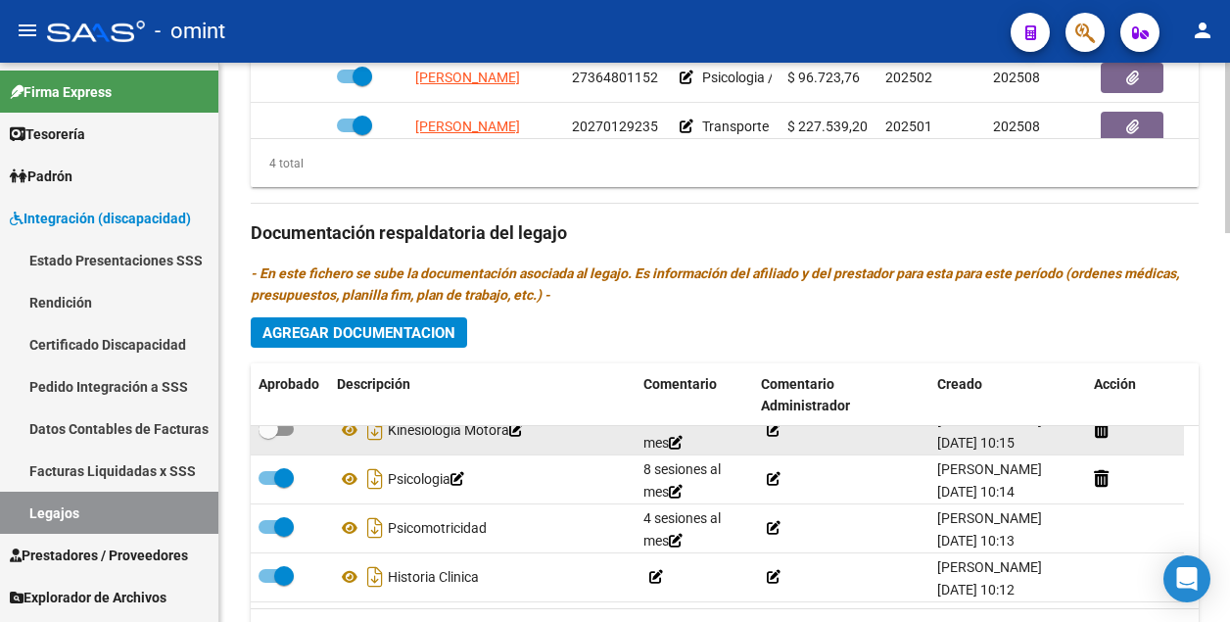
click at [276, 426] on span at bounding box center [268, 429] width 20 height 20
click at [268, 436] on input "checkbox" at bounding box center [267, 436] width 1 height 1
checkbox input "true"
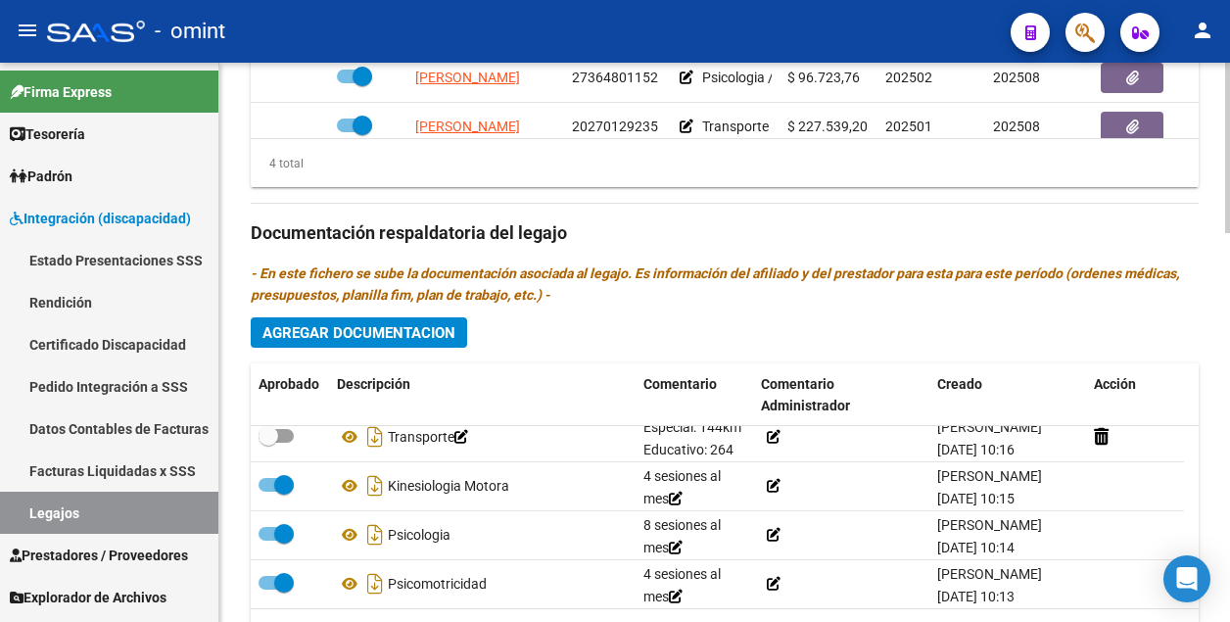
scroll to position [0, 0]
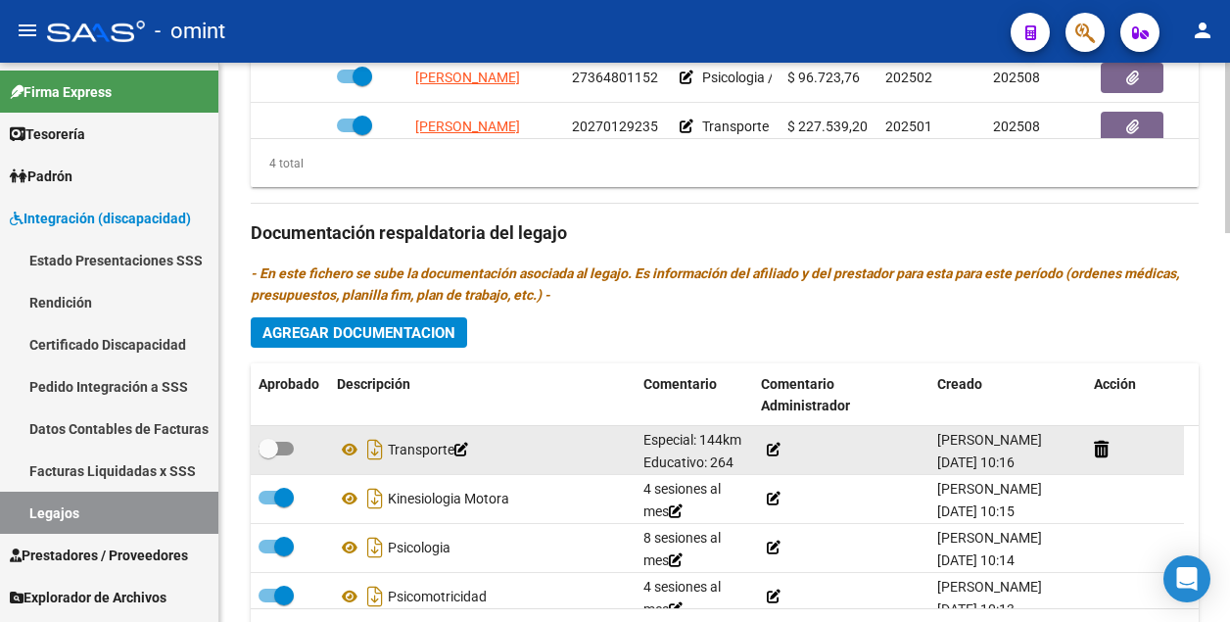
click at [274, 443] on span at bounding box center [268, 449] width 20 height 20
click at [268, 455] on input "checkbox" at bounding box center [267, 455] width 1 height 1
checkbox input "true"
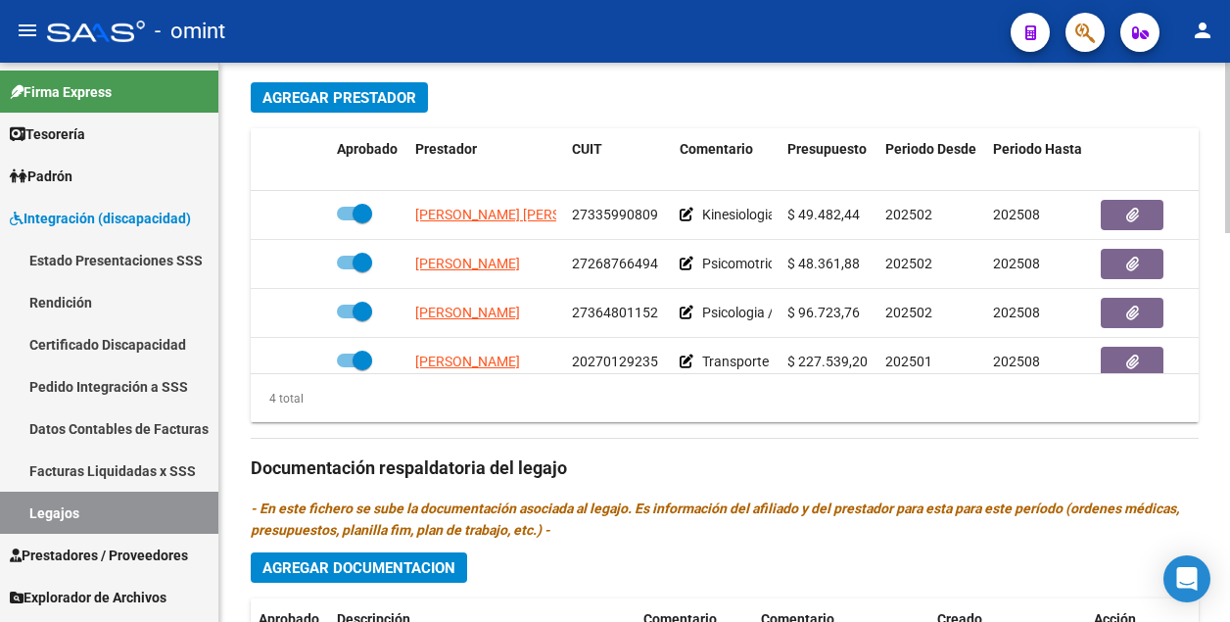
scroll to position [938, 0]
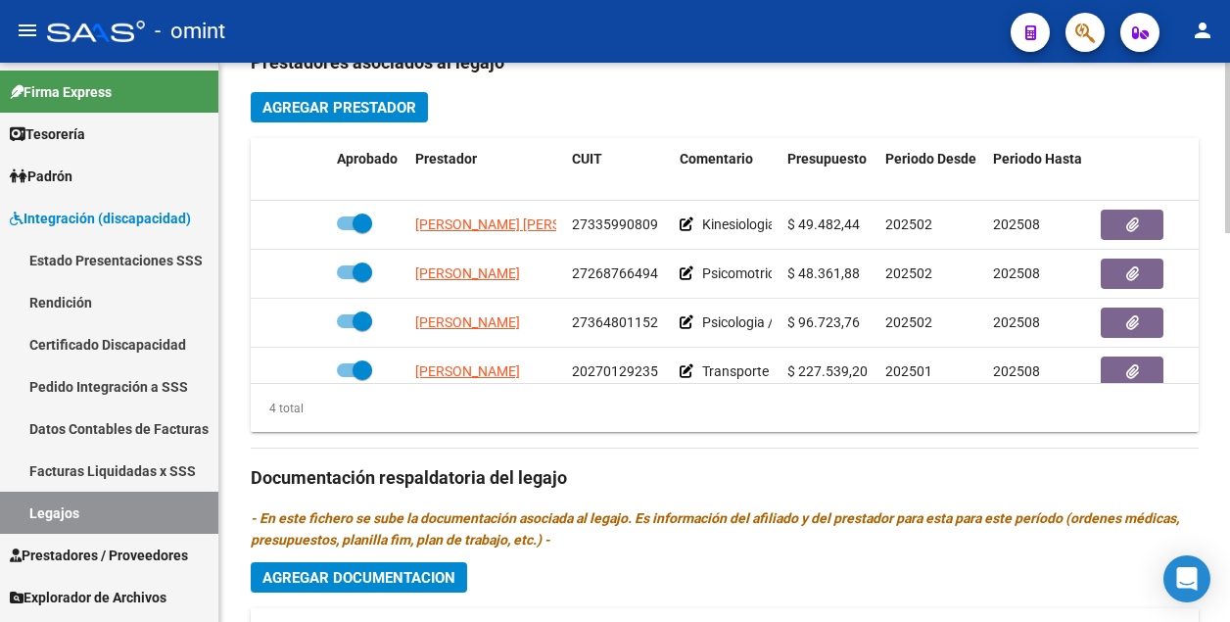
click at [1230, 404] on html "menu - omint person Firma Express Tesorería Extractos Procesados (csv) Extracto…" at bounding box center [615, 311] width 1230 height 622
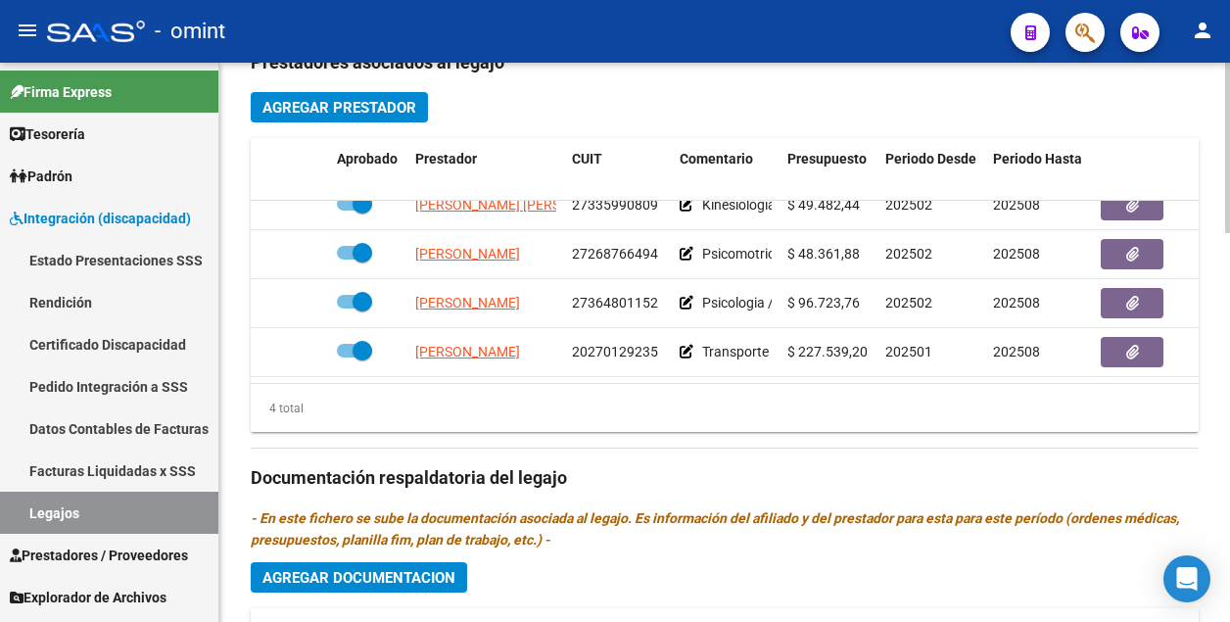
scroll to position [34, 0]
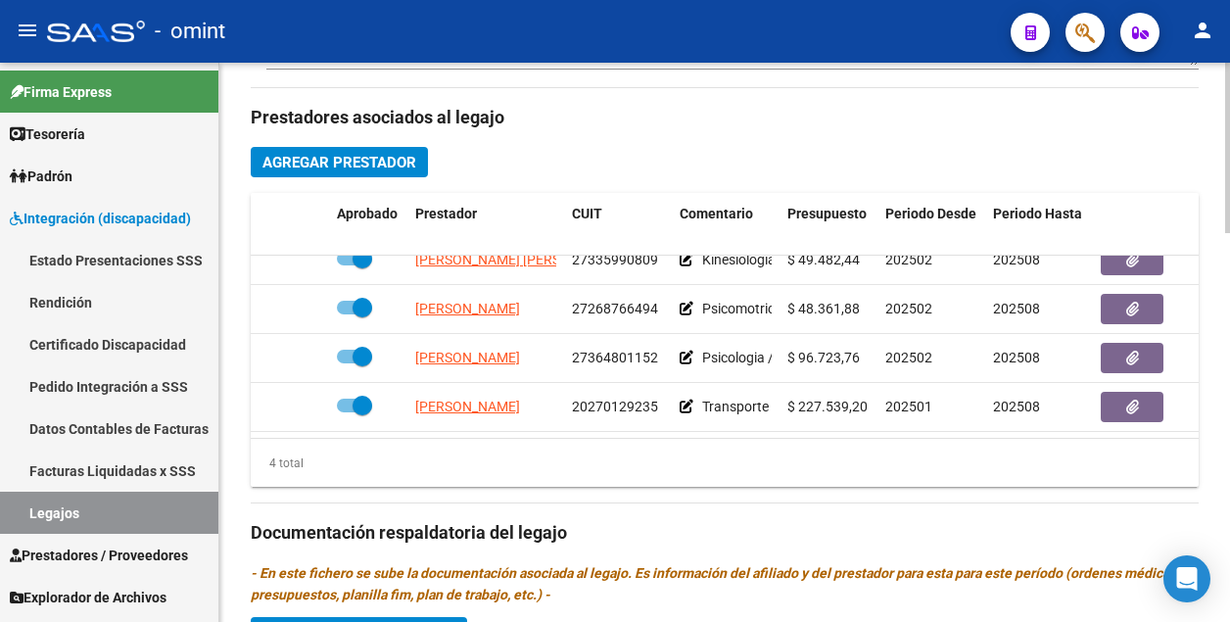
click at [1230, 377] on html "menu - omint person Firma Express Tesorería Extractos Procesados (csv) Extracto…" at bounding box center [615, 311] width 1230 height 622
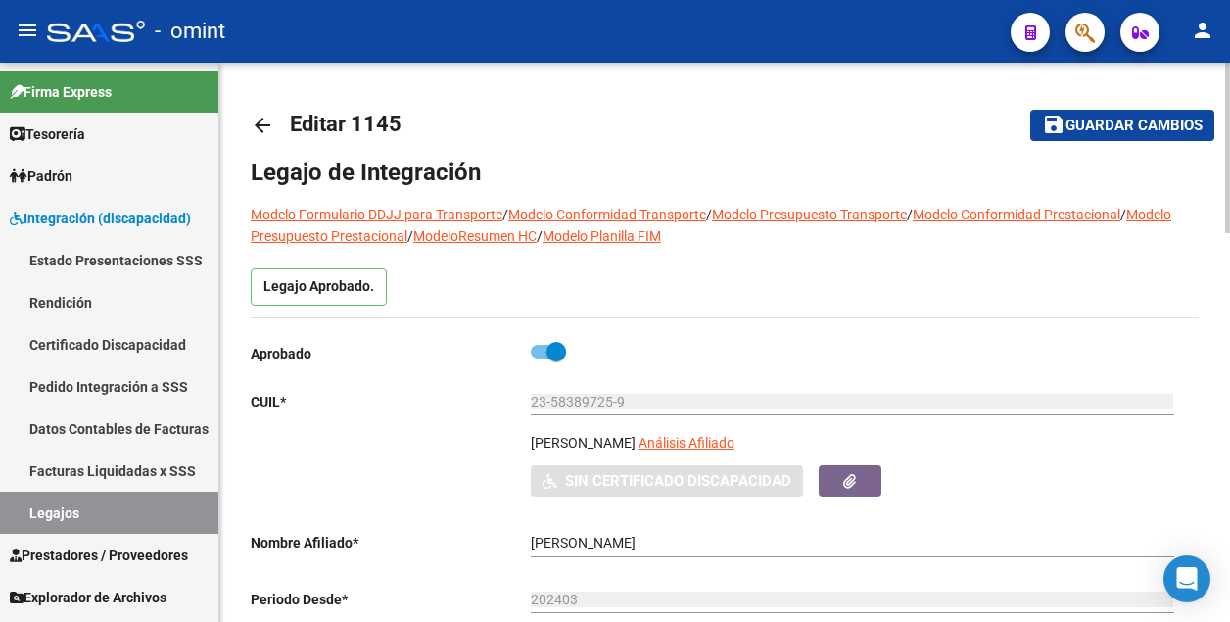
scroll to position [98, 0]
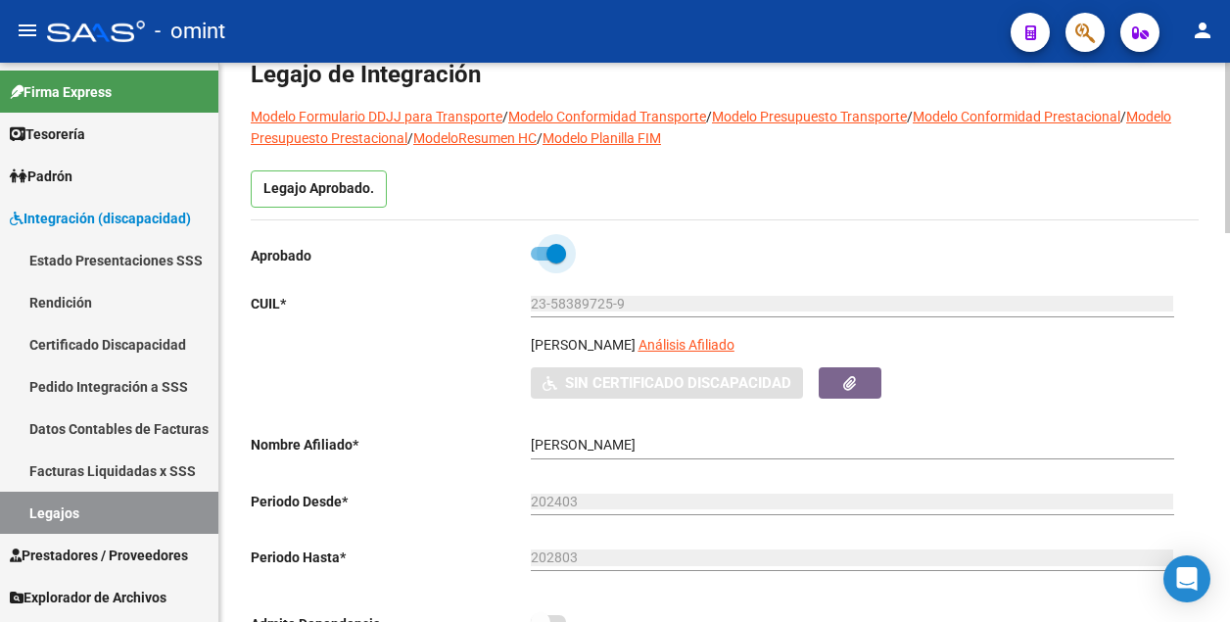
click at [551, 254] on span at bounding box center [556, 254] width 20 height 20
click at [540, 260] on input "checkbox" at bounding box center [539, 260] width 1 height 1
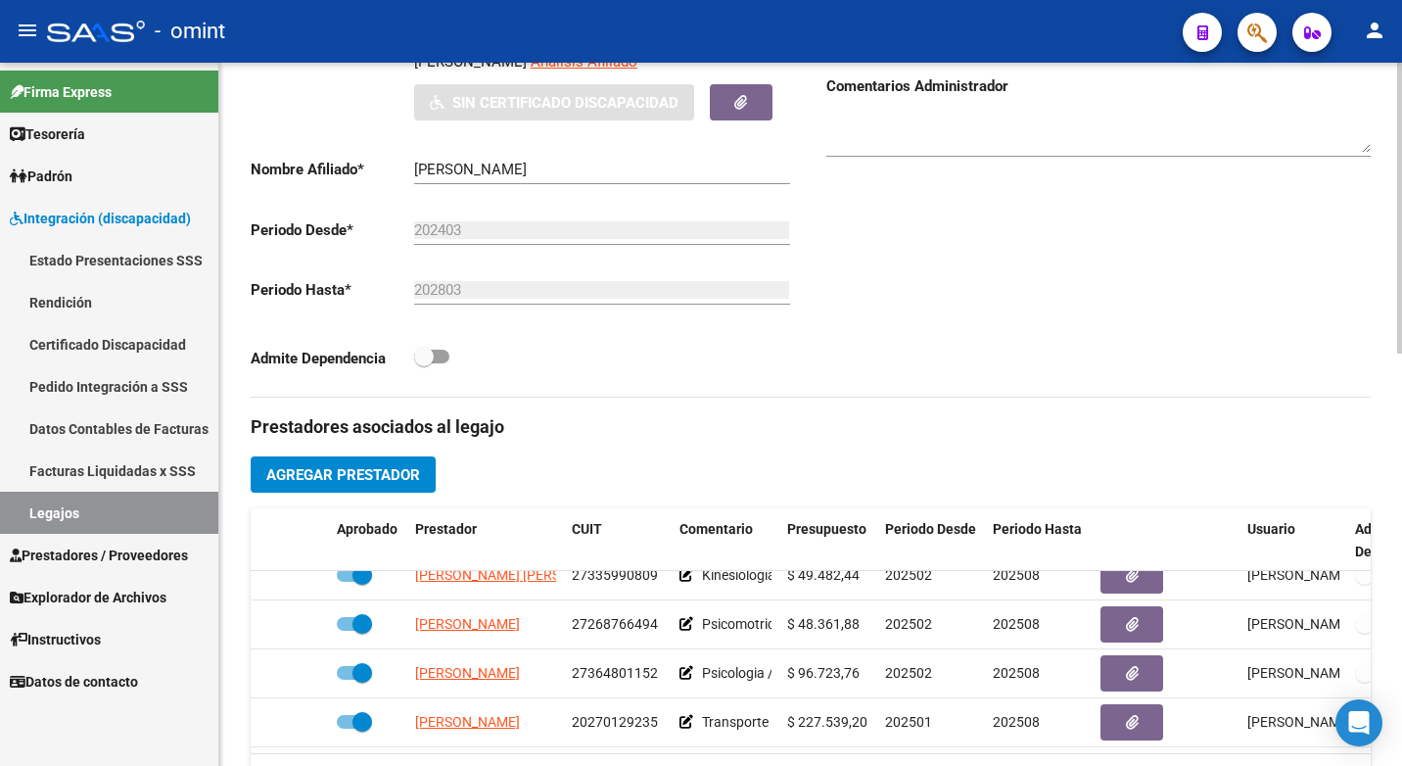
scroll to position [127, 0]
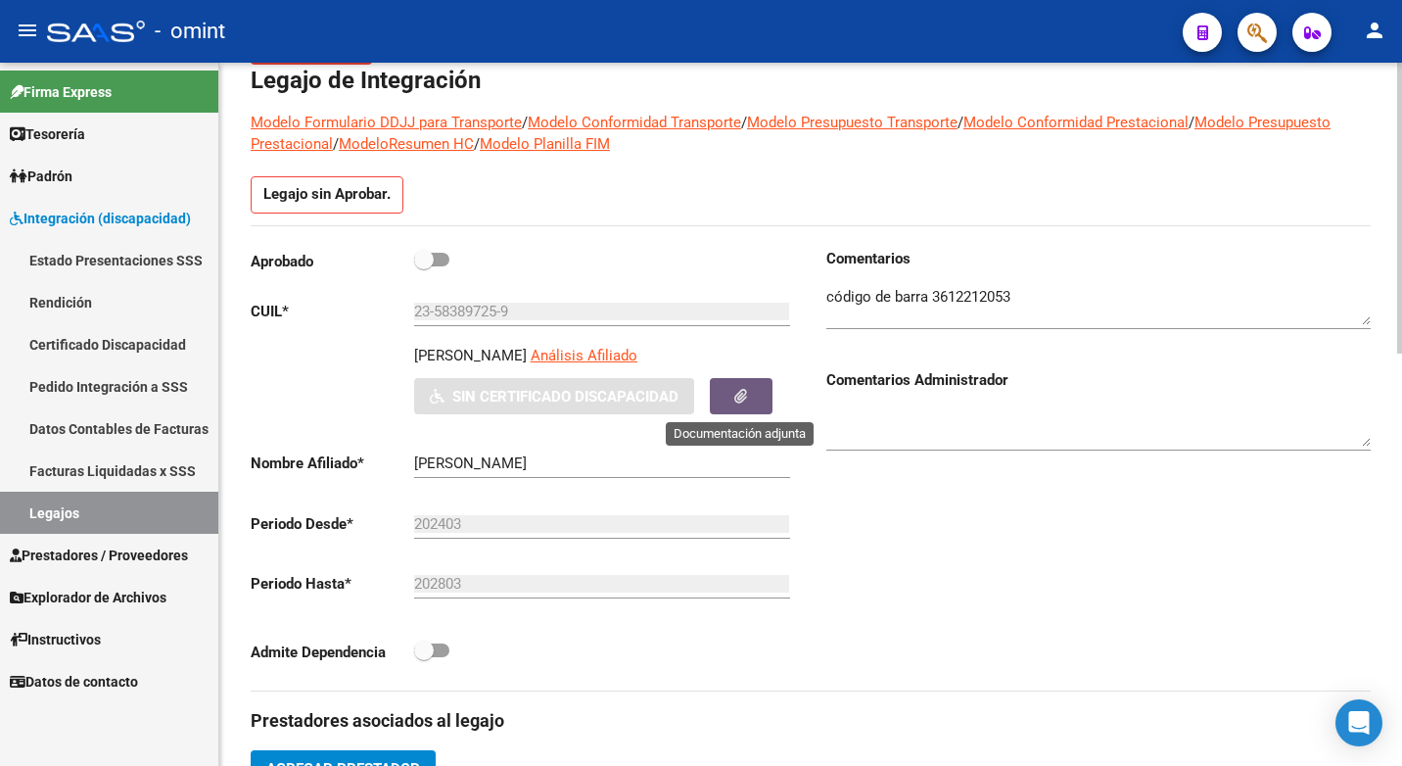
click at [740, 397] on icon "button" at bounding box center [740, 396] width 13 height 15
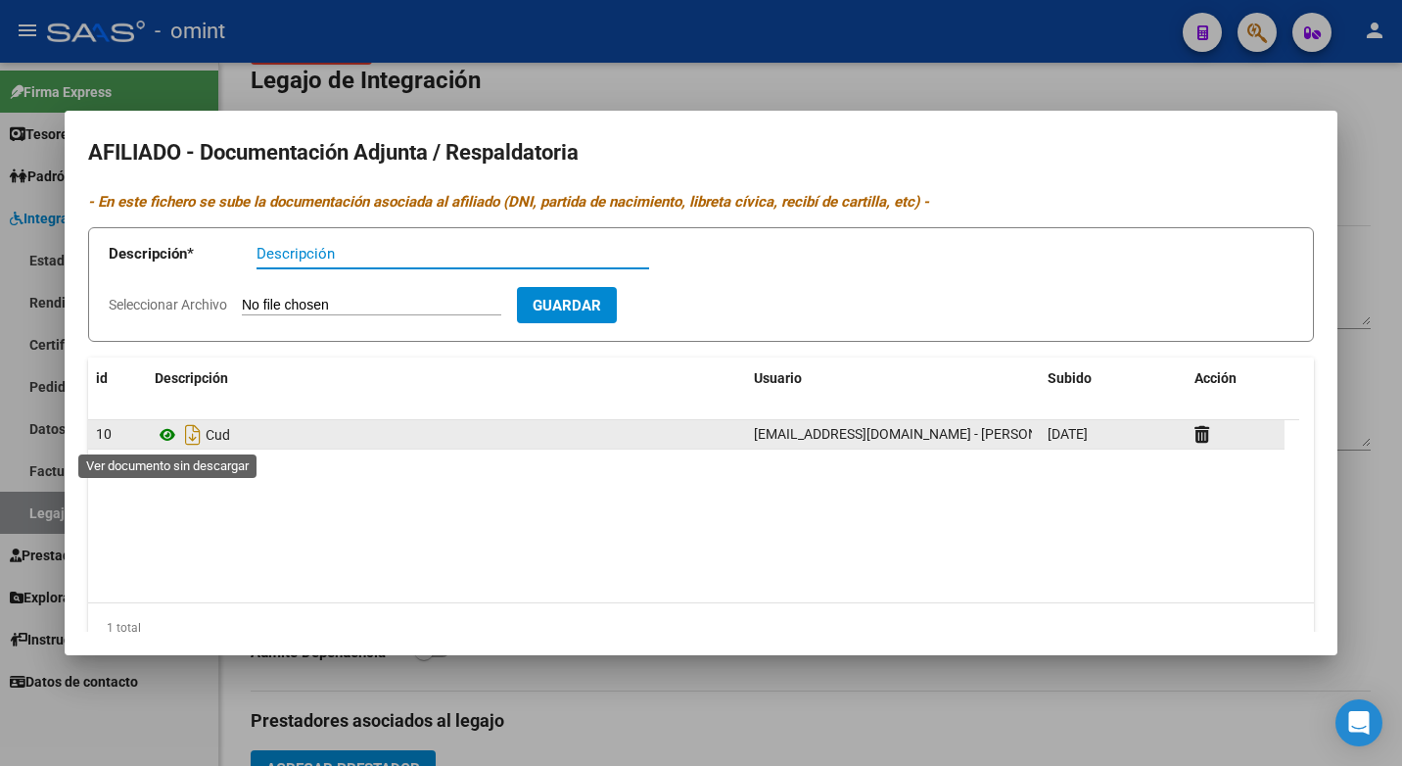
click at [164, 430] on icon at bounding box center [167, 434] width 25 height 23
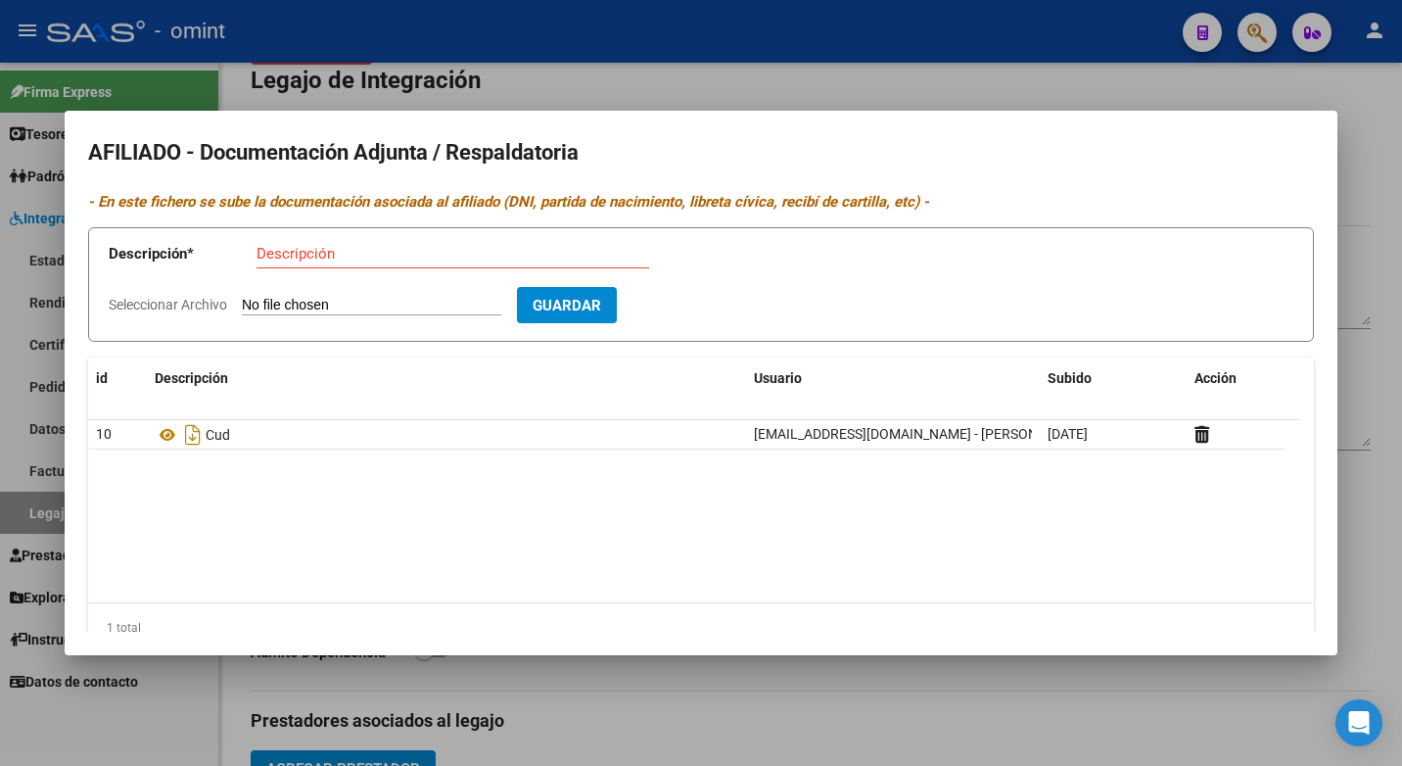
click at [640, 81] on div at bounding box center [701, 383] width 1402 height 766
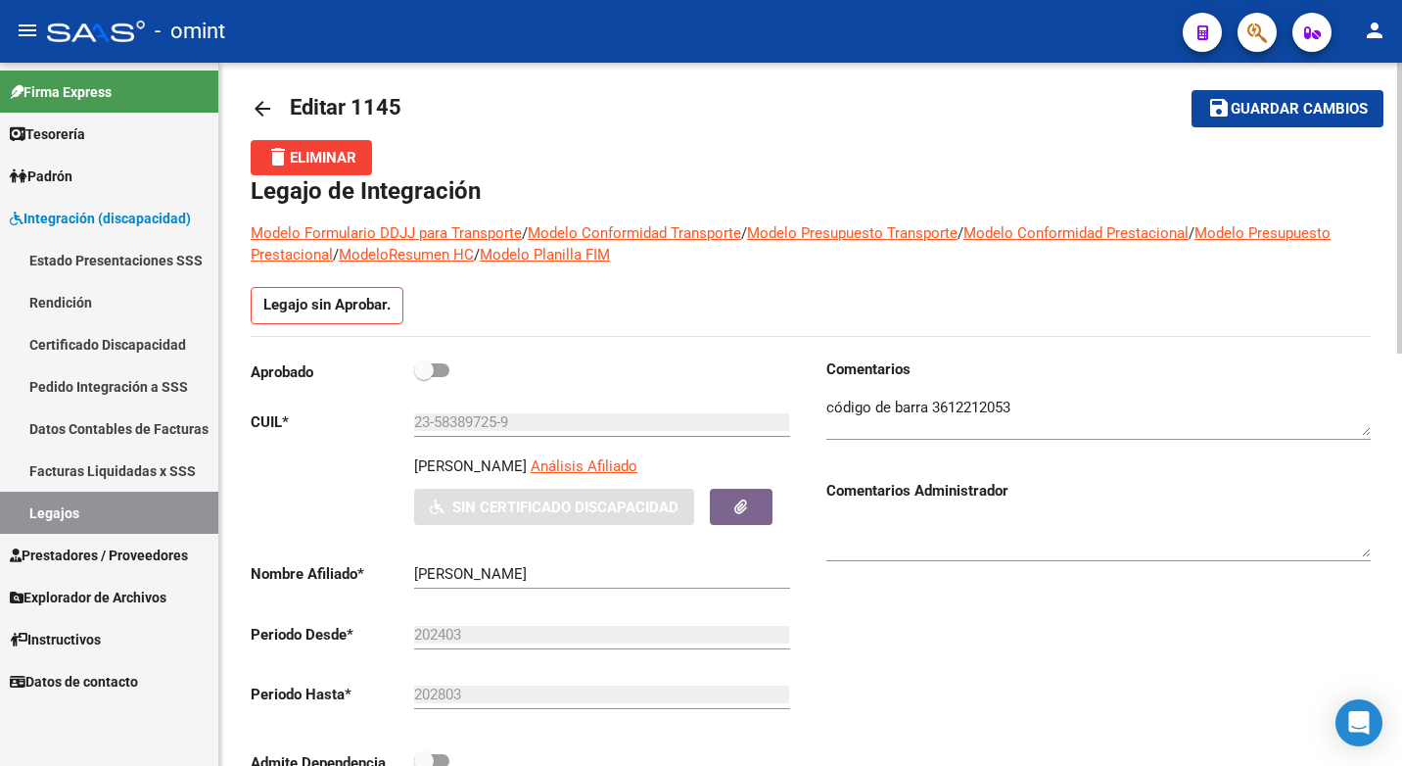
scroll to position [0, 0]
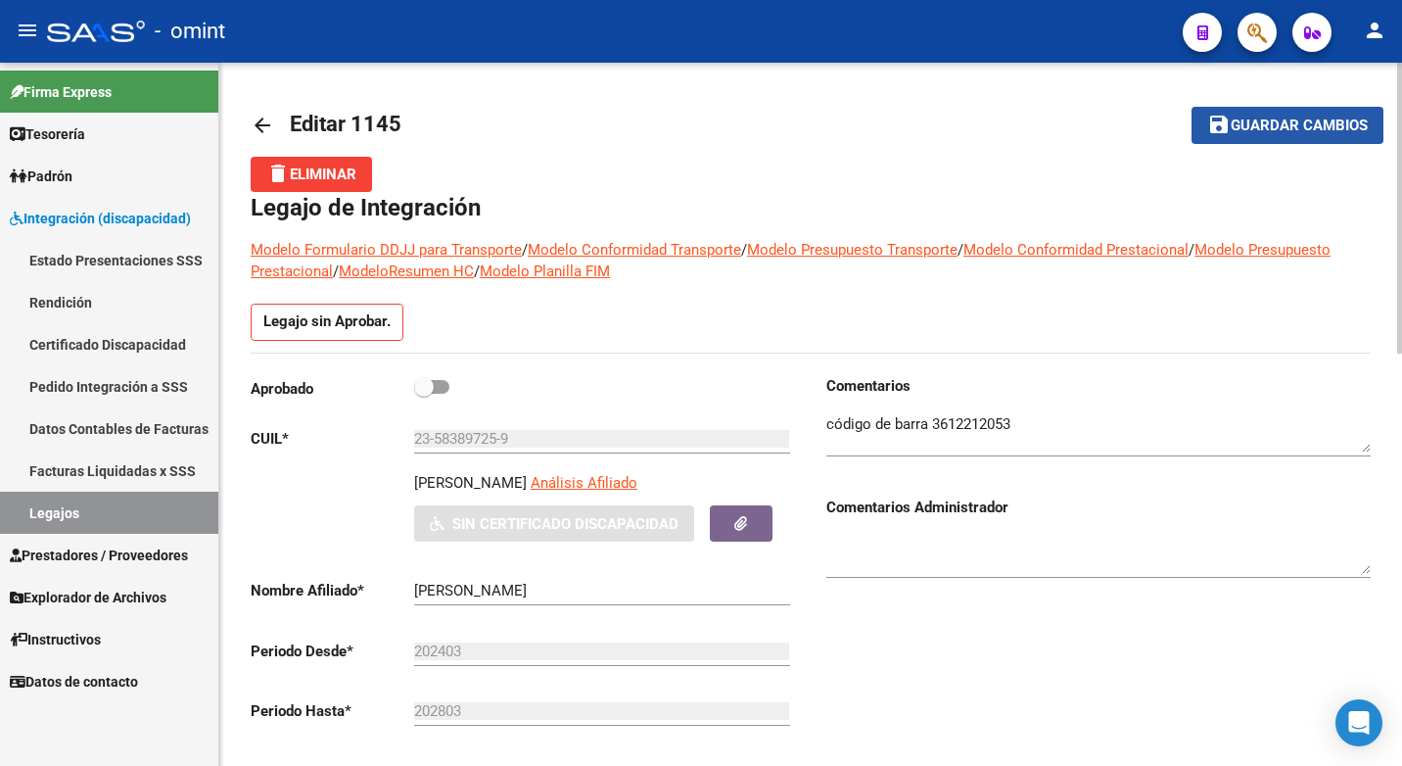
click at [1280, 116] on span "save Guardar cambios" at bounding box center [1287, 125] width 161 height 18
click at [424, 390] on span at bounding box center [424, 387] width 20 height 20
click at [424, 394] on input "checkbox" at bounding box center [423, 394] width 1 height 1
checkbox input "true"
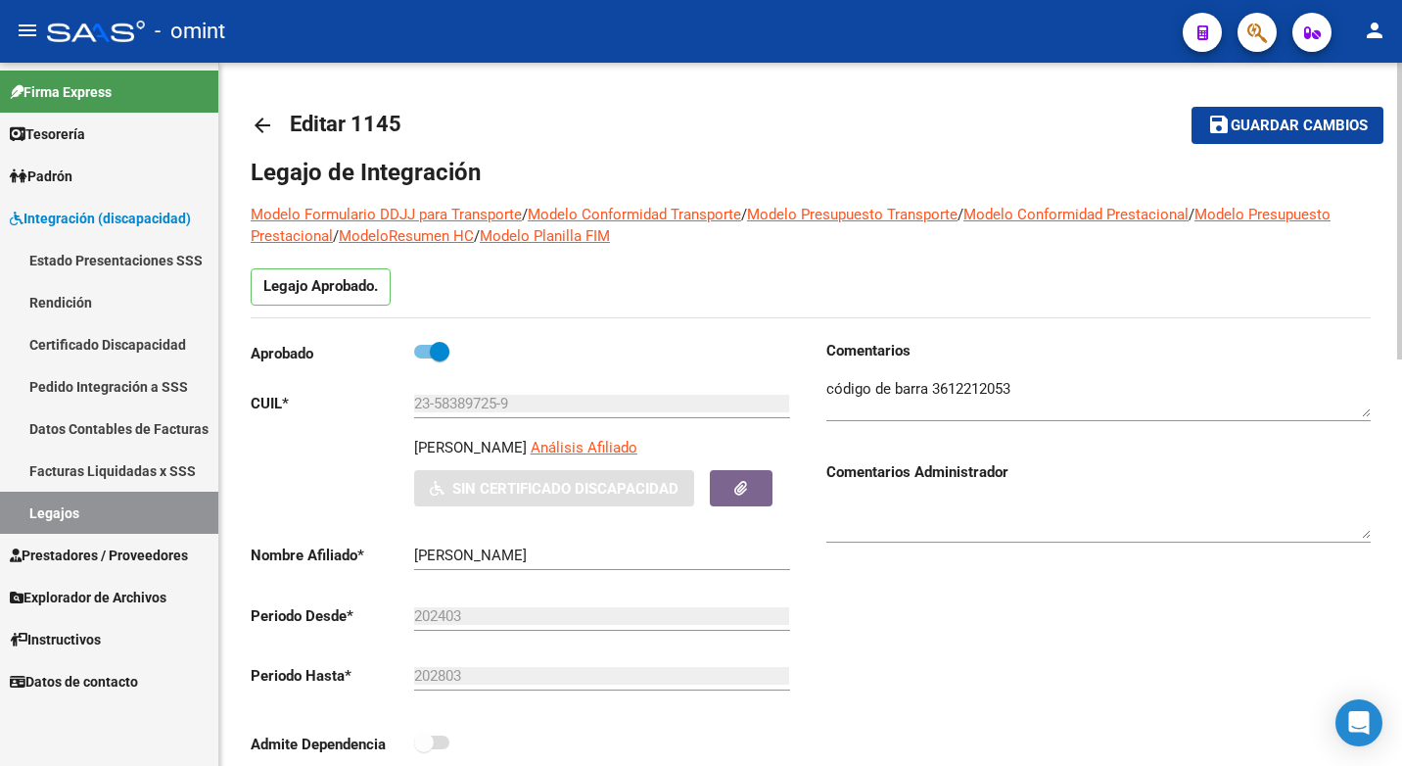
click at [1312, 117] on span "Guardar cambios" at bounding box center [1299, 126] width 137 height 18
click at [1293, 117] on span "Guardar cambios" at bounding box center [1299, 126] width 137 height 18
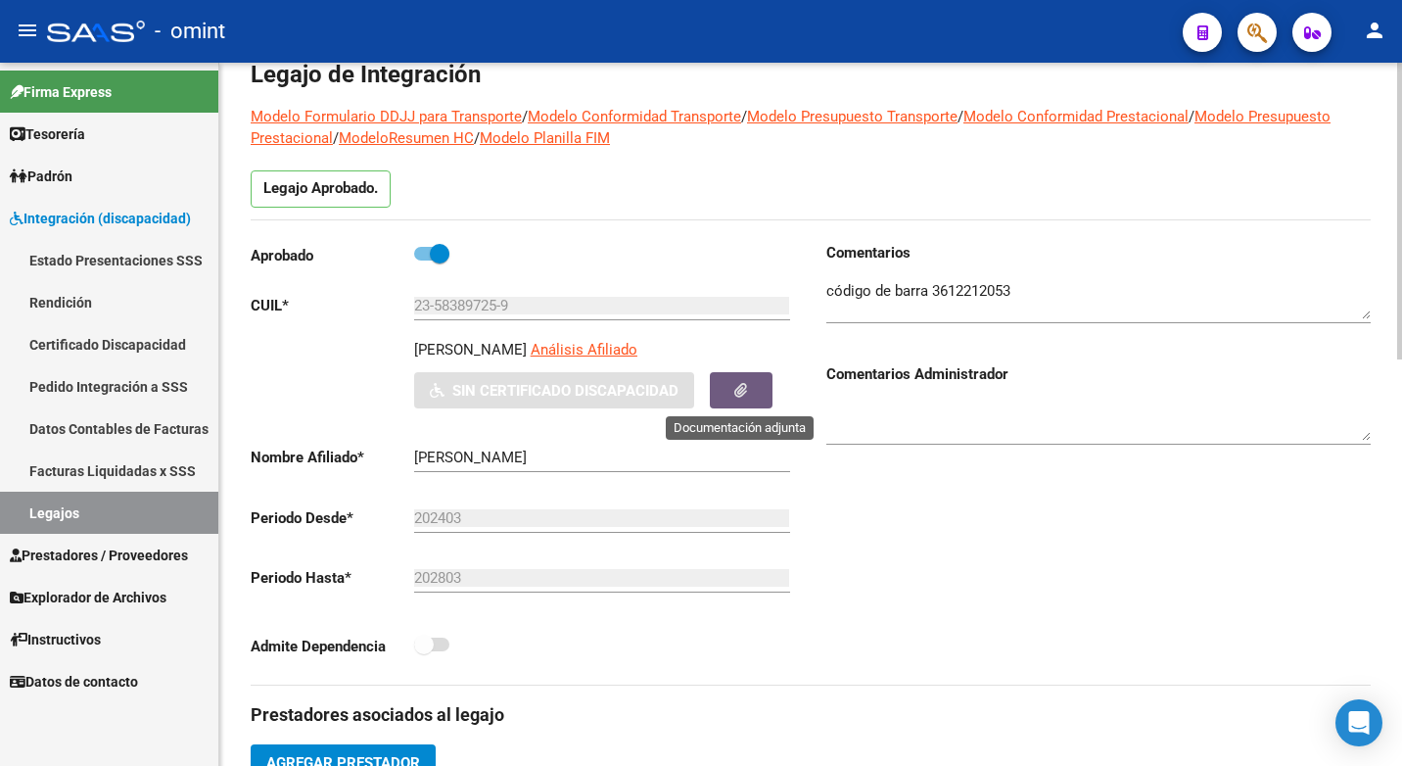
click at [749, 376] on button "button" at bounding box center [741, 390] width 63 height 36
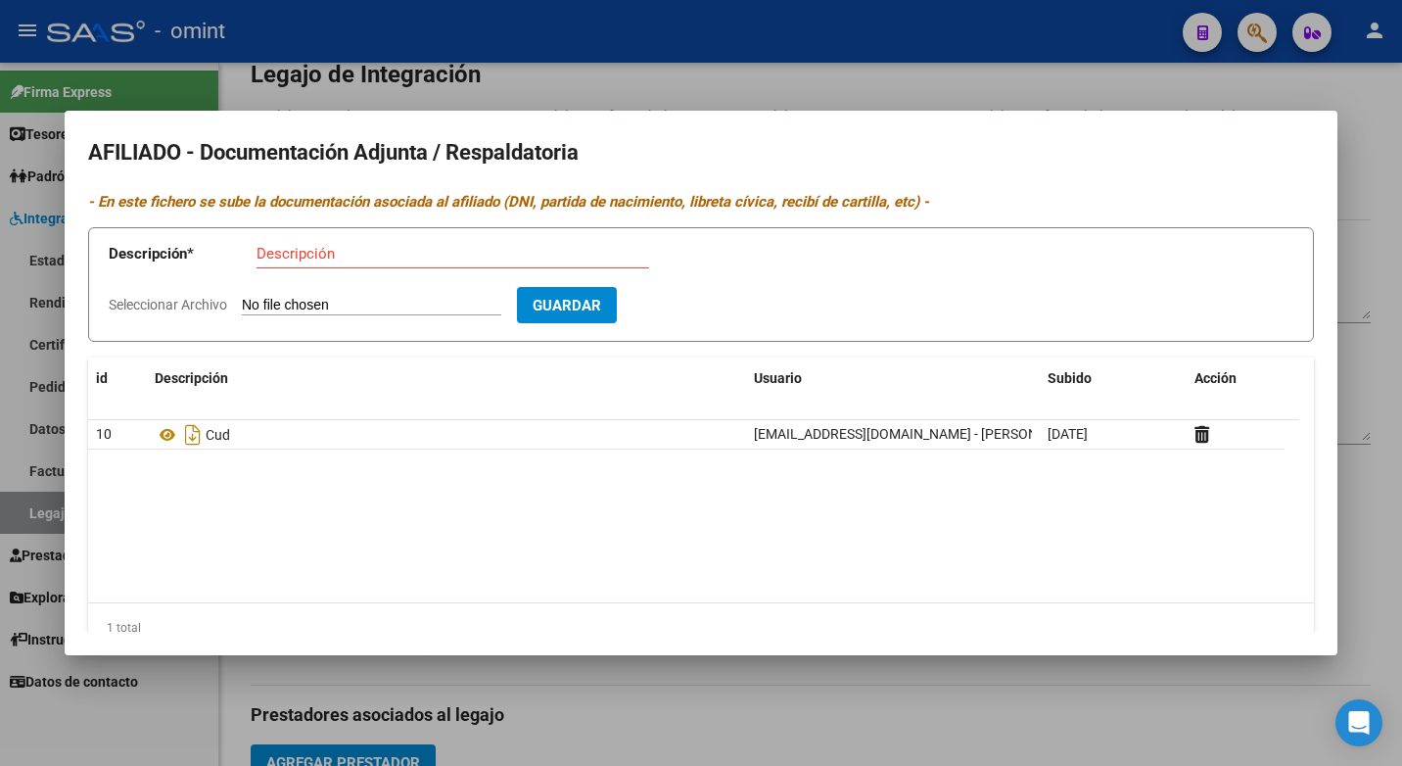
click at [573, 79] on div at bounding box center [701, 383] width 1402 height 766
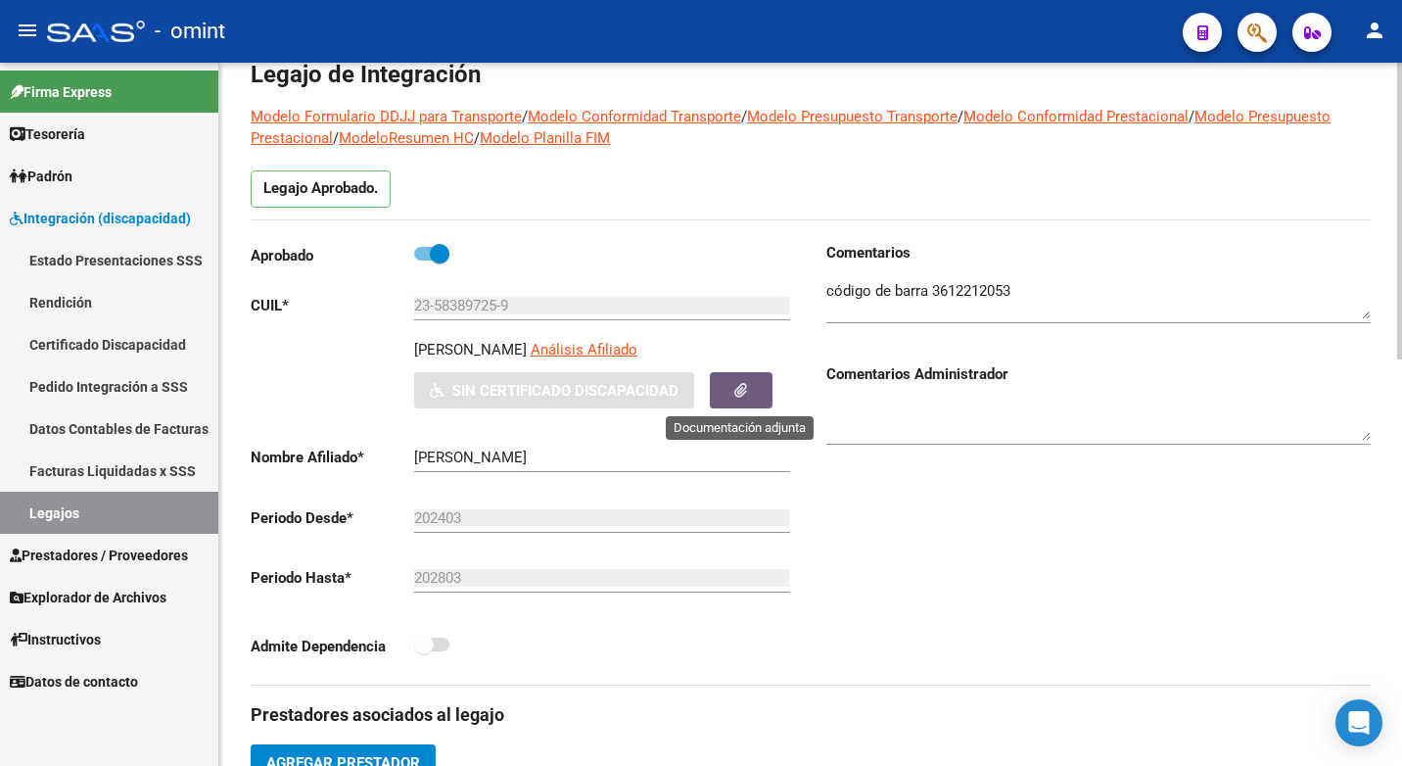
click at [739, 393] on icon "button" at bounding box center [740, 390] width 13 height 15
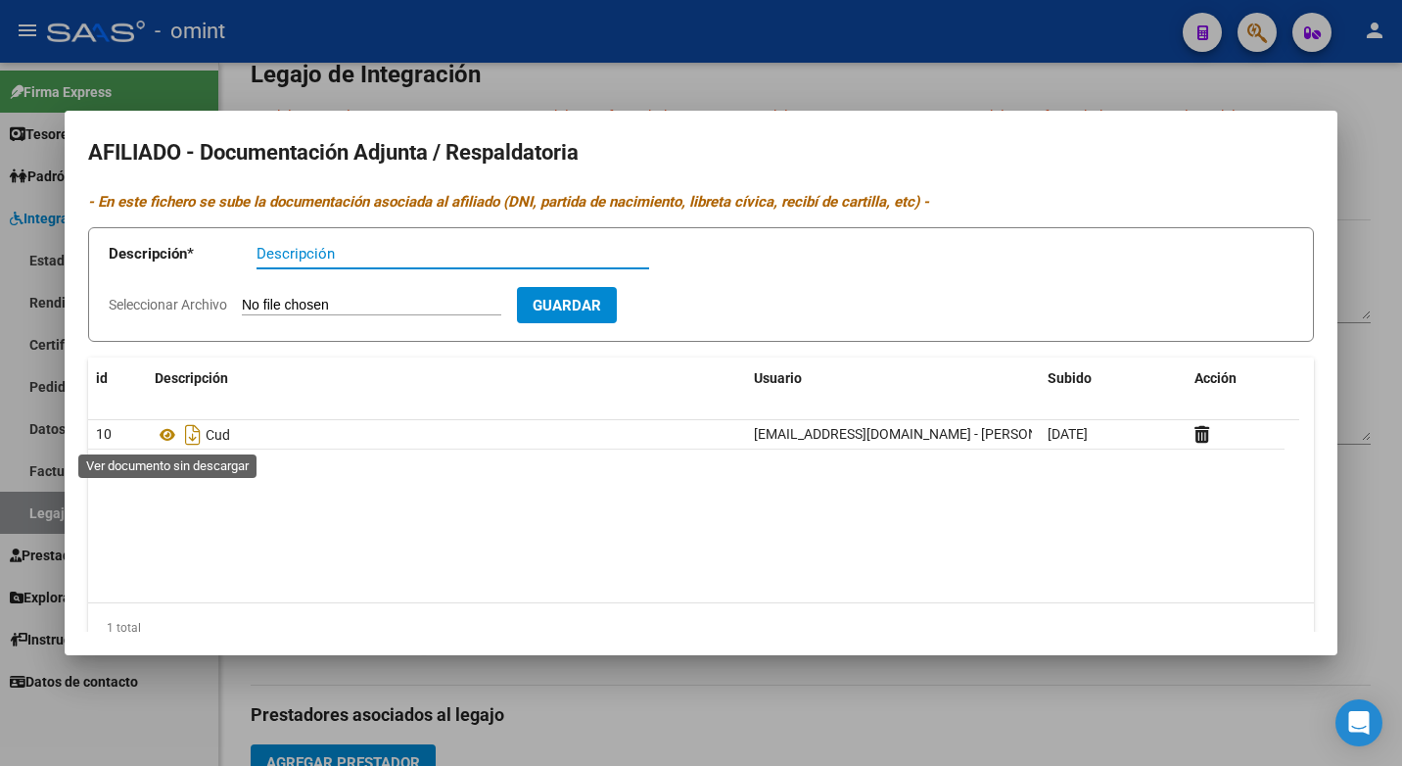
click at [171, 432] on icon at bounding box center [167, 434] width 25 height 23
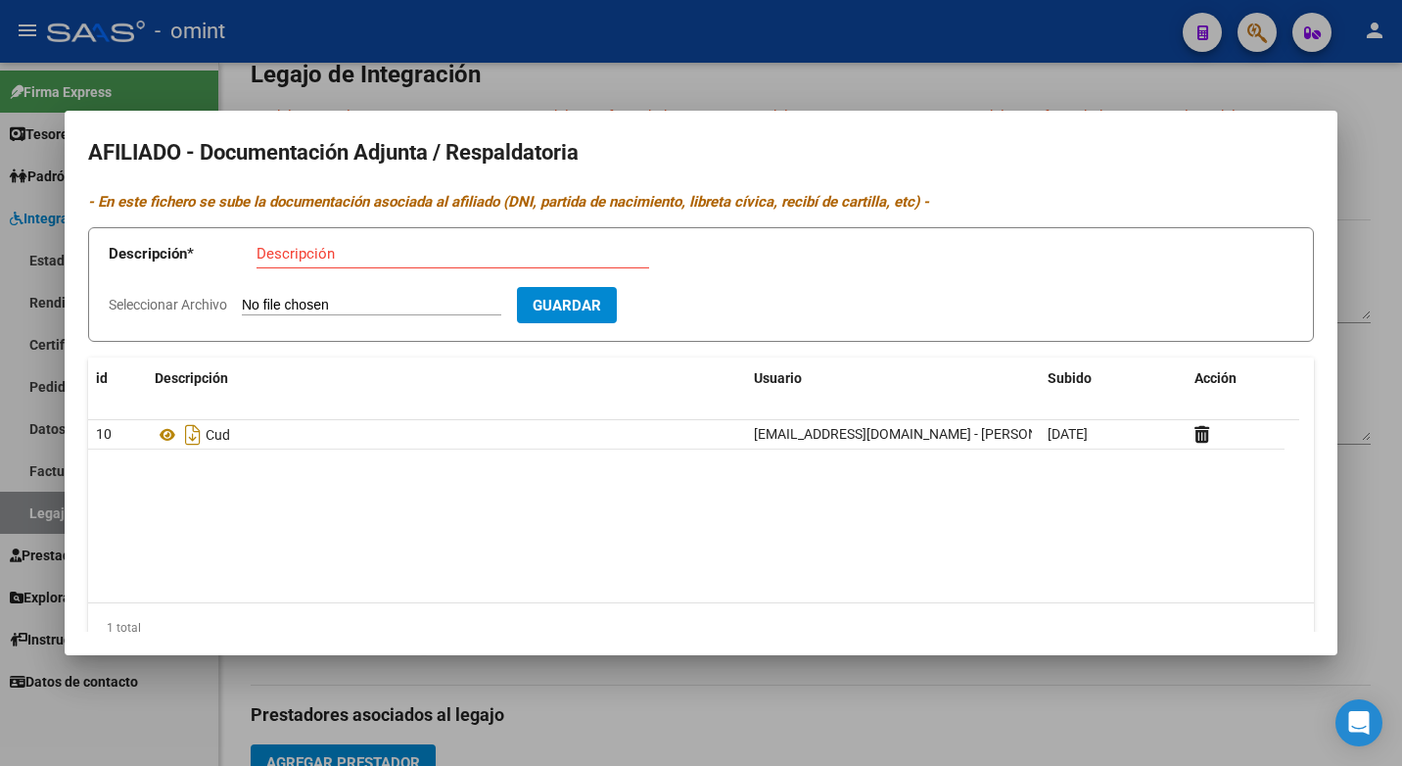
click at [564, 74] on div at bounding box center [701, 383] width 1402 height 766
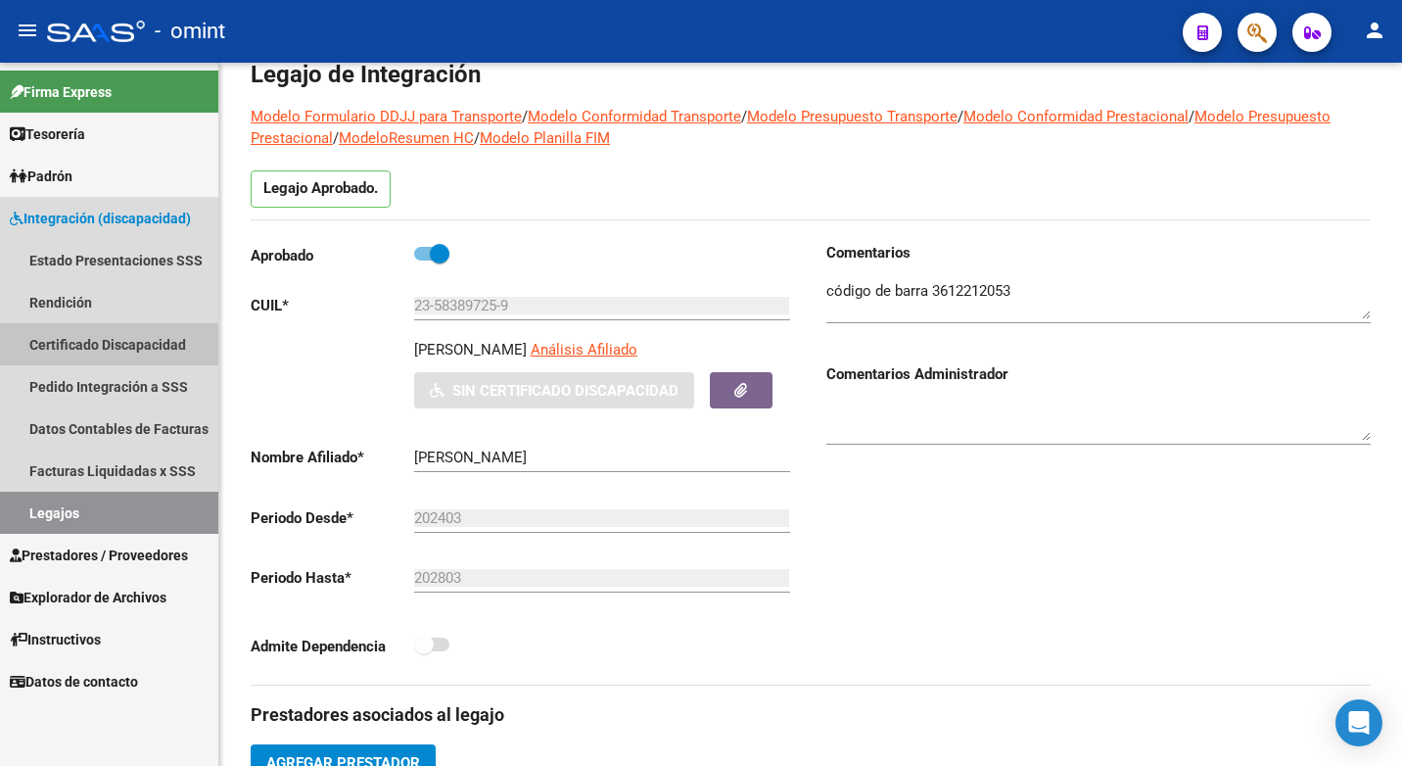
click at [108, 338] on link "Certificado Discapacidad" at bounding box center [109, 344] width 218 height 42
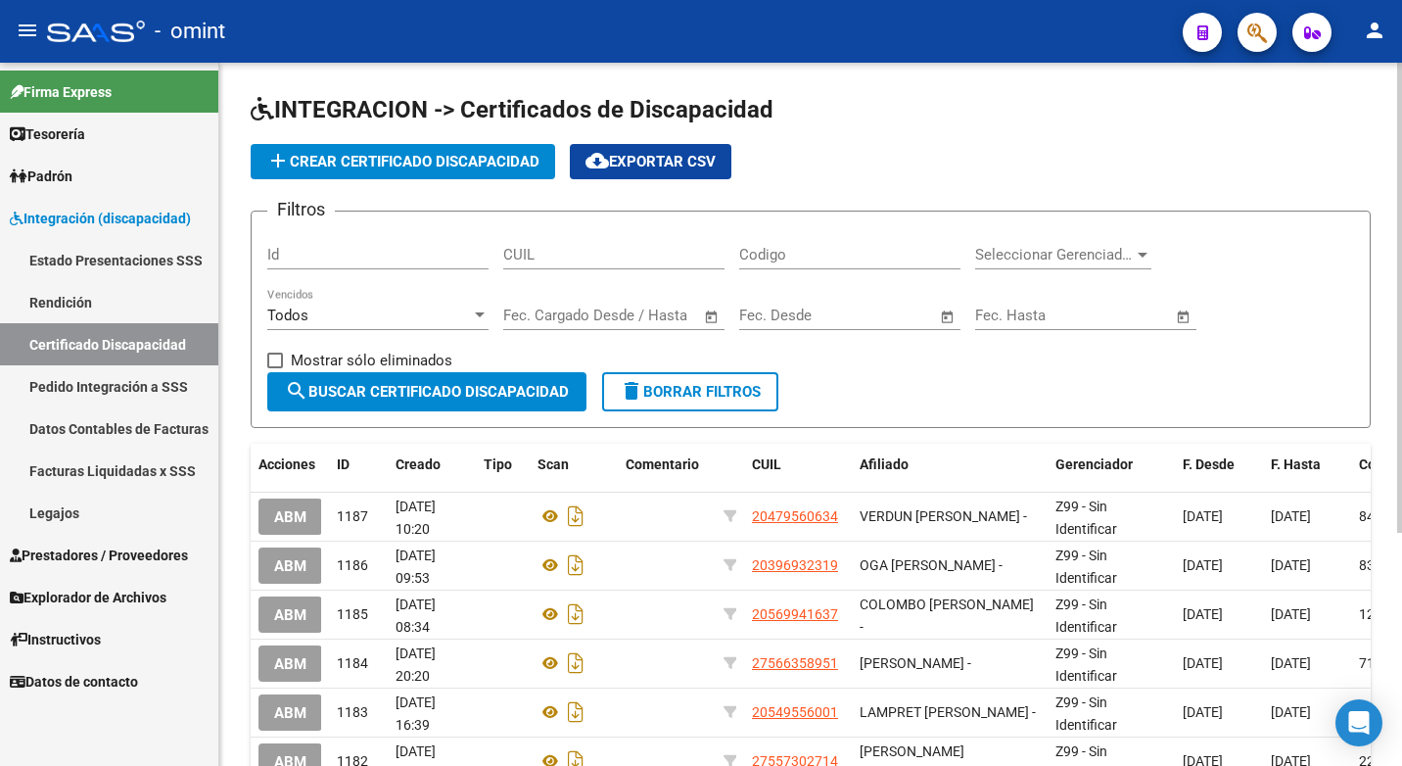
click at [371, 163] on span "add Crear Certificado Discapacidad" at bounding box center [402, 162] width 273 height 18
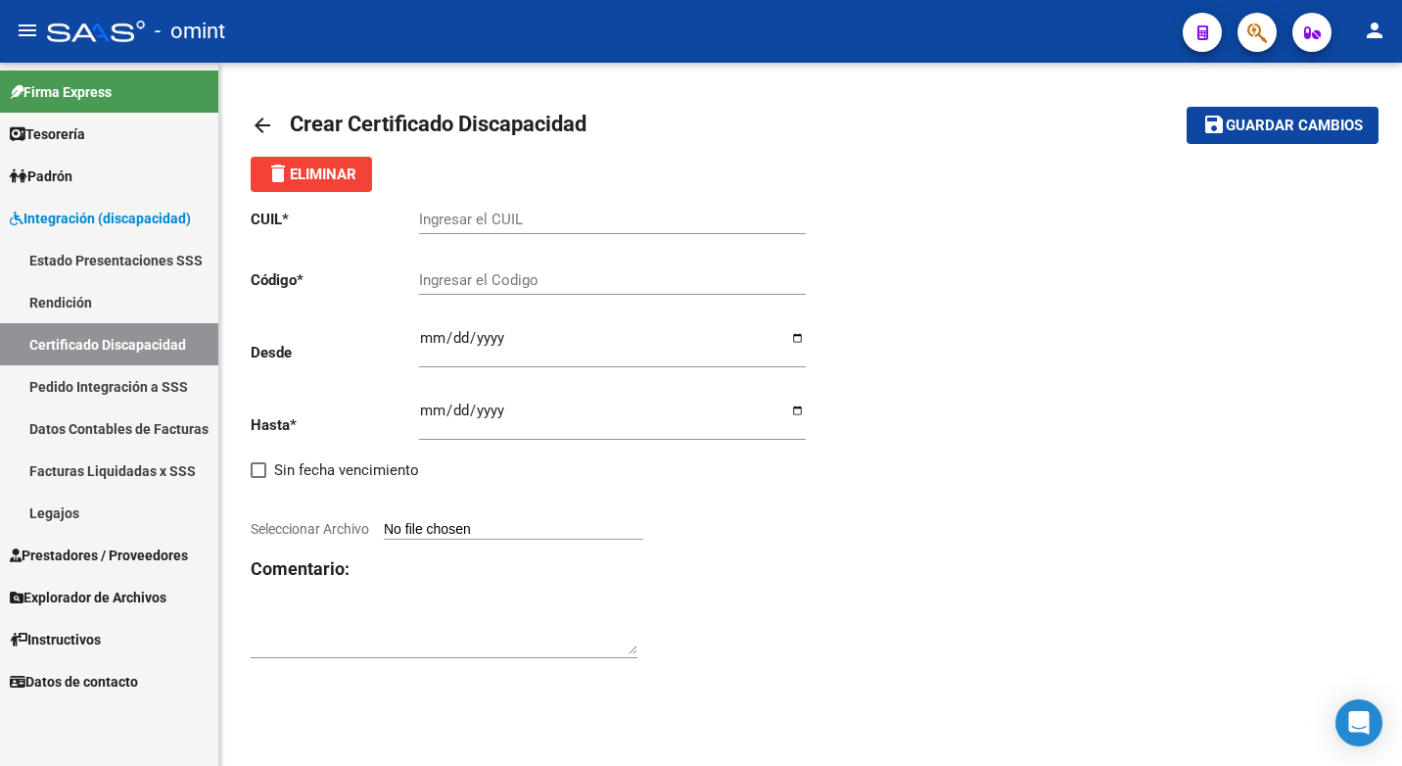
click at [467, 222] on input "Ingresar el CUIL" at bounding box center [612, 219] width 387 height 18
type input "23-58389725-9"
click at [443, 294] on div "Ingresar el Codigo" at bounding box center [612, 274] width 387 height 42
click at [447, 283] on input "Ingresar el Codigo" at bounding box center [612, 280] width 387 height 18
type input "3612212053"
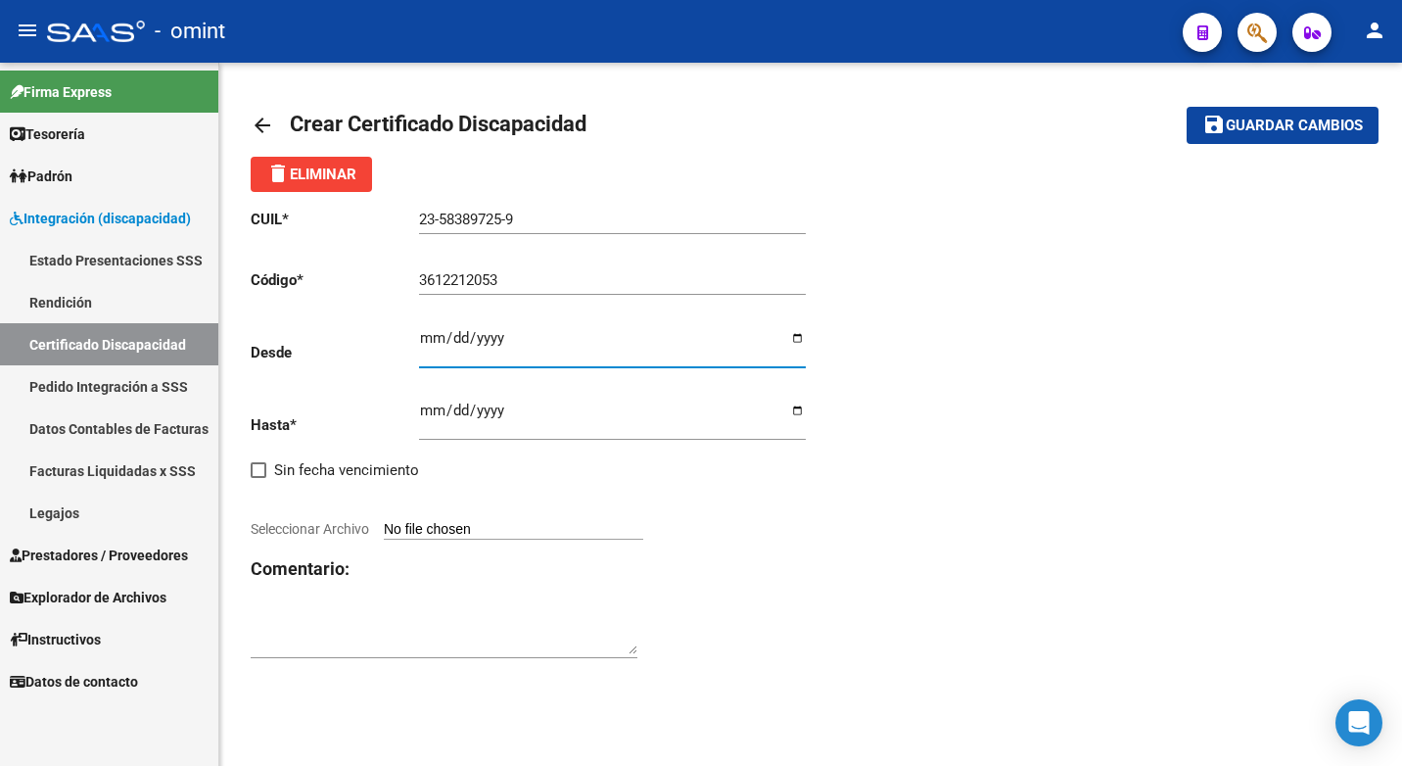
click at [435, 341] on input "Ingresar fec. Desde" at bounding box center [612, 345] width 387 height 31
type input "[DATE]"
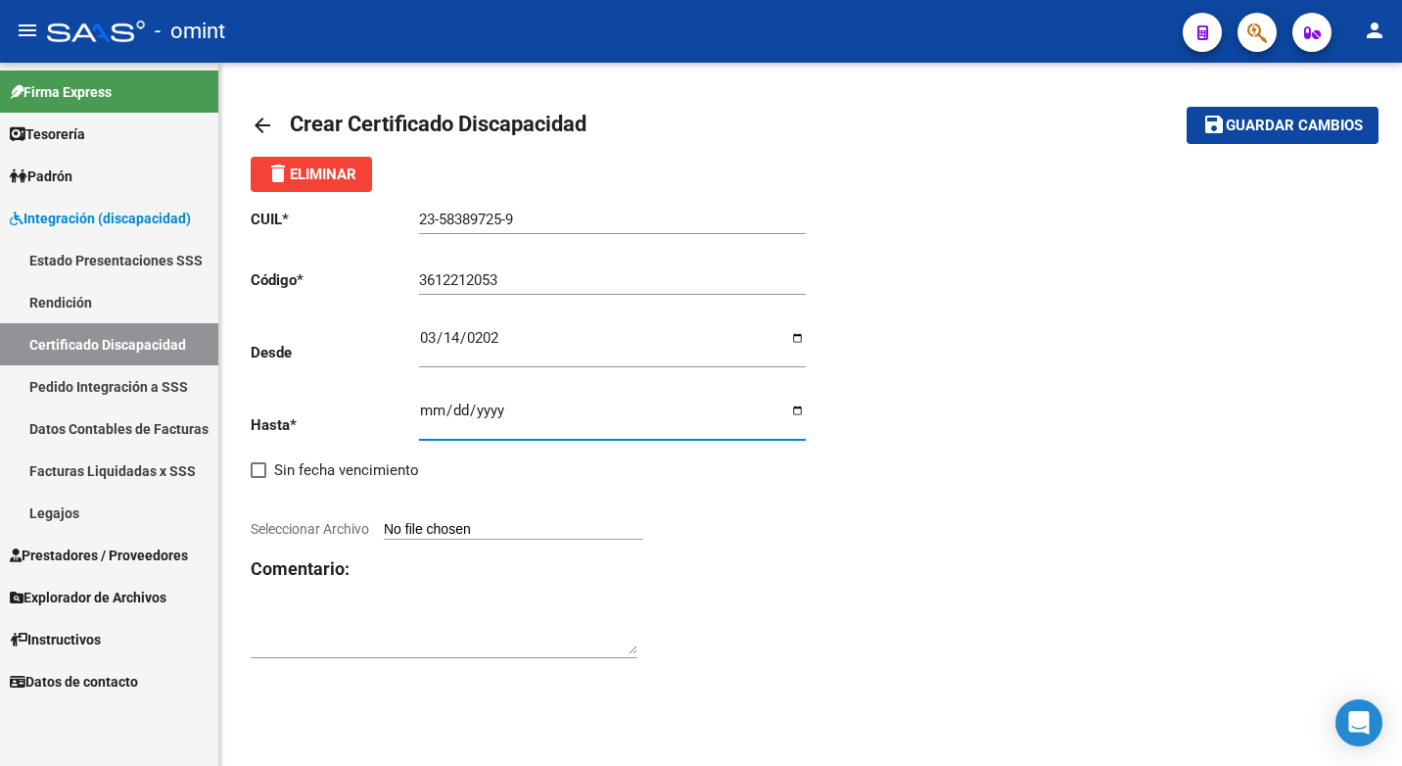
click at [439, 409] on input "Ingresar fec. Hasta" at bounding box center [612, 417] width 387 height 31
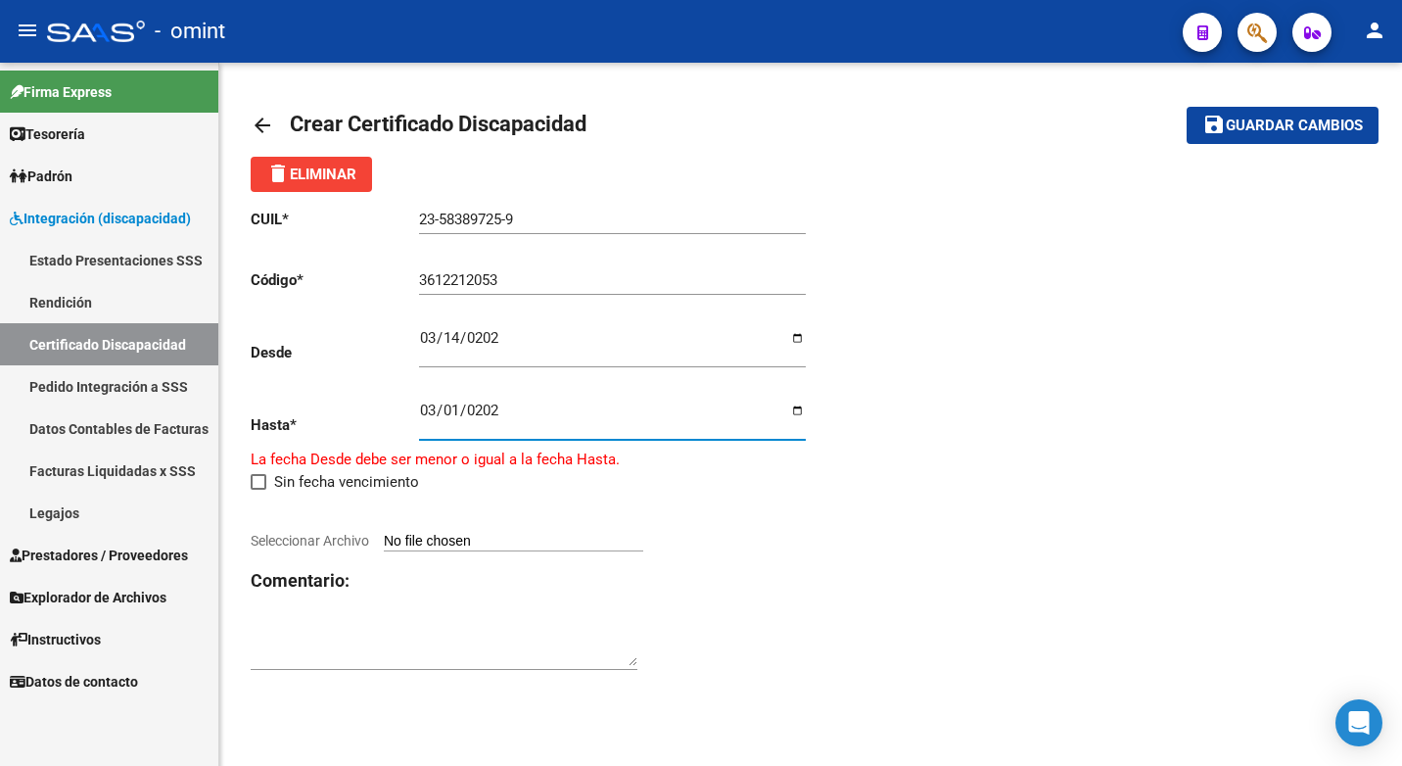
type input "[DATE]"
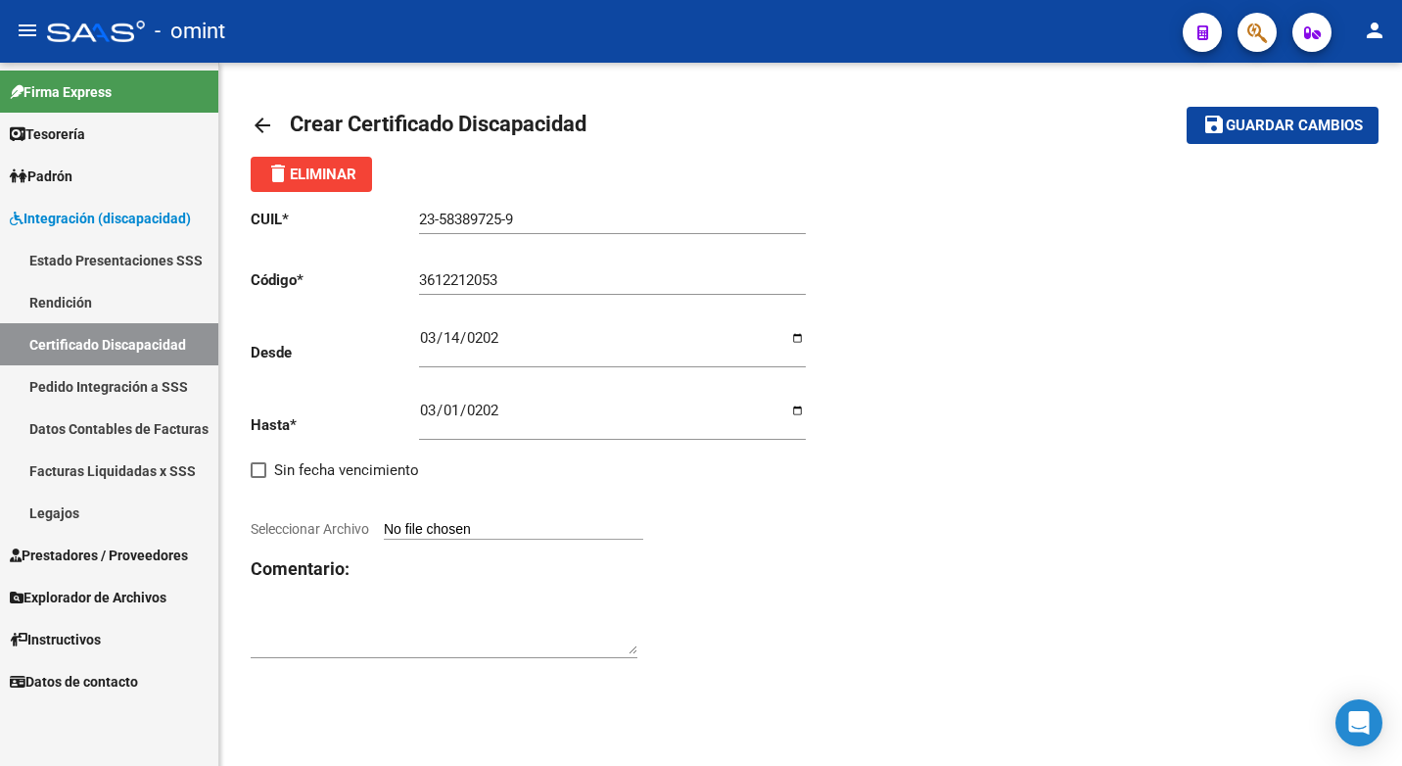
click at [411, 526] on input "Seleccionar Archivo" at bounding box center [513, 530] width 259 height 19
type input "C:\fakepath\CUD.pdf"
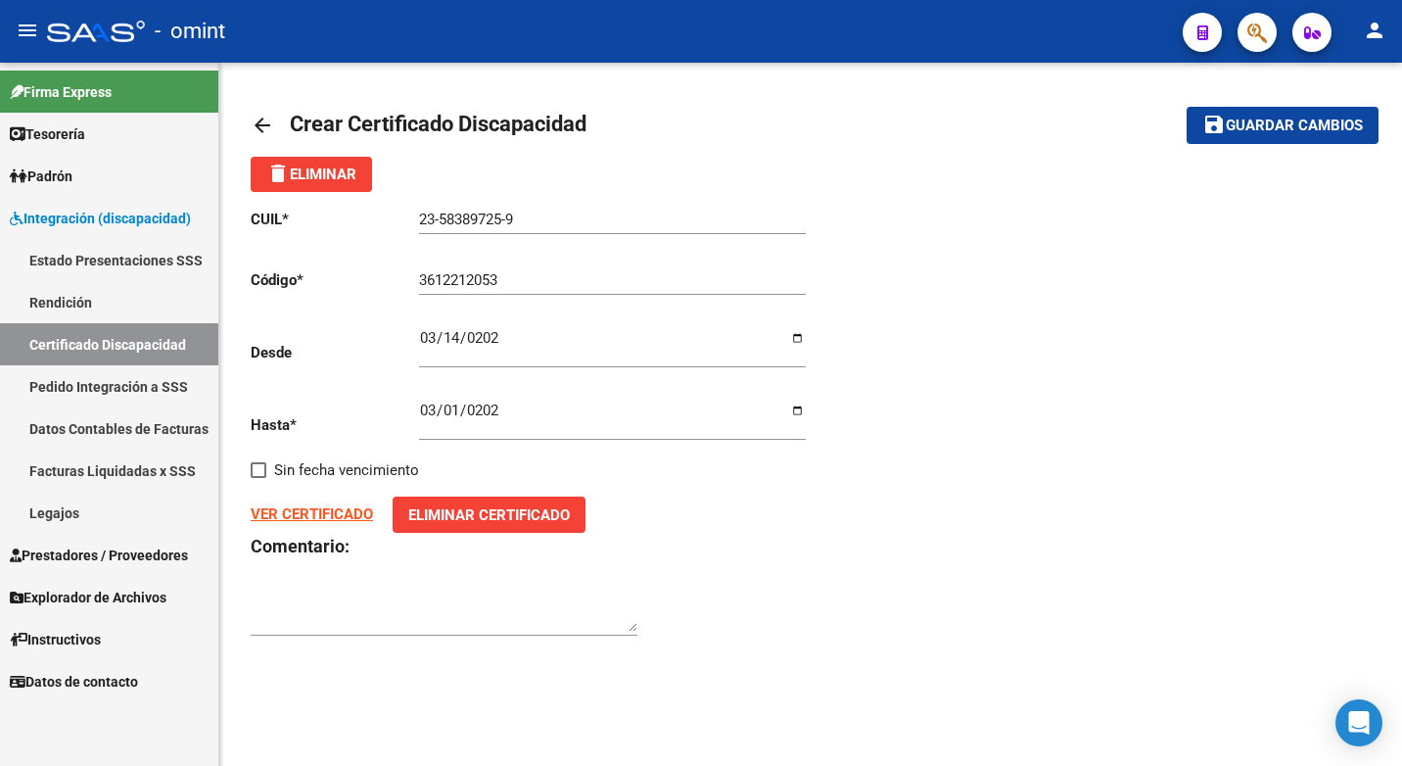
click at [274, 620] on textarea at bounding box center [444, 611] width 387 height 39
paste textarea "1982979502"
type textarea "1982979502"
click at [1268, 137] on button "save Guardar cambios" at bounding box center [1283, 125] width 192 height 36
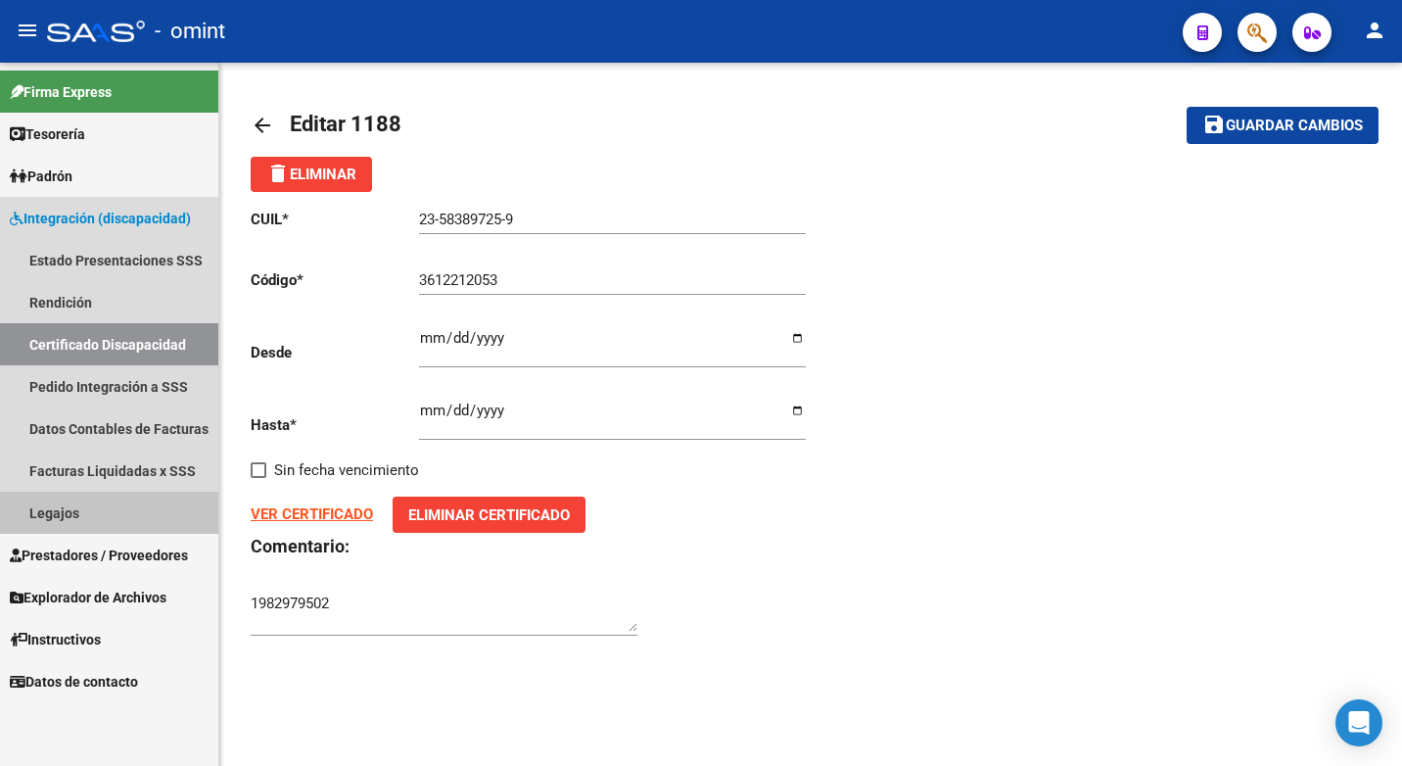
click at [74, 512] on link "Legajos" at bounding box center [109, 512] width 218 height 42
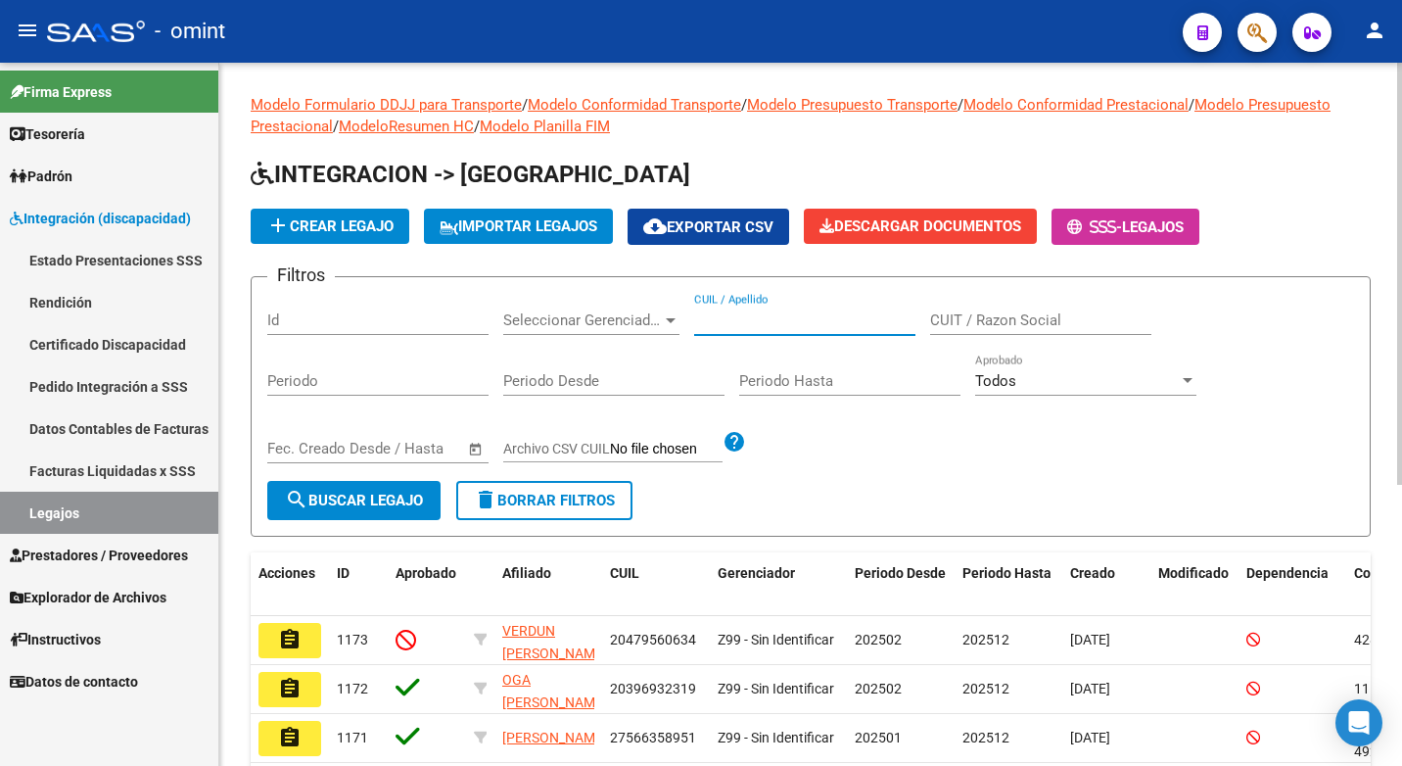
click at [740, 321] on input "CUIL / Apellido" at bounding box center [804, 320] width 221 height 18
type input "23583897259"
click at [369, 504] on span "search Buscar Legajo" at bounding box center [354, 500] width 138 height 18
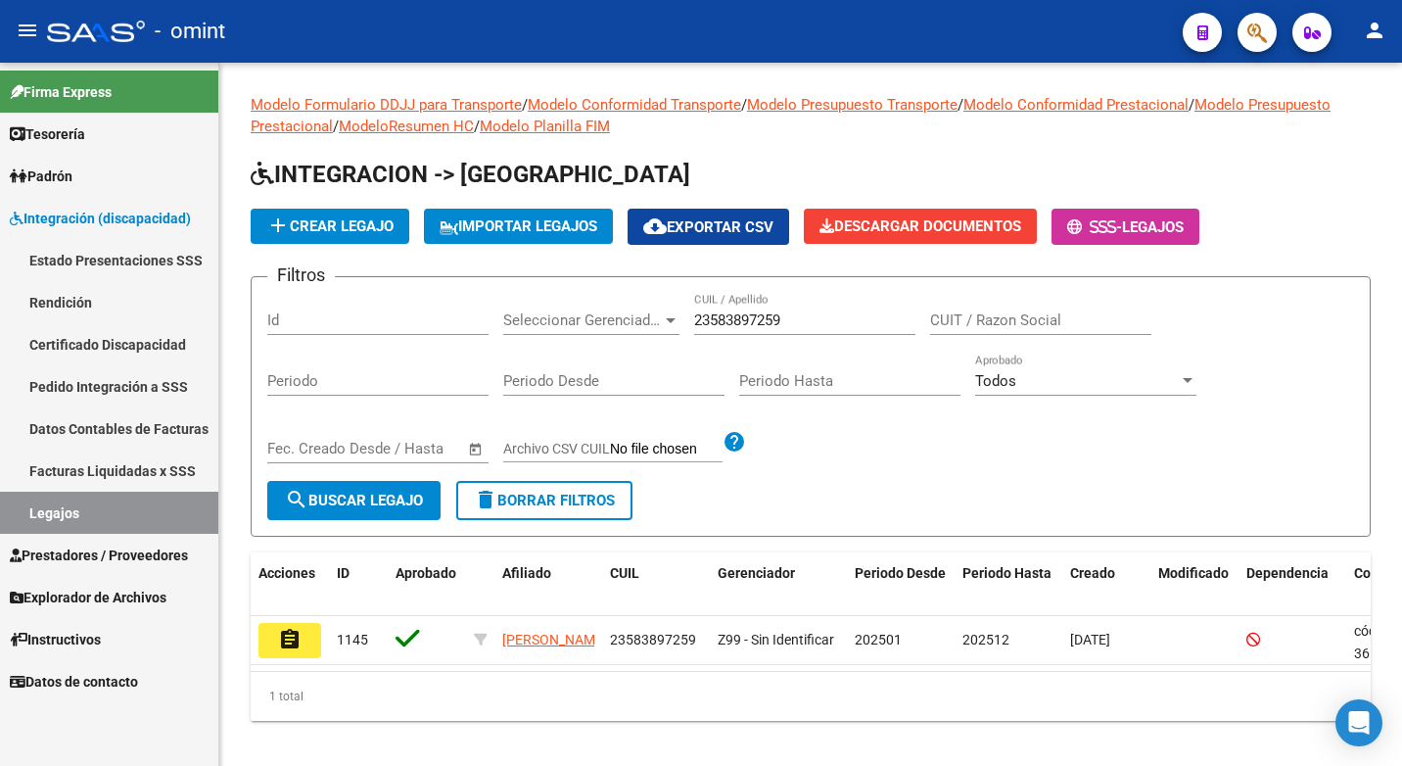
click at [304, 648] on button "assignment" at bounding box center [289, 640] width 63 height 35
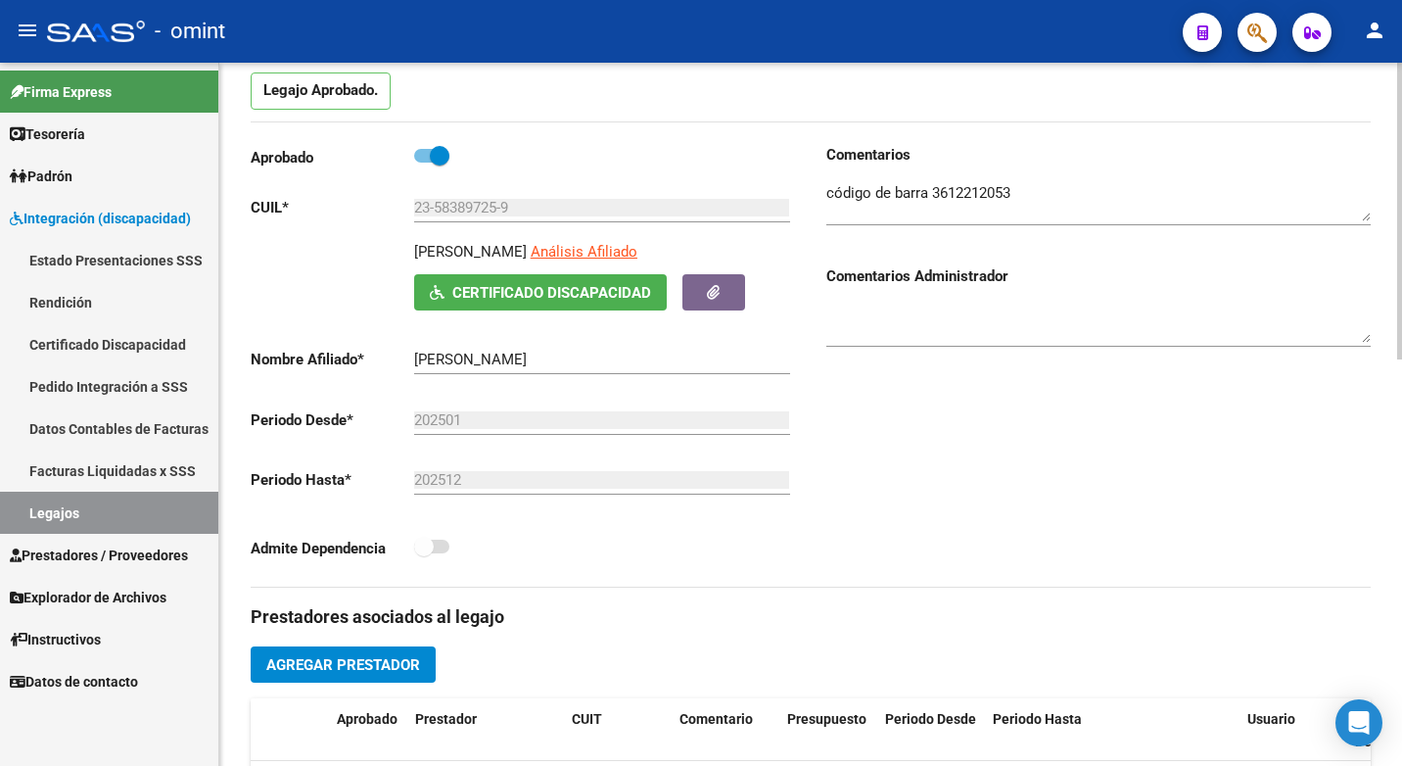
scroll to position [98, 0]
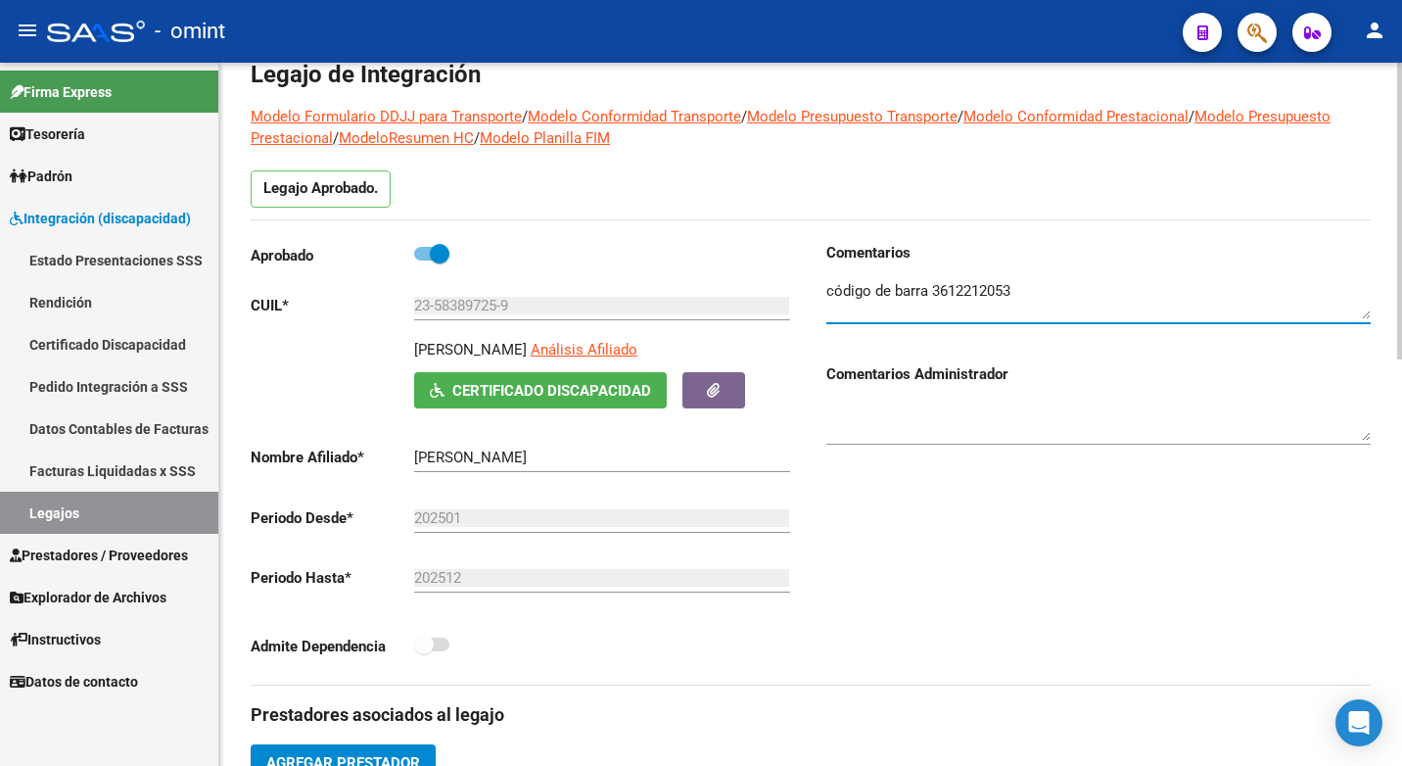
drag, startPoint x: 1014, startPoint y: 289, endPoint x: 839, endPoint y: 296, distance: 175.4
click at [839, 296] on textarea at bounding box center [1098, 299] width 544 height 39
click at [1103, 290] on textarea at bounding box center [1098, 299] width 544 height 39
